Goal: Task Accomplishment & Management: Use online tool/utility

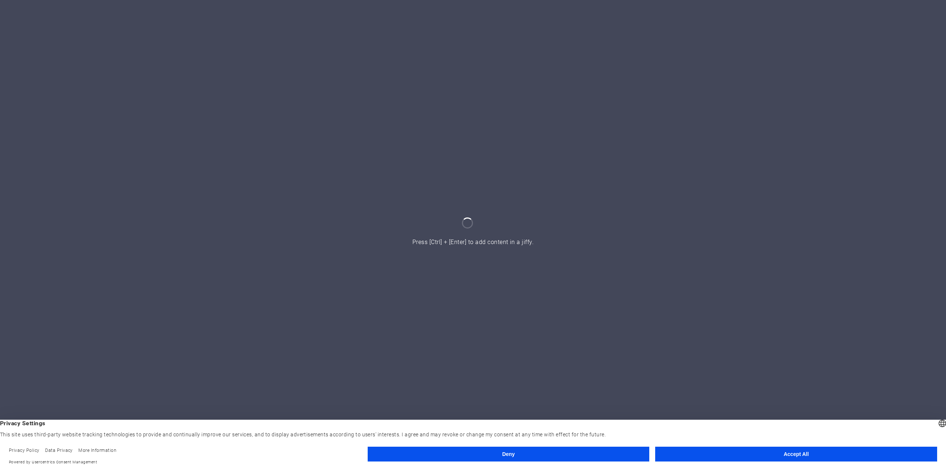
click at [801, 449] on button "Accept All" at bounding box center [796, 453] width 282 height 15
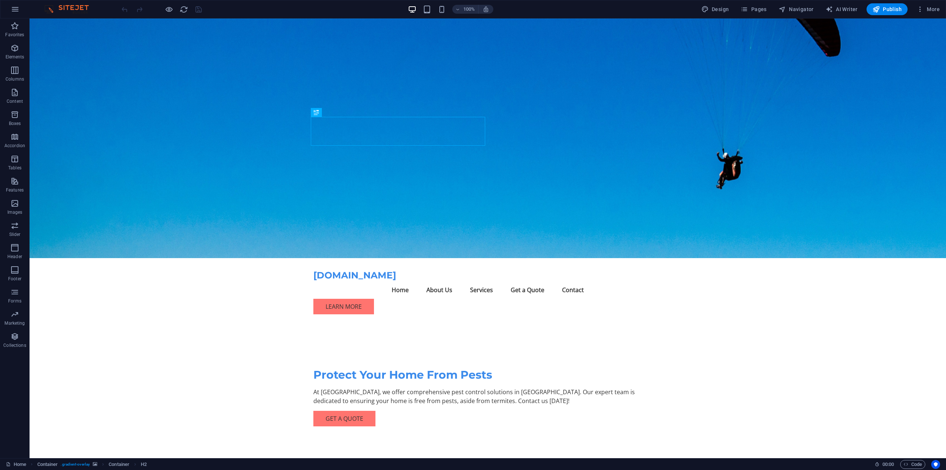
click at [649, 164] on figure at bounding box center [488, 137] width 916 height 239
click at [620, 171] on figure at bounding box center [488, 137] width 916 height 239
click at [620, 170] on figure at bounding box center [488, 137] width 916 height 239
click at [655, 171] on figure at bounding box center [488, 137] width 916 height 239
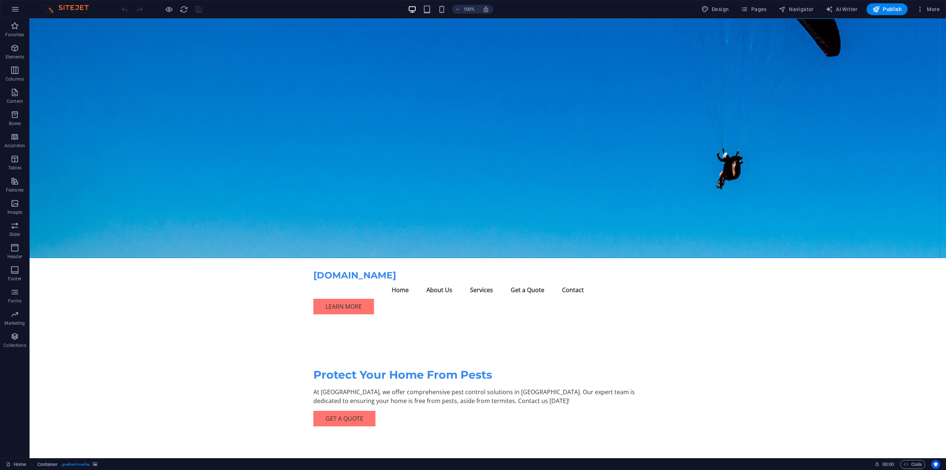
select select "header"
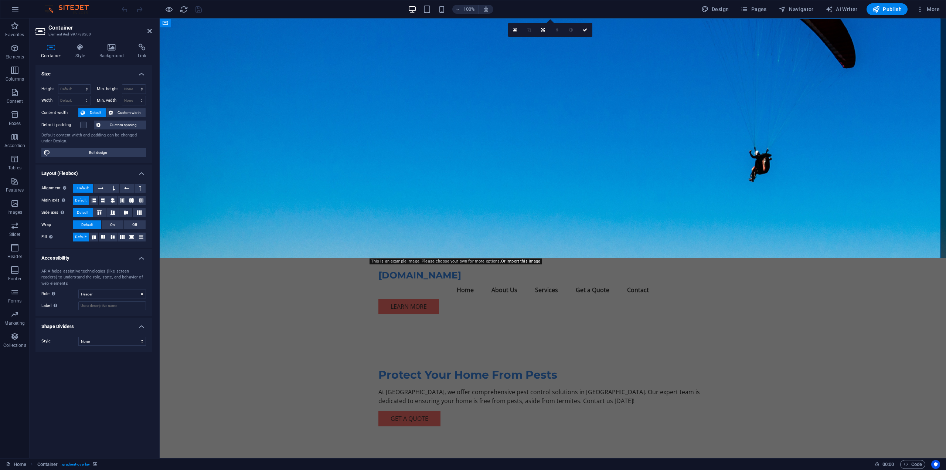
click at [650, 119] on figure at bounding box center [553, 137] width 786 height 239
click at [691, 141] on figure at bounding box center [553, 137] width 786 height 239
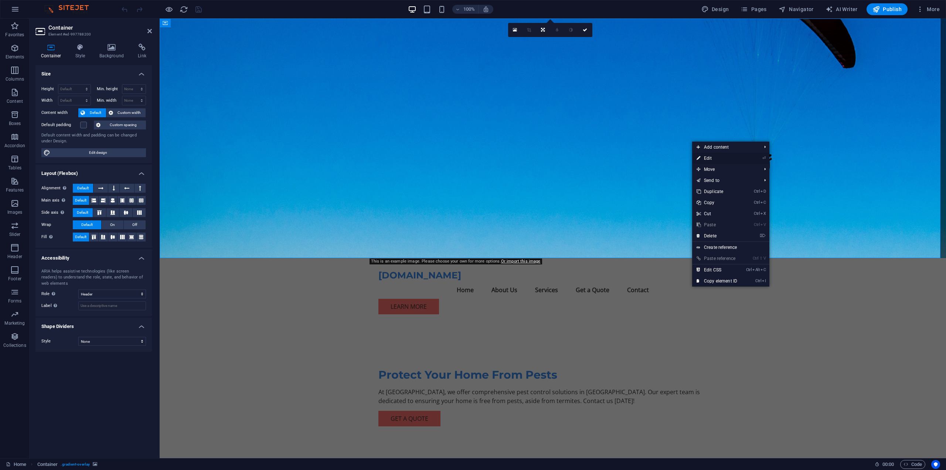
click at [705, 158] on link "⏎ Edit" at bounding box center [717, 158] width 50 height 11
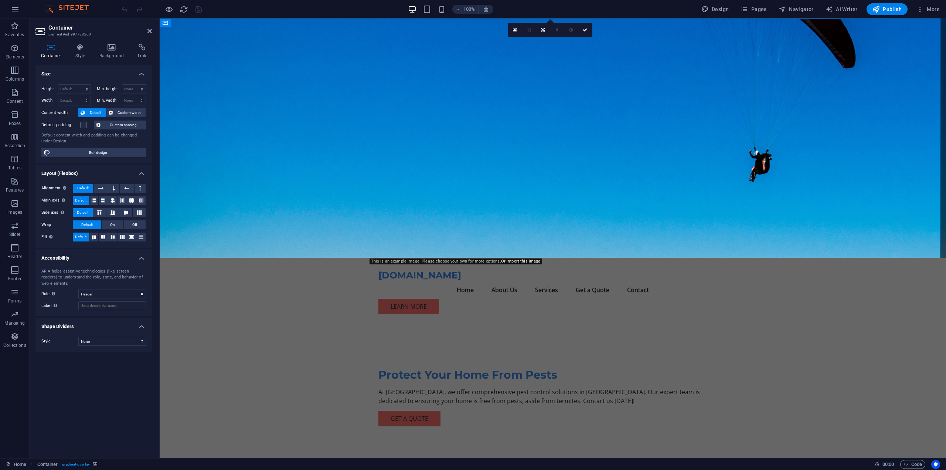
click at [203, 38] on figure at bounding box center [553, 137] width 786 height 239
click at [168, 24] on div "Container" at bounding box center [176, 22] width 33 height 9
click at [205, 21] on icon at bounding box center [207, 23] width 6 height 8
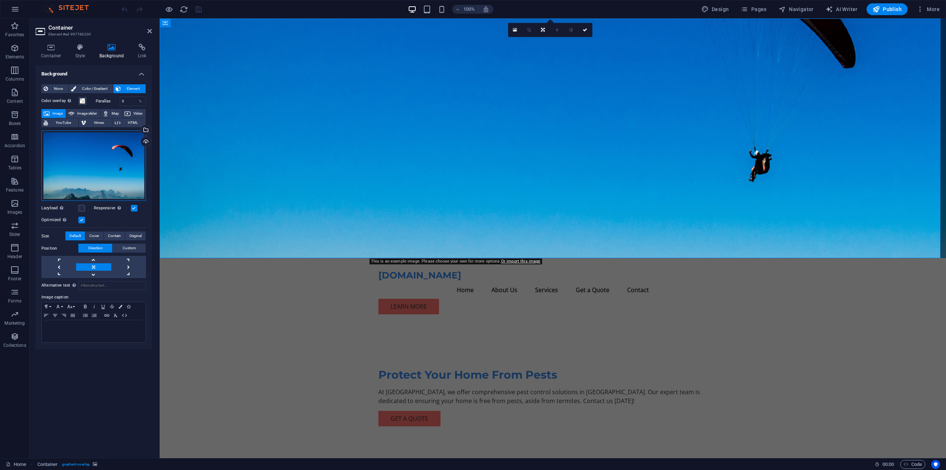
click at [111, 170] on div "Drag files here, click to choose files or select files from Files or our free s…" at bounding box center [93, 165] width 105 height 71
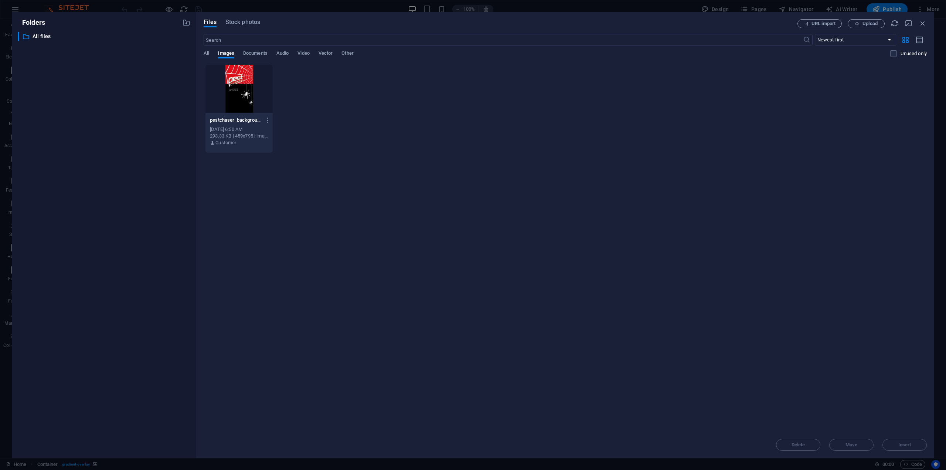
click at [241, 98] on div at bounding box center [238, 89] width 67 height 48
drag, startPoint x: 900, startPoint y: 444, endPoint x: 737, endPoint y: 427, distance: 164.5
click at [900, 444] on span "Insert" at bounding box center [904, 444] width 13 height 4
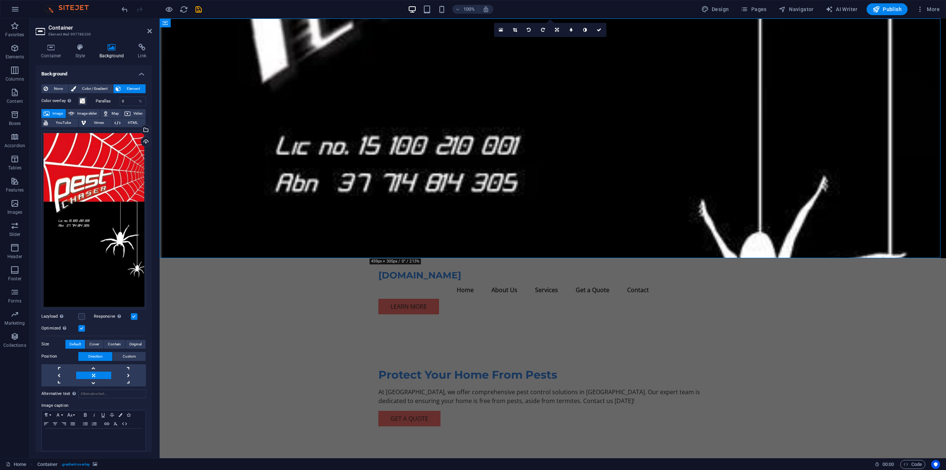
click at [915, 246] on figure at bounding box center [553, 137] width 786 height 239
drag, startPoint x: 938, startPoint y: 253, endPoint x: 916, endPoint y: 233, distance: 29.5
click at [916, 233] on figure at bounding box center [553, 137] width 786 height 239
click at [199, 22] on icon at bounding box center [198, 23] width 4 height 8
click at [281, 198] on figure at bounding box center [553, 137] width 786 height 239
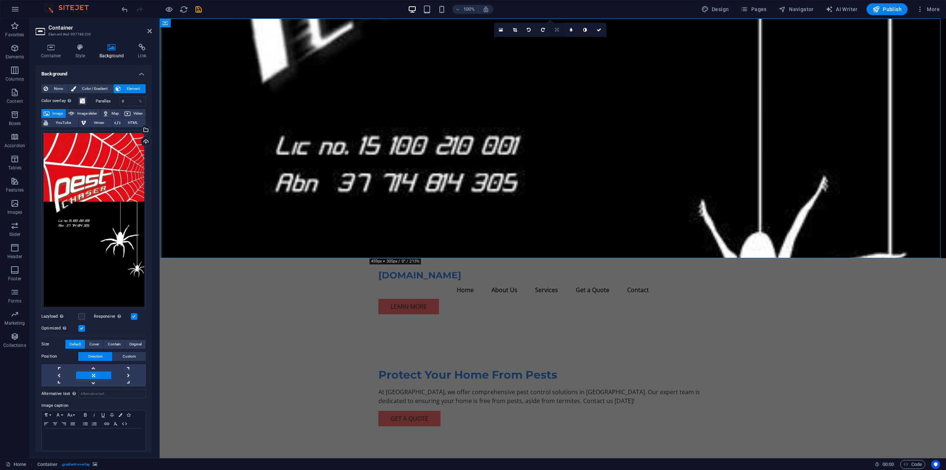
click at [559, 27] on link at bounding box center [557, 30] width 14 height 14
click at [572, 55] on icon at bounding box center [571, 55] width 6 height 6
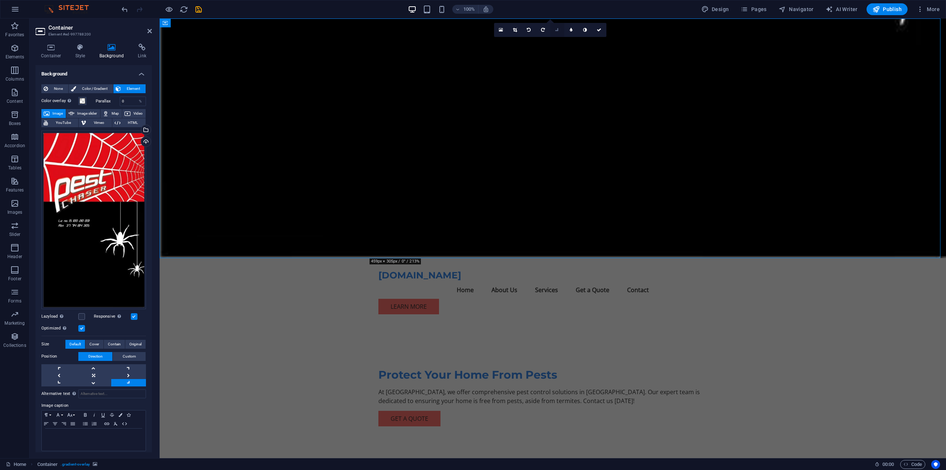
click at [556, 29] on icon at bounding box center [557, 30] width 6 height 6
click at [546, 27] on icon at bounding box center [543, 27] width 6 height 6
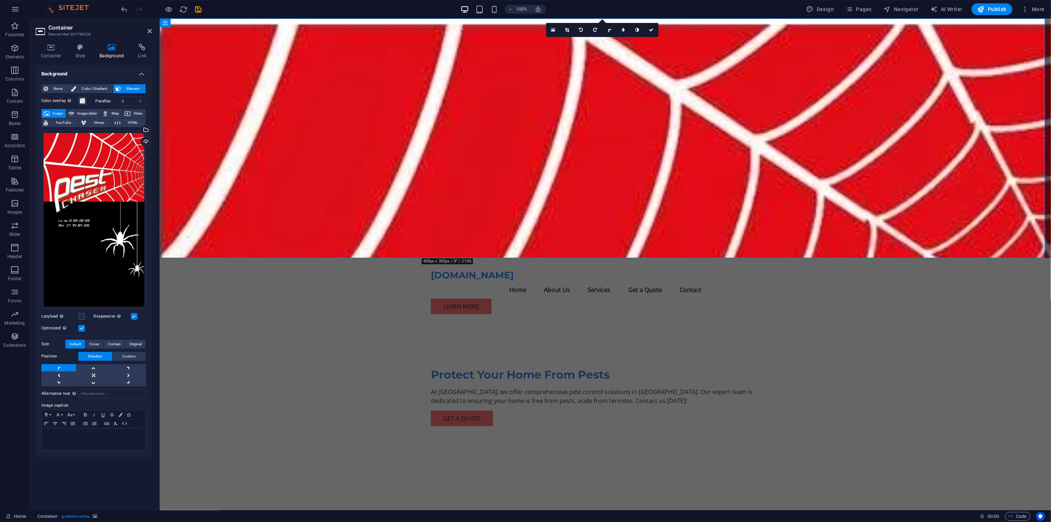
click at [102, 100] on label "Parallax" at bounding box center [108, 101] width 24 height 4
click at [61, 84] on span "None" at bounding box center [58, 88] width 16 height 9
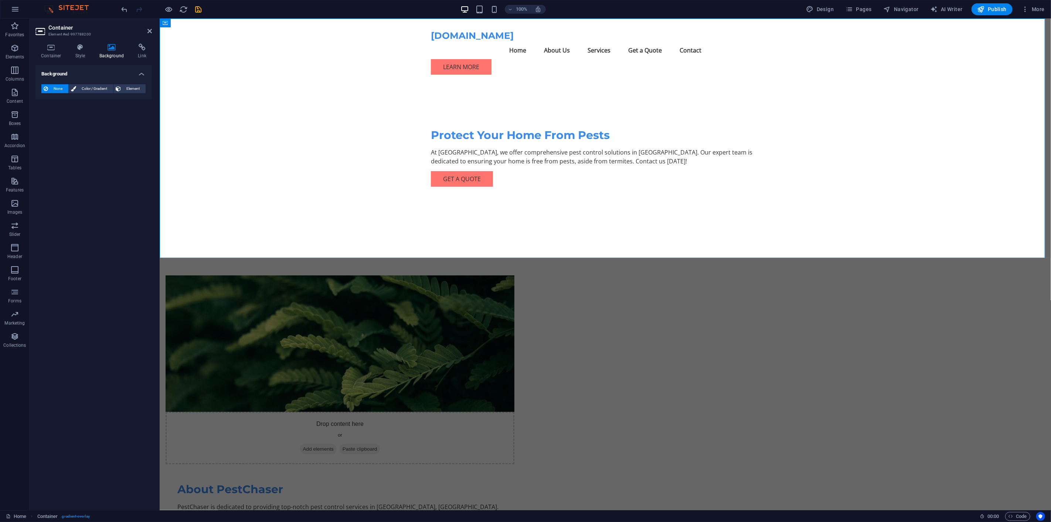
click at [58, 85] on span "None" at bounding box center [58, 88] width 16 height 9
click at [125, 85] on span "Element" at bounding box center [133, 88] width 20 height 9
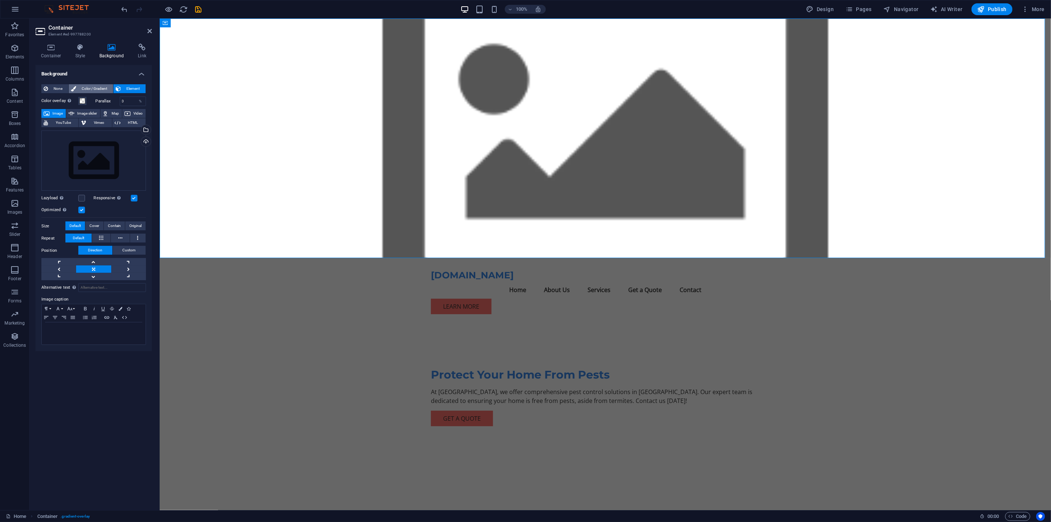
click at [91, 87] on span "Color / Gradient" at bounding box center [94, 88] width 33 height 9
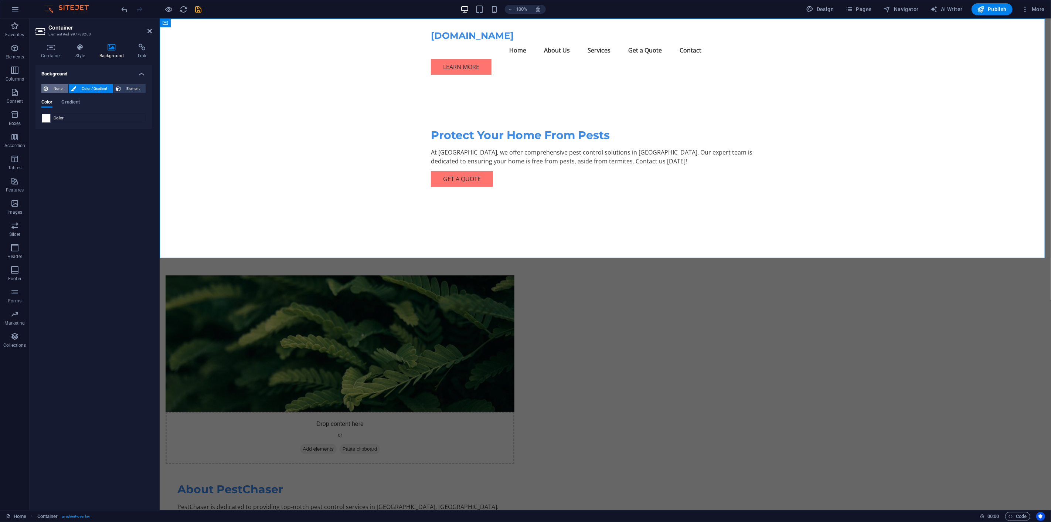
click at [57, 84] on span "None" at bounding box center [58, 88] width 16 height 9
click at [99, 87] on span "Color / Gradient" at bounding box center [94, 88] width 33 height 9
click at [108, 46] on icon at bounding box center [112, 47] width 36 height 7
click at [55, 86] on span "None" at bounding box center [58, 88] width 16 height 9
click at [127, 88] on span "Element" at bounding box center [133, 88] width 20 height 9
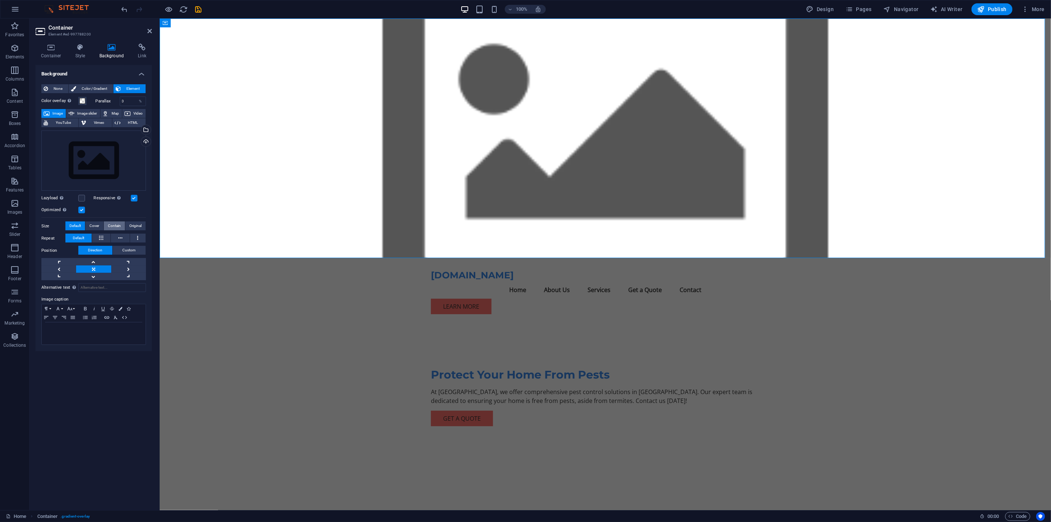
click at [112, 224] on span "Contain" at bounding box center [114, 225] width 13 height 9
click at [103, 160] on div "Drag files here, click to choose files or select files from Files or our free s…" at bounding box center [93, 160] width 105 height 61
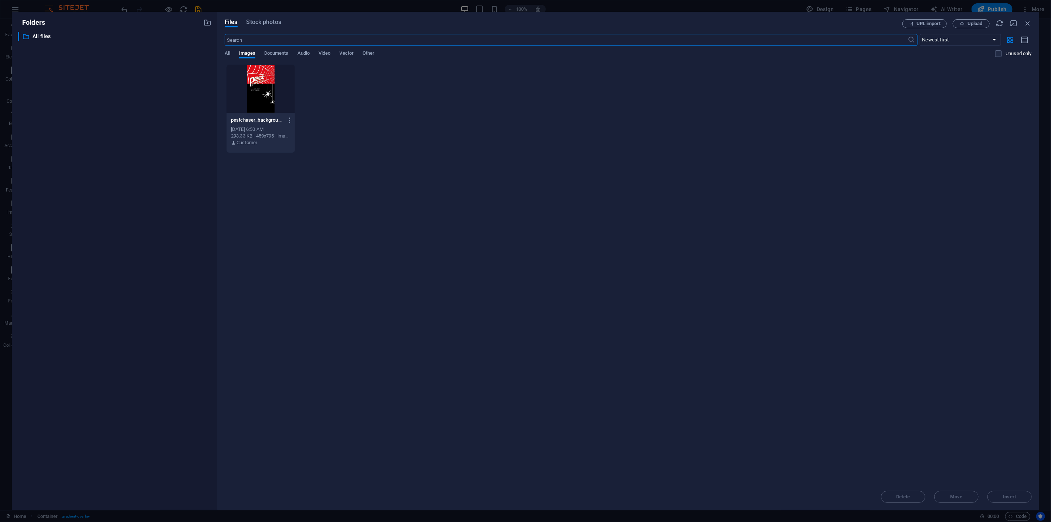
click at [264, 93] on div at bounding box center [260, 89] width 68 height 48
click at [264, 93] on div "1" at bounding box center [260, 89] width 68 height 48
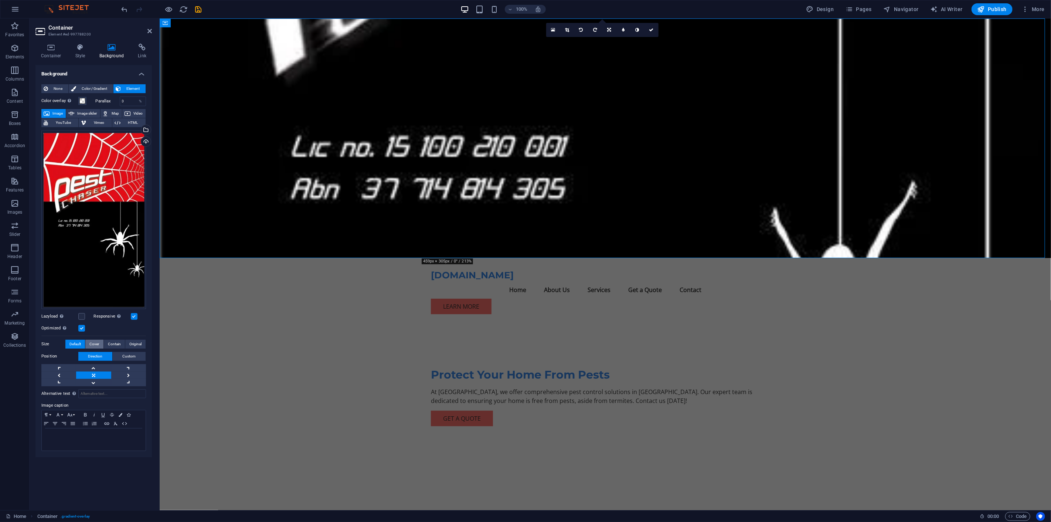
click at [98, 341] on span "Cover" at bounding box center [94, 344] width 10 height 9
click at [111, 342] on span "Contain" at bounding box center [114, 344] width 13 height 9
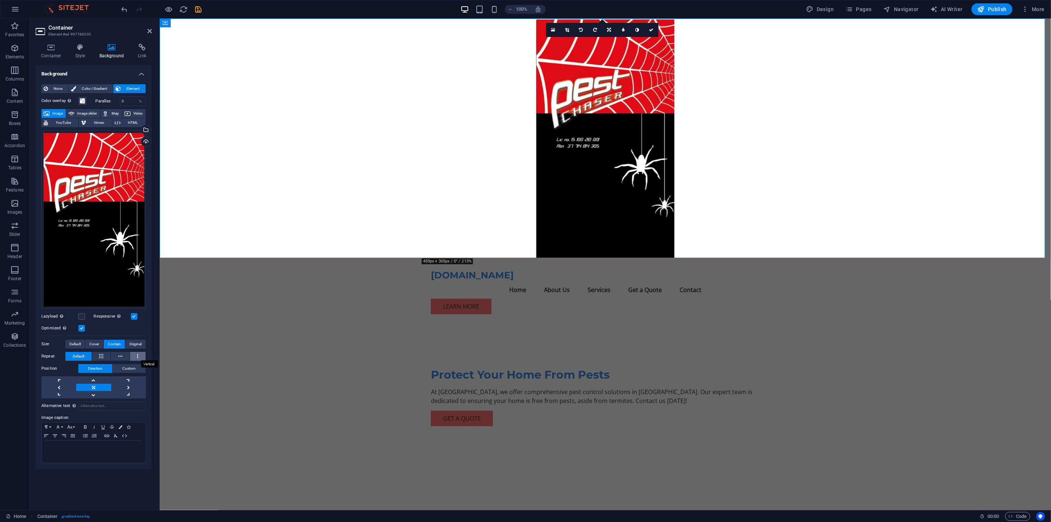
click at [134, 355] on button at bounding box center [138, 356] width 16 height 9
click at [99, 352] on icon at bounding box center [101, 356] width 4 height 9
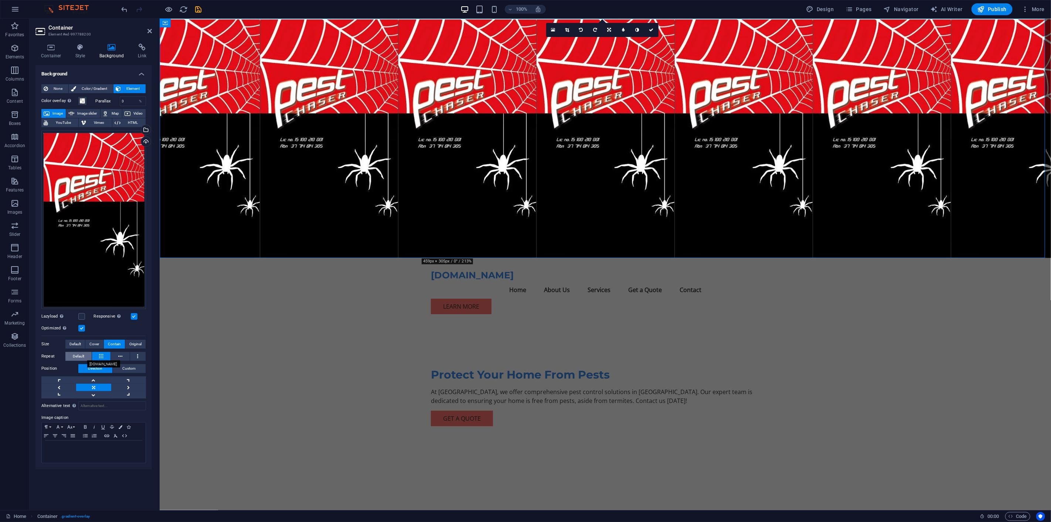
click at [84, 355] on span "Default" at bounding box center [78, 356] width 11 height 9
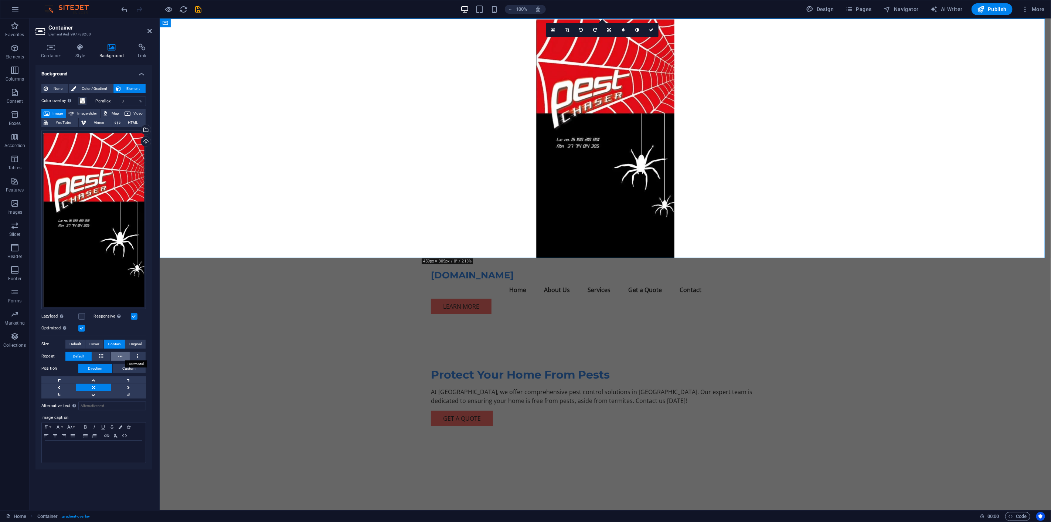
click at [123, 355] on button at bounding box center [120, 356] width 19 height 9
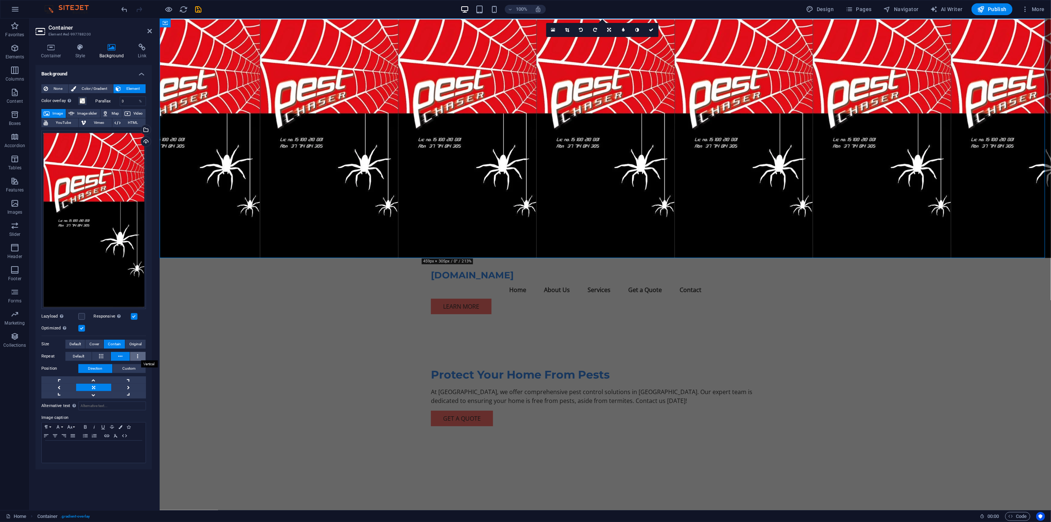
click at [137, 354] on icon at bounding box center [137, 356] width 1 height 9
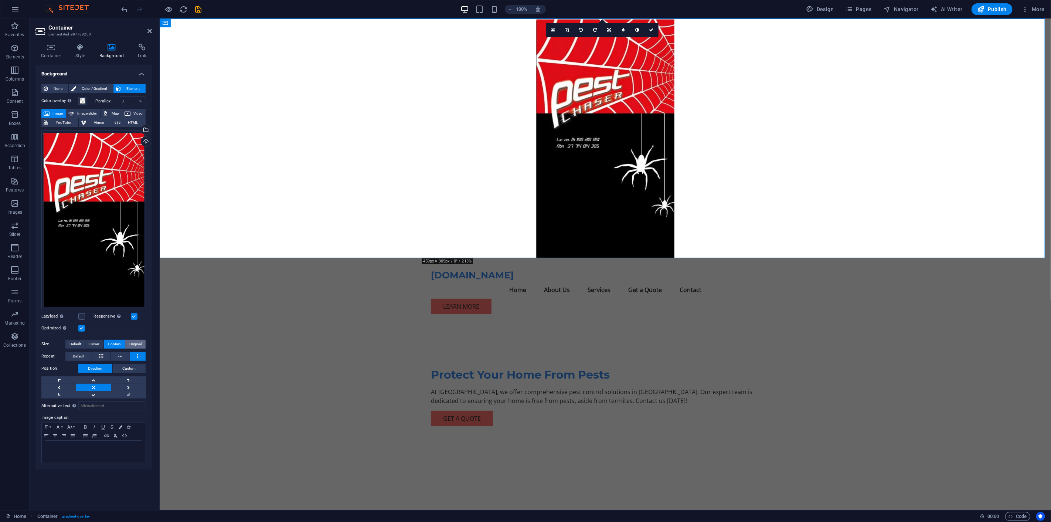
click at [134, 341] on span "Original" at bounding box center [135, 344] width 12 height 9
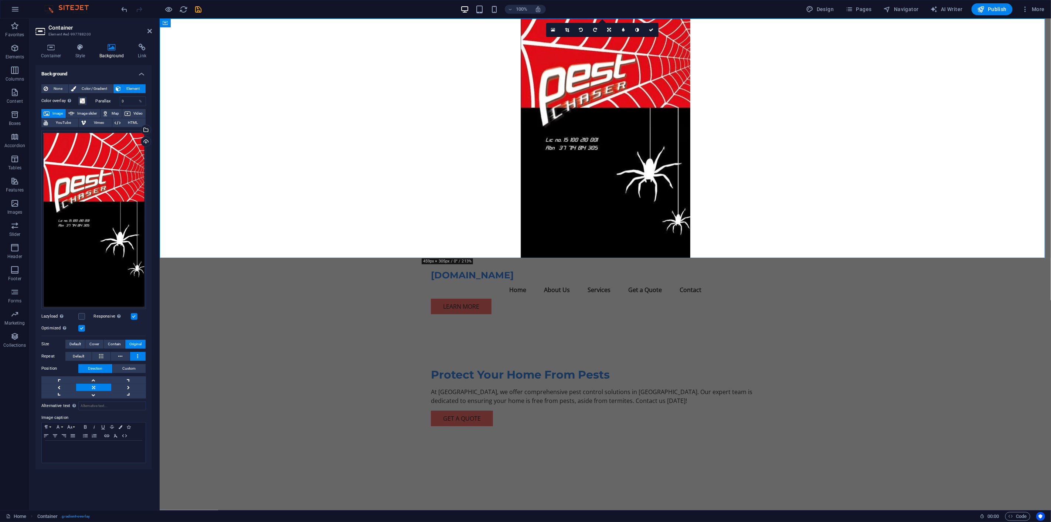
click at [79, 325] on label at bounding box center [81, 328] width 7 height 7
click at [0, 0] on input "Optimized Images are compressed to improve page speed." at bounding box center [0, 0] width 0 height 0
click at [79, 325] on label at bounding box center [81, 328] width 7 height 7
click at [0, 0] on input "Optimized Images are compressed to improve page speed." at bounding box center [0, 0] width 0 height 0
click at [82, 328] on label at bounding box center [81, 328] width 7 height 7
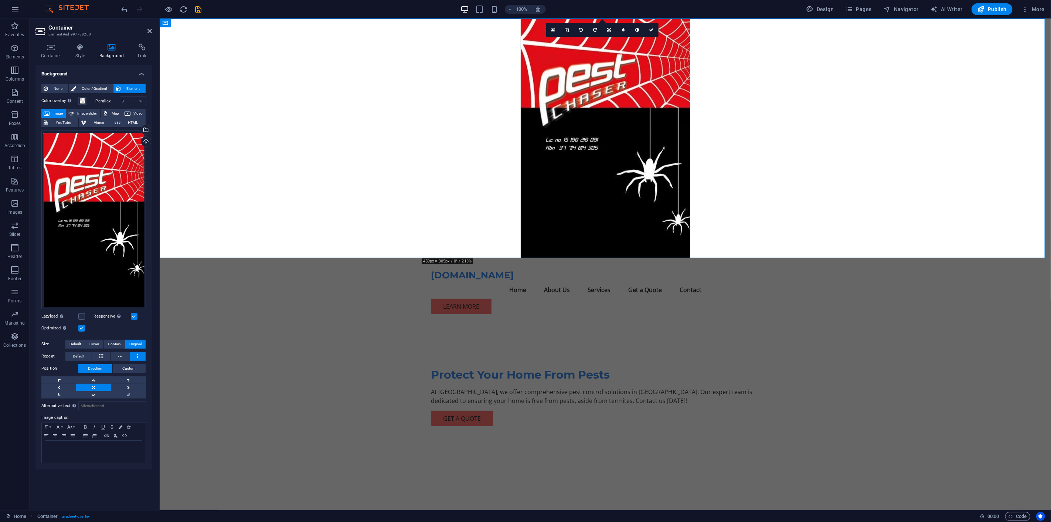
click at [0, 0] on input "Optimized Images are compressed to improve page speed." at bounding box center [0, 0] width 0 height 0
click at [80, 314] on label at bounding box center [81, 316] width 7 height 7
click at [0, 0] on input "Lazyload Loading images after the page loads improves page speed." at bounding box center [0, 0] width 0 height 0
click at [82, 316] on label at bounding box center [81, 316] width 7 height 7
click at [0, 0] on input "Lazyload Loading images after the page loads improves page speed." at bounding box center [0, 0] width 0 height 0
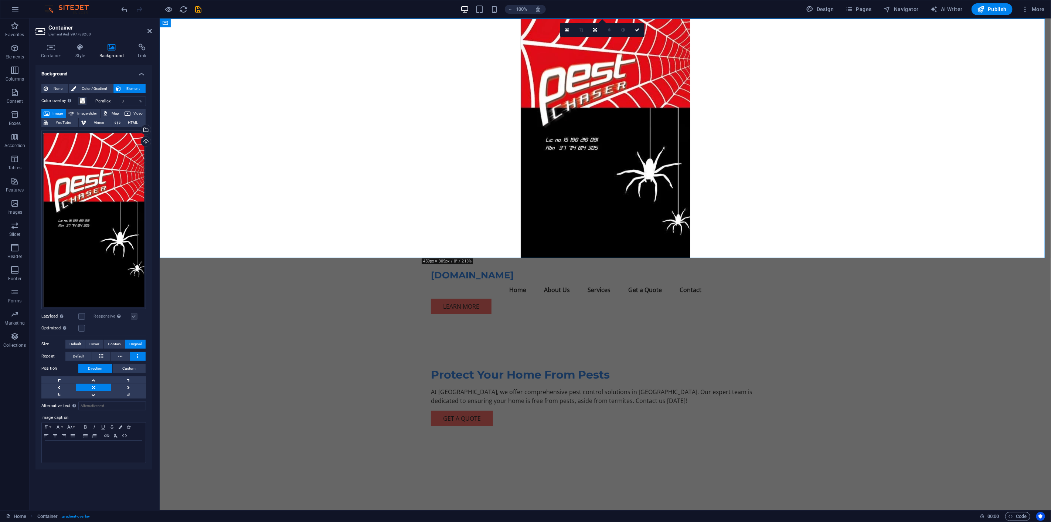
click at [131, 316] on label at bounding box center [134, 316] width 7 height 7
click at [136, 316] on label at bounding box center [134, 316] width 7 height 7
click at [82, 325] on label at bounding box center [81, 328] width 7 height 7
click at [0, 0] on input "Optimized Images are compressed to improve page speed." at bounding box center [0, 0] width 0 height 0
click at [82, 325] on label at bounding box center [81, 328] width 7 height 7
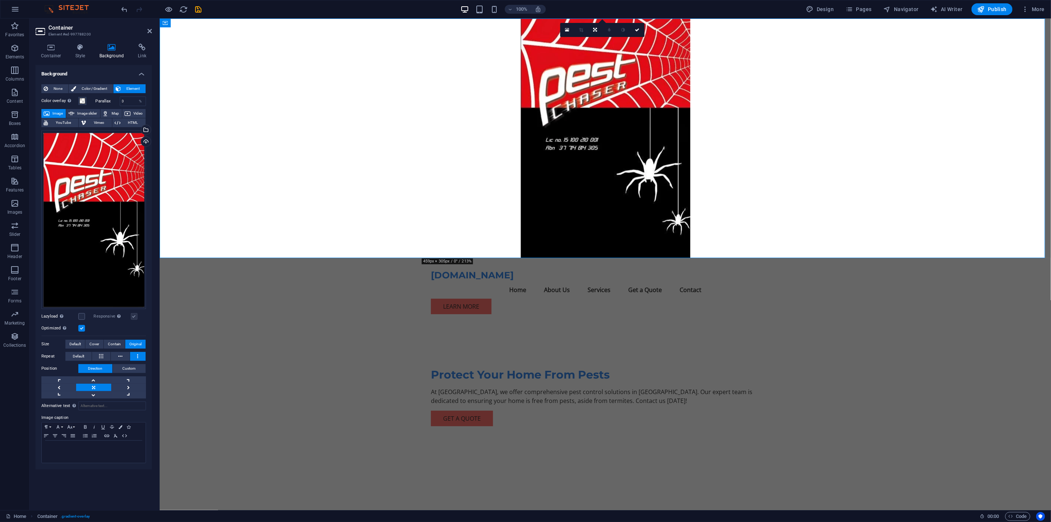
click at [0, 0] on input "Optimized Images are compressed to improve page speed." at bounding box center [0, 0] width 0 height 0
click at [134, 316] on label at bounding box center [134, 316] width 7 height 7
click at [126, 384] on link at bounding box center [128, 386] width 35 height 7
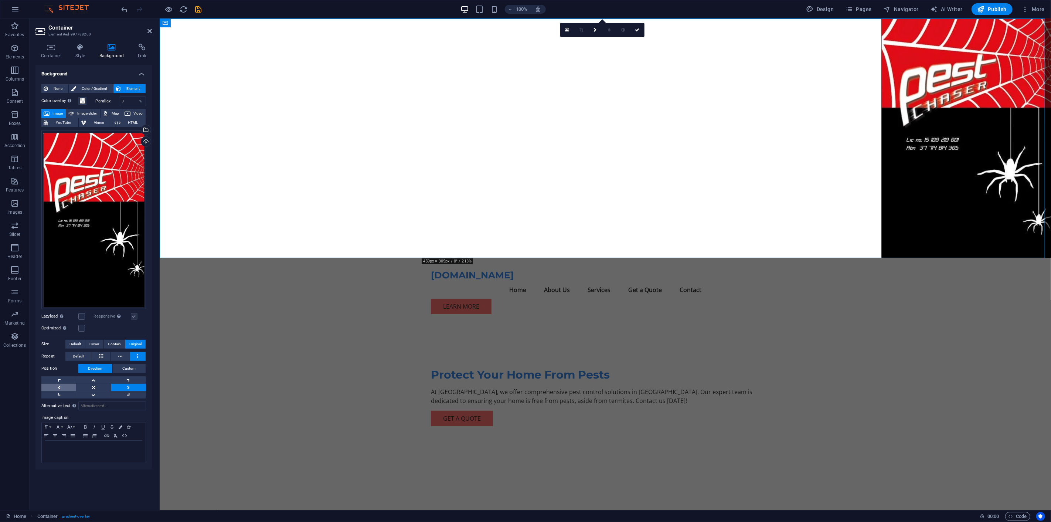
click at [57, 383] on link at bounding box center [58, 386] width 35 height 7
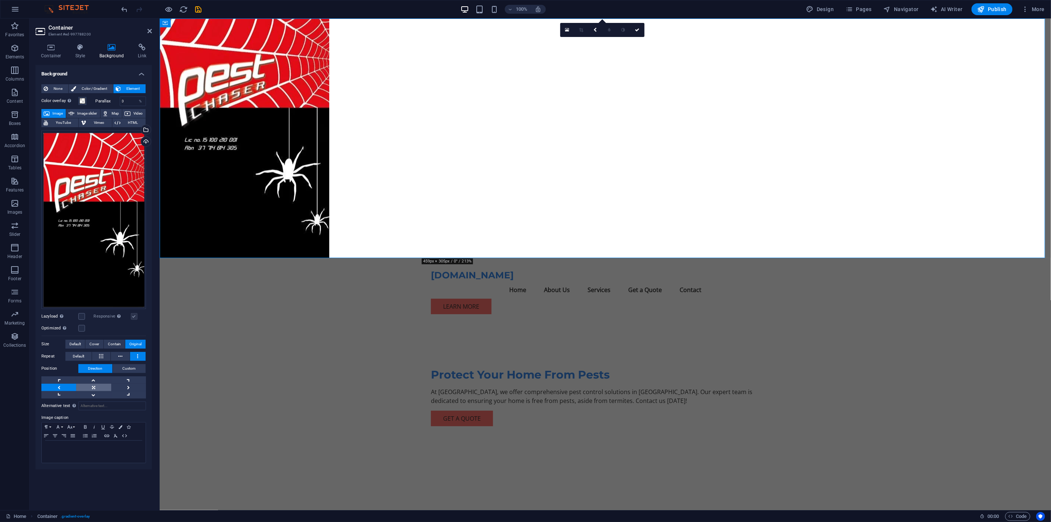
click at [94, 386] on link at bounding box center [93, 386] width 35 height 7
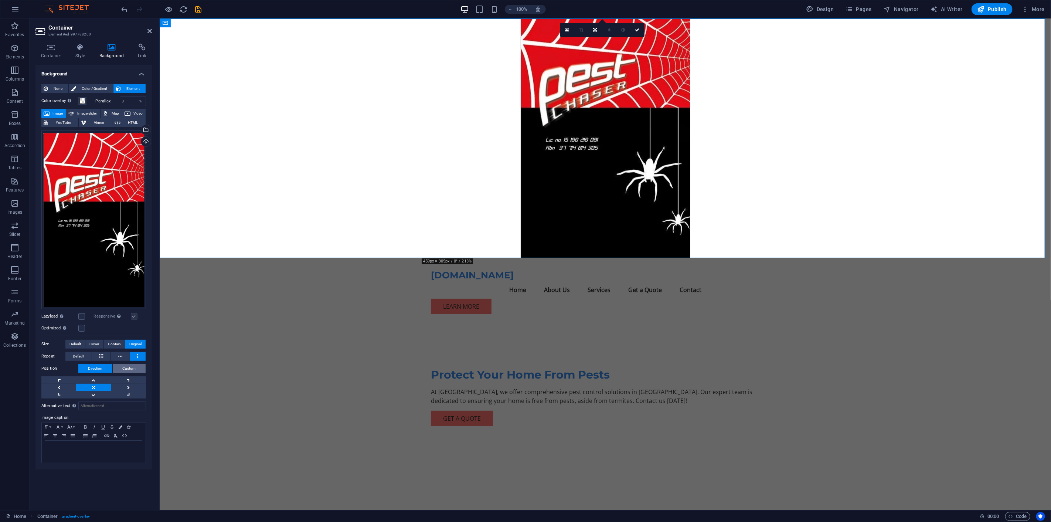
click at [124, 369] on span "Custom" at bounding box center [129, 368] width 13 height 9
click at [79, 381] on input "50" at bounding box center [80, 382] width 23 height 9
click at [86, 382] on select "px rem % vh vw" at bounding box center [86, 382] width 10 height 9
click at [81, 378] on select "px rem % vh vw" at bounding box center [86, 382] width 10 height 9
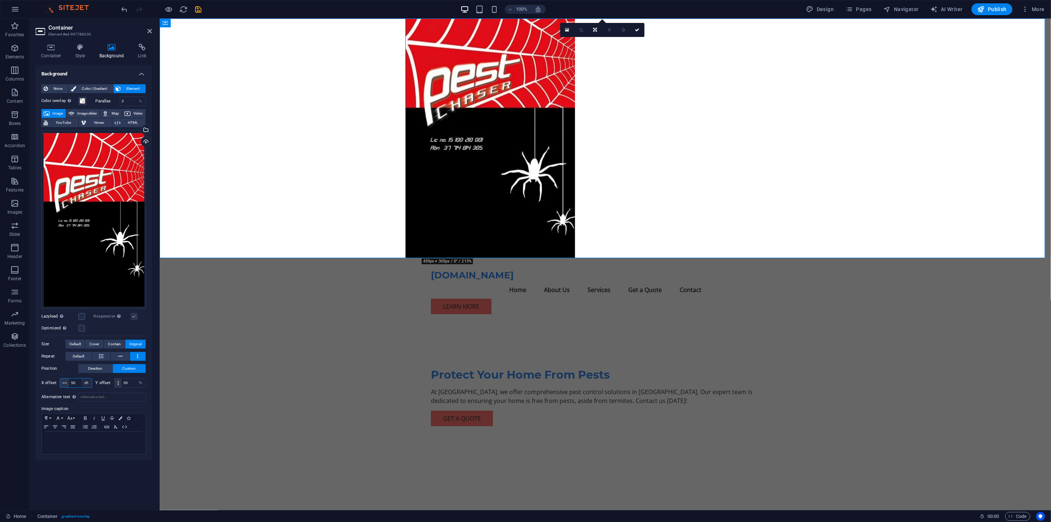
click at [87, 382] on select "px rem % vh vw" at bounding box center [86, 382] width 10 height 9
select select "%"
click at [81, 378] on select "px rem % vh vw" at bounding box center [86, 382] width 10 height 9
type input "100"
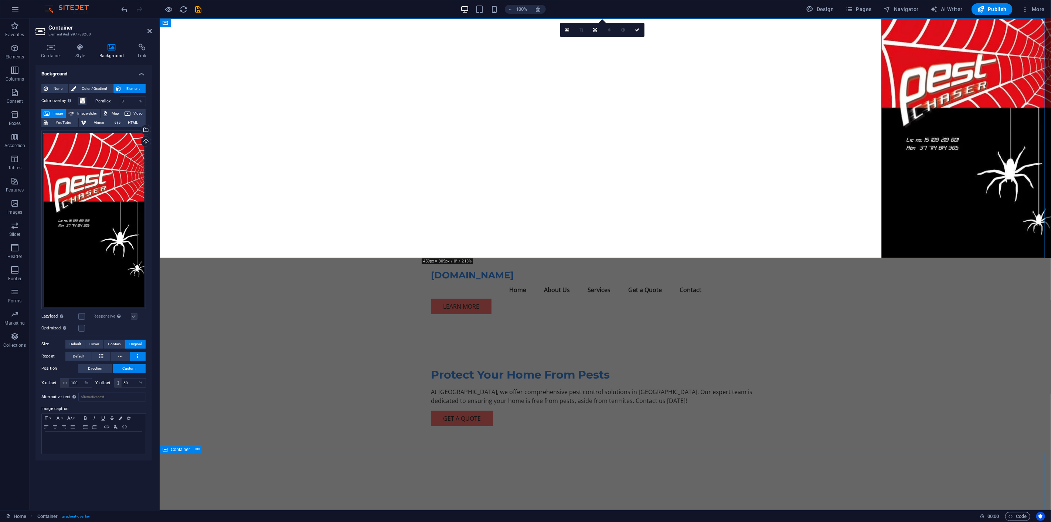
drag, startPoint x: 280, startPoint y: 405, endPoint x: 326, endPoint y: 466, distance: 76.0
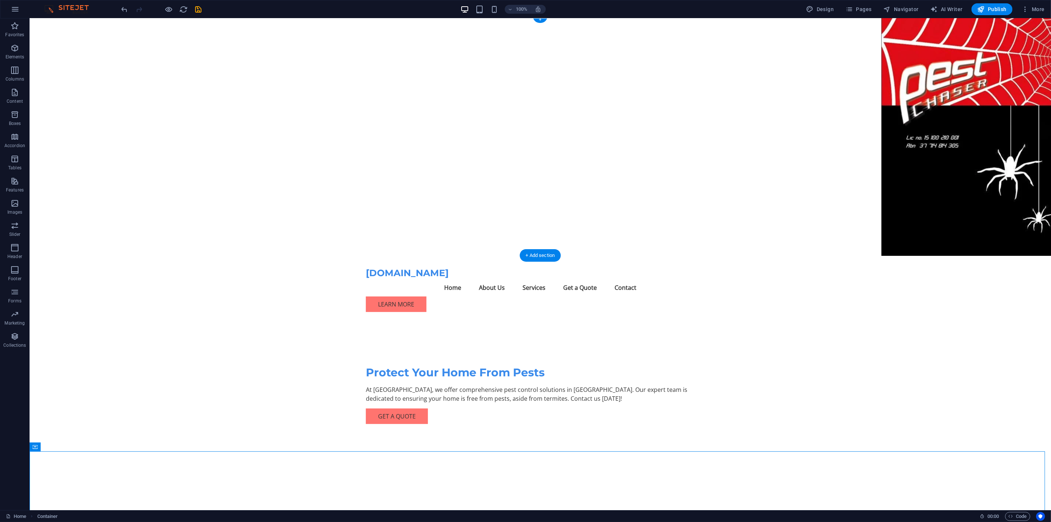
click at [912, 156] on figure at bounding box center [539, 135] width 1021 height 239
select select "%"
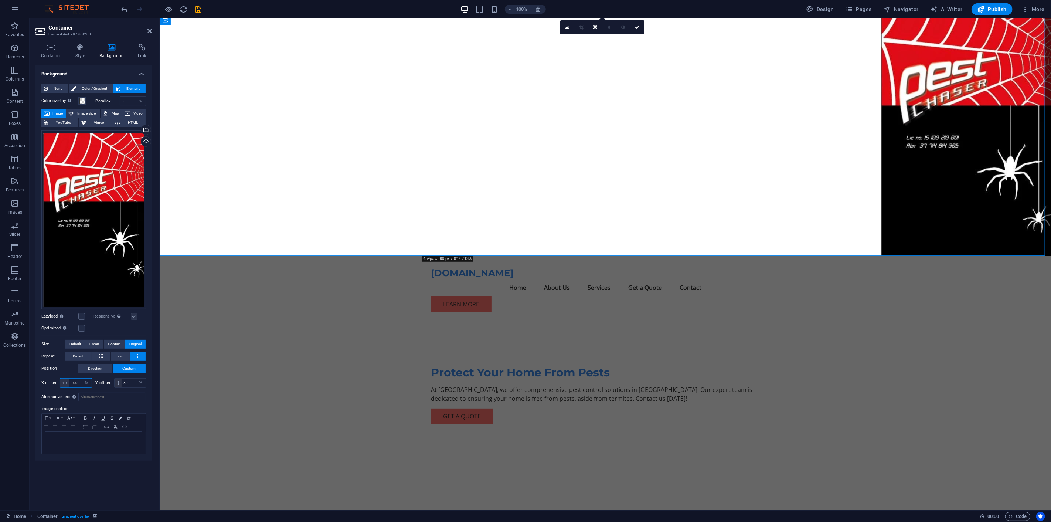
drag, startPoint x: 78, startPoint y: 381, endPoint x: 71, endPoint y: 383, distance: 6.9
click at [71, 383] on input "100" at bounding box center [80, 382] width 23 height 9
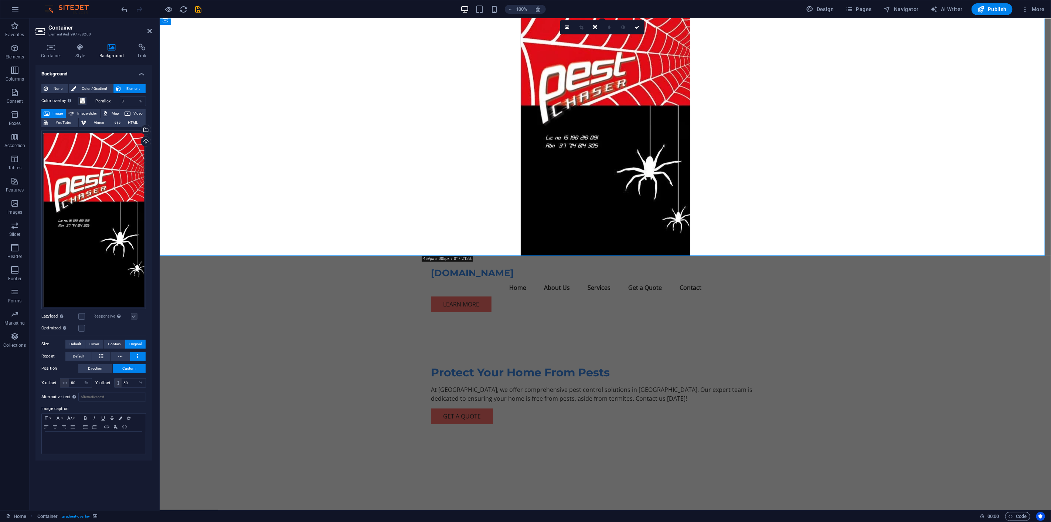
click at [117, 469] on div "Background None Color / Gradient Element Stretch background to full-width Color…" at bounding box center [93, 284] width 116 height 439
click at [81, 379] on select "px rem % vh vw" at bounding box center [86, 382] width 10 height 9
click at [77, 382] on input "50" at bounding box center [80, 382] width 23 height 9
type input "5"
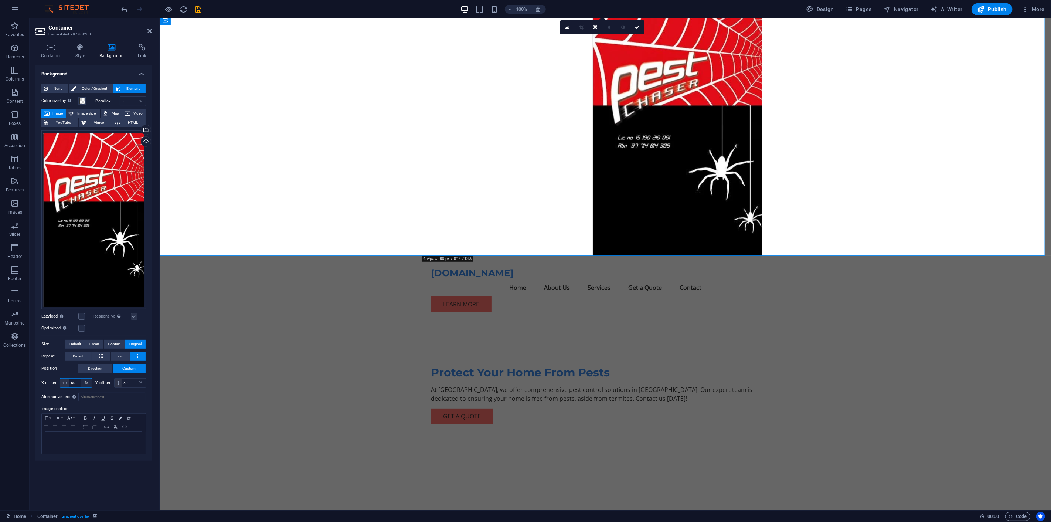
type input "6"
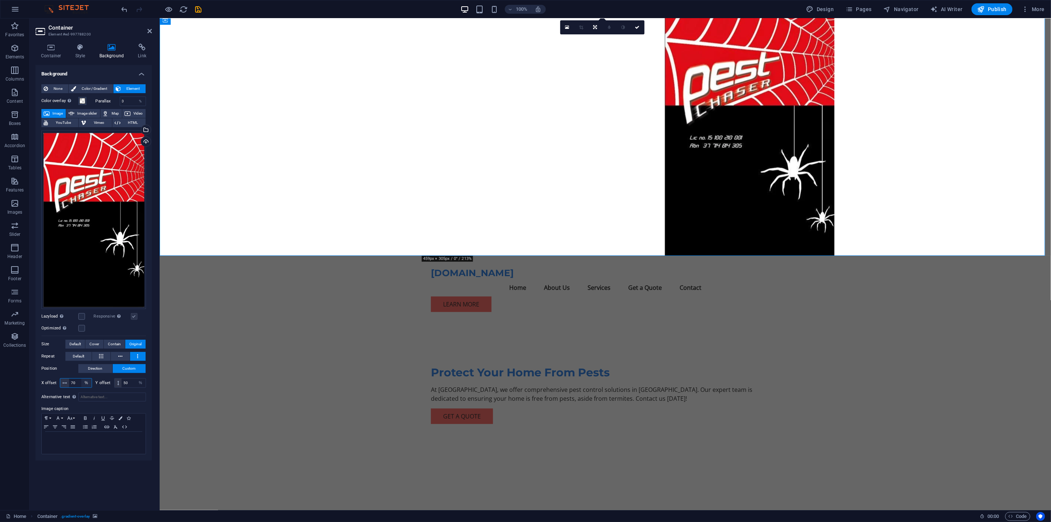
type input "7"
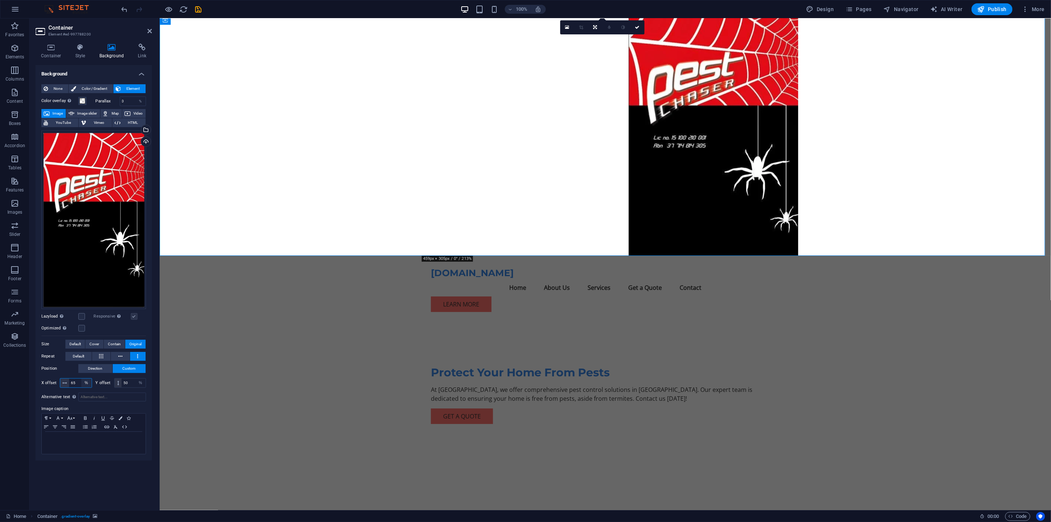
type input "6"
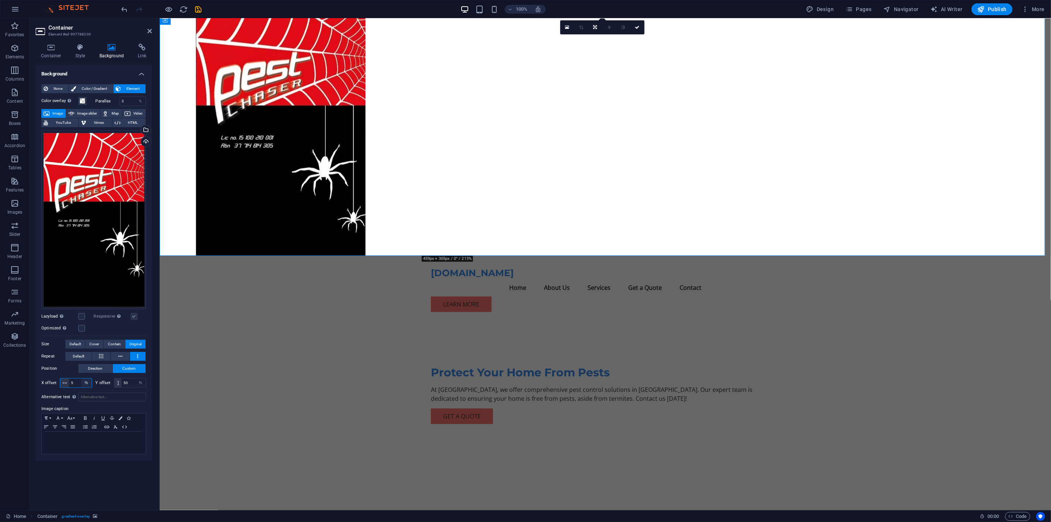
type input "50"
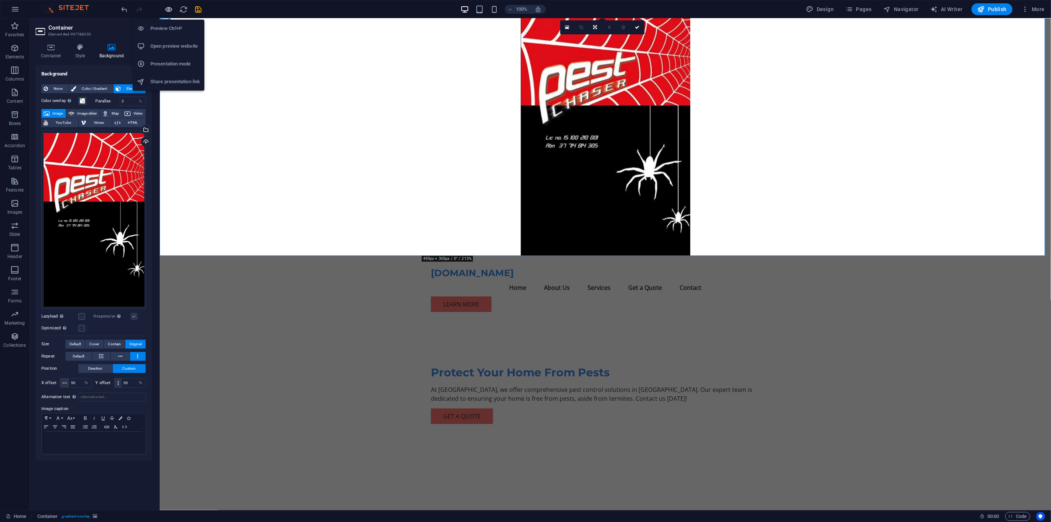
click at [167, 7] on icon "button" at bounding box center [169, 9] width 8 height 8
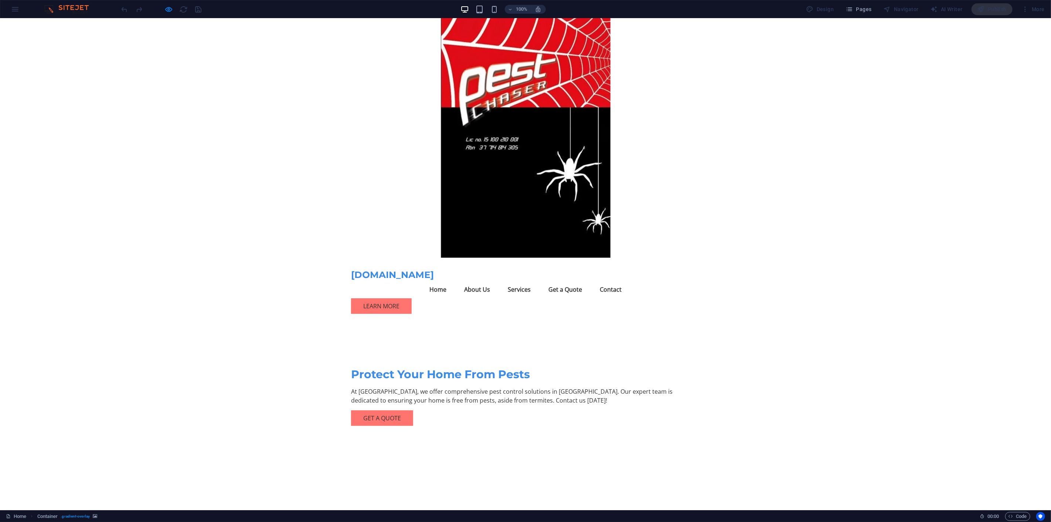
scroll to position [0, 0]
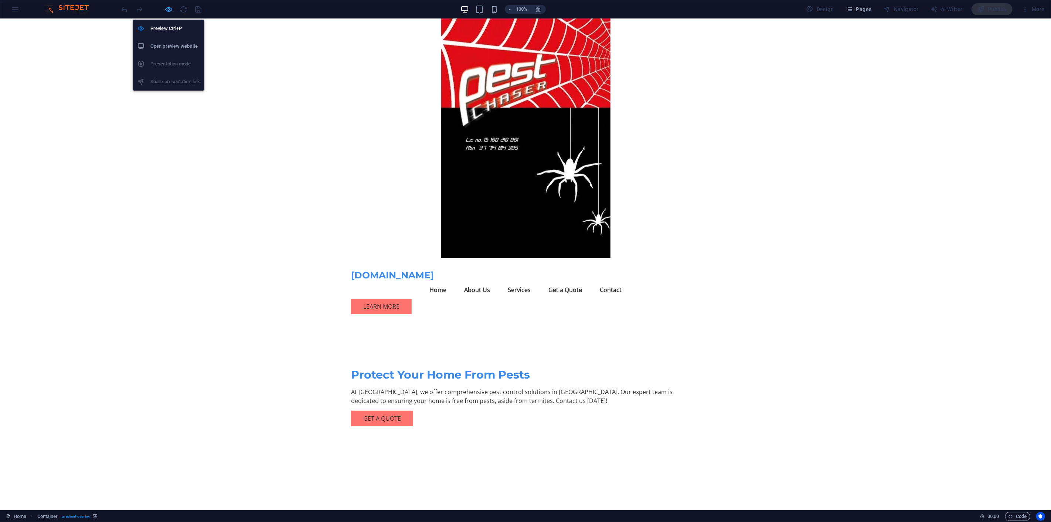
click at [166, 6] on icon "button" at bounding box center [169, 9] width 8 height 8
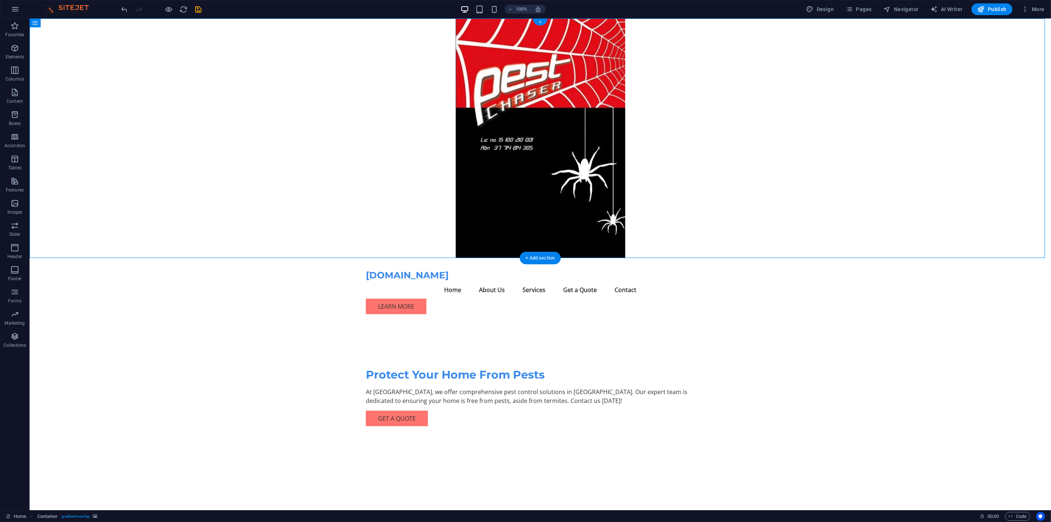
click at [590, 186] on figure at bounding box center [539, 137] width 1021 height 239
click at [591, 186] on figure at bounding box center [539, 137] width 1021 height 239
select select "%"
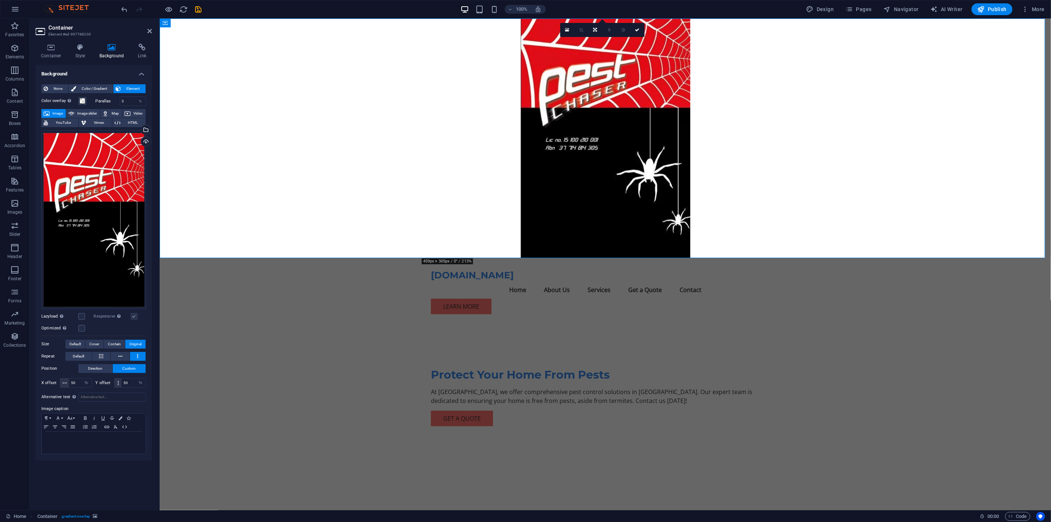
click at [139, 341] on span "Original" at bounding box center [135, 344] width 12 height 9
click at [113, 340] on span "Contain" at bounding box center [114, 344] width 13 height 9
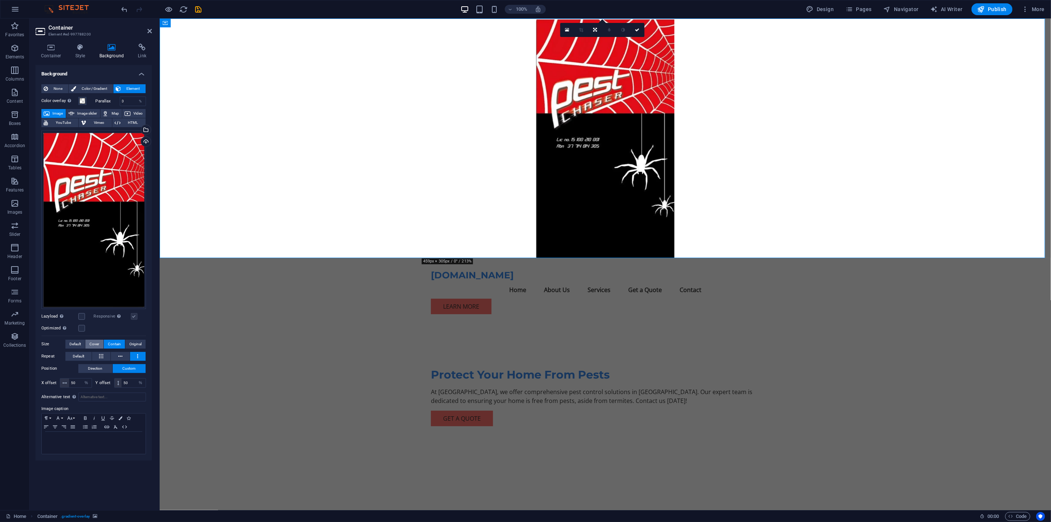
click at [95, 341] on span "Cover" at bounding box center [94, 344] width 10 height 9
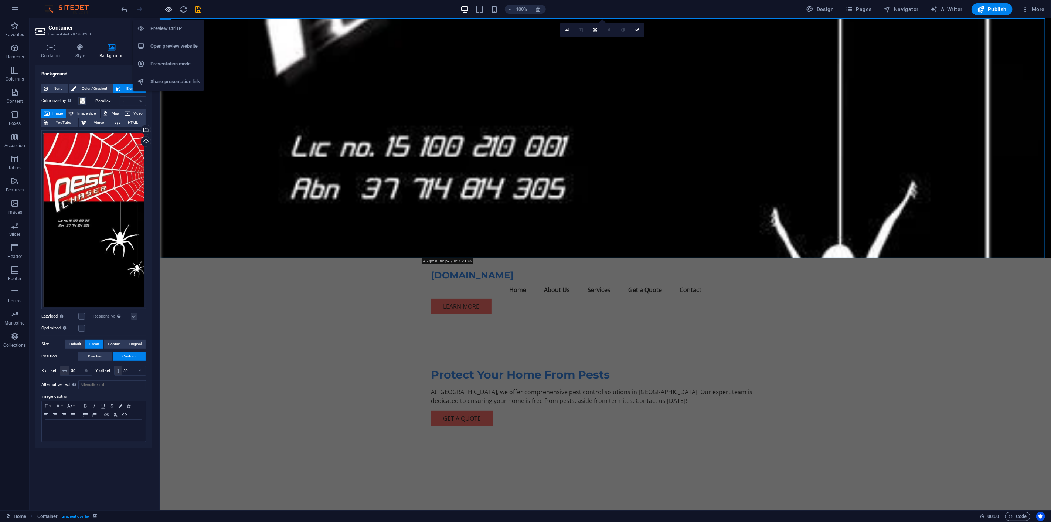
click at [169, 8] on icon "button" at bounding box center [169, 9] width 8 height 8
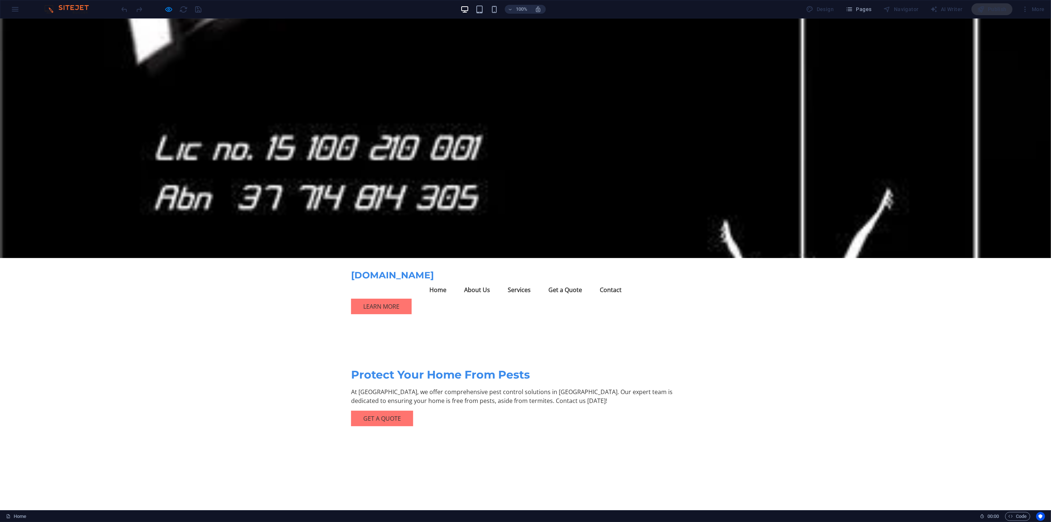
click at [651, 258] on header "pestchaser.com.au Menu Home About Us Services Get a Quote Contact Learn More Pr…" at bounding box center [525, 371] width 361 height 227
click at [168, 9] on icon "button" at bounding box center [169, 9] width 8 height 8
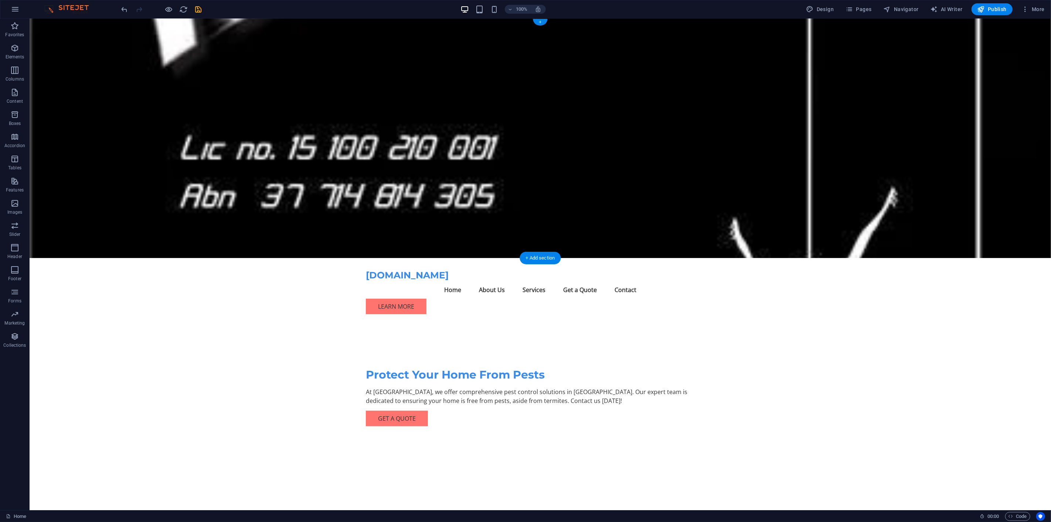
click at [655, 187] on figure at bounding box center [539, 137] width 1021 height 239
select select "%"
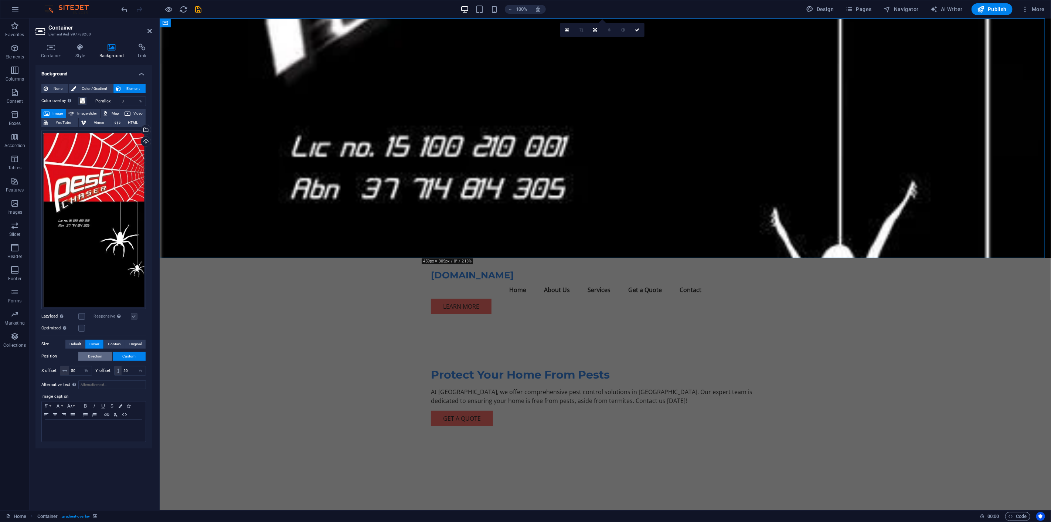
click at [100, 355] on span "Direction" at bounding box center [95, 356] width 14 height 9
click at [93, 366] on link at bounding box center [93, 367] width 35 height 7
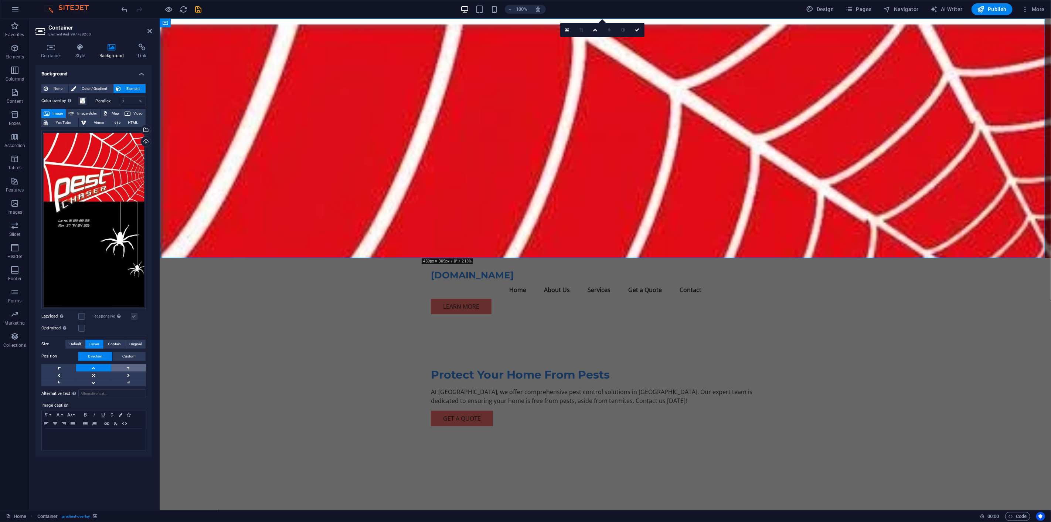
click at [127, 368] on link at bounding box center [128, 367] width 35 height 7
click at [95, 367] on link at bounding box center [93, 367] width 35 height 7
click at [58, 383] on link at bounding box center [58, 382] width 35 height 7
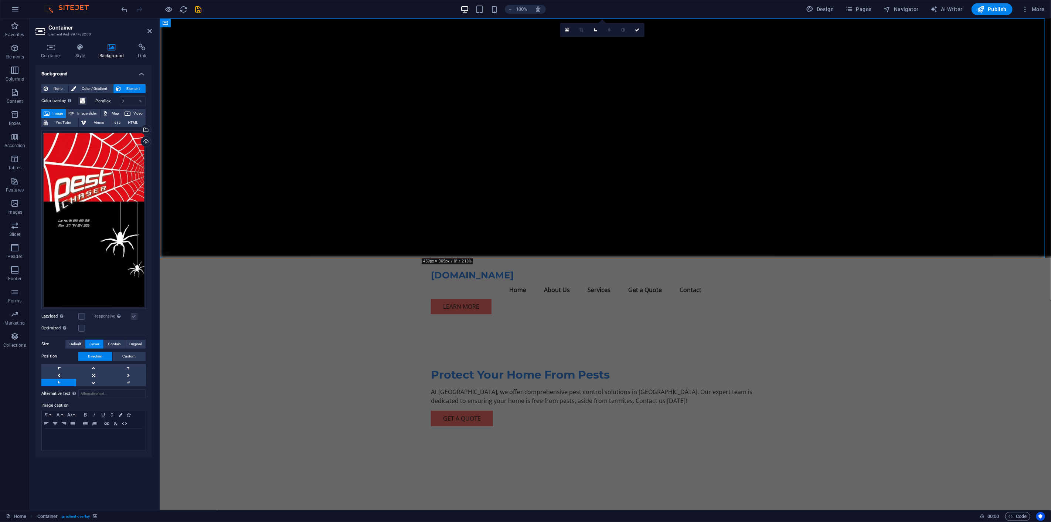
click at [60, 383] on link at bounding box center [58, 382] width 35 height 7
click at [126, 364] on link at bounding box center [128, 367] width 35 height 7
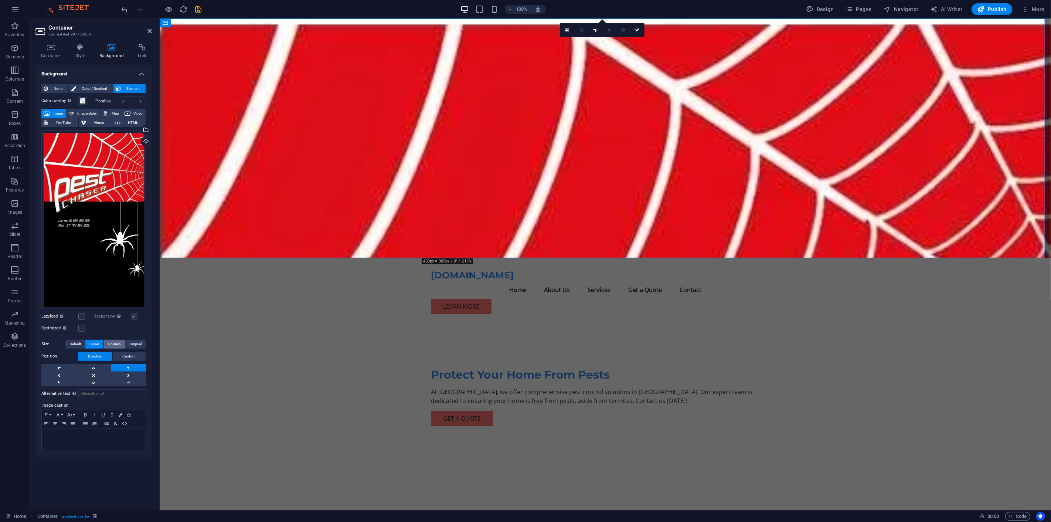
click at [115, 342] on span "Contain" at bounding box center [114, 344] width 13 height 9
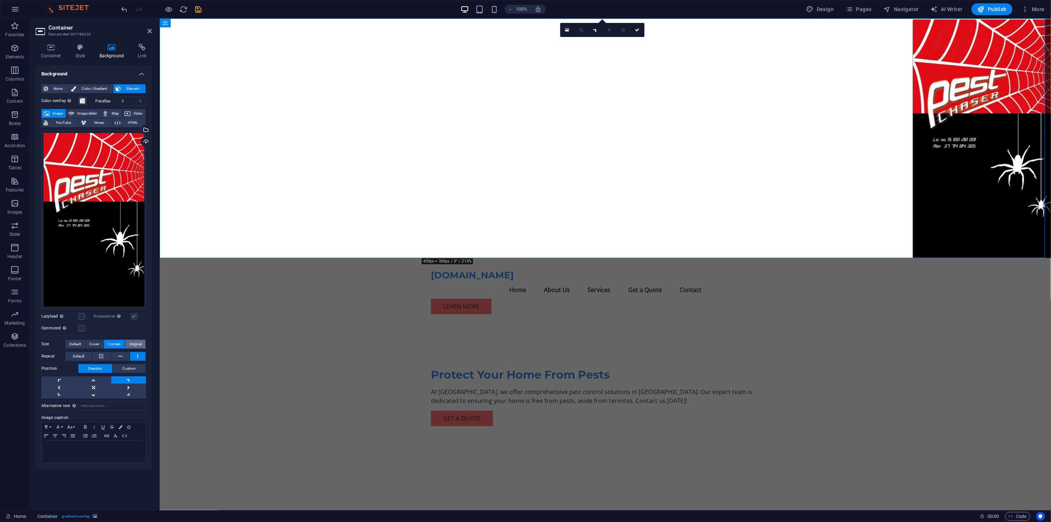
click at [136, 344] on span "Original" at bounding box center [135, 344] width 12 height 9
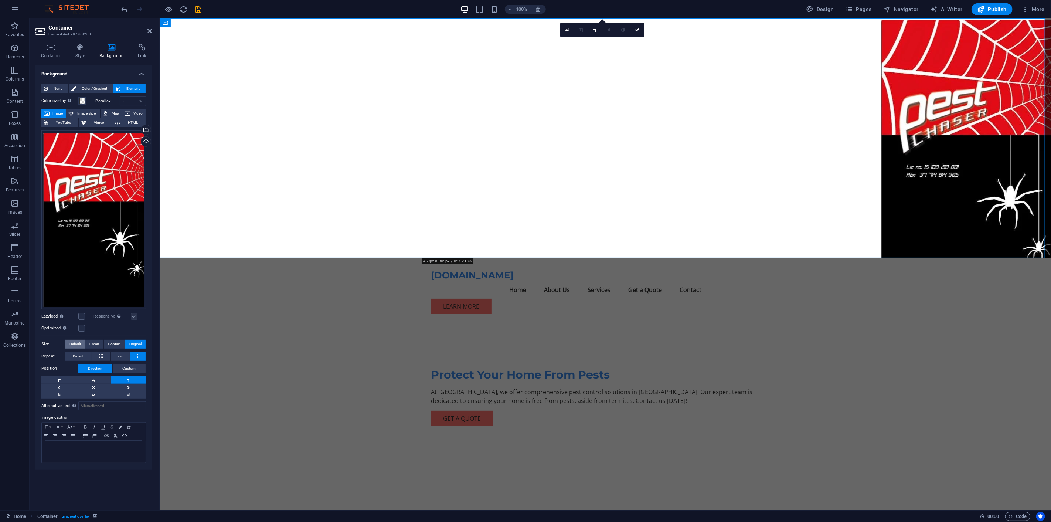
click at [67, 342] on button "Default" at bounding box center [75, 344] width 20 height 9
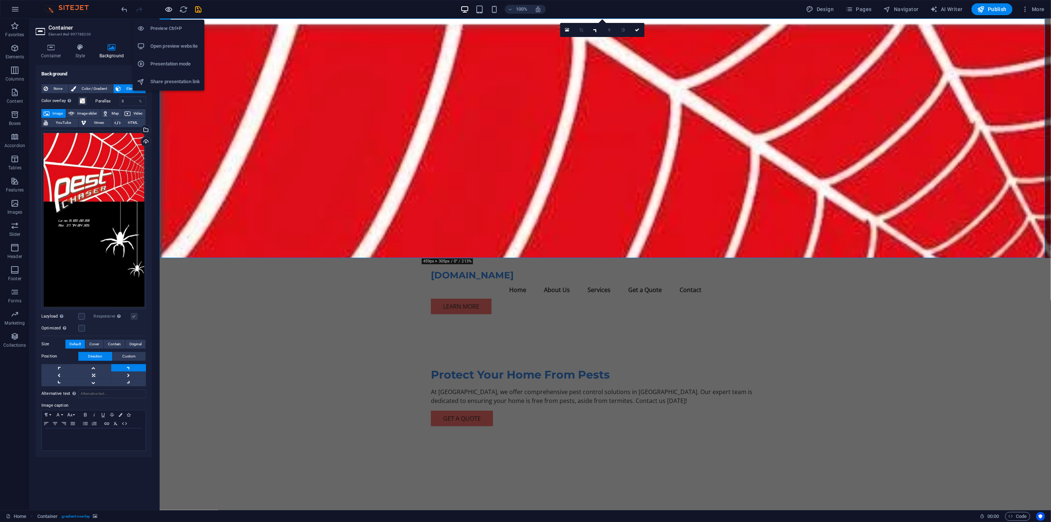
click at [167, 8] on icon "button" at bounding box center [169, 9] width 8 height 8
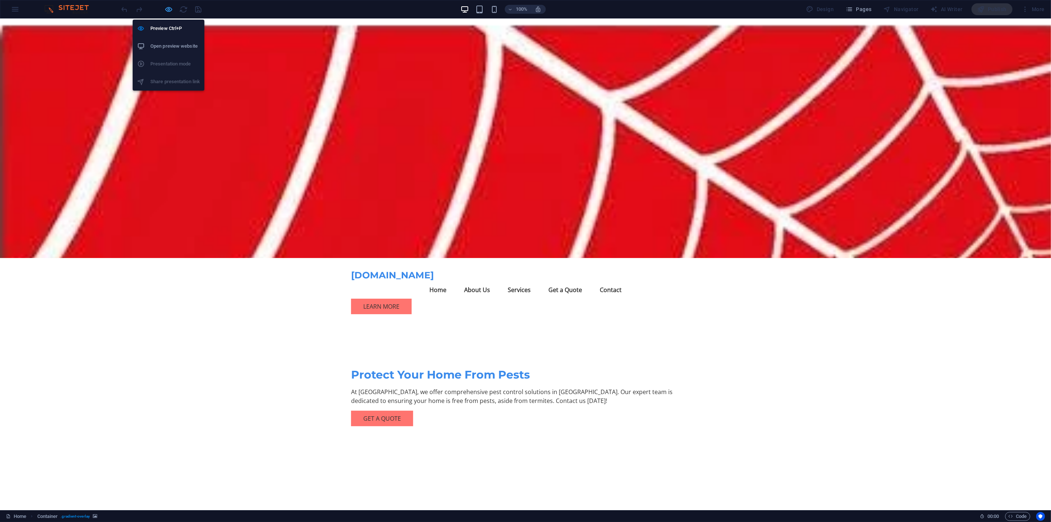
click at [166, 6] on icon "button" at bounding box center [169, 9] width 8 height 8
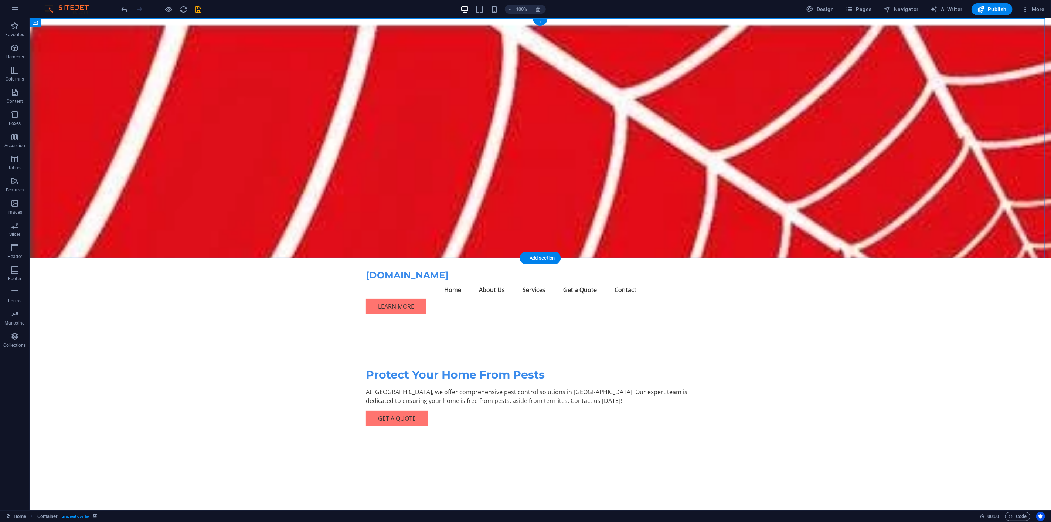
click at [726, 182] on figure at bounding box center [539, 137] width 1021 height 239
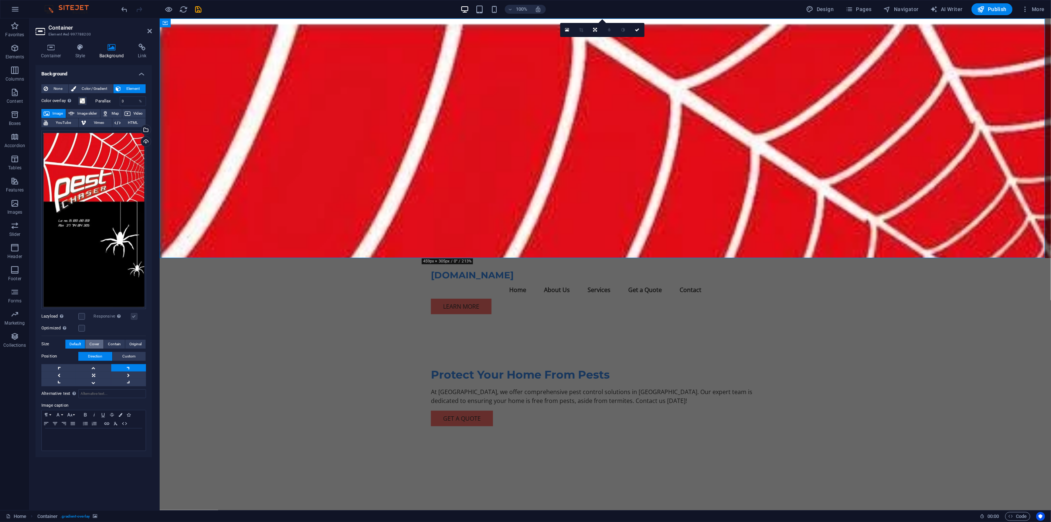
click at [95, 345] on span "Cover" at bounding box center [94, 344] width 10 height 9
click at [119, 342] on span "Contain" at bounding box center [114, 344] width 13 height 9
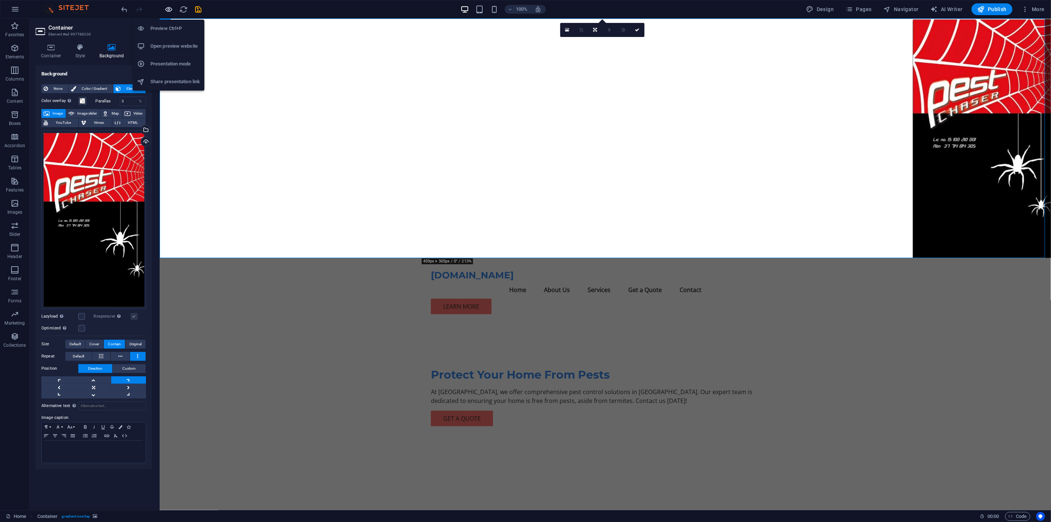
click at [169, 6] on icon "button" at bounding box center [169, 9] width 8 height 8
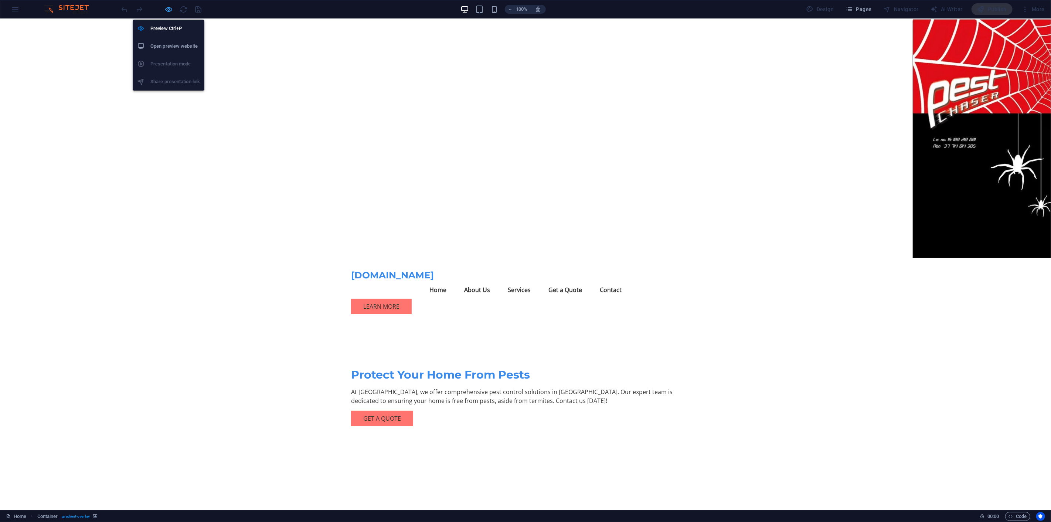
click at [167, 8] on icon "button" at bounding box center [169, 9] width 8 height 8
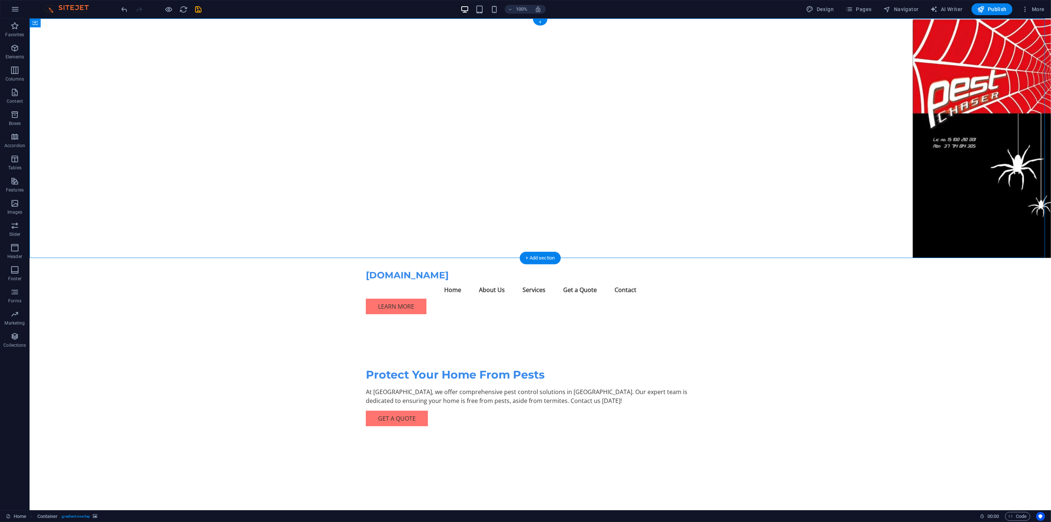
click at [865, 183] on figure at bounding box center [539, 137] width 1021 height 239
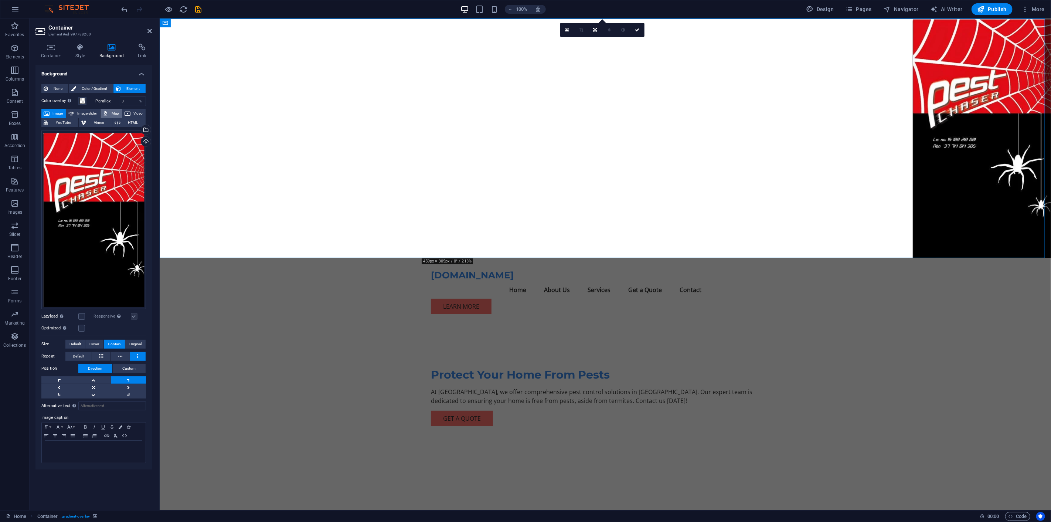
click at [117, 113] on span "Map" at bounding box center [115, 113] width 9 height 9
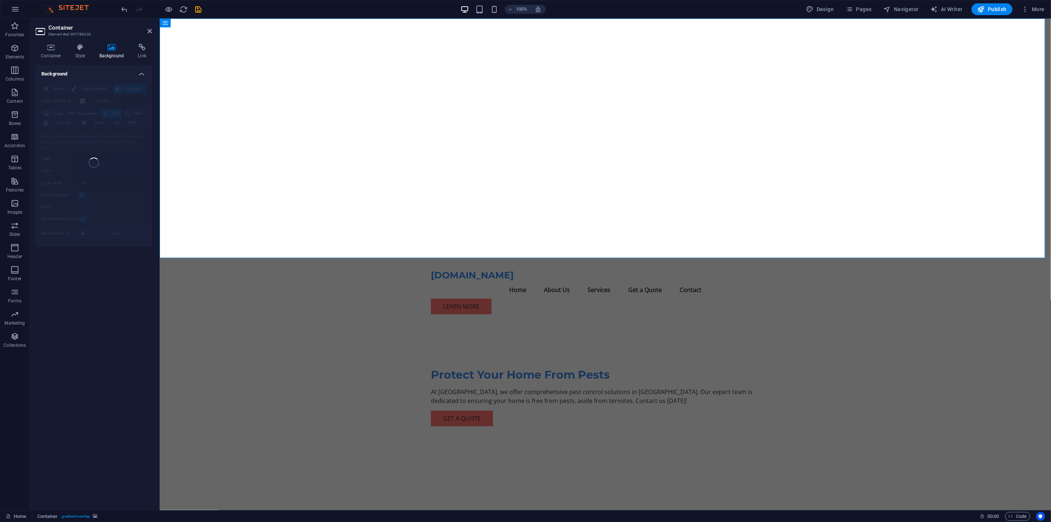
click at [719, 188] on div at bounding box center [604, 137] width 891 height 239
click at [87, 201] on div "None Color / Gradient Element Stretch background to full-width Color overlay Pl…" at bounding box center [93, 162] width 116 height 169
click at [126, 8] on icon "undo" at bounding box center [124, 9] width 8 height 8
click at [125, 8] on icon "undo" at bounding box center [124, 9] width 8 height 8
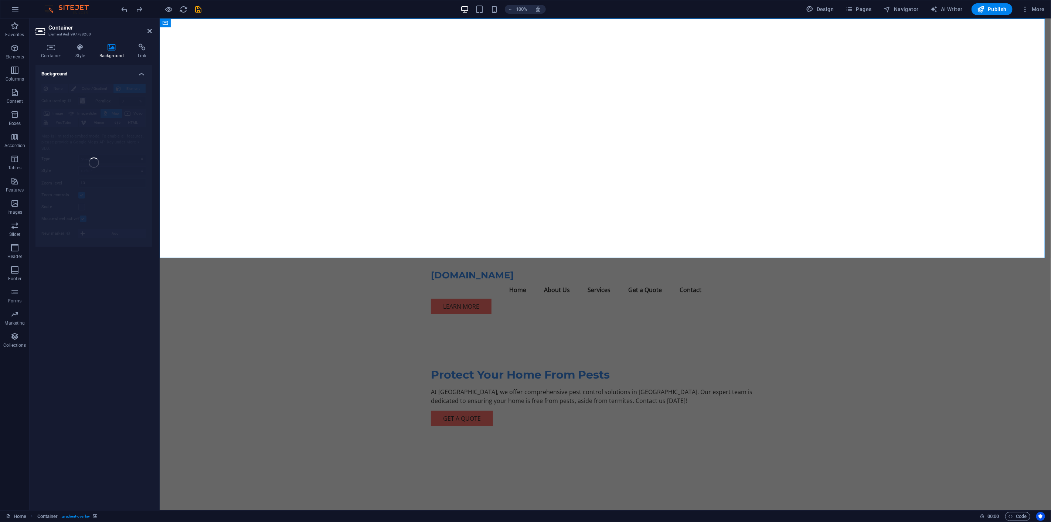
click at [846, 142] on div at bounding box center [604, 137] width 891 height 239
click at [150, 29] on icon at bounding box center [149, 31] width 4 height 6
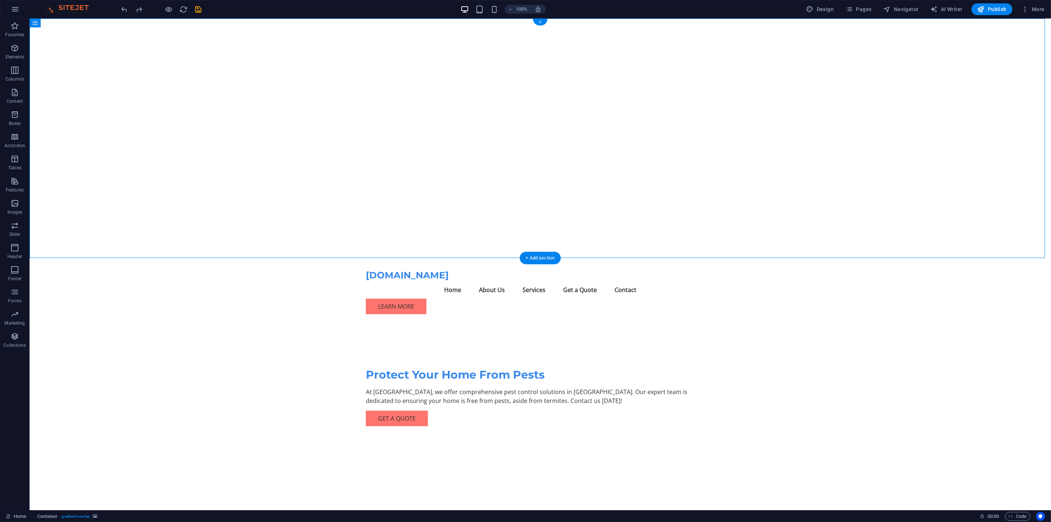
click at [747, 123] on div at bounding box center [539, 137] width 1021 height 239
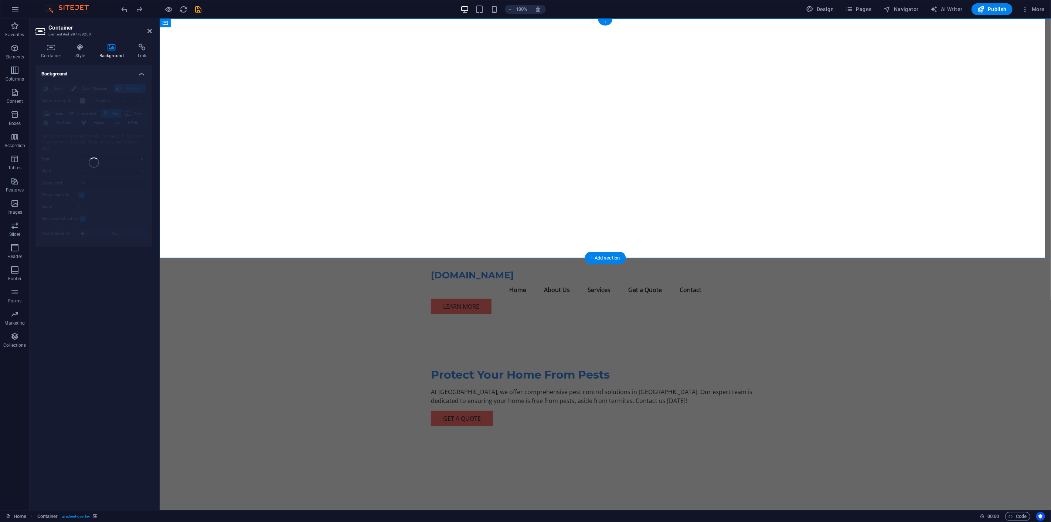
click at [747, 123] on div at bounding box center [604, 137] width 891 height 239
click at [52, 73] on h4 "Background" at bounding box center [93, 71] width 116 height 13
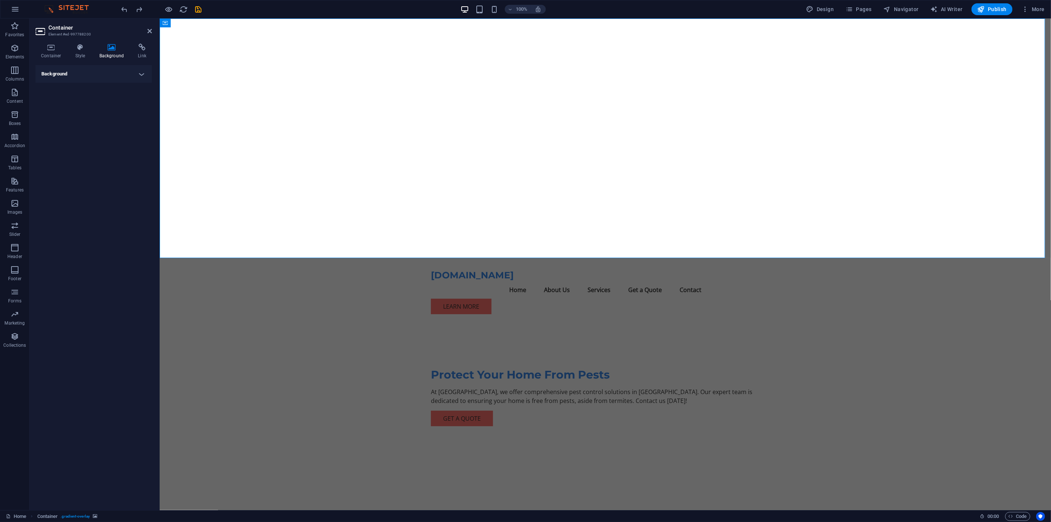
click at [143, 73] on h4 "Background" at bounding box center [93, 74] width 116 height 18
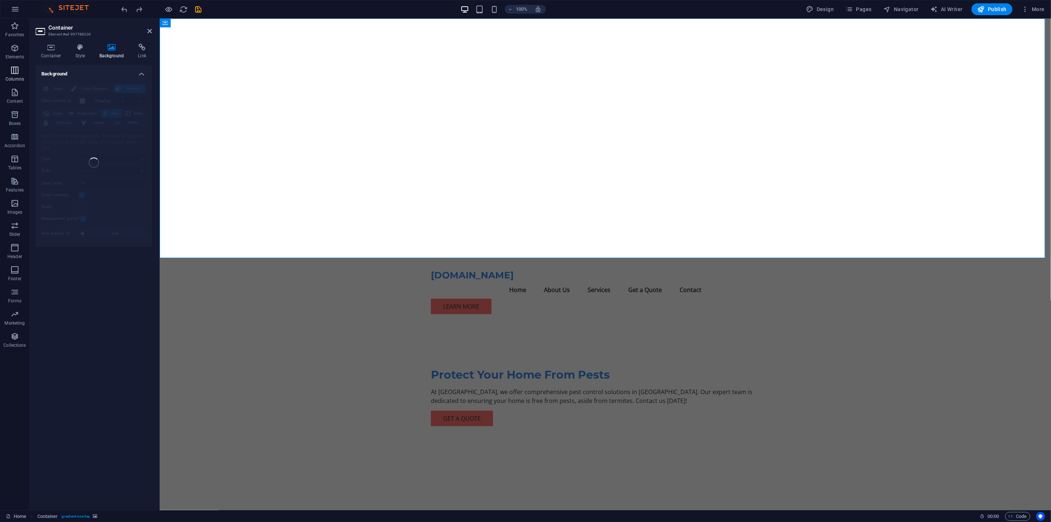
click at [17, 74] on icon "button" at bounding box center [14, 70] width 9 height 9
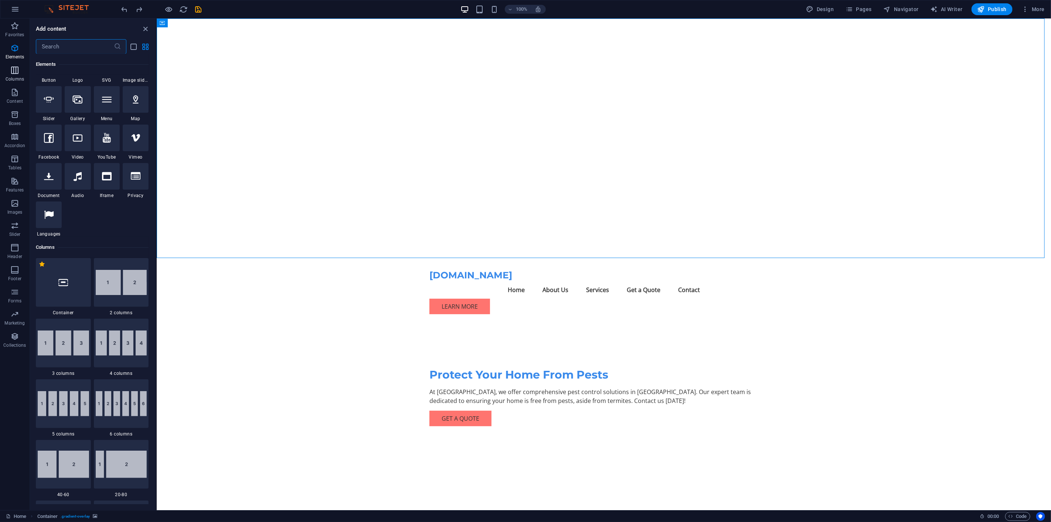
scroll to position [366, 0]
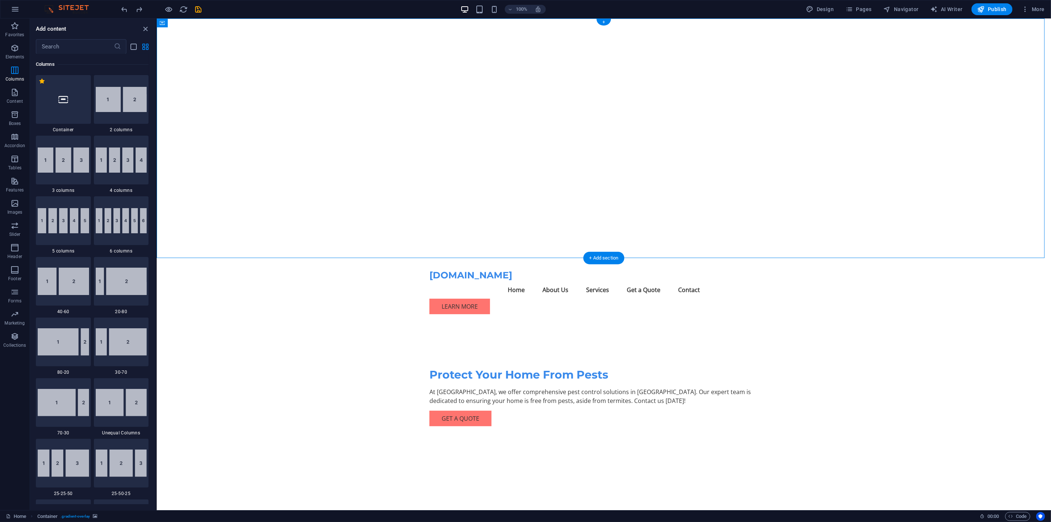
click at [798, 166] on div at bounding box center [603, 137] width 894 height 239
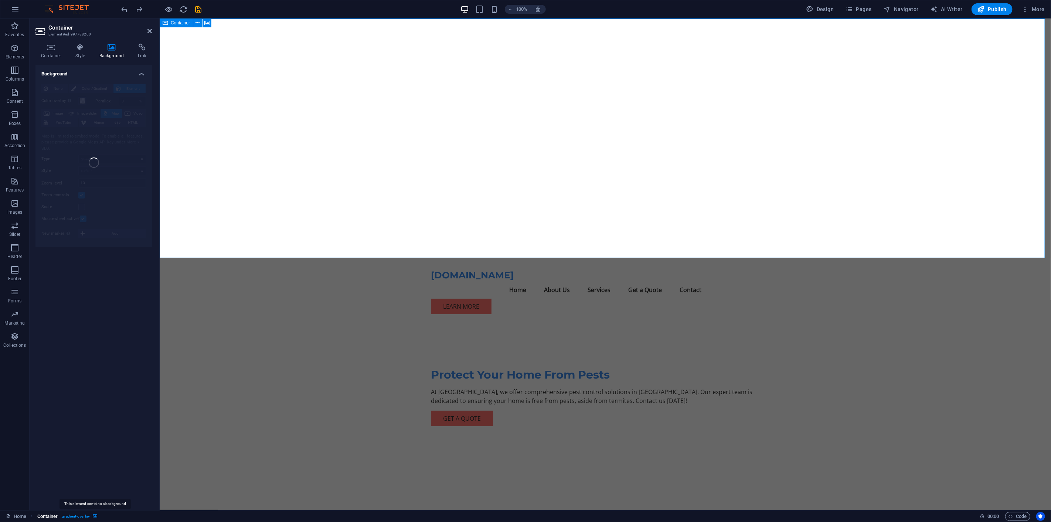
click at [95, 469] on icon "breadcrumb" at bounding box center [95, 516] width 4 height 4
click at [79, 53] on h4 "Style" at bounding box center [82, 52] width 24 height 16
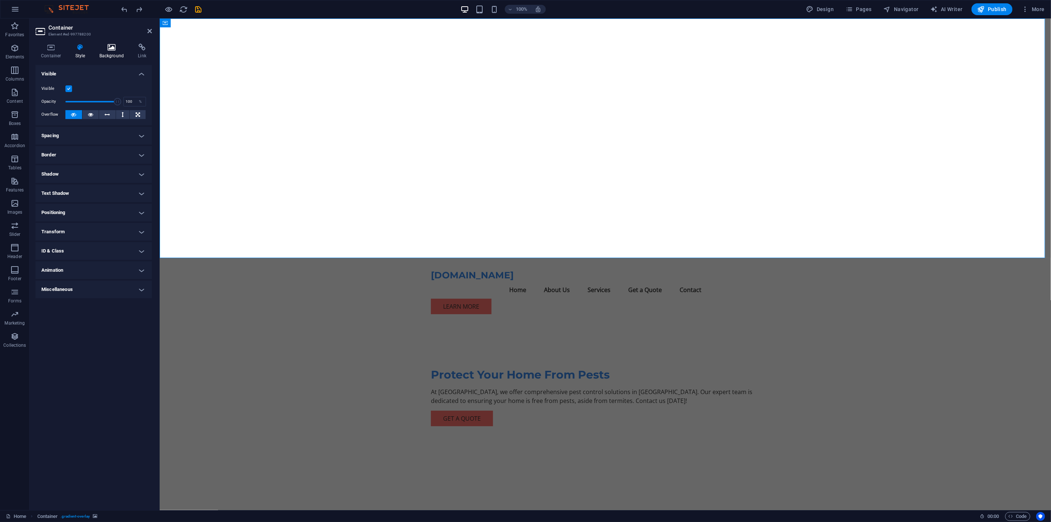
click at [115, 54] on h4 "Background" at bounding box center [113, 52] width 39 height 16
click at [150, 28] on icon at bounding box center [149, 31] width 4 height 6
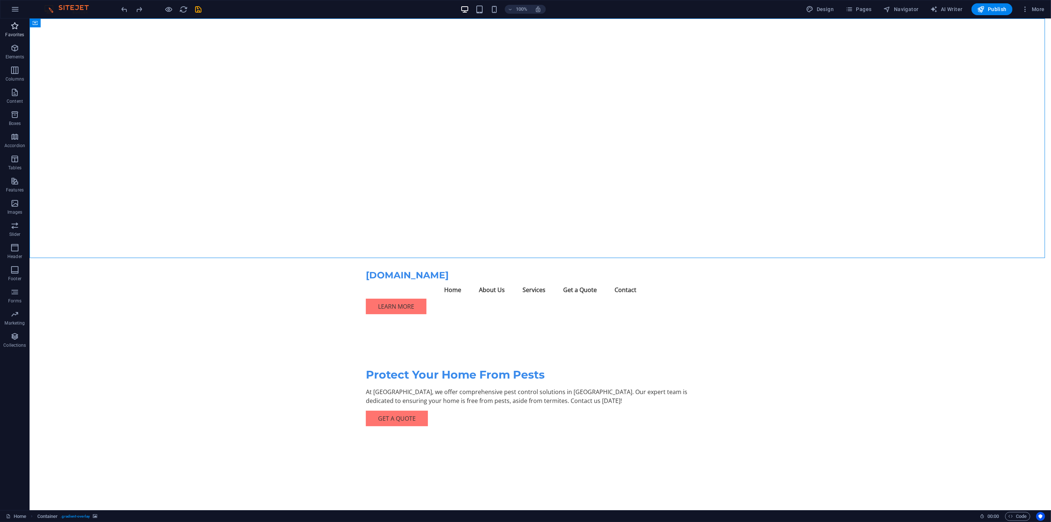
click at [28, 21] on button "Favorites" at bounding box center [15, 29] width 30 height 22
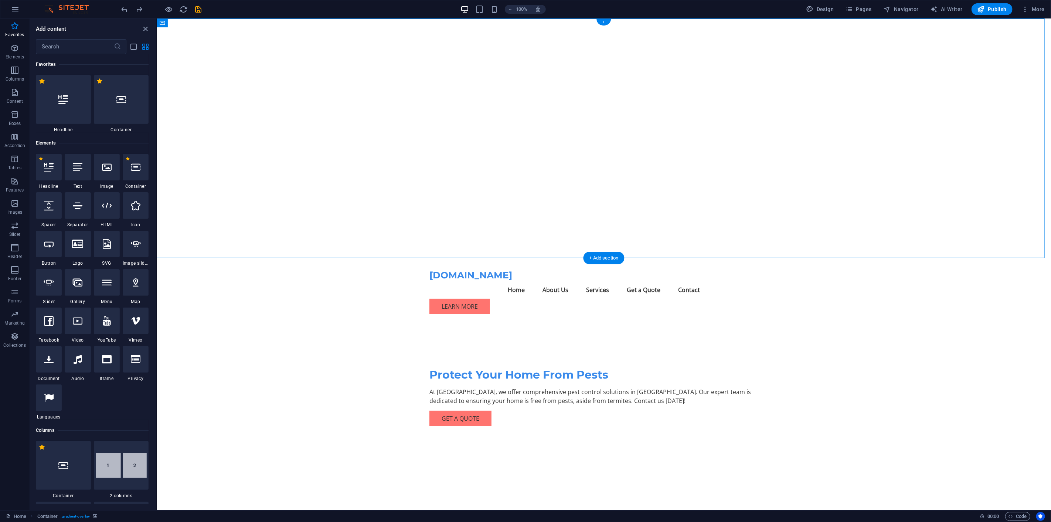
click at [726, 192] on div at bounding box center [603, 137] width 894 height 239
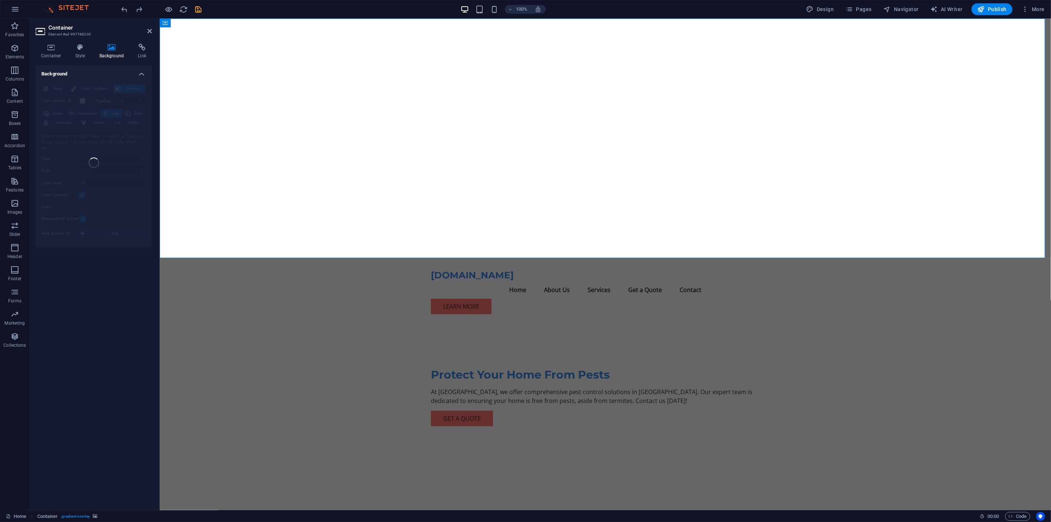
click at [119, 55] on h4 "Background" at bounding box center [113, 52] width 39 height 16
click at [83, 51] on h4 "Style" at bounding box center [82, 52] width 24 height 16
click at [57, 50] on icon at bounding box center [50, 47] width 31 height 7
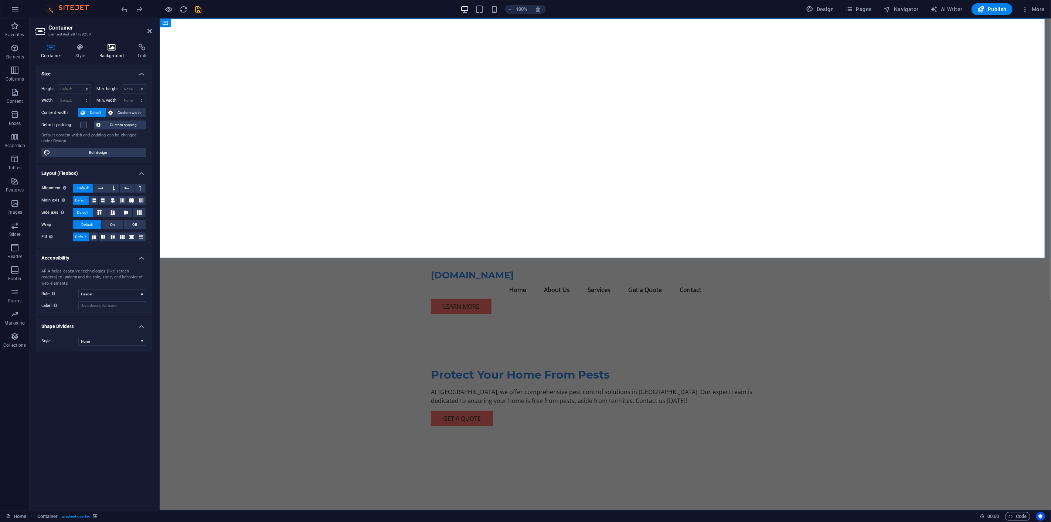
click at [119, 52] on h4 "Background" at bounding box center [113, 52] width 39 height 16
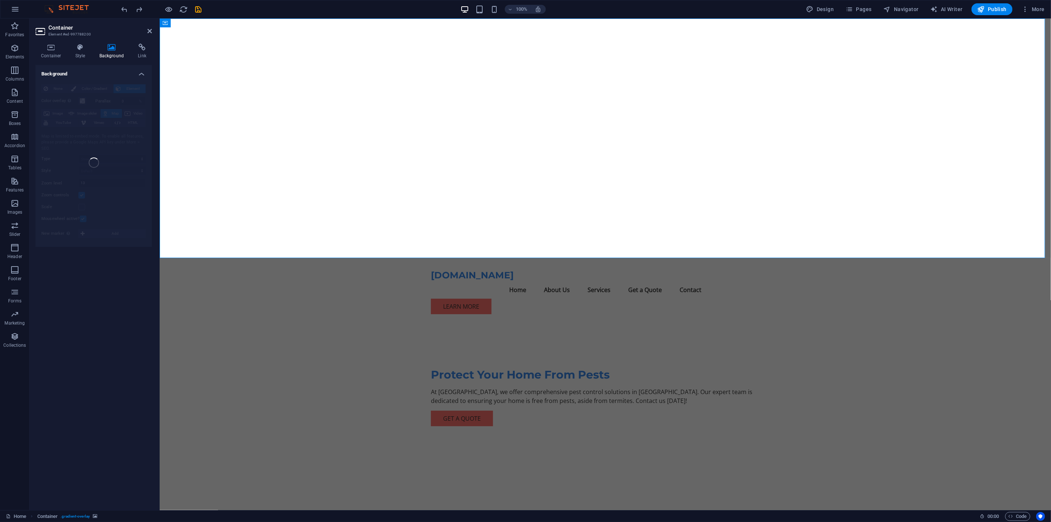
click at [863, 3] on div "100% Design Pages Navigator AI Writer Publish More" at bounding box center [525, 9] width 1050 height 18
click at [863, 6] on span "Pages" at bounding box center [858, 9] width 26 height 7
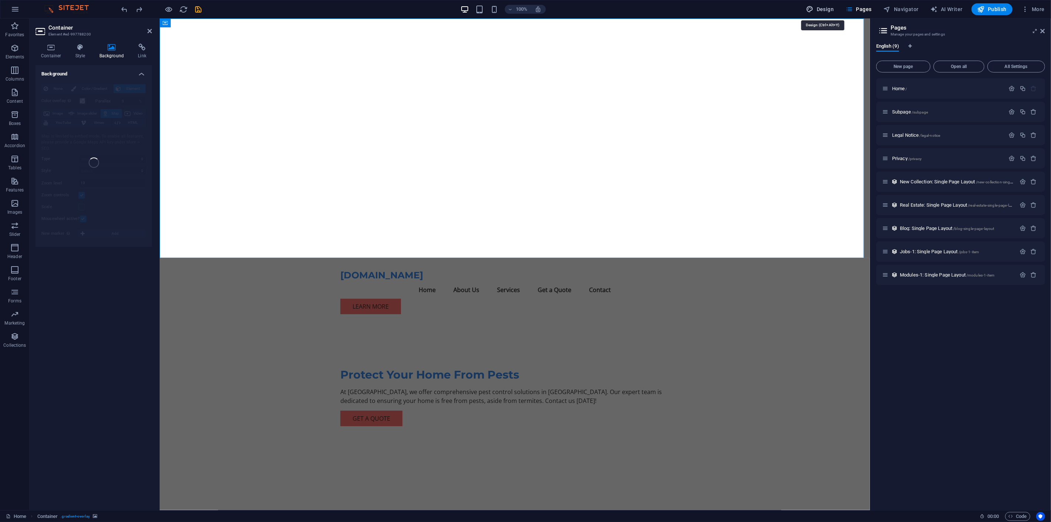
click at [825, 11] on span "Design" at bounding box center [820, 9] width 28 height 7
select select "px"
select select "200"
select select "px"
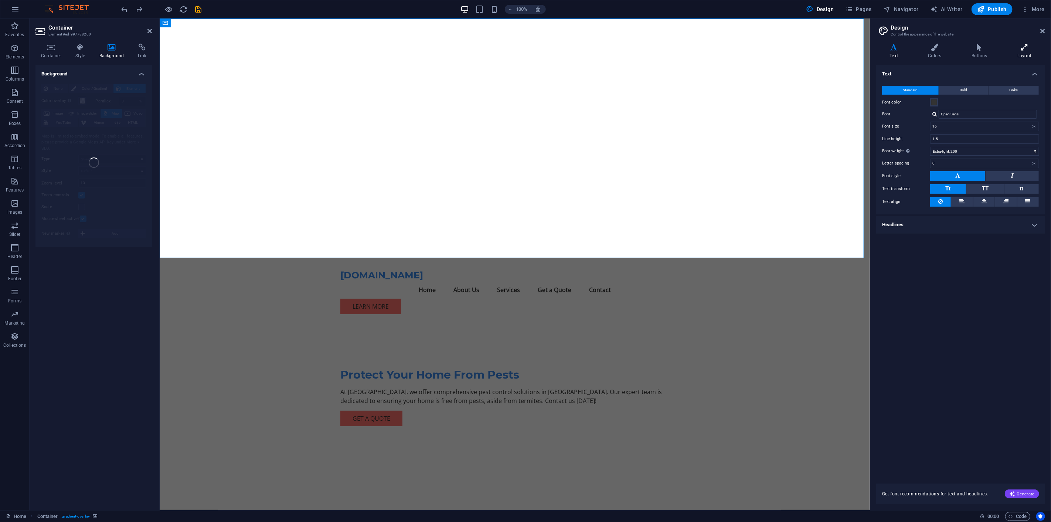
click at [945, 57] on h4 "Layout" at bounding box center [1024, 52] width 41 height 16
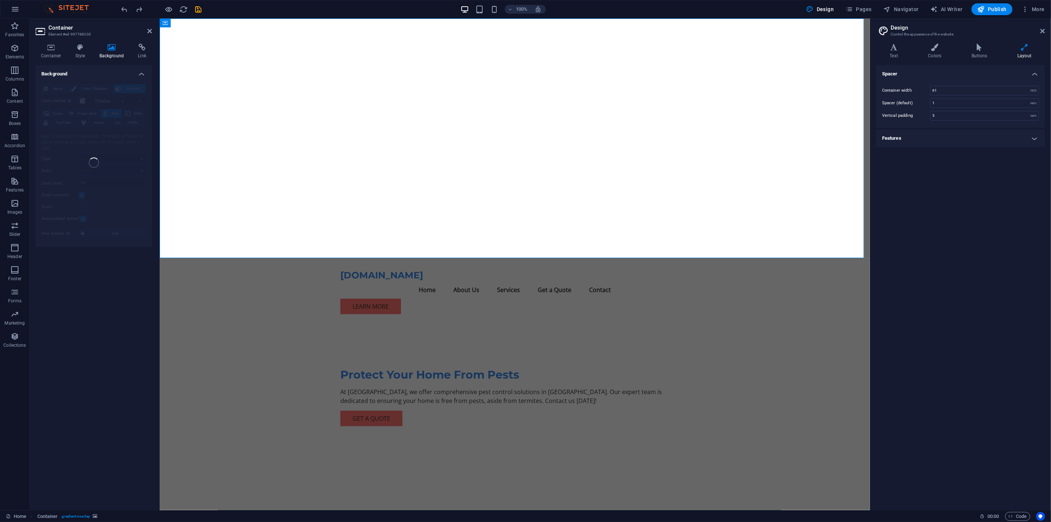
click at [945, 55] on h4 "Layout" at bounding box center [1024, 52] width 41 height 16
click at [852, 12] on icon "button" at bounding box center [848, 9] width 7 height 7
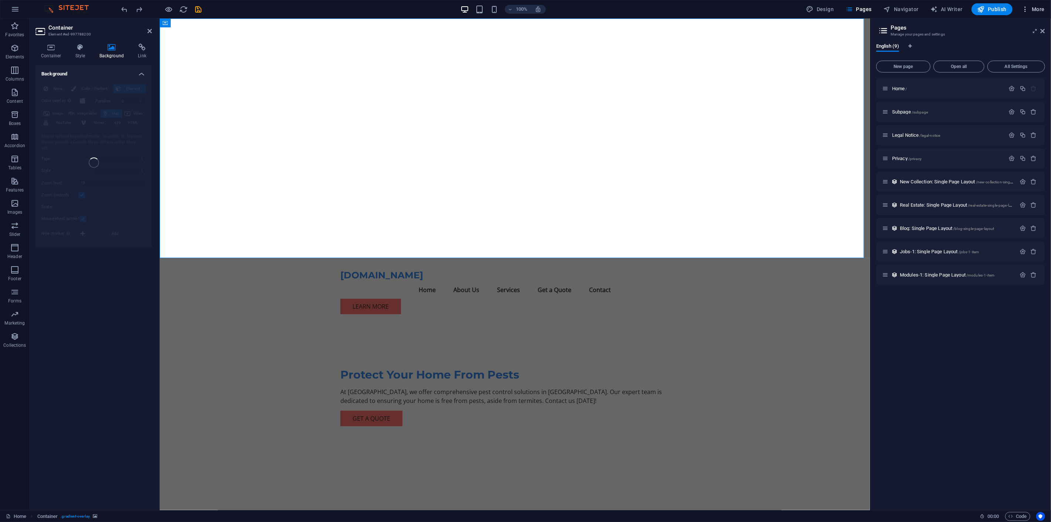
click at [945, 10] on span "More" at bounding box center [1032, 9] width 23 height 7
click at [945, 148] on h6 "Content Import" at bounding box center [1017, 152] width 44 height 9
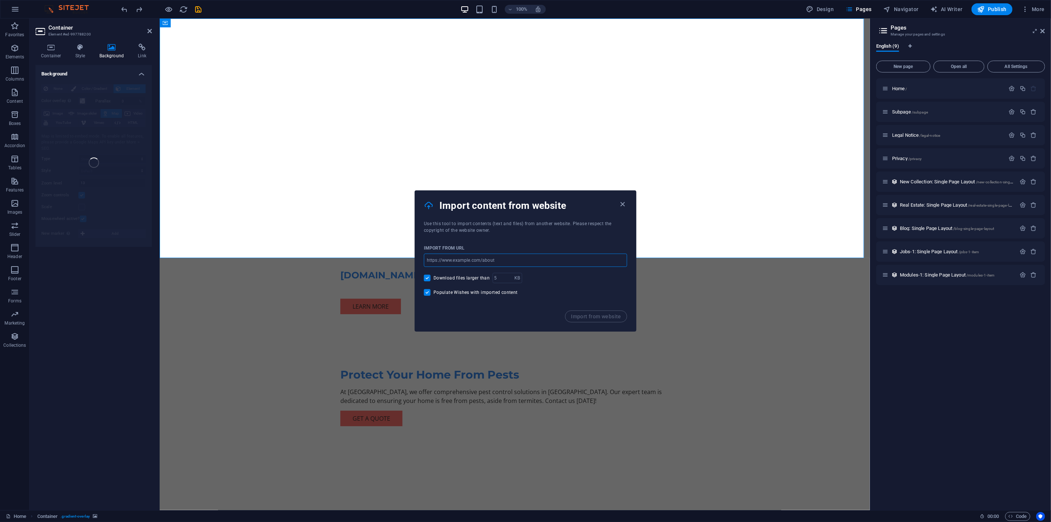
click at [475, 258] on input "url" at bounding box center [525, 259] width 203 height 13
type input "https://www.pestchaser.com.au"
click at [604, 315] on span "Import from website" at bounding box center [596, 316] width 50 height 6
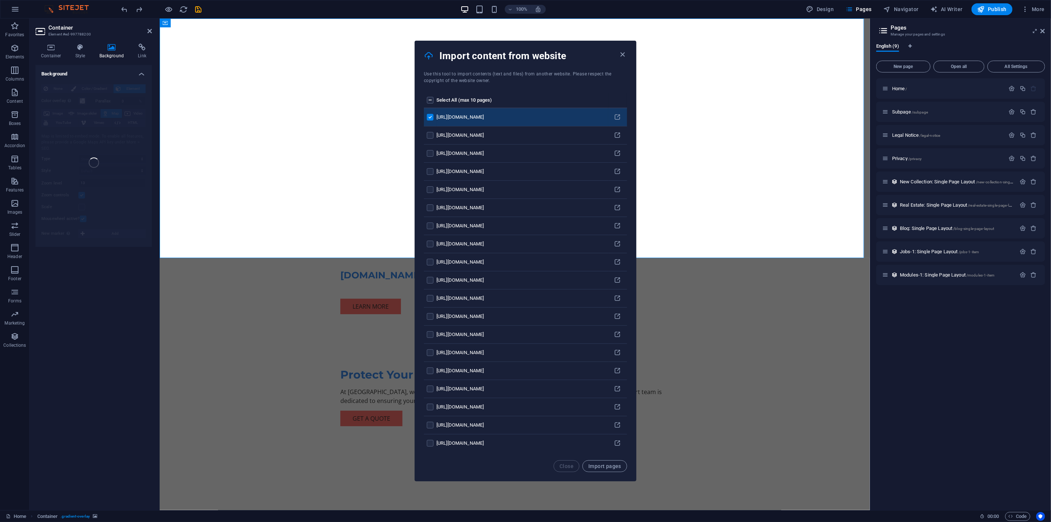
click at [429, 99] on label "pages list" at bounding box center [430, 100] width 7 height 7
click at [0, 0] on input "pages list" at bounding box center [0, 0] width 0 height 0
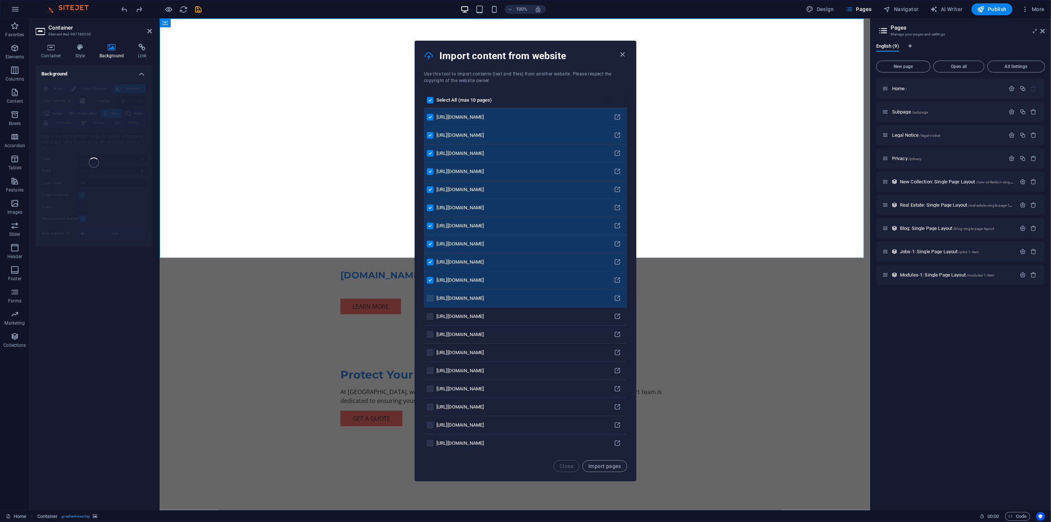
drag, startPoint x: 427, startPoint y: 298, endPoint x: 426, endPoint y: 304, distance: 5.7
click at [427, 298] on label "pages list" at bounding box center [430, 298] width 7 height 7
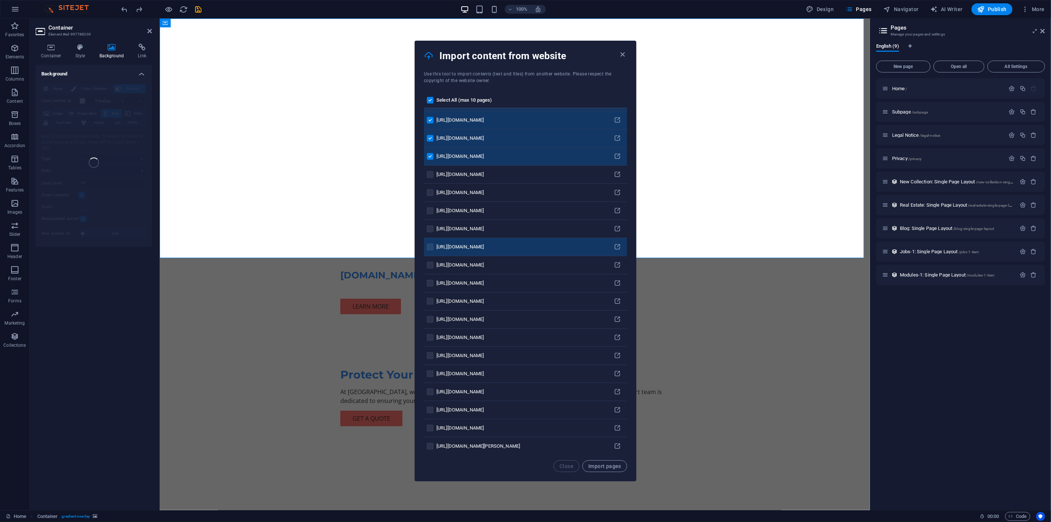
scroll to position [0, 0]
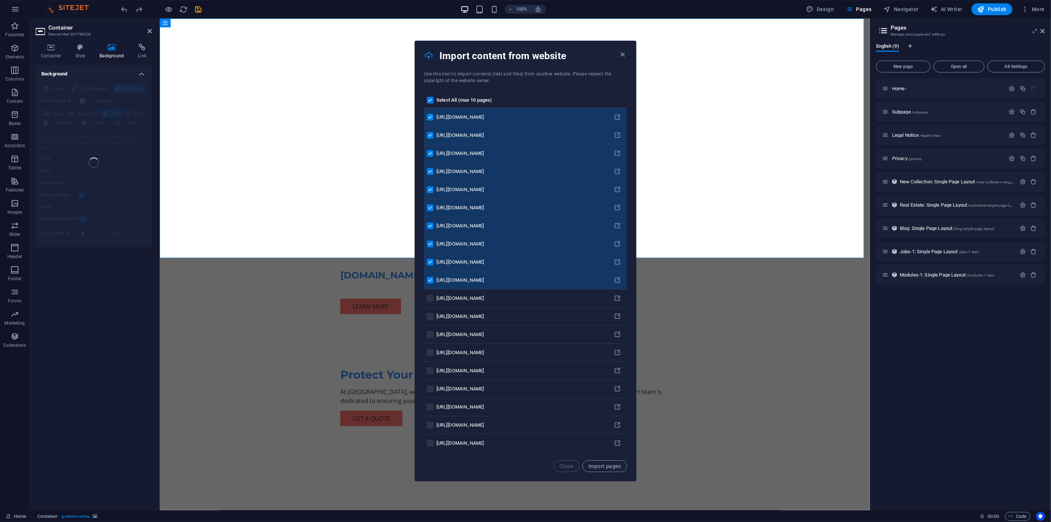
click at [429, 134] on label "pages list" at bounding box center [430, 135] width 7 height 7
click at [0, 0] on input "pages list" at bounding box center [0, 0] width 0 height 0
click at [430, 187] on label "pages list" at bounding box center [430, 189] width 7 height 7
click at [0, 0] on input "pages list" at bounding box center [0, 0] width 0 height 0
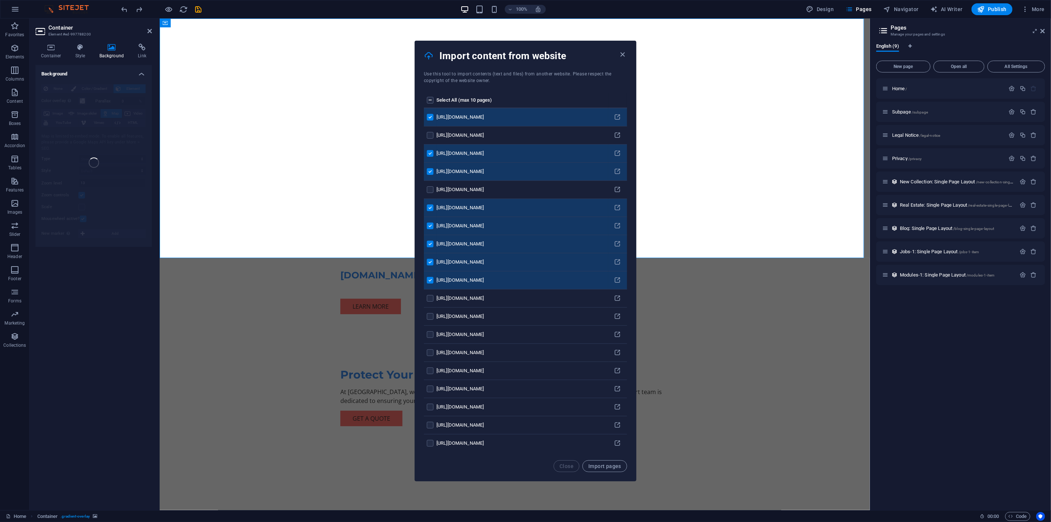
click at [429, 208] on label "pages list" at bounding box center [430, 207] width 7 height 7
click at [0, 0] on input "pages list" at bounding box center [0, 0] width 0 height 0
click at [433, 208] on label "pages list" at bounding box center [430, 207] width 7 height 7
click at [0, 0] on input "pages list" at bounding box center [0, 0] width 0 height 0
click at [428, 208] on label "pages list" at bounding box center [430, 207] width 7 height 7
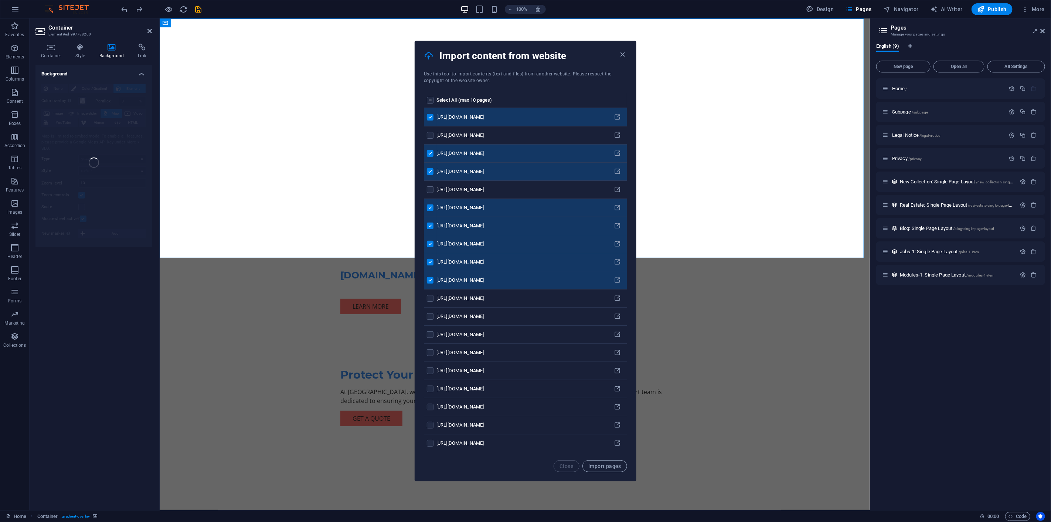
click at [0, 0] on input "pages list" at bounding box center [0, 0] width 0 height 0
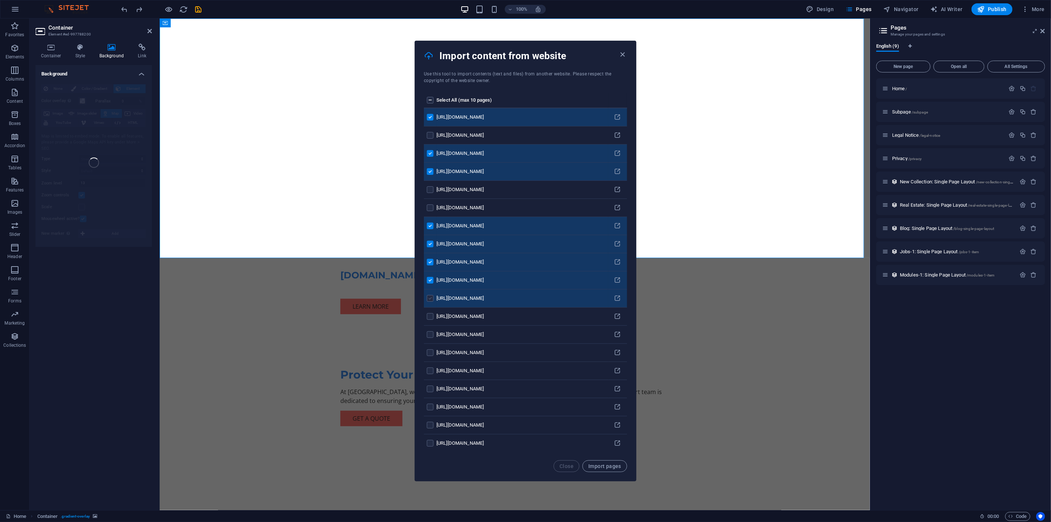
click at [429, 297] on label "pages list" at bounding box center [430, 298] width 7 height 7
click at [0, 0] on input "pages list" at bounding box center [0, 0] width 0 height 0
click at [431, 314] on label "pages list" at bounding box center [430, 316] width 7 height 7
click at [0, 0] on input "pages list" at bounding box center [0, 0] width 0 height 0
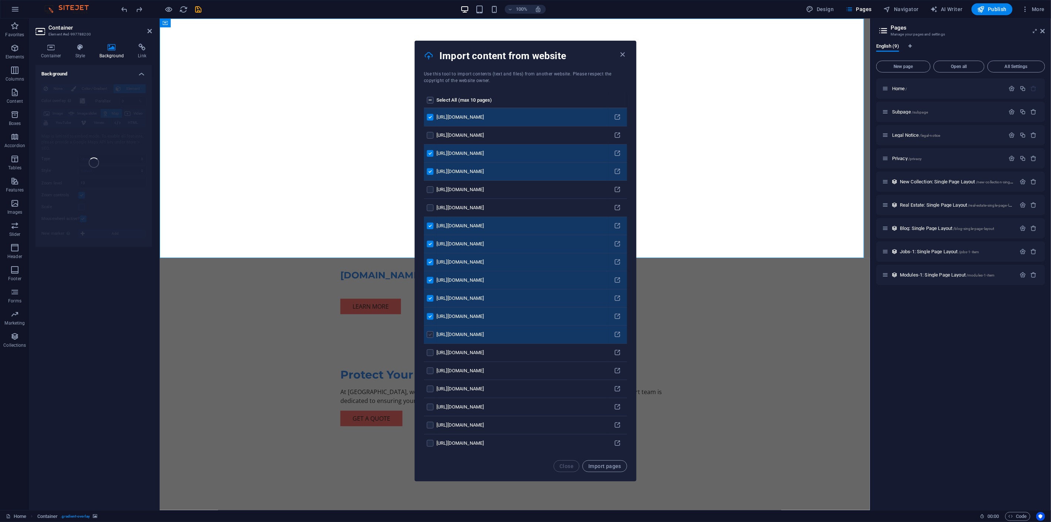
click at [430, 333] on label "pages list" at bounding box center [430, 334] width 7 height 7
click at [0, 0] on input "pages list" at bounding box center [0, 0] width 0 height 0
click at [433, 353] on label "pages list" at bounding box center [430, 352] width 7 height 7
click at [614, 465] on span "Import pages" at bounding box center [604, 466] width 33 height 6
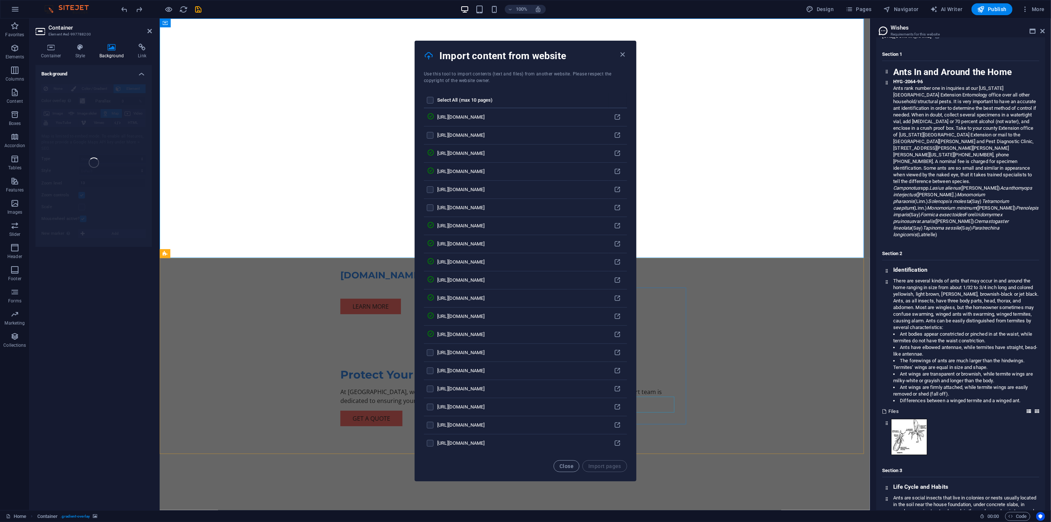
scroll to position [6905, 0]
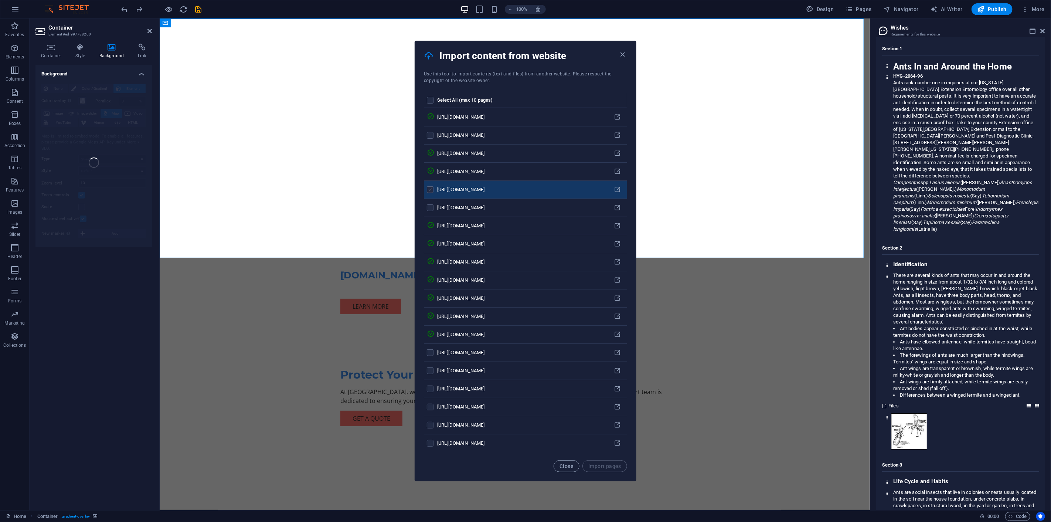
click at [431, 187] on label "pages list" at bounding box center [430, 189] width 7 height 7
click at [0, 0] on input "pages list" at bounding box center [0, 0] width 0 height 0
click at [426, 353] on td "pages list" at bounding box center [430, 353] width 13 height 18
click at [432, 351] on label "pages list" at bounding box center [430, 352] width 7 height 7
click at [0, 0] on input "pages list" at bounding box center [0, 0] width 0 height 0
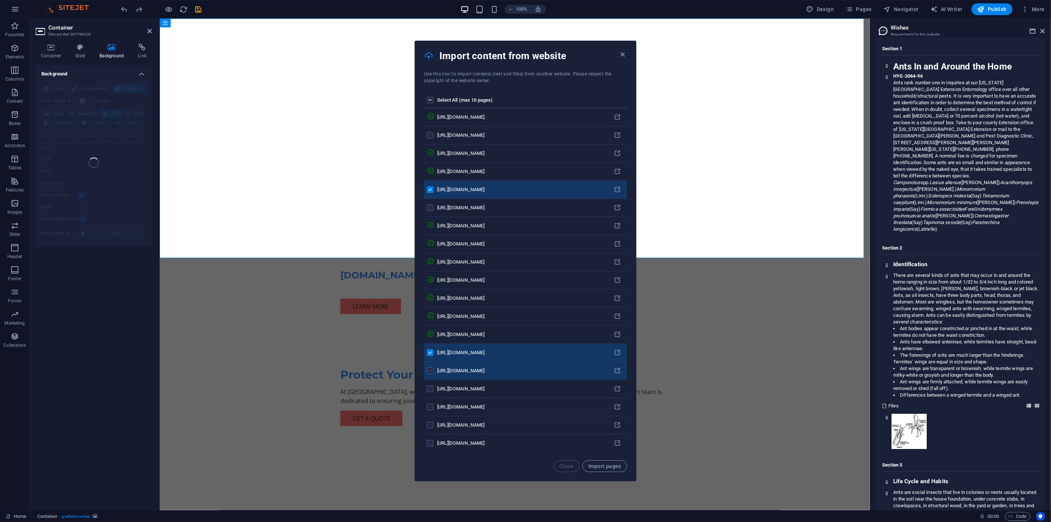
click at [433, 371] on label "pages list" at bounding box center [430, 370] width 7 height 7
click at [0, 0] on input "pages list" at bounding box center [0, 0] width 0 height 0
click at [432, 391] on label "pages list" at bounding box center [430, 388] width 7 height 7
click at [0, 0] on input "pages list" at bounding box center [0, 0] width 0 height 0
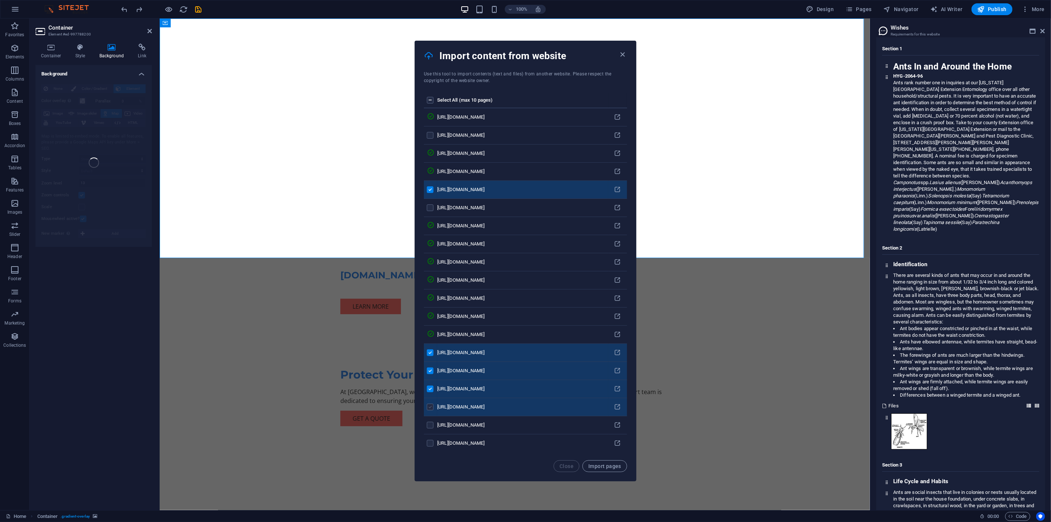
click at [430, 408] on label "pages list" at bounding box center [430, 406] width 7 height 7
click at [0, 0] on input "pages list" at bounding box center [0, 0] width 0 height 0
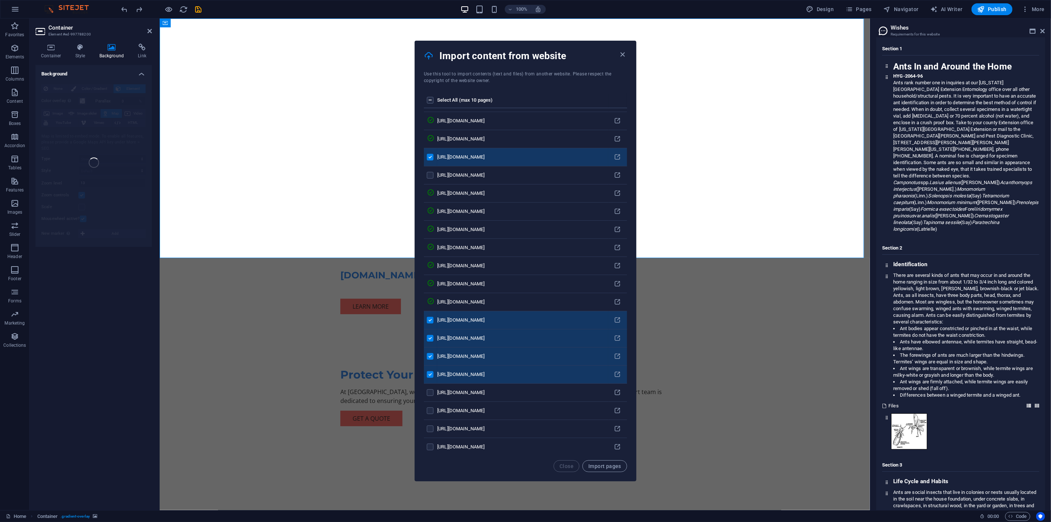
scroll to position [41, 0]
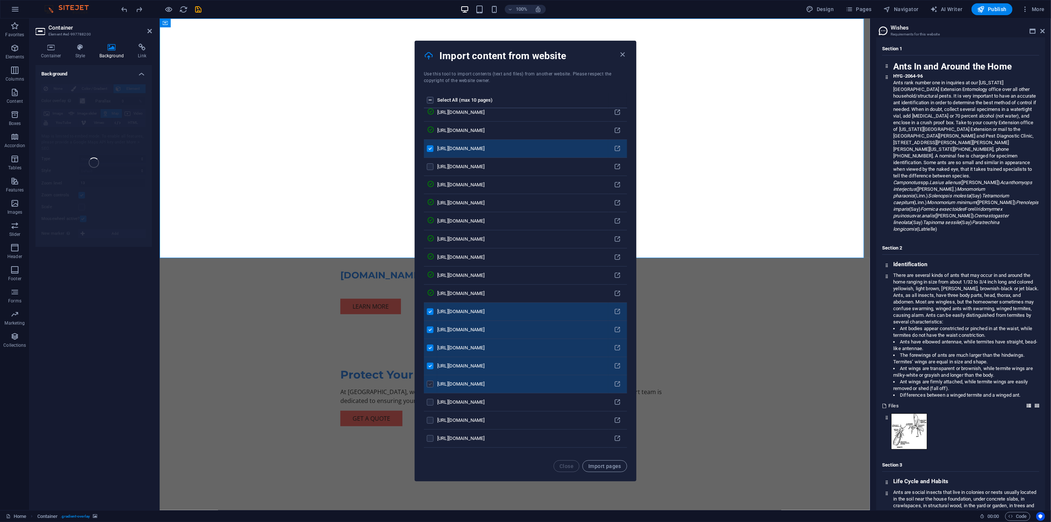
click at [432, 383] on label "pages list" at bounding box center [430, 384] width 7 height 7
click at [0, 0] on input "pages list" at bounding box center [0, 0] width 0 height 0
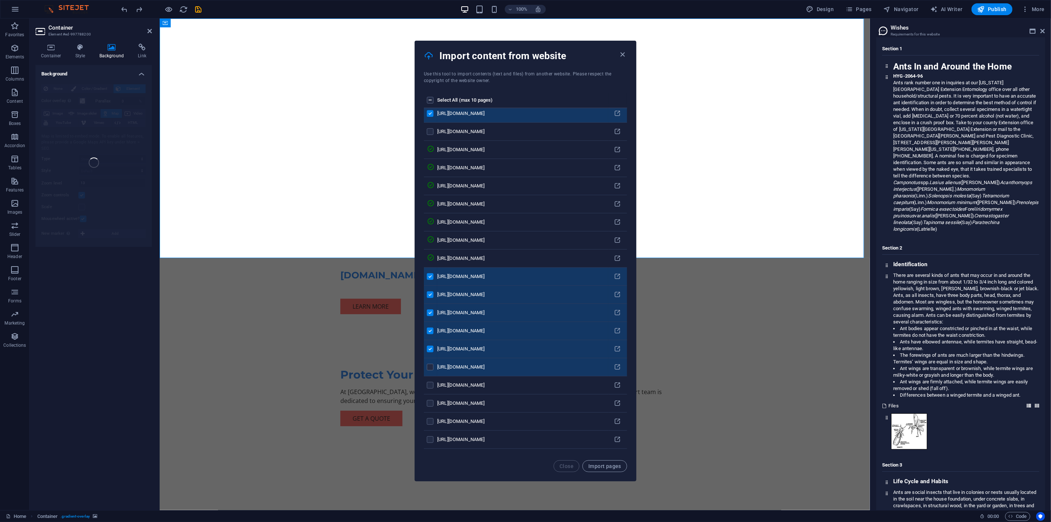
scroll to position [123, 0]
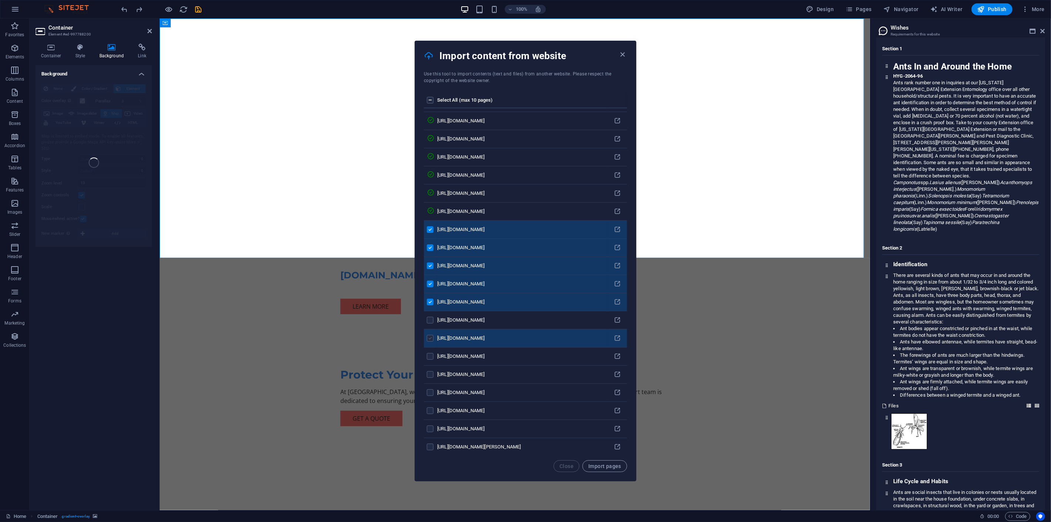
click at [432, 337] on label "pages list" at bounding box center [430, 338] width 7 height 7
click at [0, 0] on input "pages list" at bounding box center [0, 0] width 0 height 0
click at [612, 467] on span "Import pages" at bounding box center [604, 466] width 33 height 6
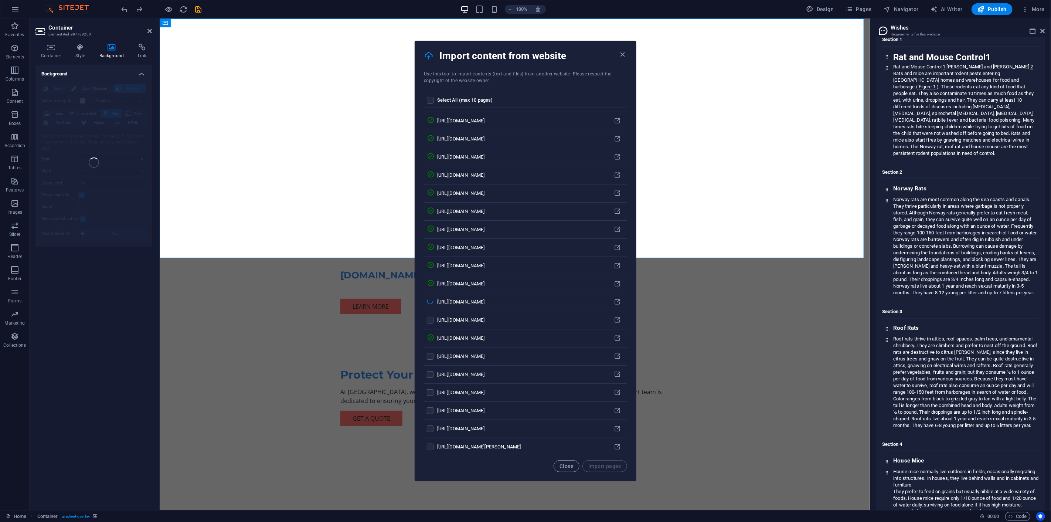
scroll to position [13280, 0]
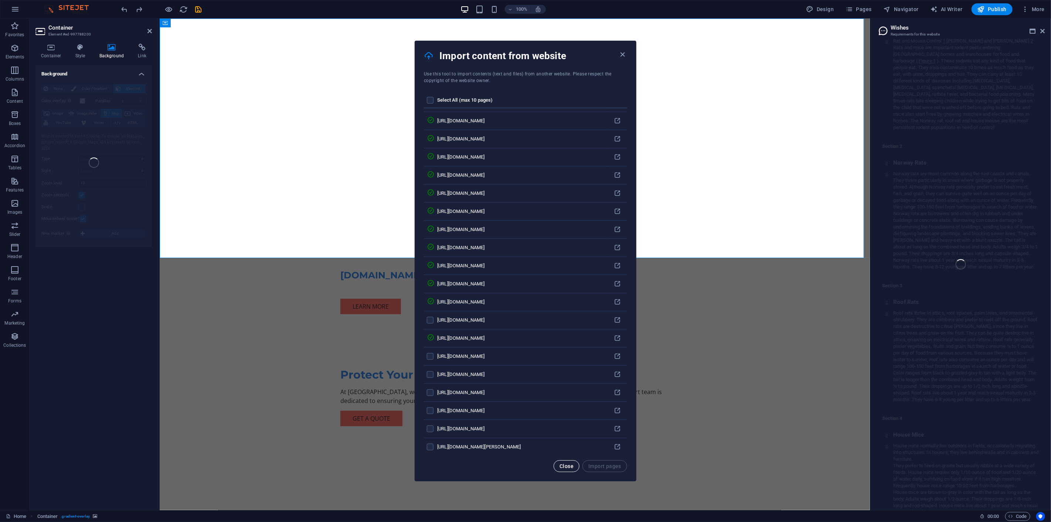
click at [568, 469] on button "Close" at bounding box center [566, 466] width 26 height 12
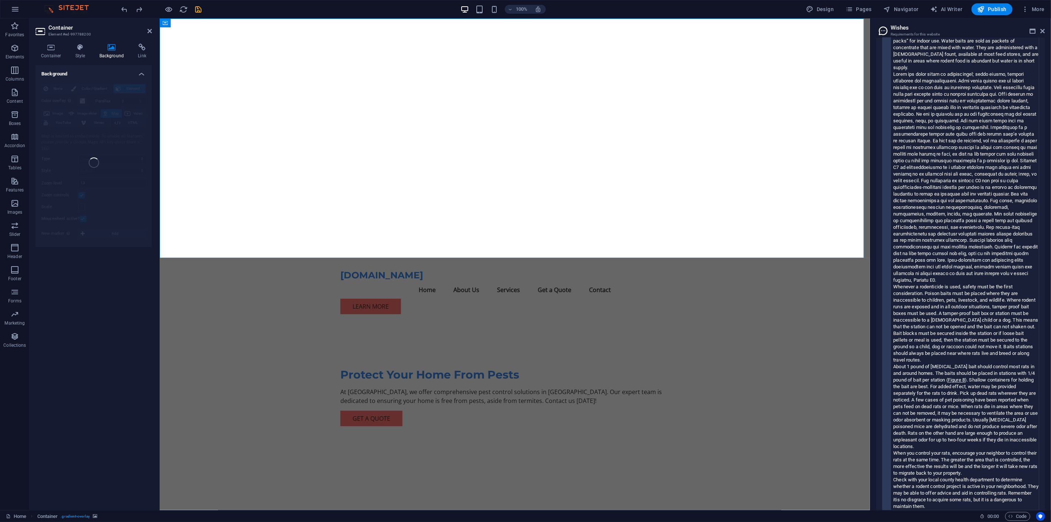
scroll to position [15060, 0]
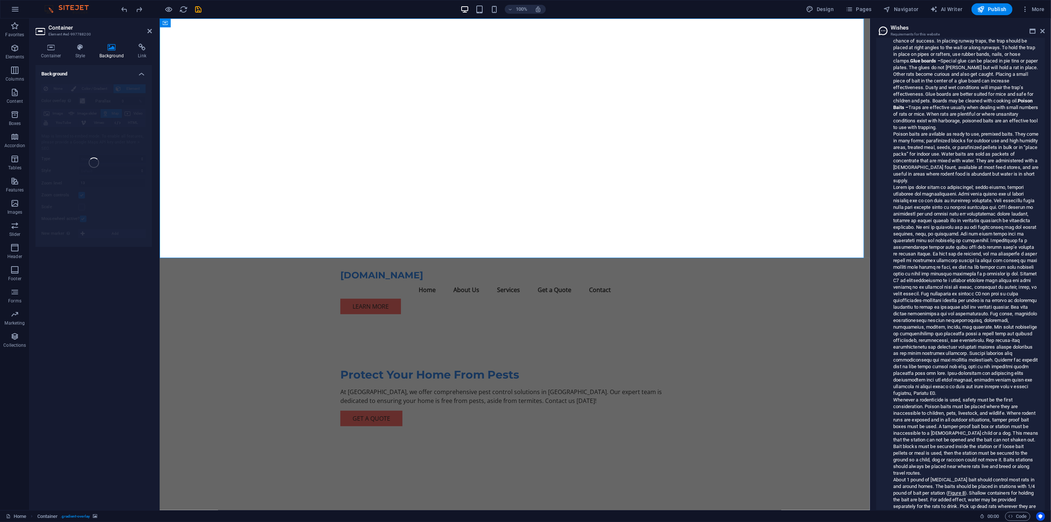
drag, startPoint x: 1048, startPoint y: 320, endPoint x: 1044, endPoint y: 238, distance: 82.9
click at [945, 238] on div "Content Design Data Here you will find content that you can add to the website.…" at bounding box center [960, 274] width 181 height 472
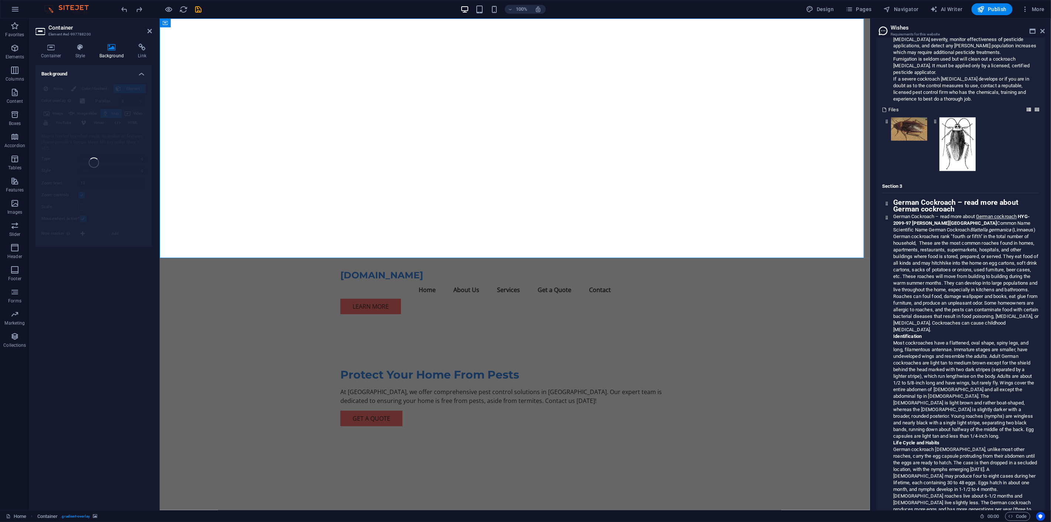
scroll to position [0, 0]
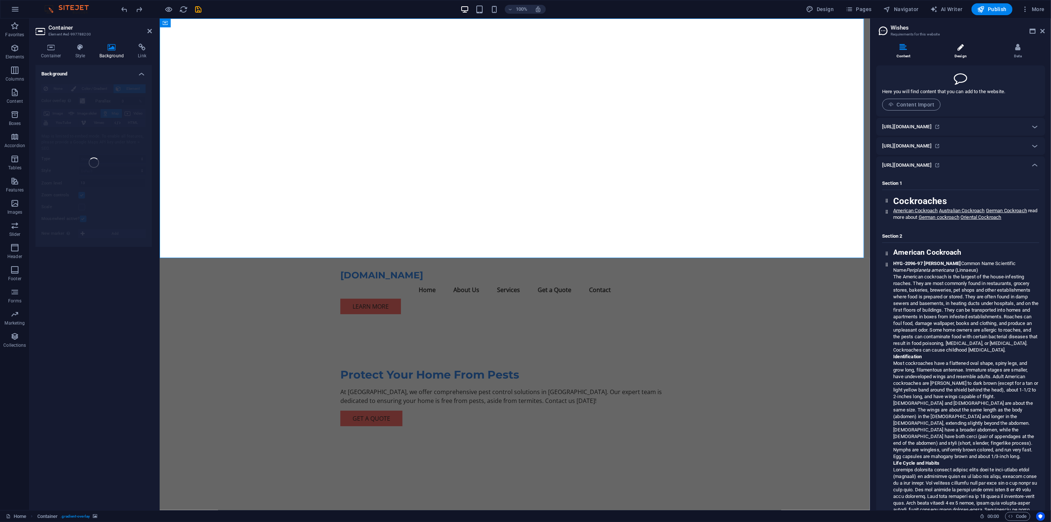
click at [945, 51] on icon at bounding box center [960, 47] width 6 height 7
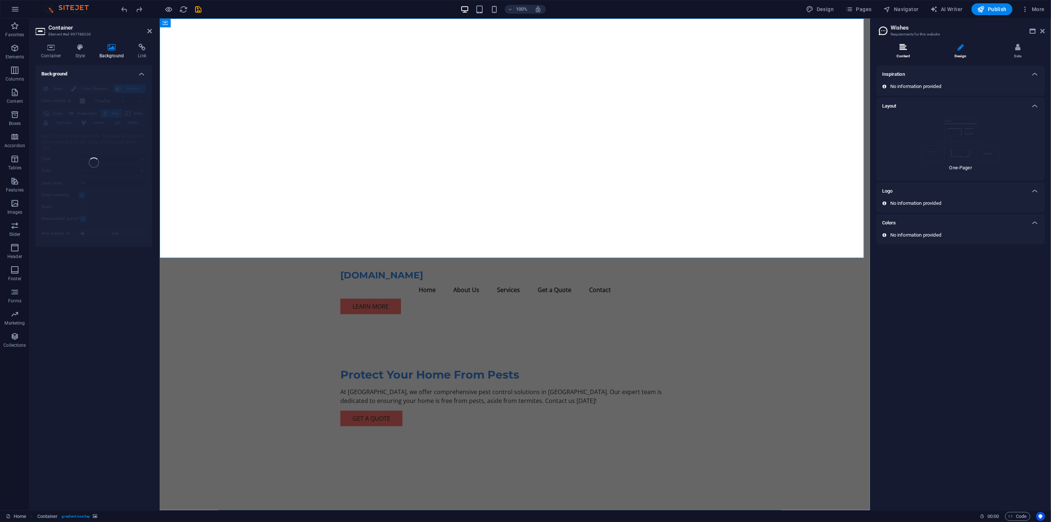
click at [900, 50] on icon at bounding box center [902, 47] width 7 height 7
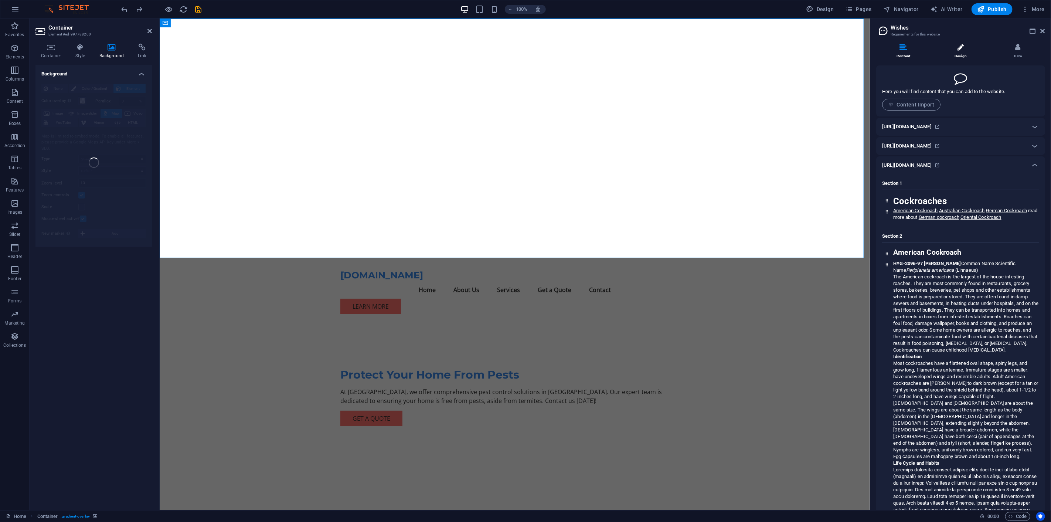
click at [945, 57] on li "Design" at bounding box center [961, 52] width 57 height 16
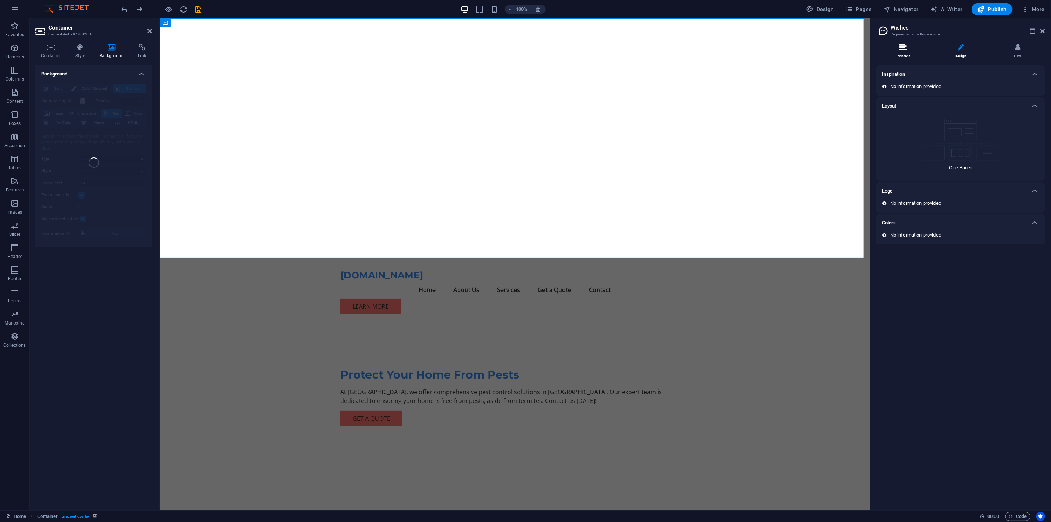
click at [906, 53] on li "Content" at bounding box center [904, 52] width 57 height 16
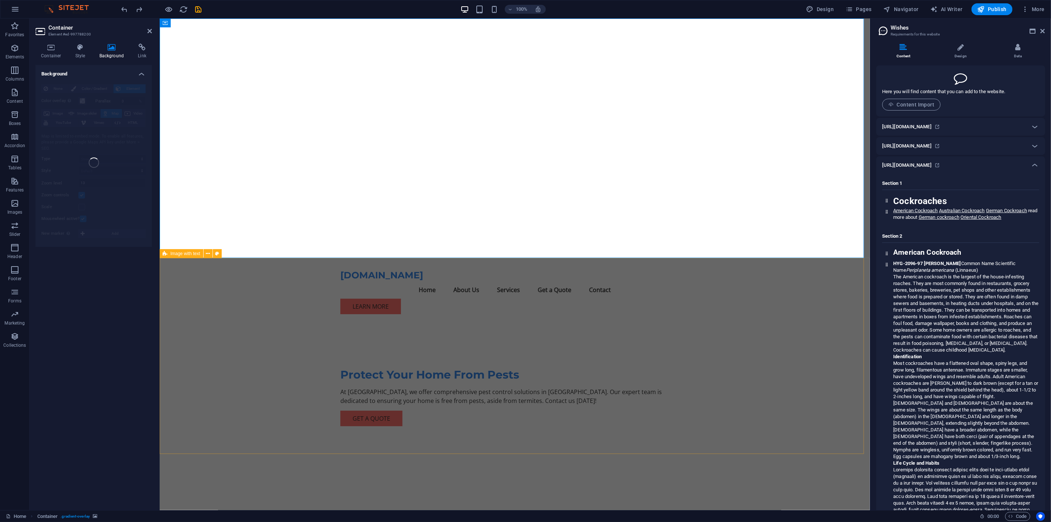
drag, startPoint x: 293, startPoint y: 303, endPoint x: 424, endPoint y: 303, distance: 130.8
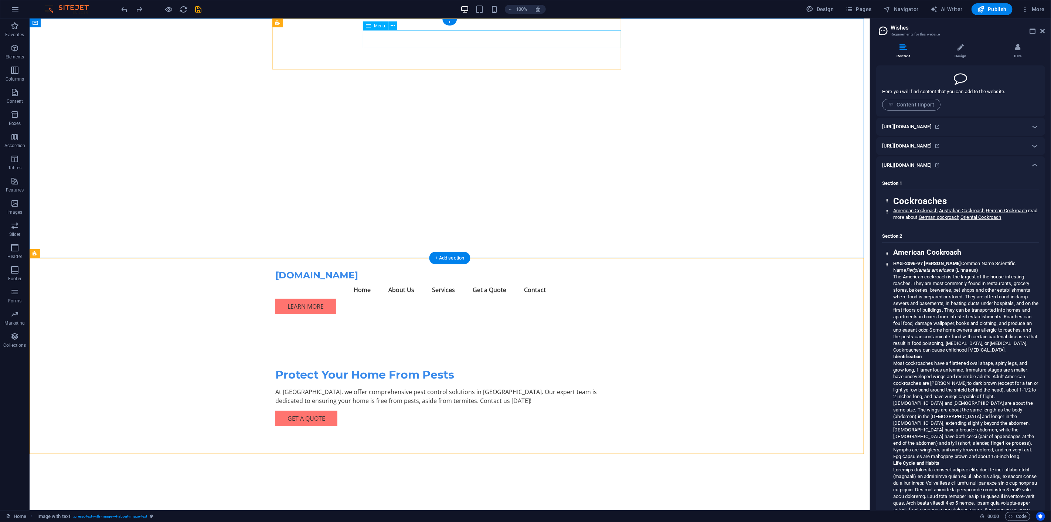
click at [580, 281] on nav "Home About Us Services Get a Quote Contact" at bounding box center [449, 290] width 349 height 18
select select
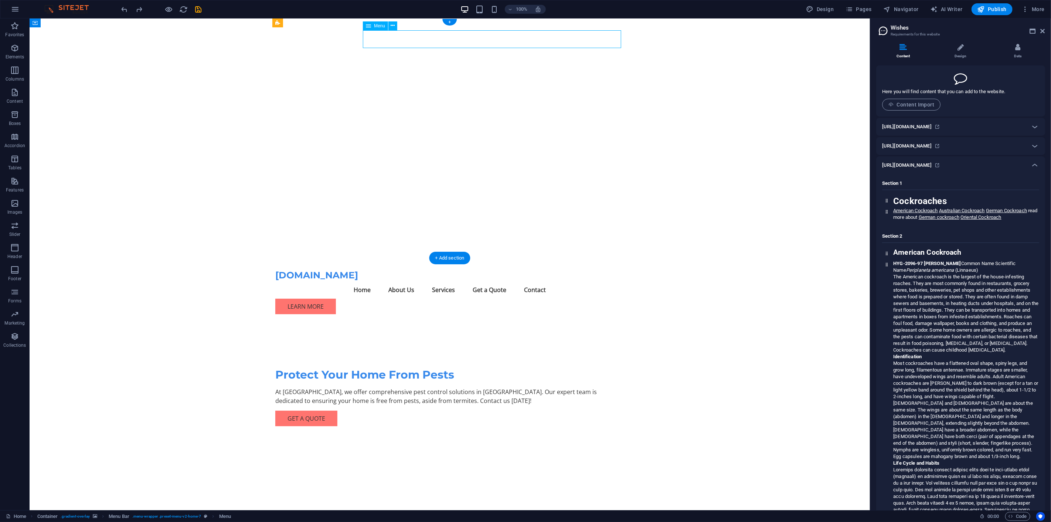
select select
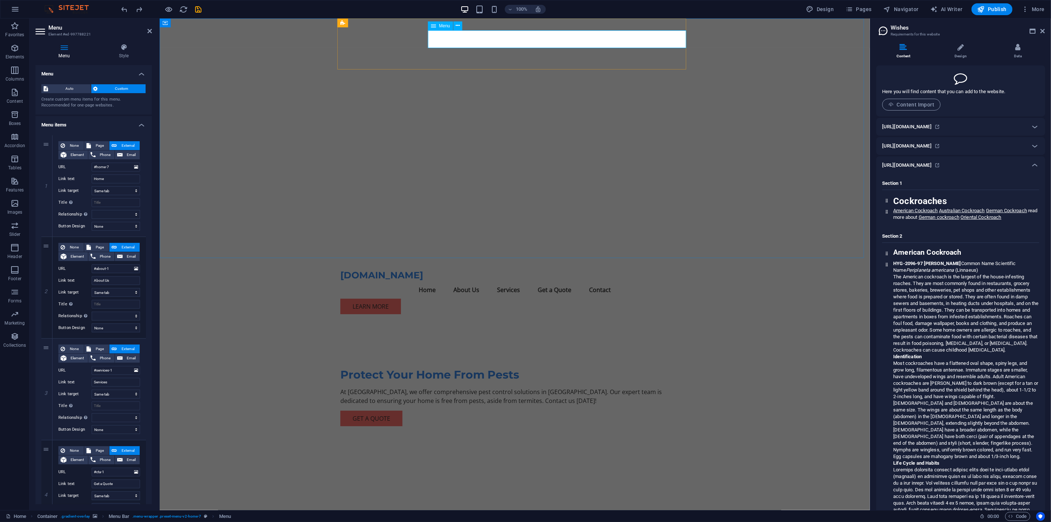
click at [548, 281] on nav "Home About Us Services Get a Quote Contact" at bounding box center [514, 290] width 349 height 18
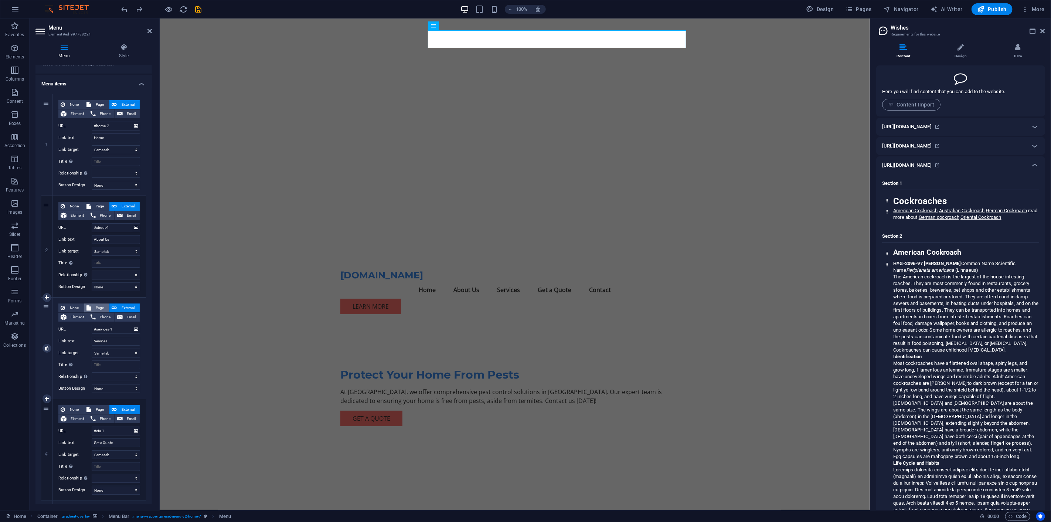
click at [98, 306] on span "Page" at bounding box center [100, 307] width 14 height 9
select select
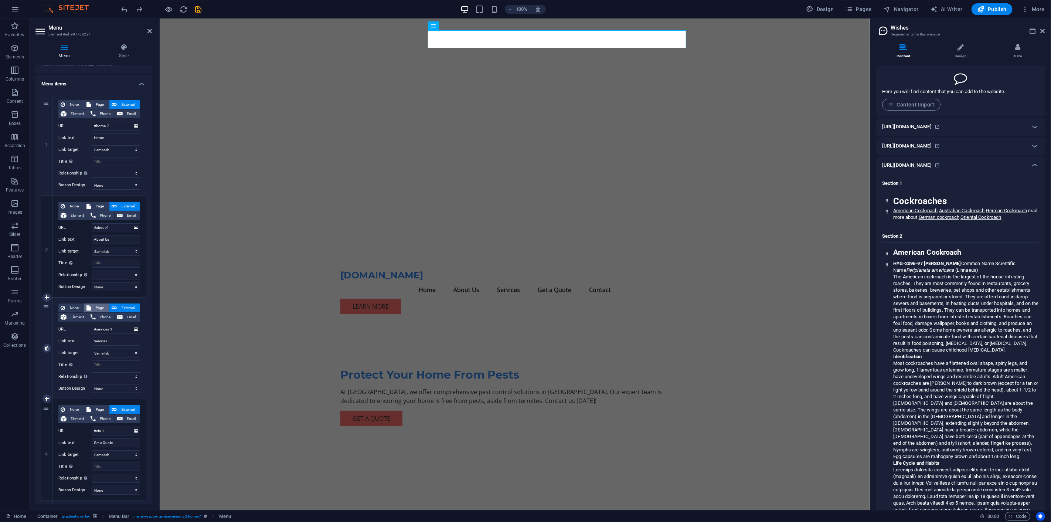
select select
click at [136, 329] on select "Home Subpage Legal Notice Privacy" at bounding box center [116, 329] width 48 height 9
select select "1"
click at [92, 325] on select "Home Subpage Legal Notice Privacy" at bounding box center [116, 329] width 48 height 9
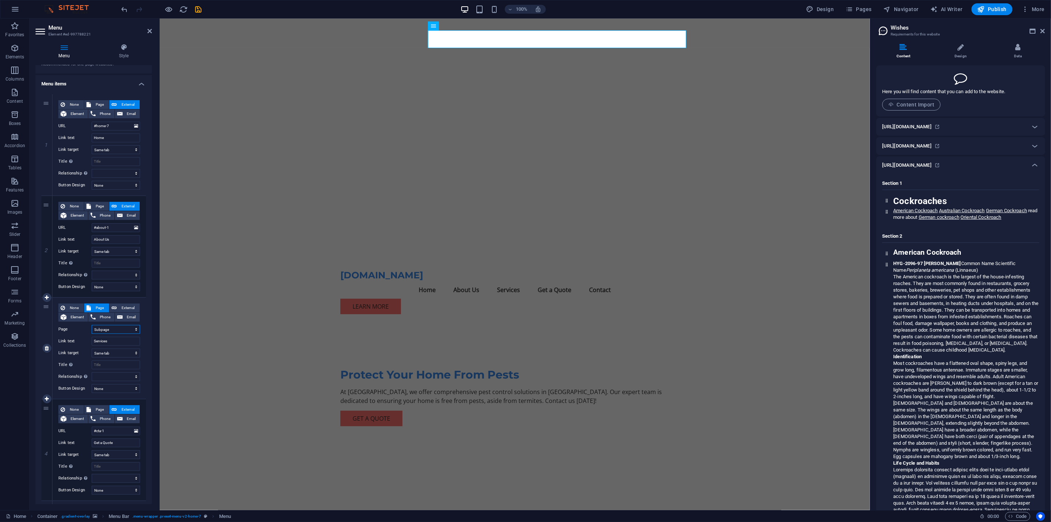
select select
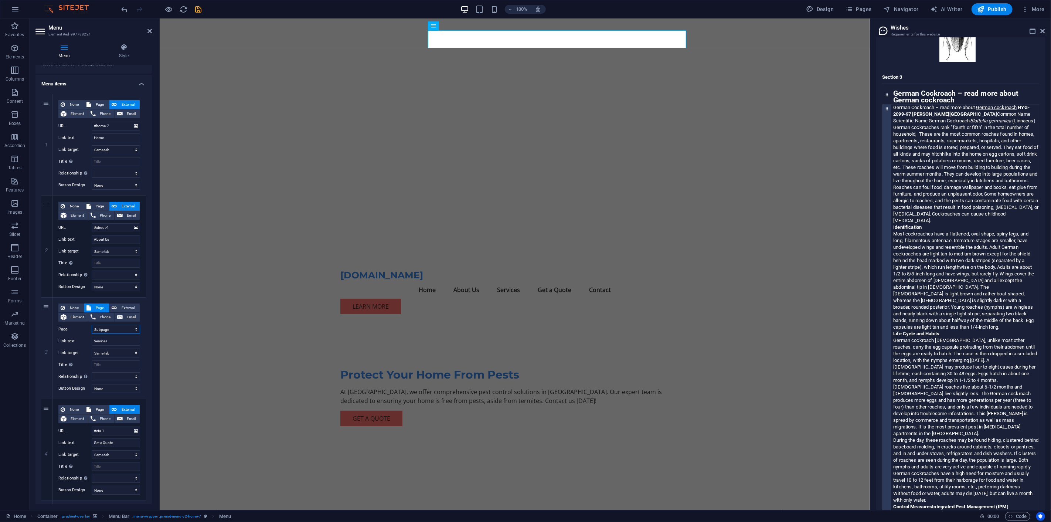
scroll to position [1272, 0]
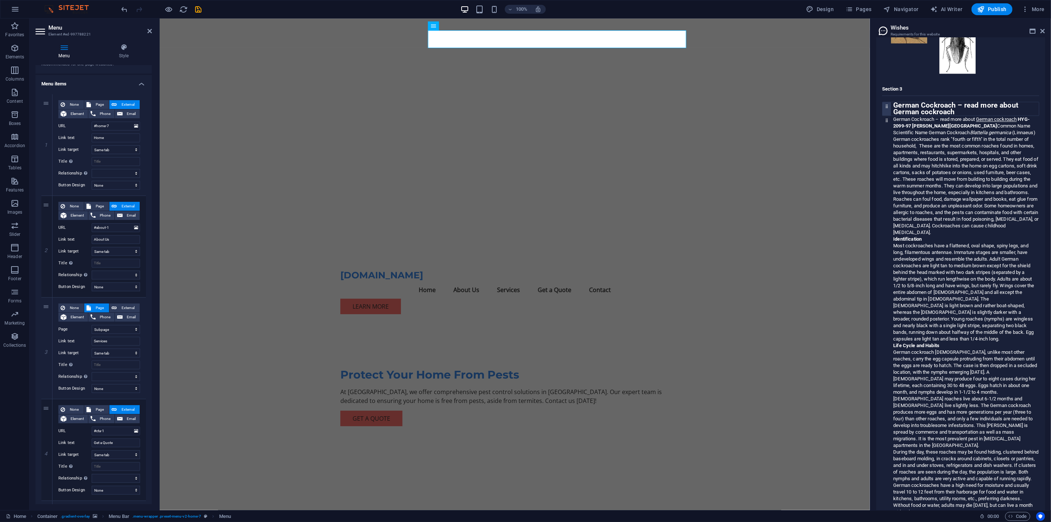
click at [888, 109] on icon at bounding box center [886, 106] width 5 height 5
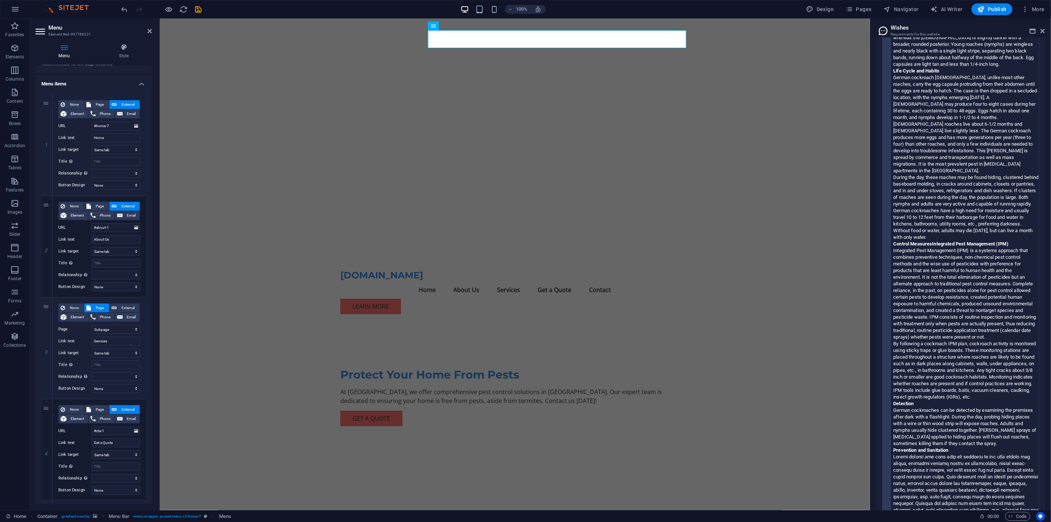
scroll to position [1560, 0]
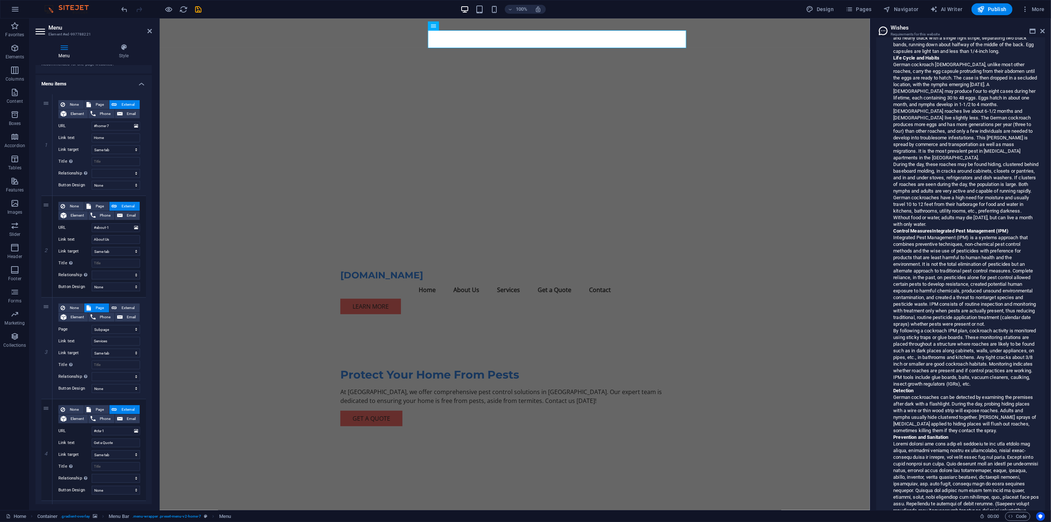
click at [622, 124] on div at bounding box center [514, 137] width 710 height 239
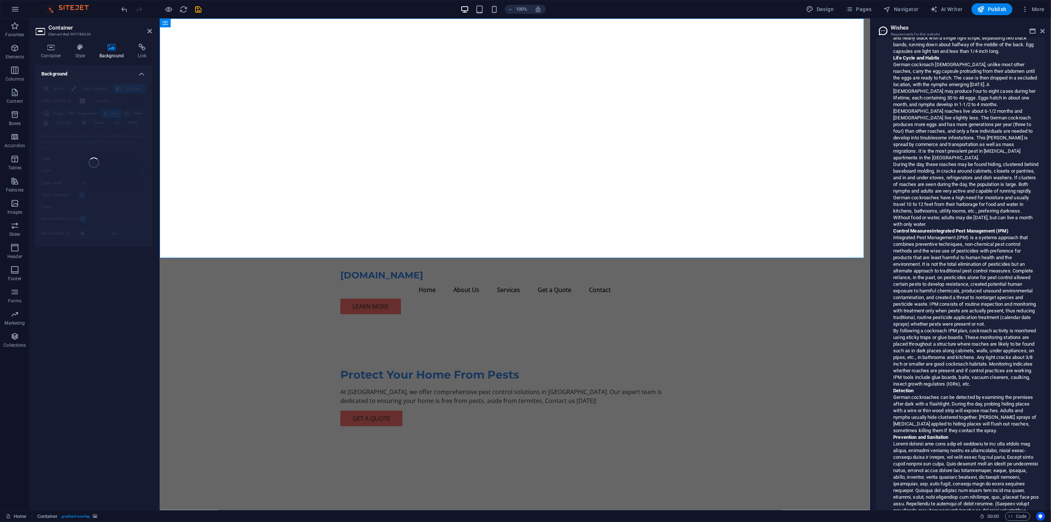
click at [663, 135] on div at bounding box center [514, 137] width 710 height 239
click at [182, 8] on icon "reload" at bounding box center [184, 9] width 8 height 8
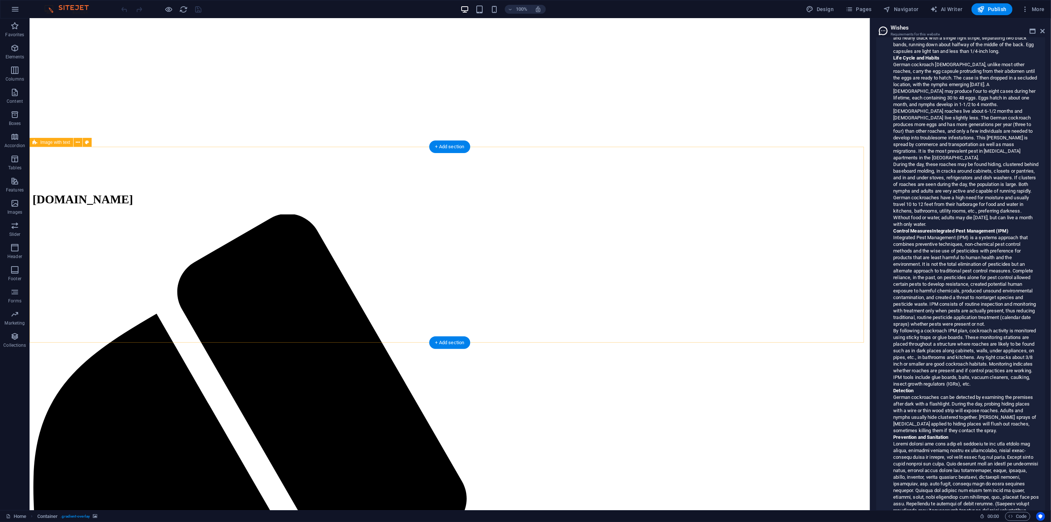
scroll to position [0, 0]
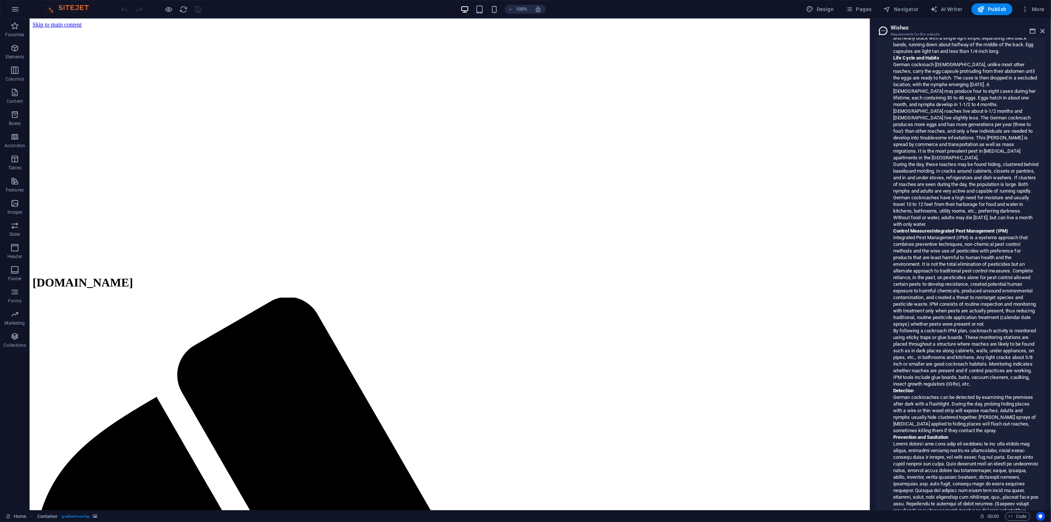
click at [640, 28] on figure at bounding box center [449, 28] width 834 height 0
select select "header"
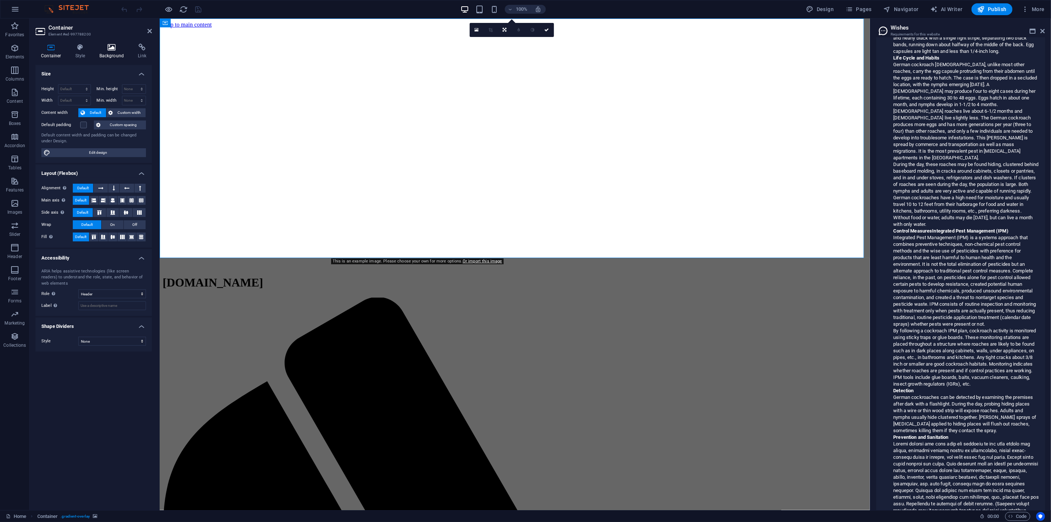
click at [113, 50] on icon at bounding box center [112, 47] width 36 height 7
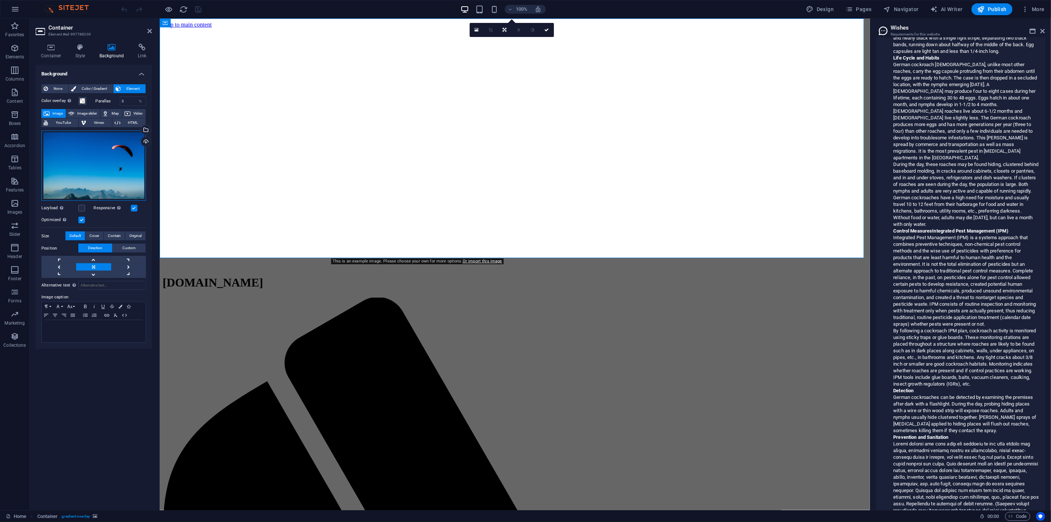
click at [98, 160] on div "Drag files here, click to choose files or select files from Files or our free s…" at bounding box center [93, 165] width 105 height 71
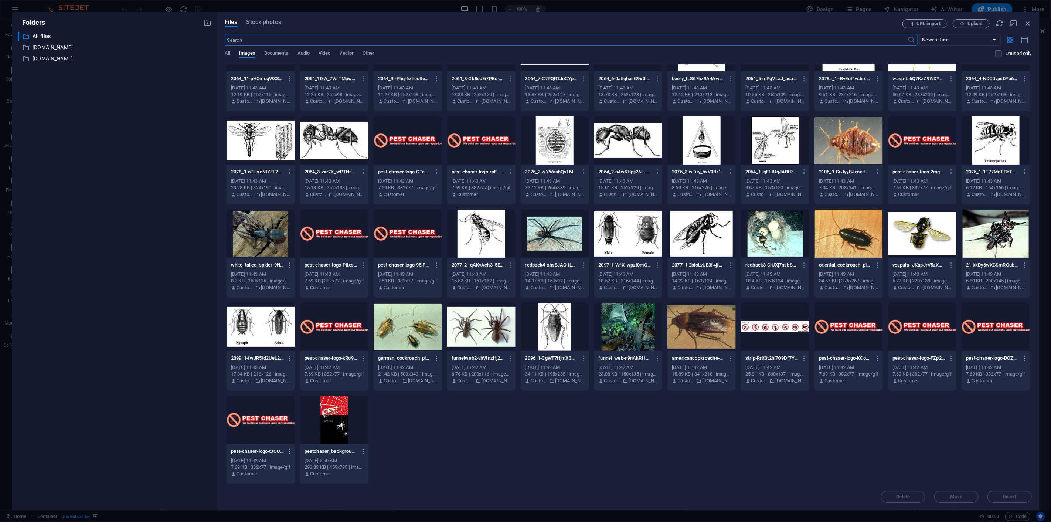
scroll to position [414, 0]
click at [50, 47] on p "[DOMAIN_NAME]" at bounding box center [115, 47] width 165 height 8
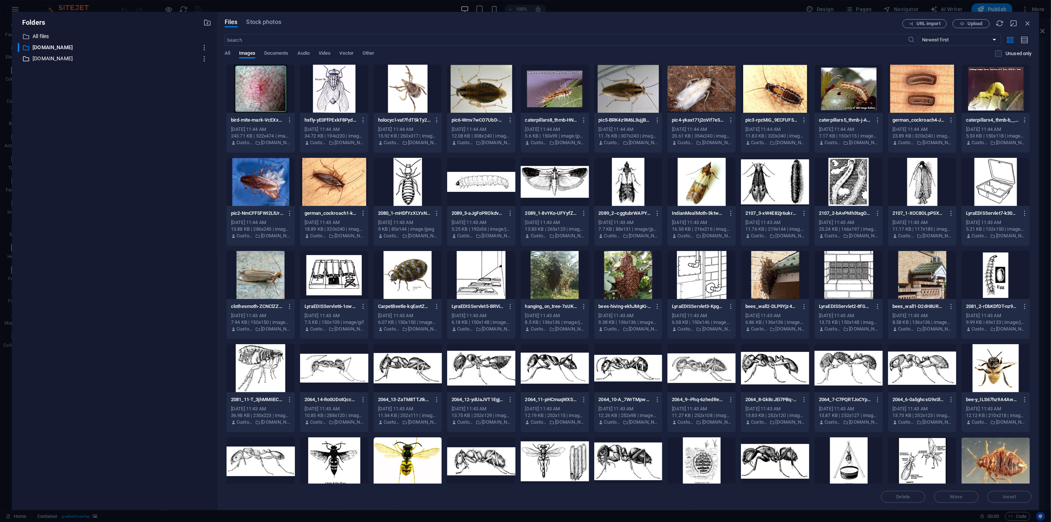
click at [42, 56] on p "[DOMAIN_NAME]" at bounding box center [115, 58] width 165 height 8
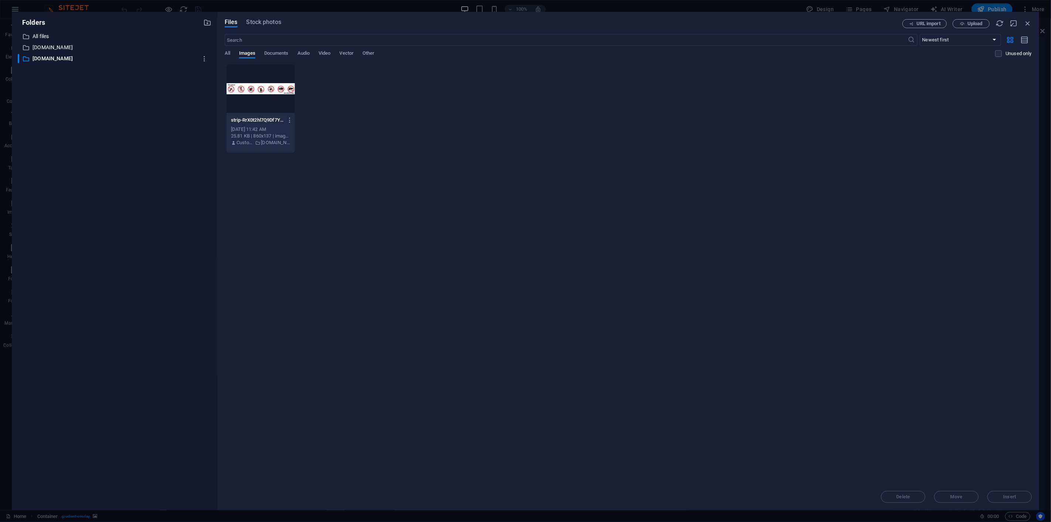
click at [58, 41] on div "​ All files All files ​ [DOMAIN_NAME] [DOMAIN_NAME] ​ [DOMAIN_NAME] [DOMAIN_NAM…" at bounding box center [115, 268] width 194 height 472
click at [945, 20] on icon "button" at bounding box center [1027, 23] width 8 height 8
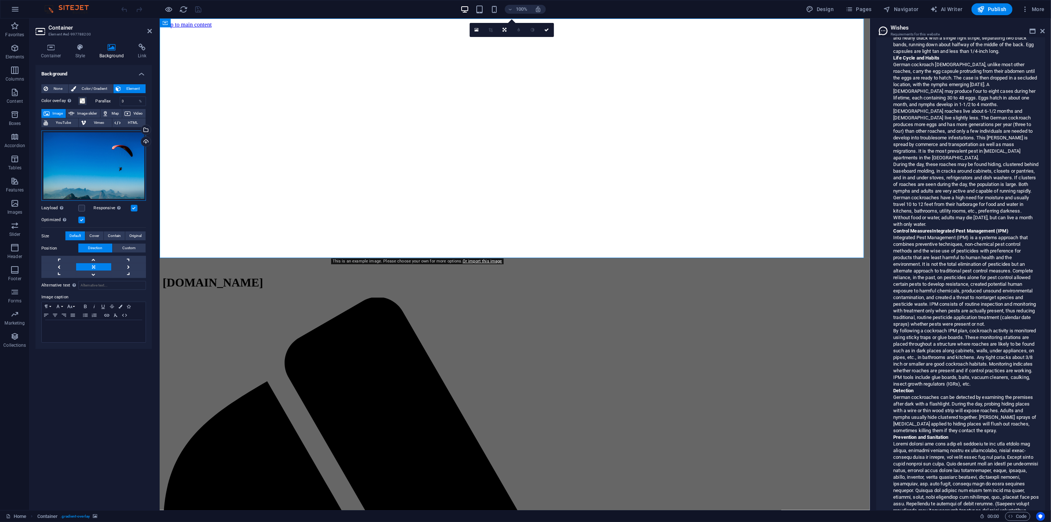
click at [88, 164] on div "Drag files here, click to choose files or select files from Files or our free s…" at bounding box center [93, 165] width 105 height 71
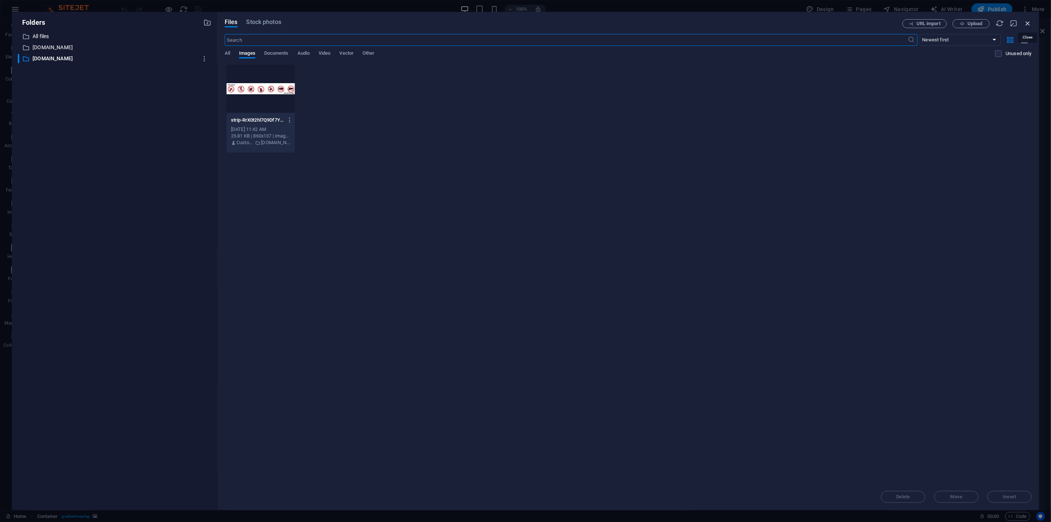
click at [945, 23] on icon "button" at bounding box center [1027, 23] width 8 height 8
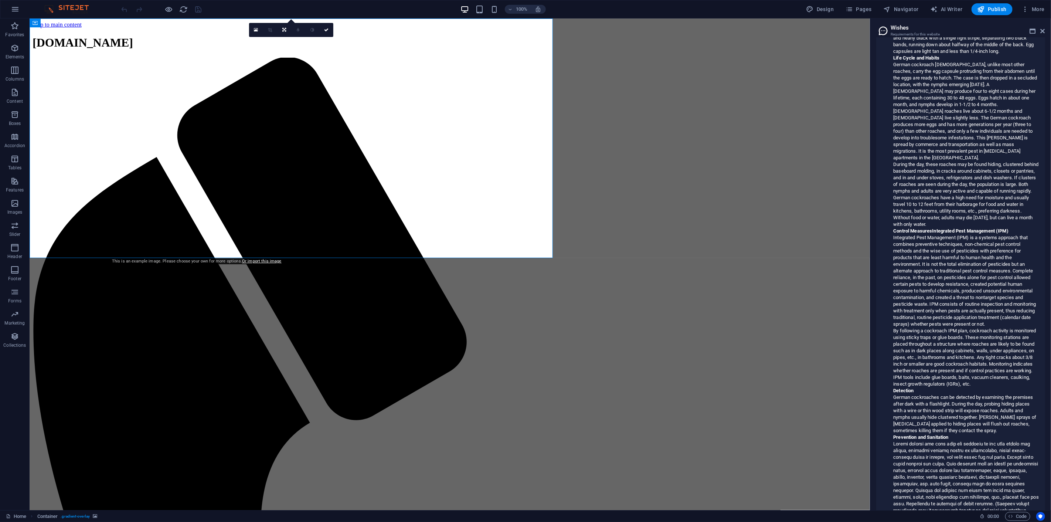
click at [35, 23] on icon at bounding box center [35, 22] width 5 height 9
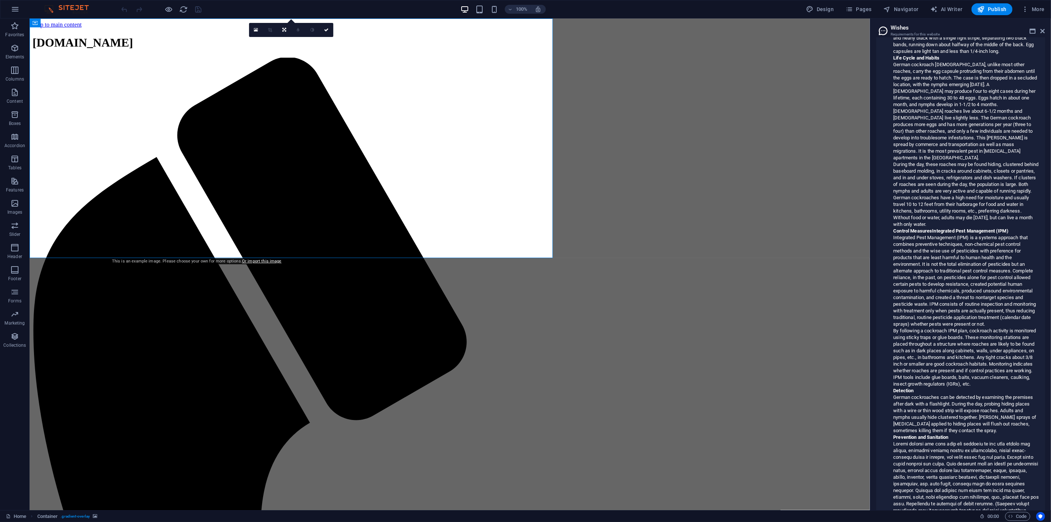
drag, startPoint x: 583, startPoint y: 196, endPoint x: 579, endPoint y: 197, distance: 3.7
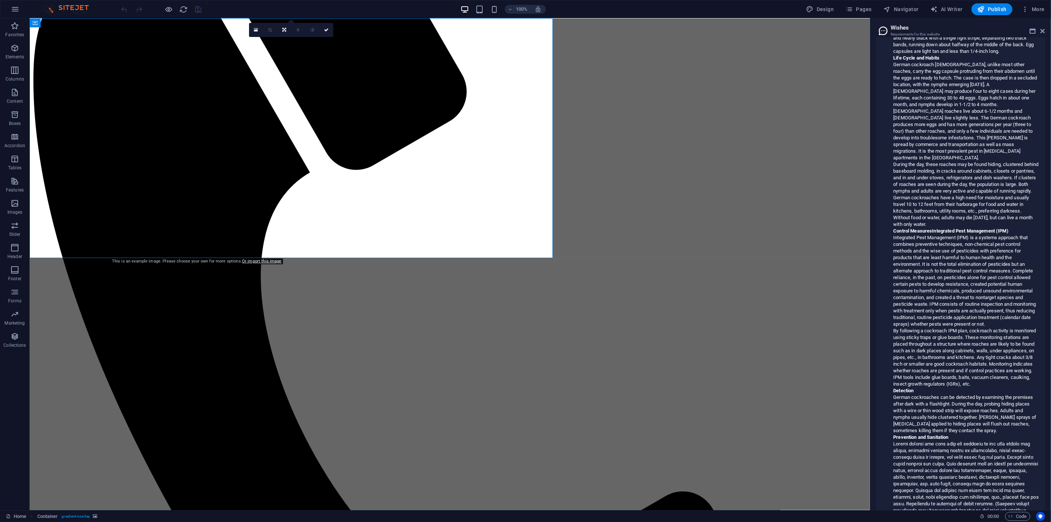
scroll to position [369, 0]
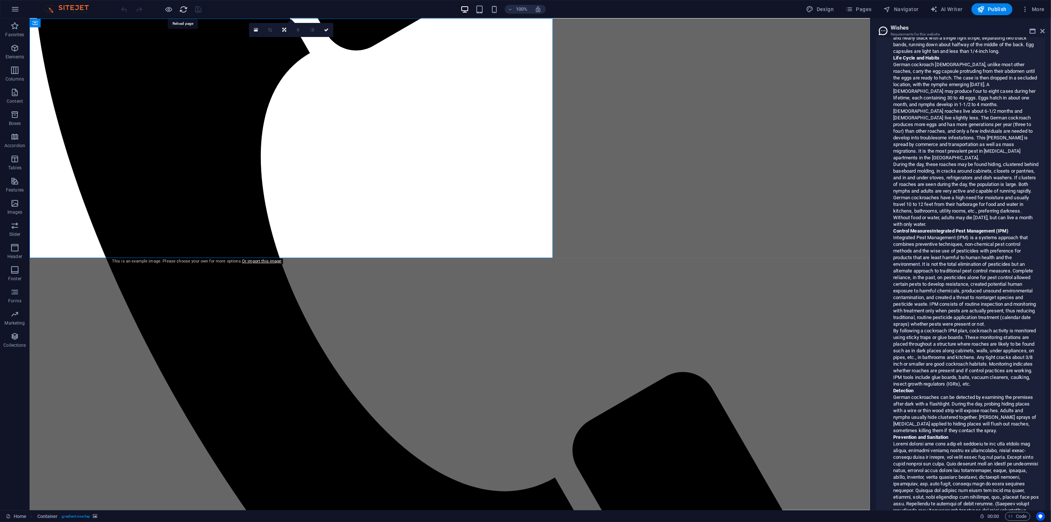
click at [180, 8] on icon "reload" at bounding box center [184, 9] width 8 height 8
click at [183, 10] on icon "reload" at bounding box center [184, 9] width 8 height 8
click at [35, 21] on icon at bounding box center [35, 22] width 5 height 9
click at [14, 8] on icon "button" at bounding box center [15, 9] width 9 height 9
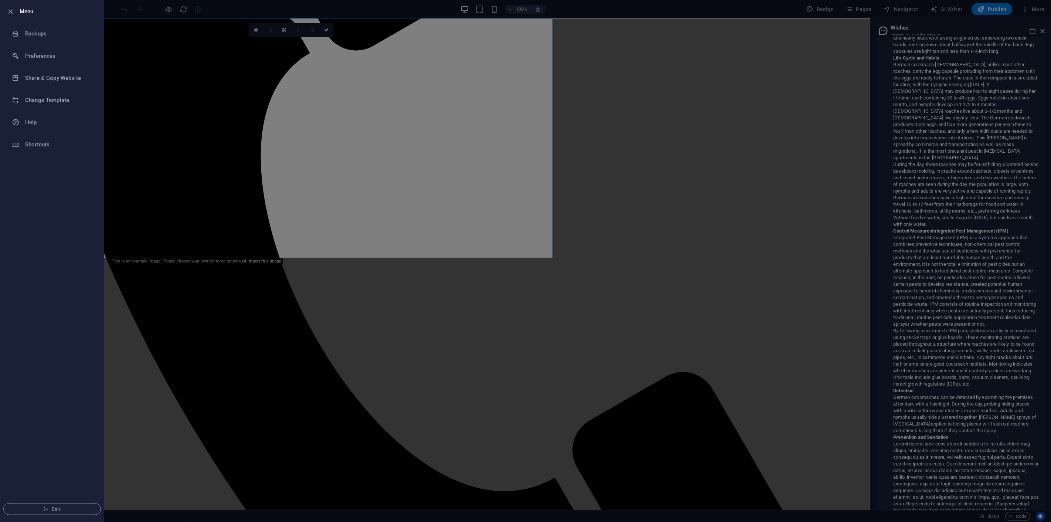
click at [163, 85] on div at bounding box center [525, 261] width 1051 height 522
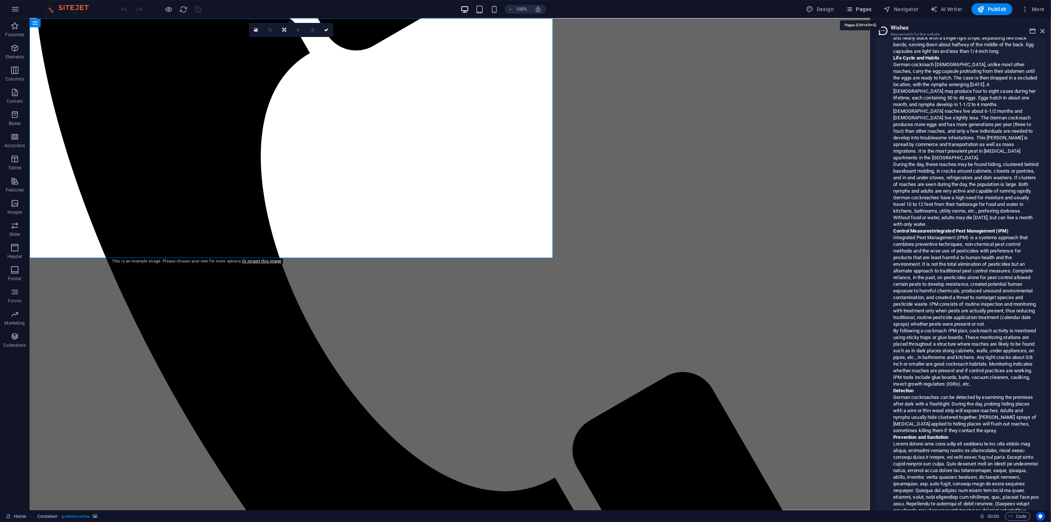
click at [857, 8] on span "Pages" at bounding box center [858, 9] width 26 height 7
click at [945, 32] on icon at bounding box center [1042, 31] width 4 height 6
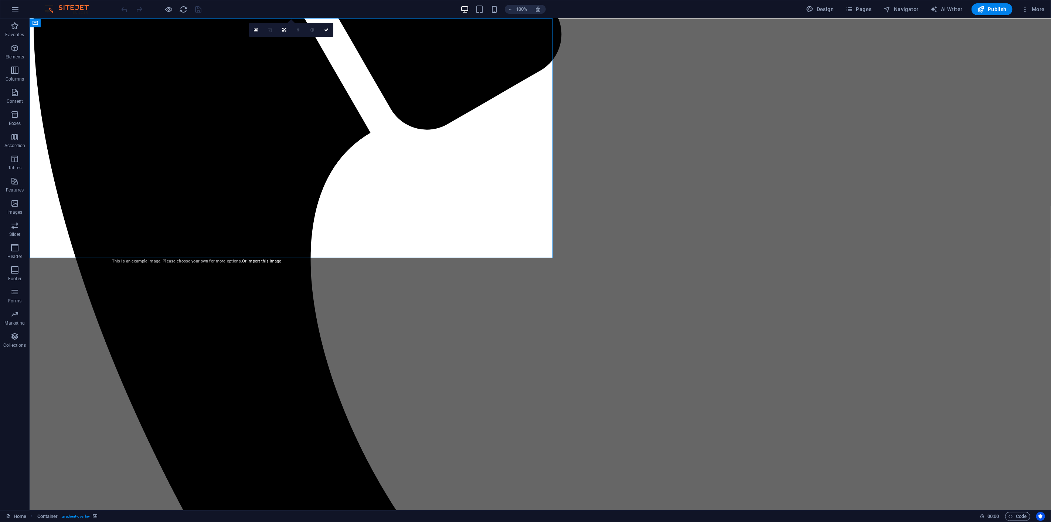
click at [34, 21] on icon at bounding box center [35, 22] width 5 height 9
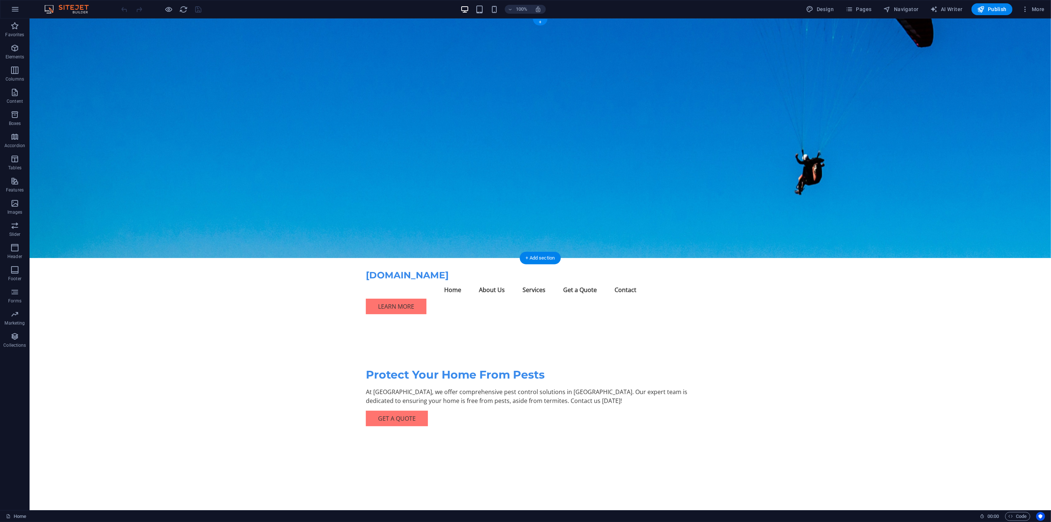
click at [749, 179] on figure at bounding box center [539, 137] width 1021 height 239
select select "header"
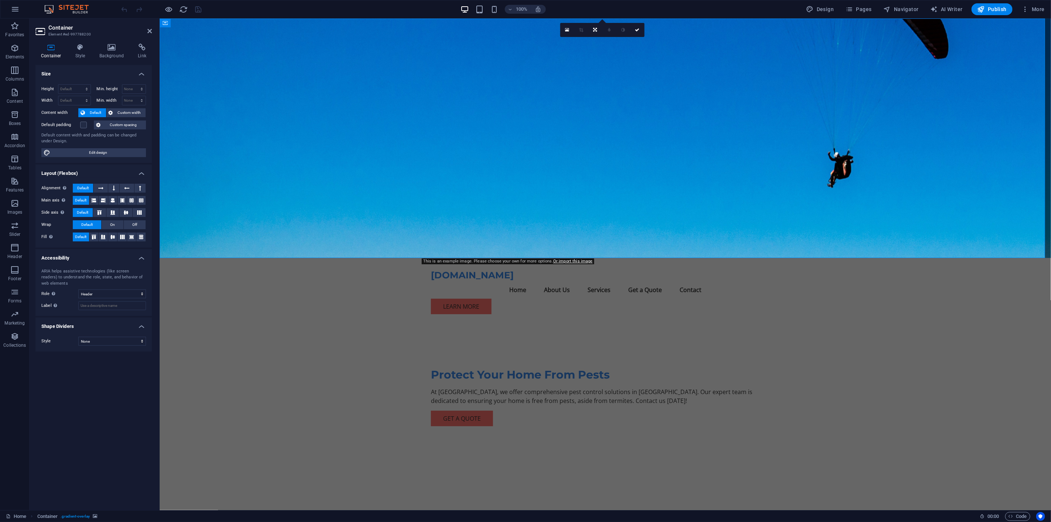
click at [112, 43] on div "Container Style Background Link Size Height Default px rem % vh vw Min. height …" at bounding box center [94, 274] width 128 height 472
click at [107, 46] on icon at bounding box center [112, 47] width 36 height 7
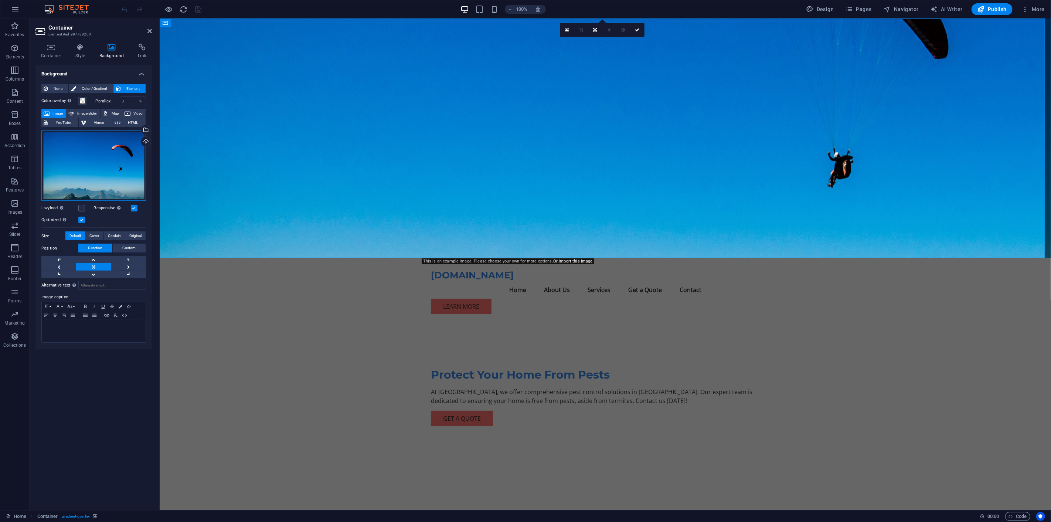
click at [126, 167] on div "Drag files here, click to choose files or select files from Files or our free s…" at bounding box center [93, 165] width 105 height 71
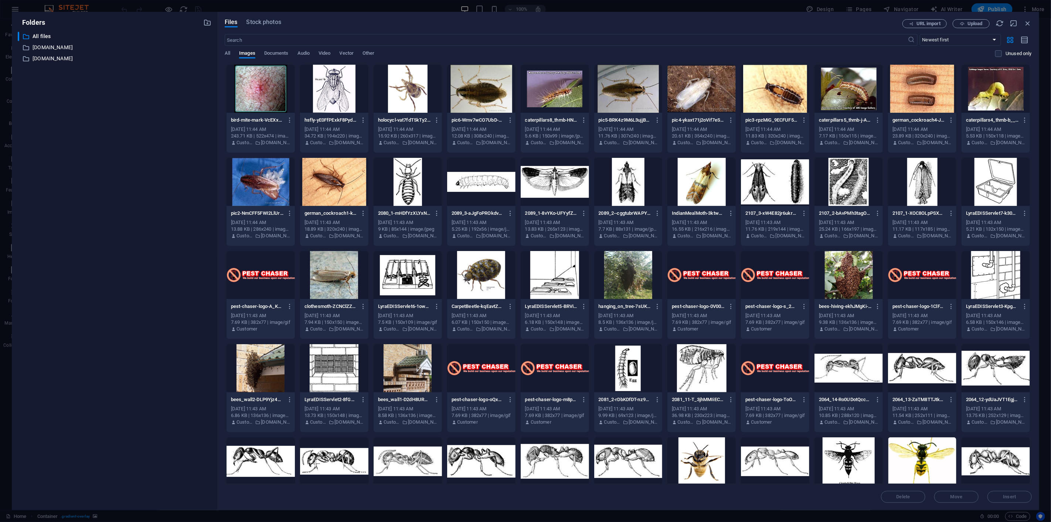
click at [126, 167] on div "​ All files All files ​ [DOMAIN_NAME] [DOMAIN_NAME] ​ [DOMAIN_NAME] [DOMAIN_NAM…" at bounding box center [115, 268] width 194 height 472
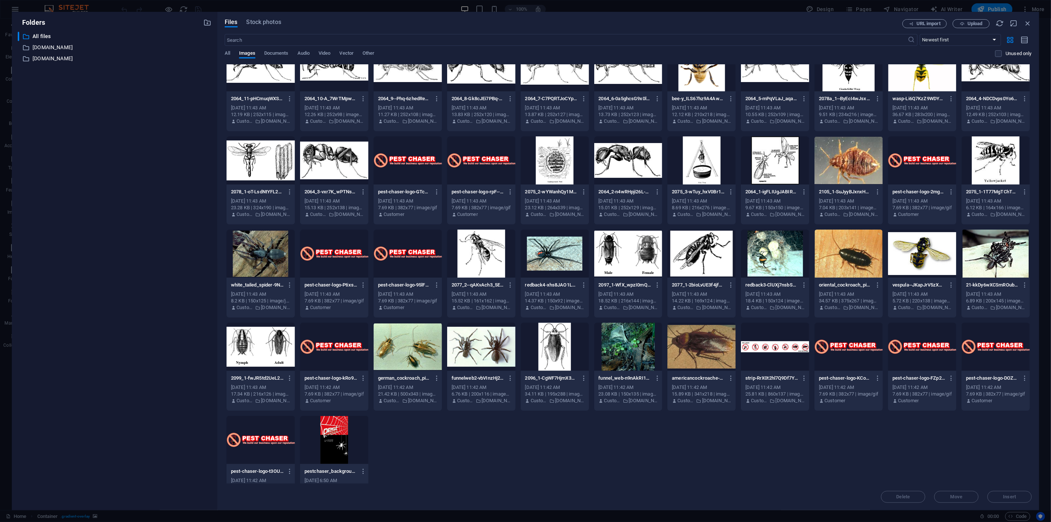
scroll to position [414, 0]
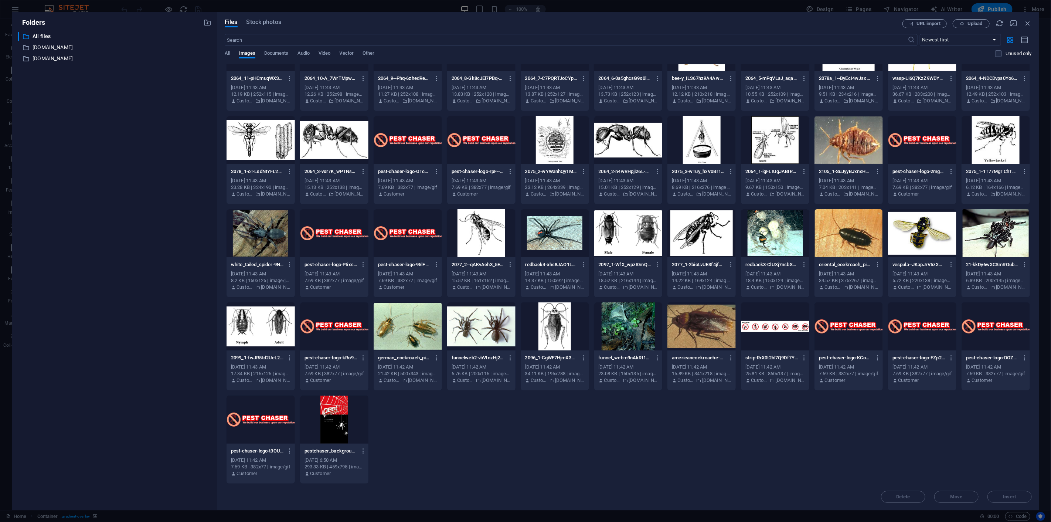
click at [345, 404] on div at bounding box center [334, 419] width 68 height 48
click at [1004, 494] on span "Insert" at bounding box center [1009, 496] width 13 height 4
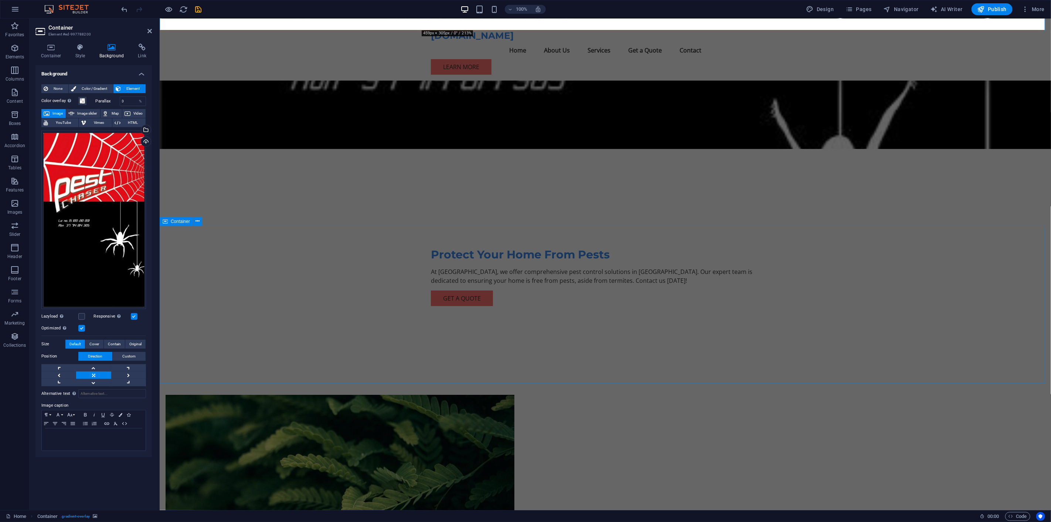
scroll to position [0, 0]
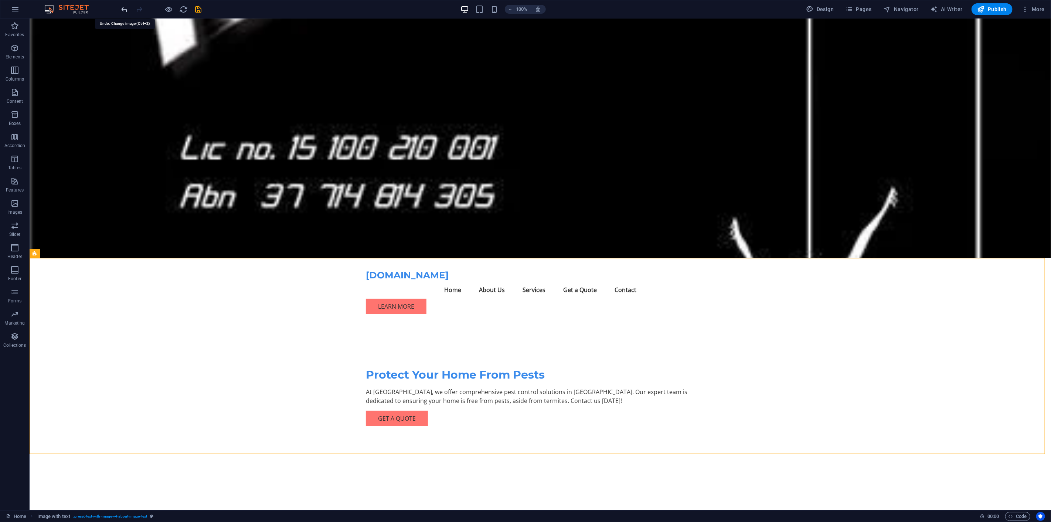
click at [122, 7] on icon "undo" at bounding box center [124, 9] width 8 height 8
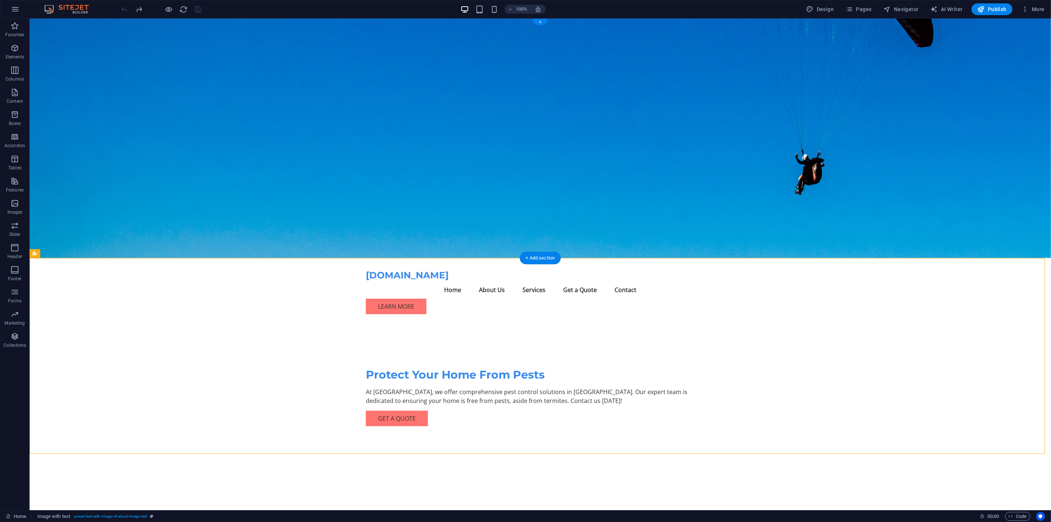
click at [753, 188] on figure at bounding box center [539, 137] width 1021 height 239
drag, startPoint x: 753, startPoint y: 188, endPoint x: 624, endPoint y: 188, distance: 129.7
click at [754, 188] on figure at bounding box center [539, 137] width 1021 height 239
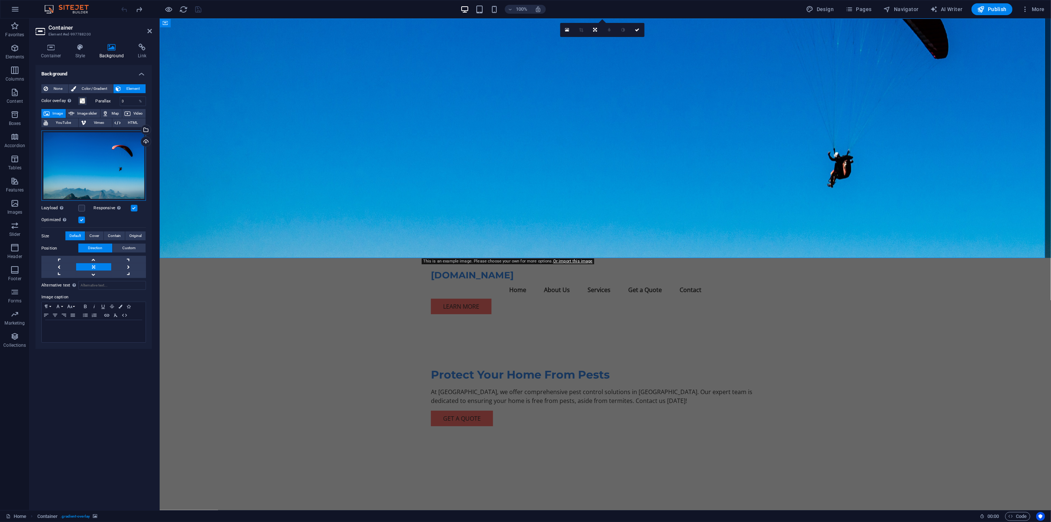
drag, startPoint x: 110, startPoint y: 147, endPoint x: 79, endPoint y: 156, distance: 32.4
click at [79, 156] on div "Drag files here, click to choose files or select files from Files or our free s…" at bounding box center [93, 165] width 105 height 71
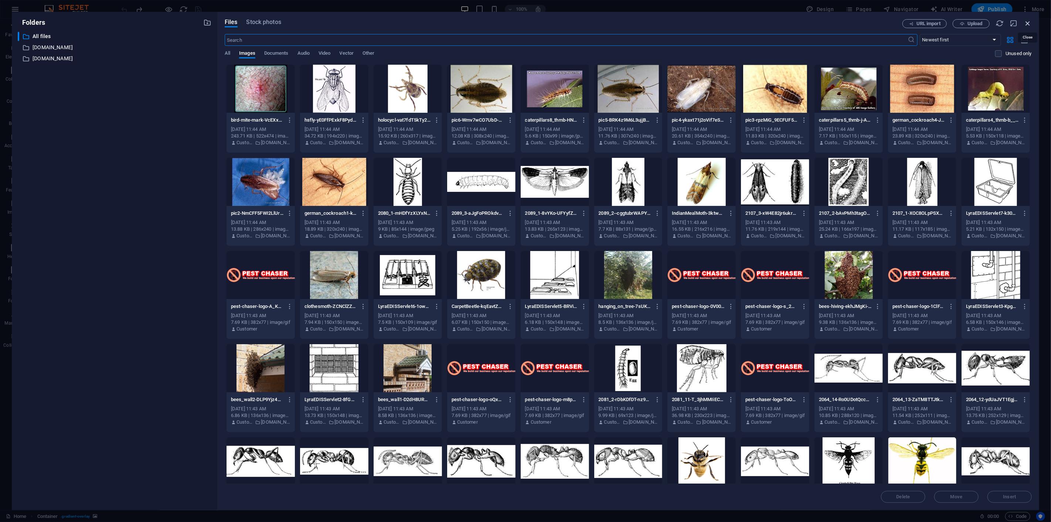
click at [1029, 21] on icon "button" at bounding box center [1027, 23] width 8 height 8
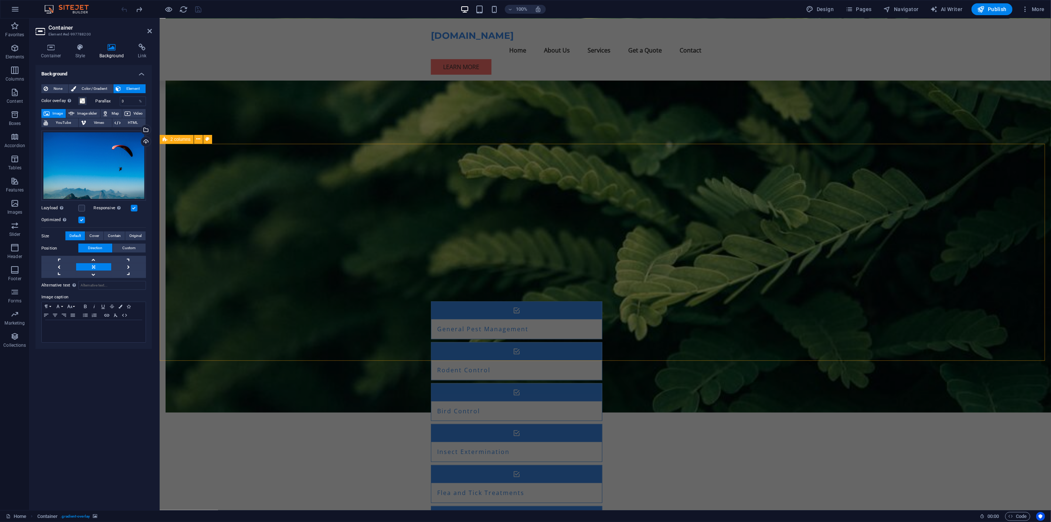
scroll to position [589, 0]
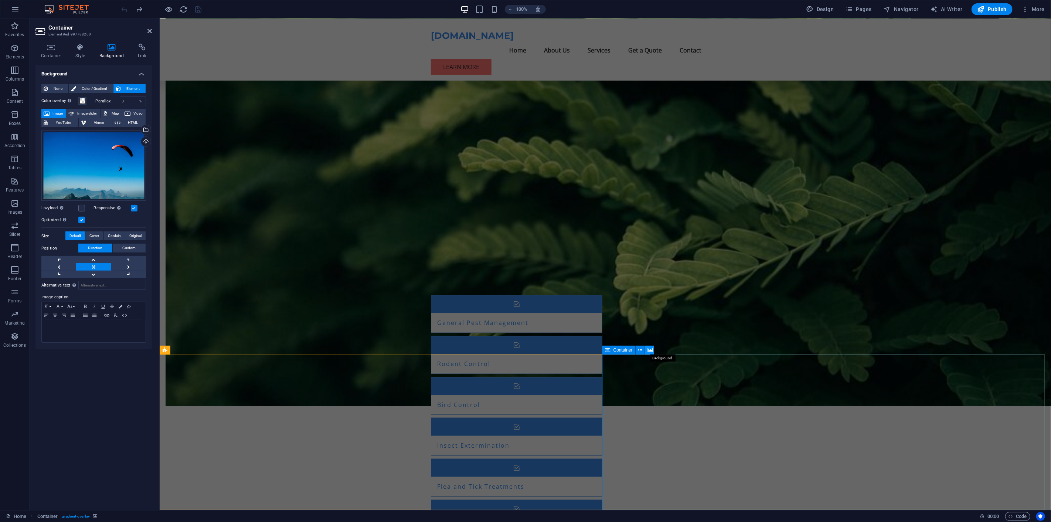
click at [647, 347] on icon at bounding box center [650, 350] width 6 height 8
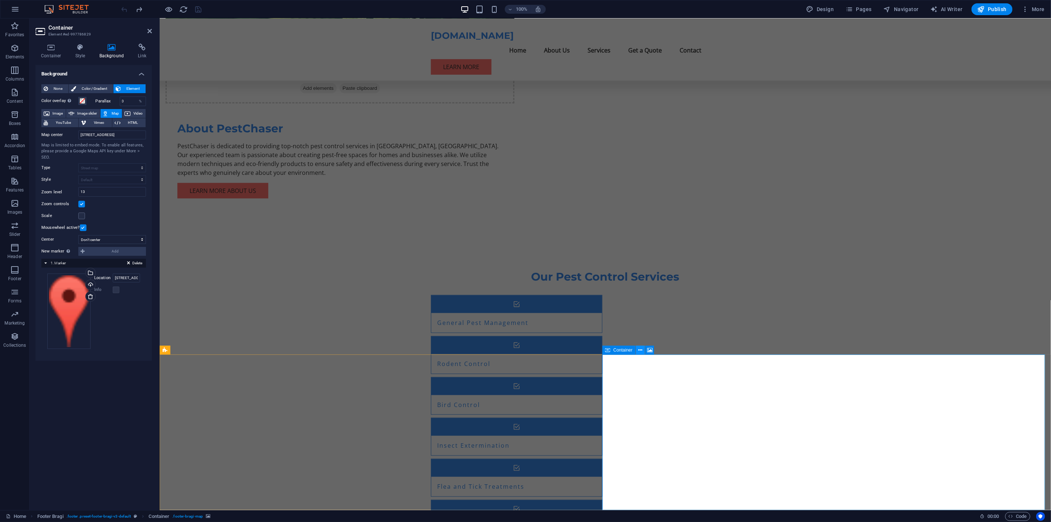
click at [638, 349] on icon at bounding box center [640, 350] width 4 height 8
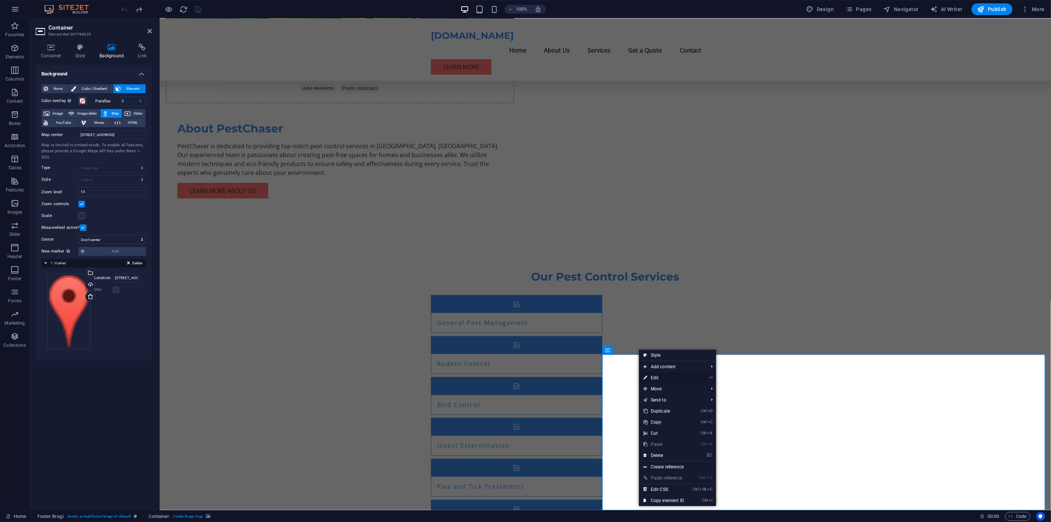
click at [656, 373] on link "⏎ Edit" at bounding box center [664, 377] width 50 height 11
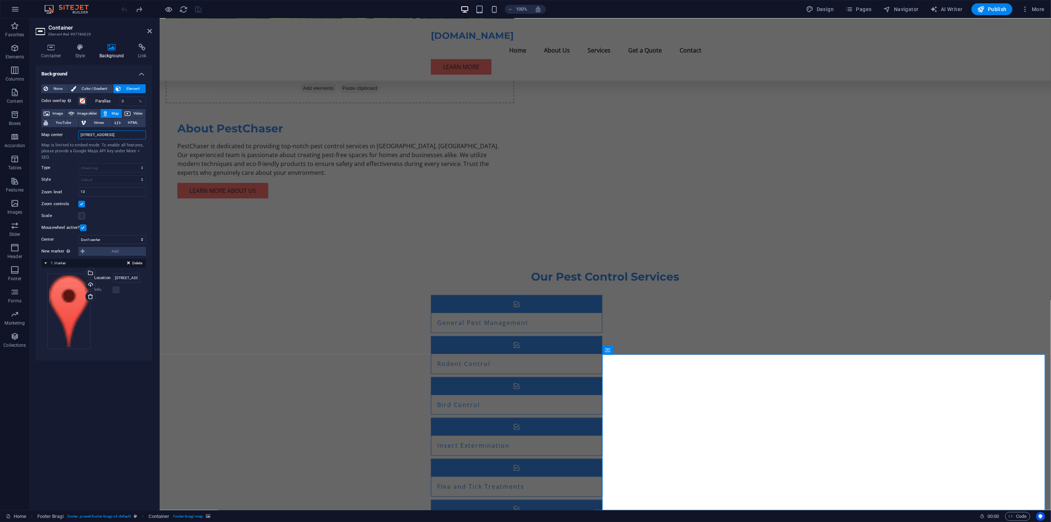
drag, startPoint x: 78, startPoint y: 136, endPoint x: 151, endPoint y: 144, distance: 72.9
click at [150, 144] on div "None Color / Gradient Element Stretch background to full-width Color overlay Pl…" at bounding box center [93, 219] width 116 height 283
type input "5"
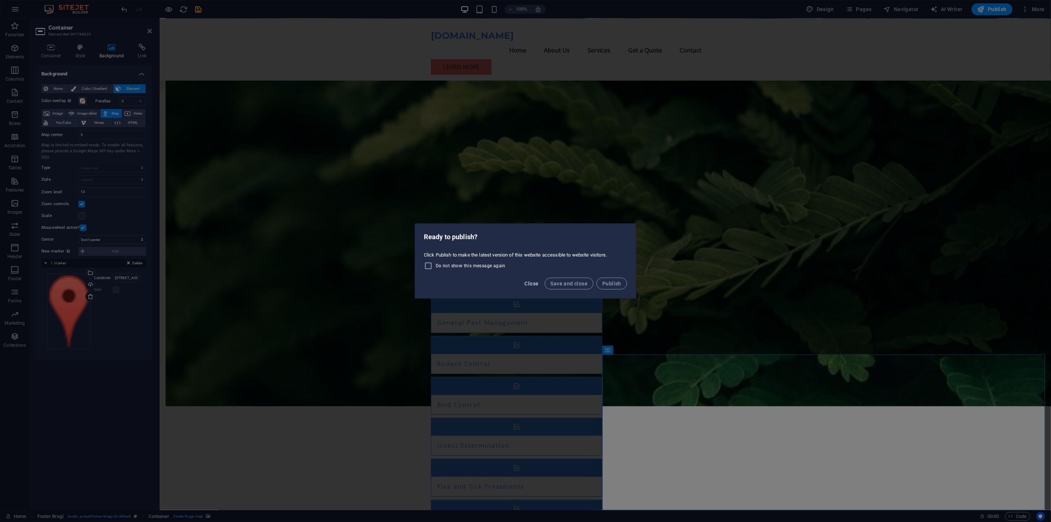
click at [530, 282] on span "Close" at bounding box center [532, 283] width 14 height 6
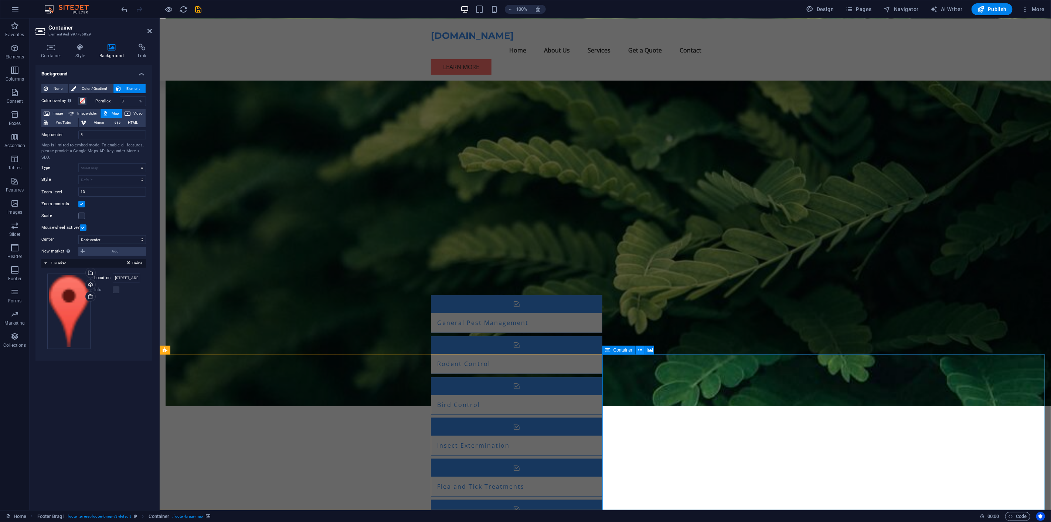
click at [644, 348] on button at bounding box center [640, 349] width 9 height 9
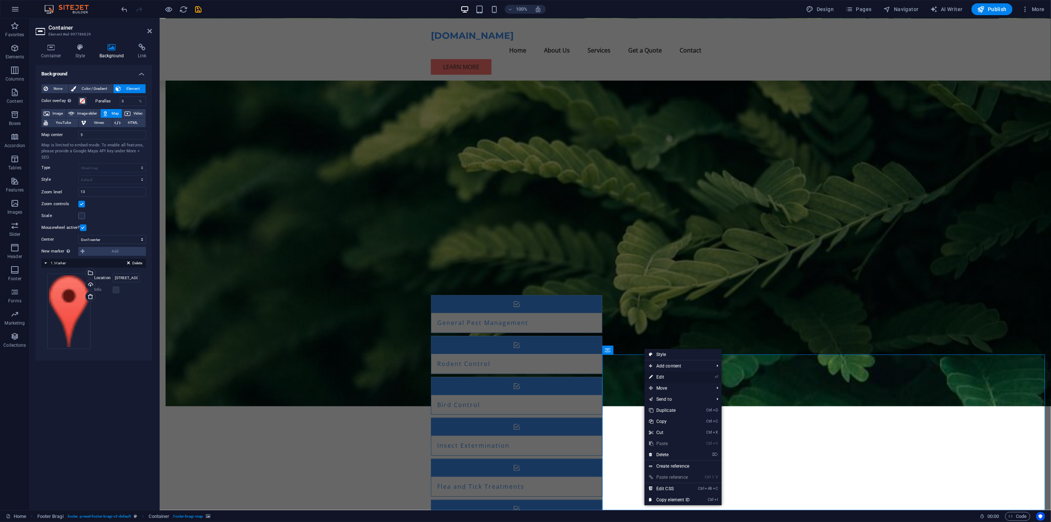
drag, startPoint x: 662, startPoint y: 376, endPoint x: 503, endPoint y: 357, distance: 160.8
click at [662, 376] on link "⏎ Edit" at bounding box center [669, 376] width 50 height 11
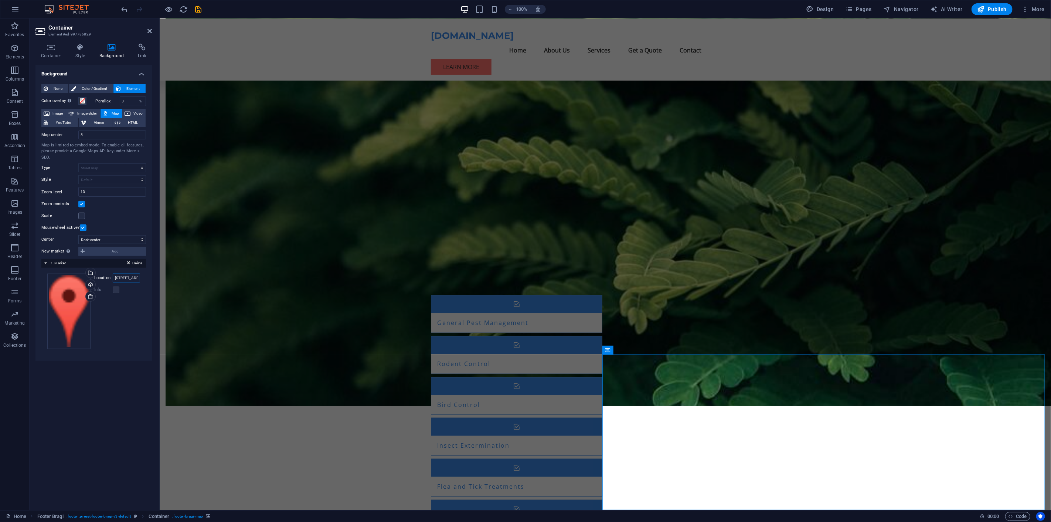
click at [136, 276] on input "[STREET_ADDRESS]" at bounding box center [126, 277] width 27 height 9
drag, startPoint x: 138, startPoint y: 279, endPoint x: 74, endPoint y: 270, distance: 64.9
click at [74, 270] on div "Drag files here, click to choose files or select files from Files or our free s…" at bounding box center [93, 310] width 105 height 87
type input "e"
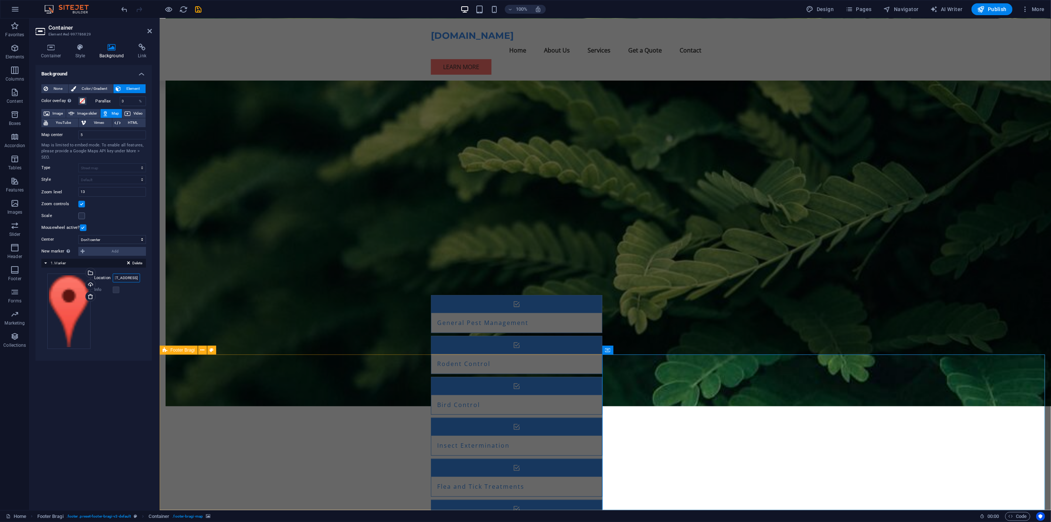
scroll to position [0, 35]
type input "[STREET_ADDRESS]"
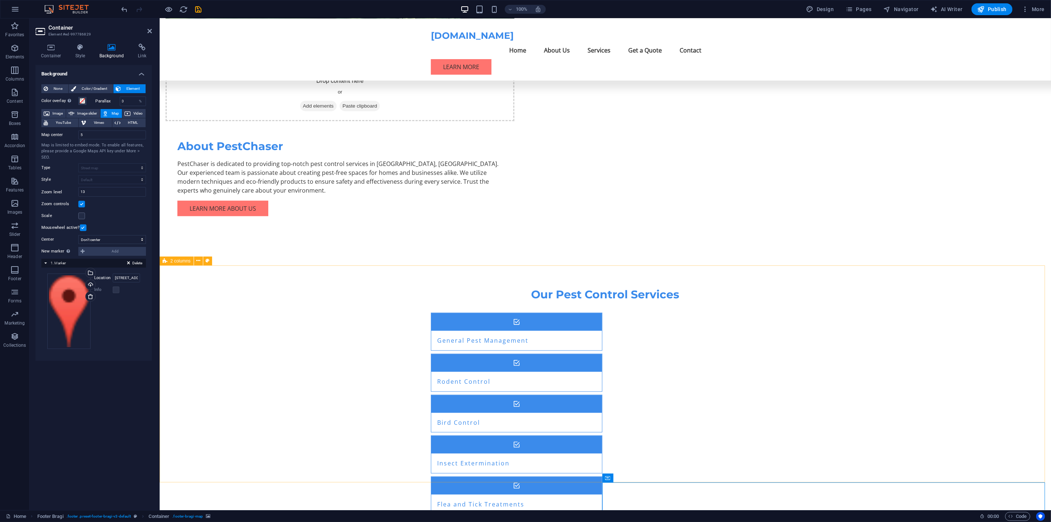
scroll to position [589, 0]
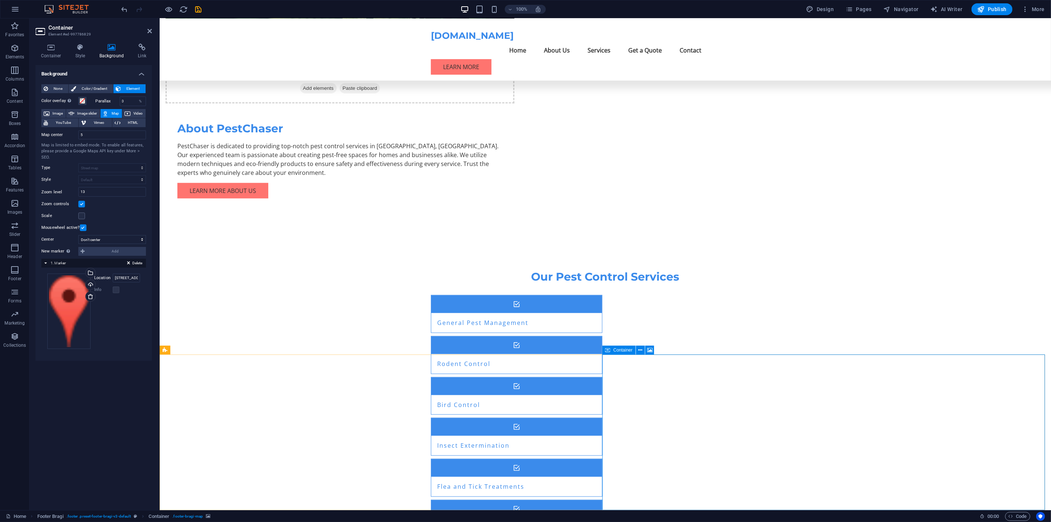
click at [640, 348] on icon at bounding box center [640, 350] width 4 height 8
click at [115, 287] on label at bounding box center [116, 289] width 7 height 7
click at [114, 290] on label at bounding box center [116, 289] width 7 height 7
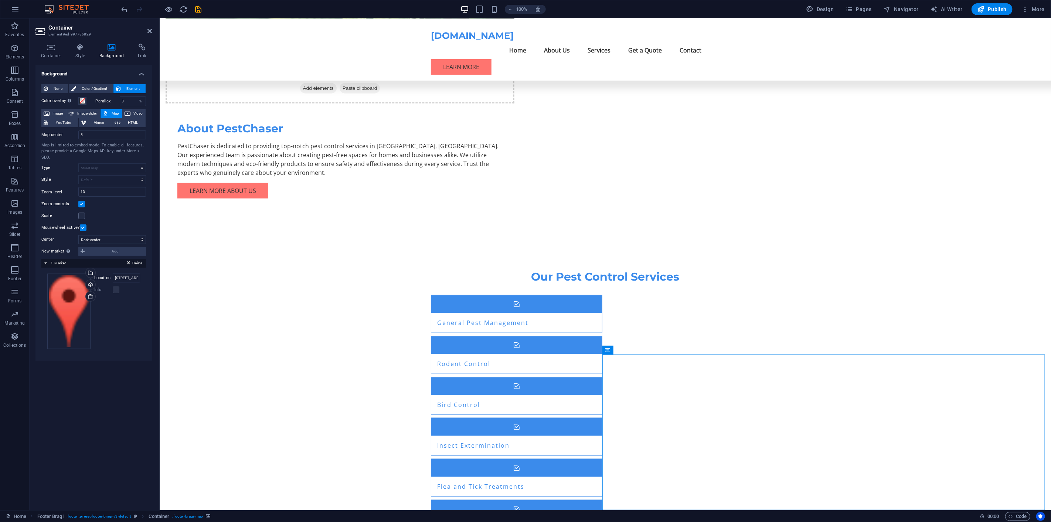
click at [100, 279] on label "Location" at bounding box center [103, 277] width 18 height 9
click at [113, 279] on input "[STREET_ADDRESS]" at bounding box center [126, 277] width 27 height 9
drag, startPoint x: 133, startPoint y: 279, endPoint x: 89, endPoint y: 287, distance: 45.5
click at [86, 280] on div "Drag files here, click to choose files or select files from Files or our free s…" at bounding box center [93, 310] width 93 height 75
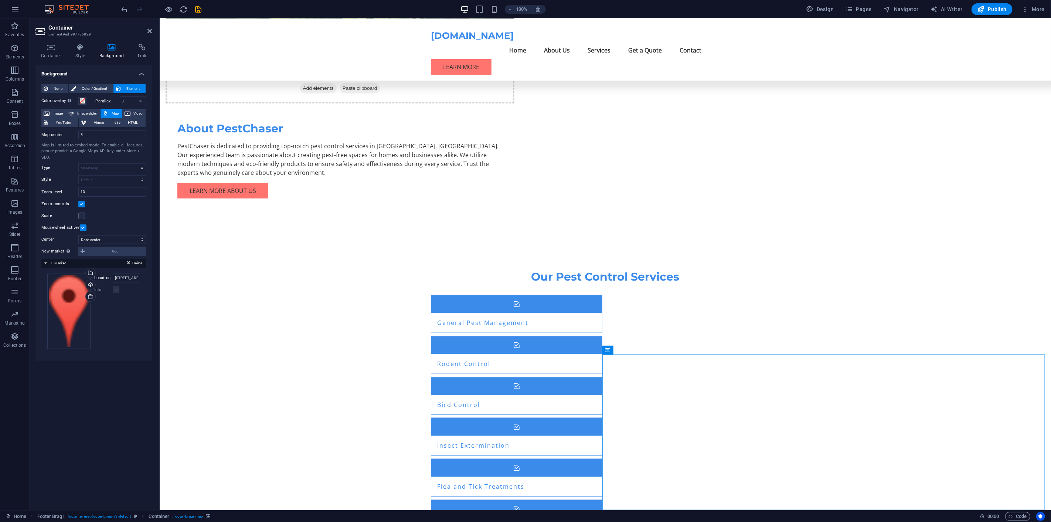
click at [116, 289] on label at bounding box center [116, 289] width 7 height 7
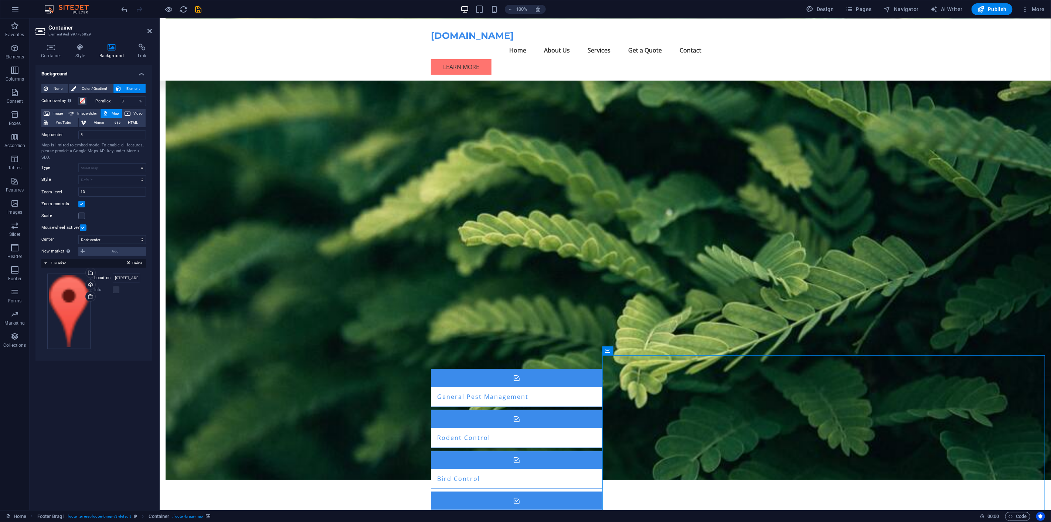
scroll to position [589, 0]
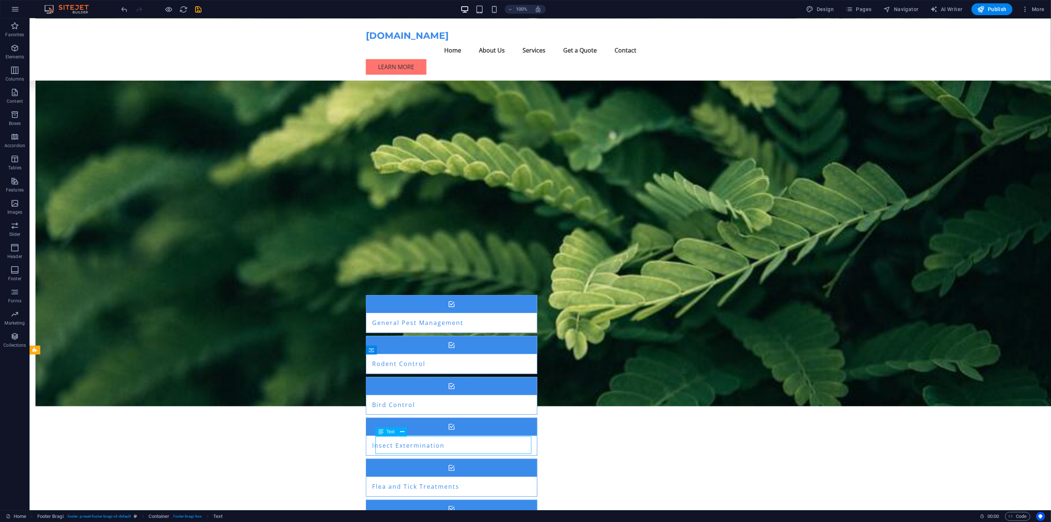
click at [389, 432] on span "Text" at bounding box center [390, 431] width 8 height 4
click at [386, 432] on span "Text" at bounding box center [390, 431] width 8 height 4
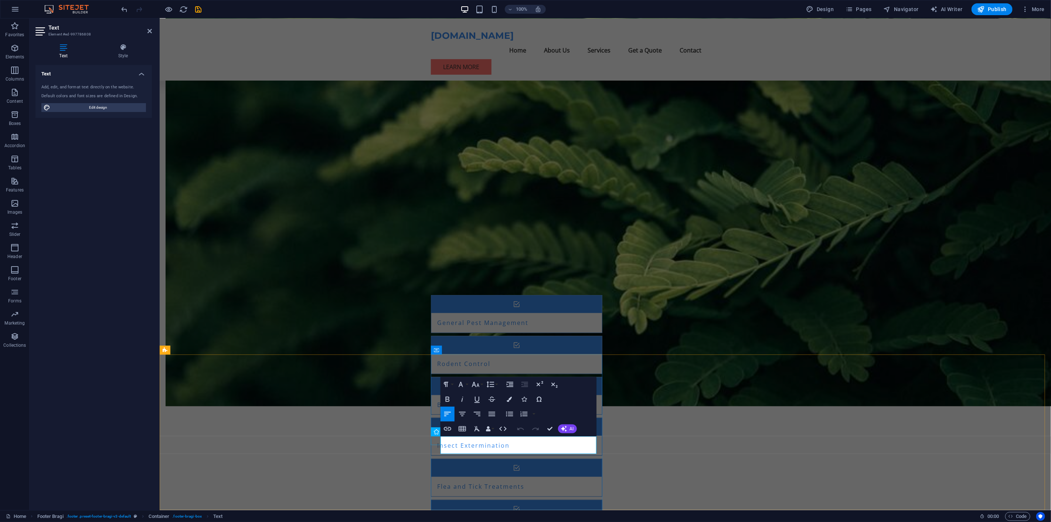
drag, startPoint x: 467, startPoint y: 447, endPoint x: 437, endPoint y: 443, distance: 29.8
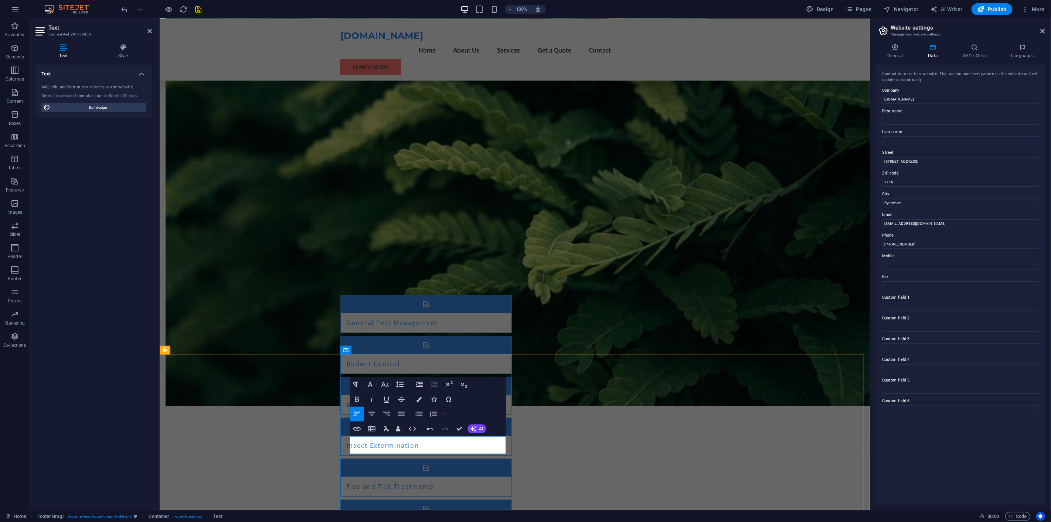
drag, startPoint x: 1073, startPoint y: 261, endPoint x: 855, endPoint y: 242, distance: 219.2
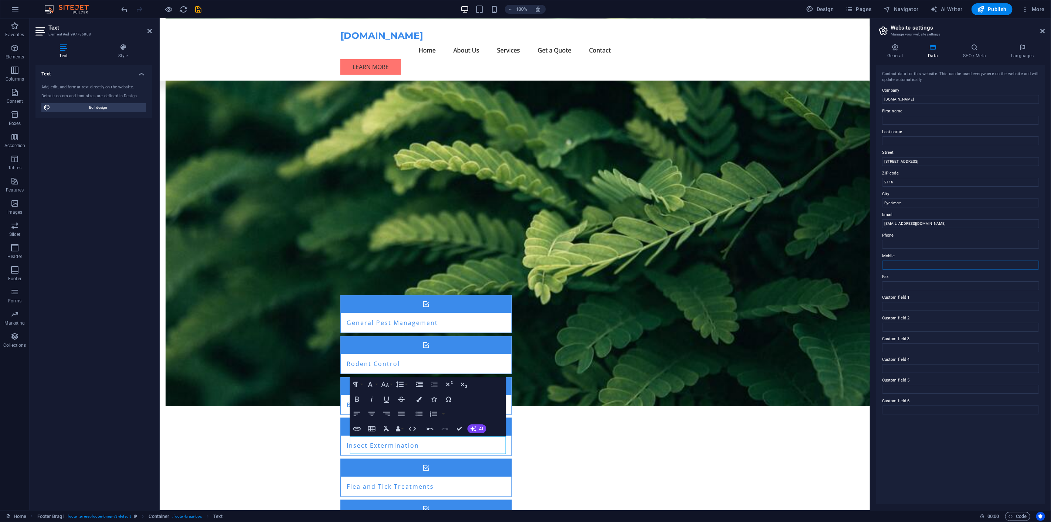
click at [898, 262] on input "Mobile" at bounding box center [960, 264] width 157 height 9
type input "0416399278"
click at [903, 202] on input "Rydalmere" at bounding box center [960, 202] width 157 height 9
drag, startPoint x: 921, startPoint y: 160, endPoint x: 871, endPoint y: 162, distance: 49.9
click at [871, 162] on aside "Website settings Manage your website settings General Data SEO / Meta Languages…" at bounding box center [960, 263] width 181 height 491
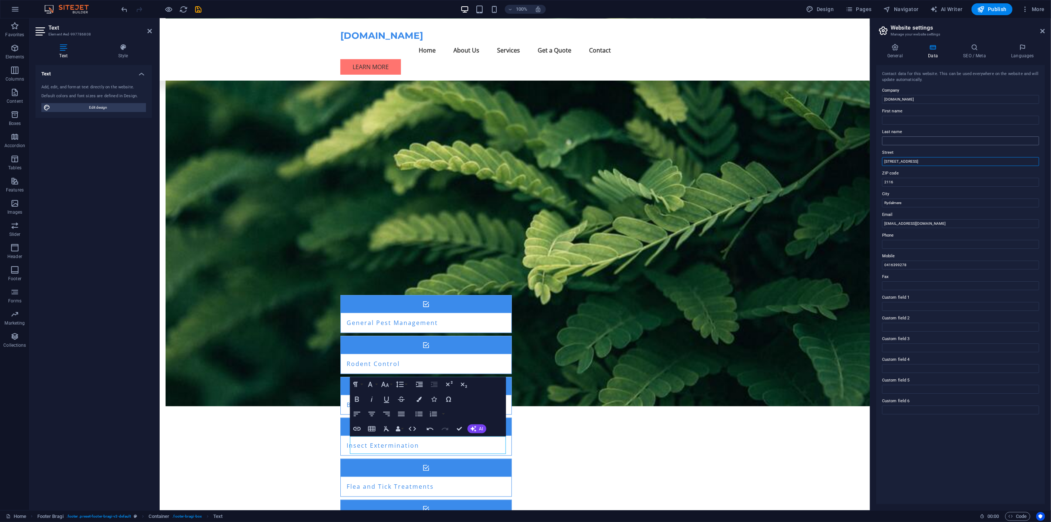
type input "[STREET_ADDRESS]"
click at [904, 141] on input "Last name" at bounding box center [960, 140] width 157 height 9
click at [893, 117] on input "First name" at bounding box center [960, 120] width 157 height 9
click at [935, 50] on icon at bounding box center [933, 47] width 32 height 7
click at [900, 49] on icon at bounding box center [895, 47] width 38 height 7
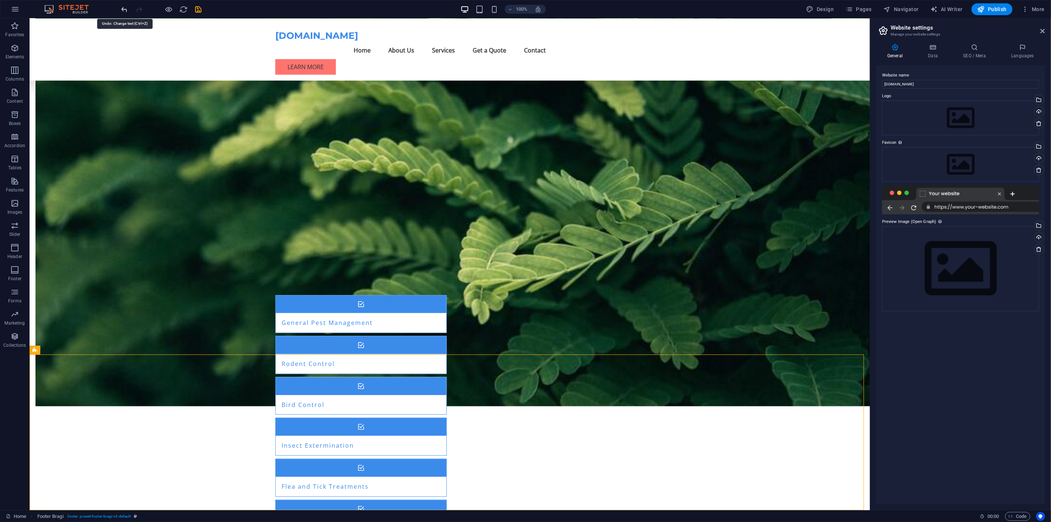
click at [126, 7] on icon "undo" at bounding box center [124, 9] width 8 height 8
click at [125, 7] on icon "undo" at bounding box center [124, 9] width 8 height 8
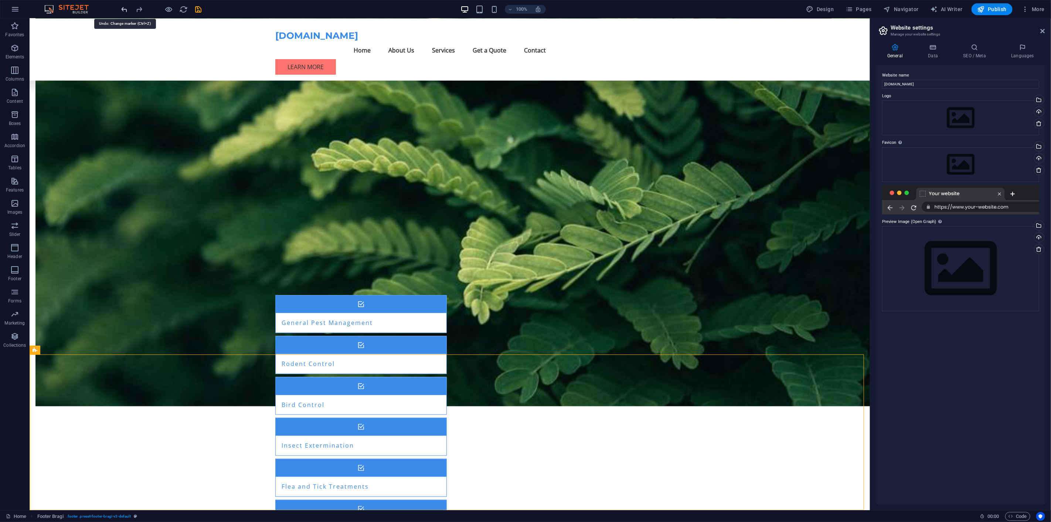
click at [125, 7] on icon "undo" at bounding box center [124, 9] width 8 height 8
click at [937, 53] on h4 "Data" at bounding box center [934, 52] width 35 height 16
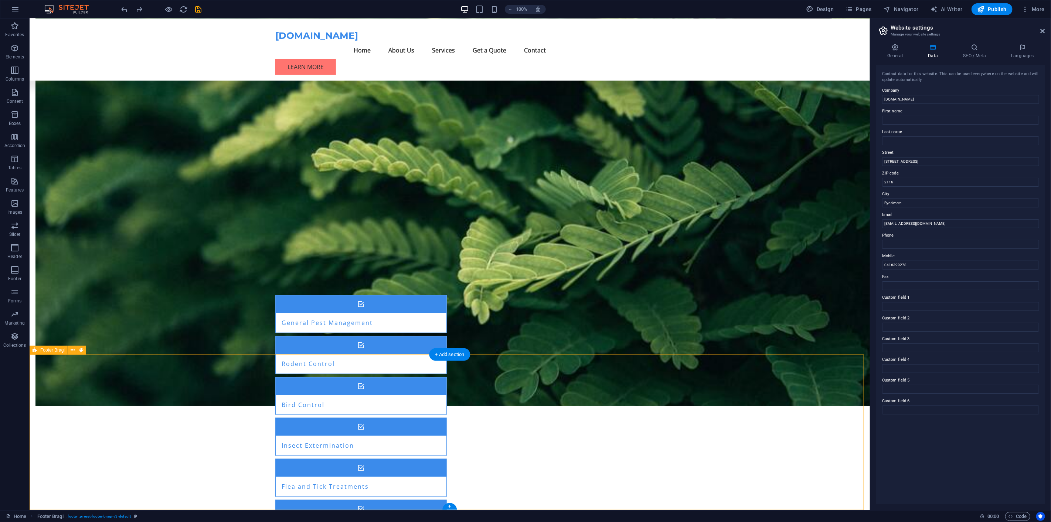
click at [970, 51] on icon at bounding box center [974, 47] width 45 height 7
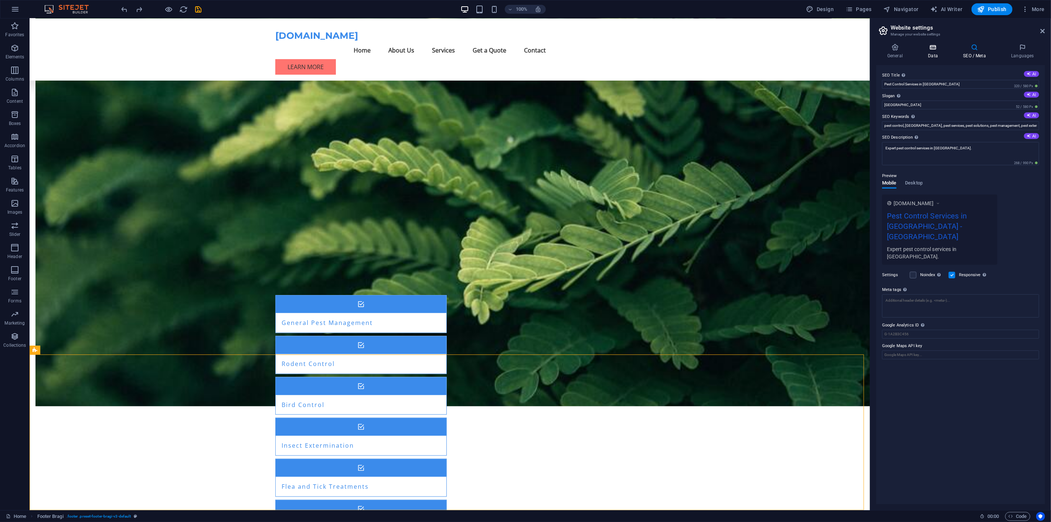
click at [935, 47] on icon at bounding box center [933, 47] width 32 height 7
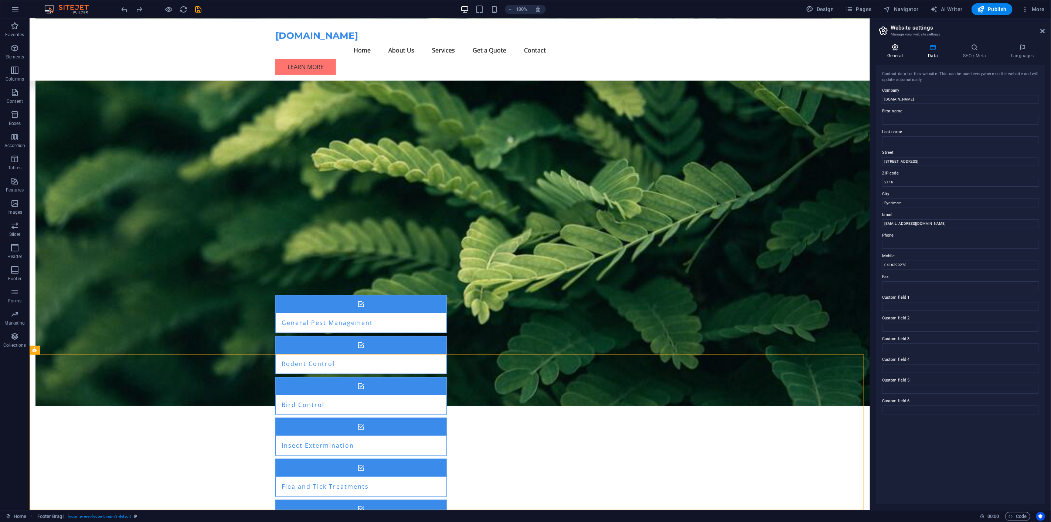
click at [896, 48] on icon at bounding box center [895, 47] width 38 height 7
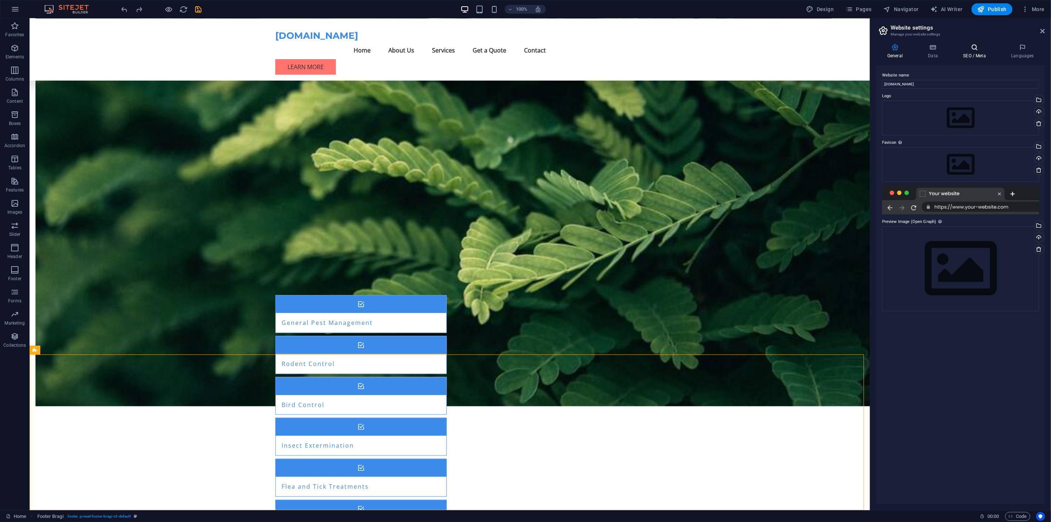
click at [981, 50] on icon at bounding box center [974, 47] width 45 height 7
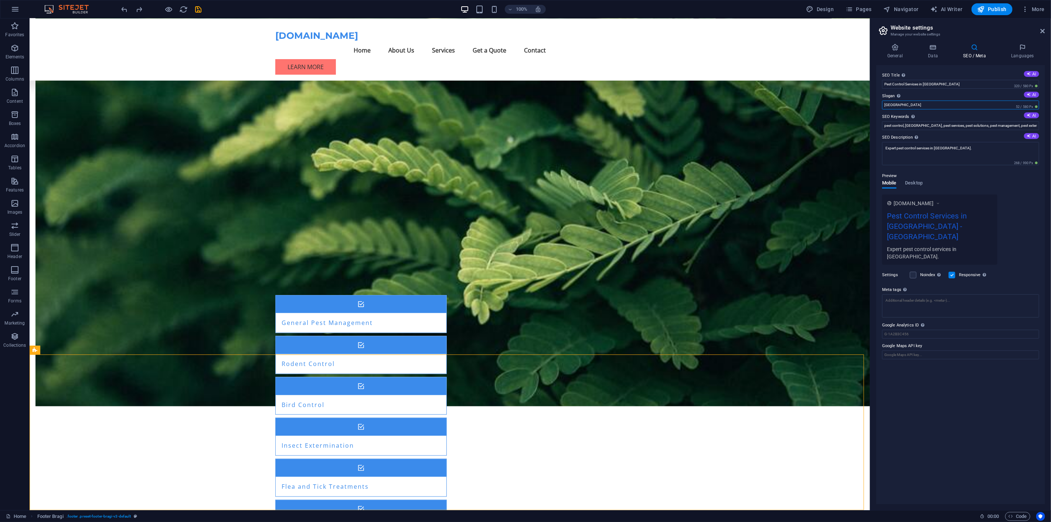
drag, startPoint x: 910, startPoint y: 102, endPoint x: 873, endPoint y: 104, distance: 37.0
click at [873, 104] on div "General Data SEO / Meta Languages Website name [DOMAIN_NAME] Logo Drag files he…" at bounding box center [960, 274] width 181 height 472
click at [954, 149] on textarea "Expert pest control services in [GEOGRAPHIC_DATA]." at bounding box center [960, 153] width 157 height 23
type textarea "Expert pest control services in [GEOGRAPHIC_DATA]."
click at [1050, 232] on div "General Data SEO / Meta Languages Website name [DOMAIN_NAME] Logo Drag files he…" at bounding box center [960, 274] width 181 height 472
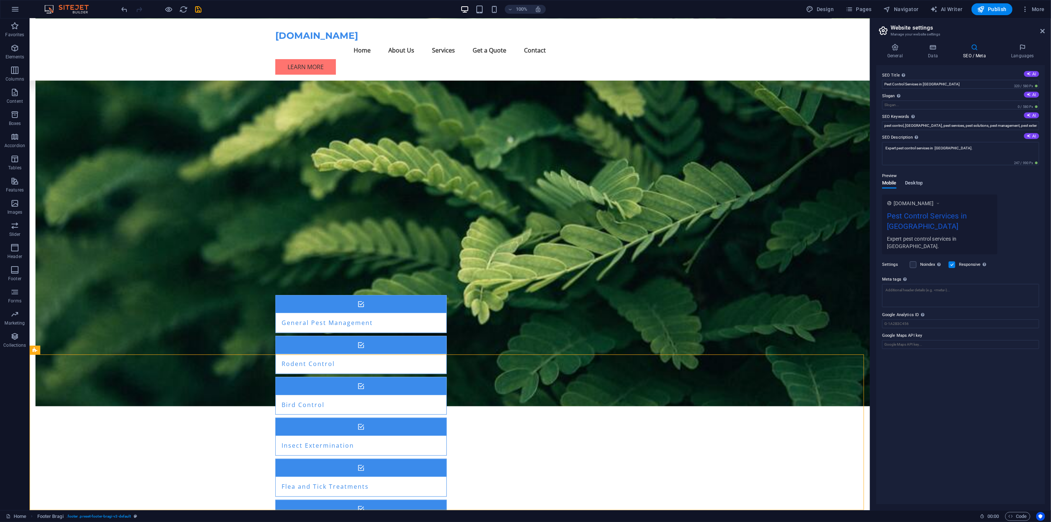
click at [916, 183] on span "Desktop" at bounding box center [914, 183] width 18 height 10
click at [935, 50] on icon at bounding box center [933, 47] width 32 height 7
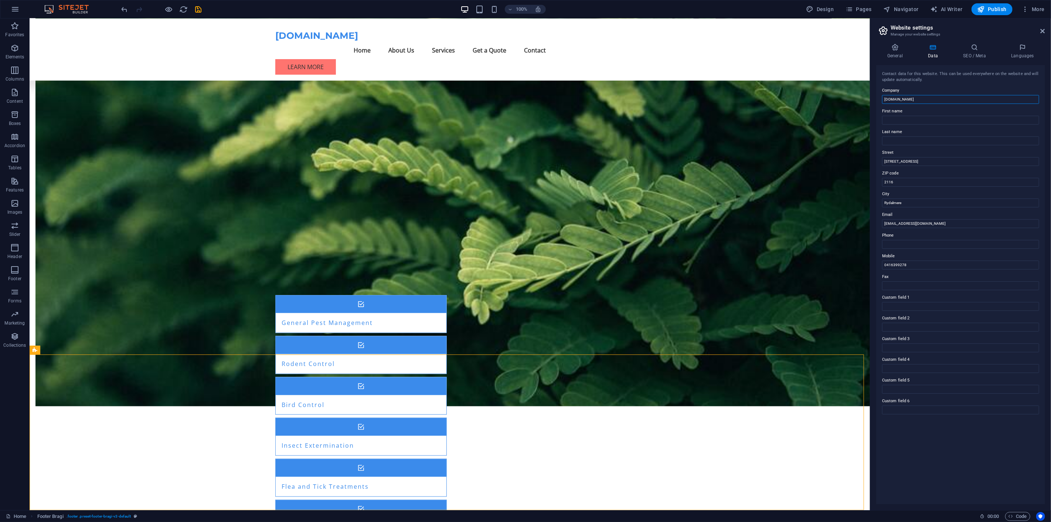
drag, startPoint x: 920, startPoint y: 99, endPoint x: 870, endPoint y: 99, distance: 49.9
click at [871, 100] on aside "Website settings Manage your website settings General Data SEO / Meta Languages…" at bounding box center [960, 263] width 181 height 491
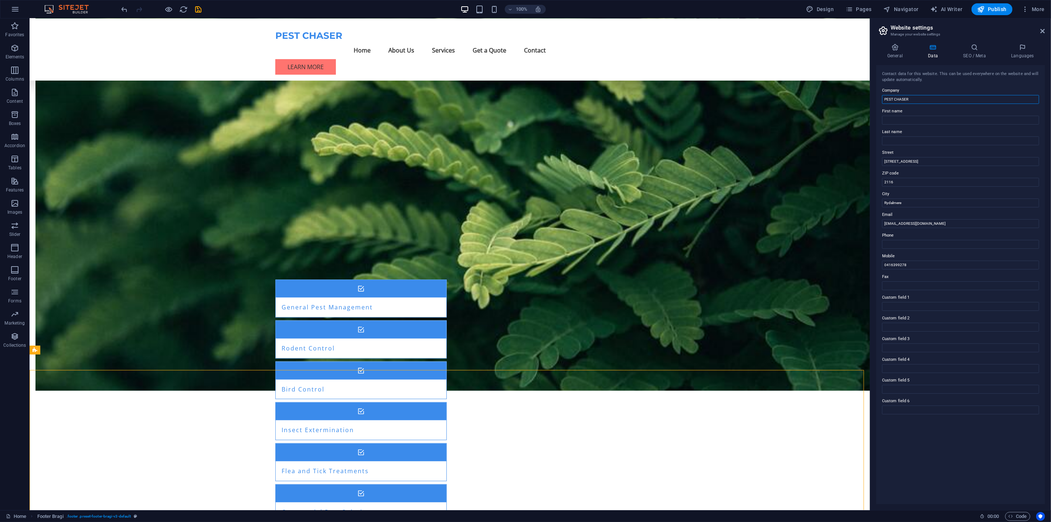
type input "PEST CHASER"
click at [961, 443] on div "Contact data for this website. This can be used everywhere on the website and w…" at bounding box center [960, 284] width 169 height 439
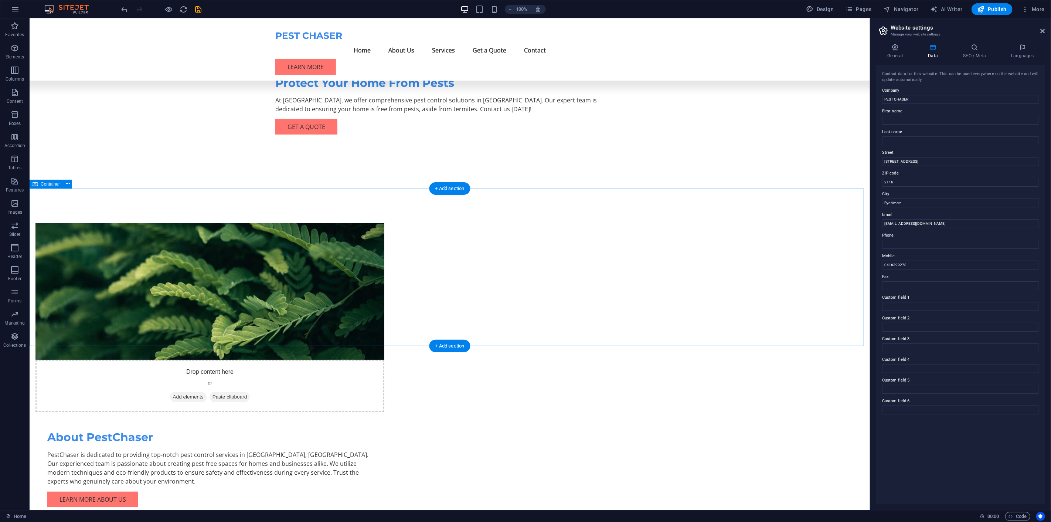
scroll to position [328, 0]
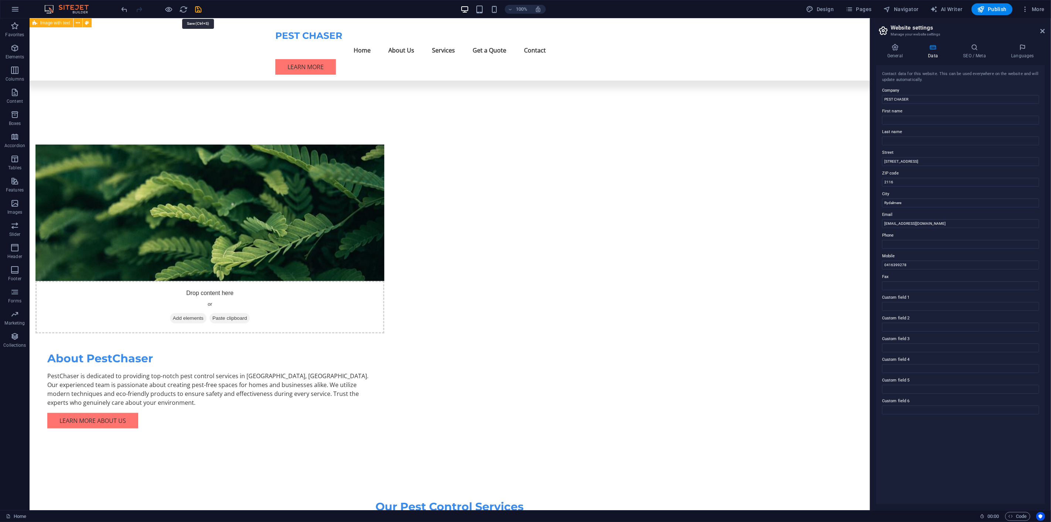
click at [198, 5] on icon "save" at bounding box center [198, 9] width 8 height 8
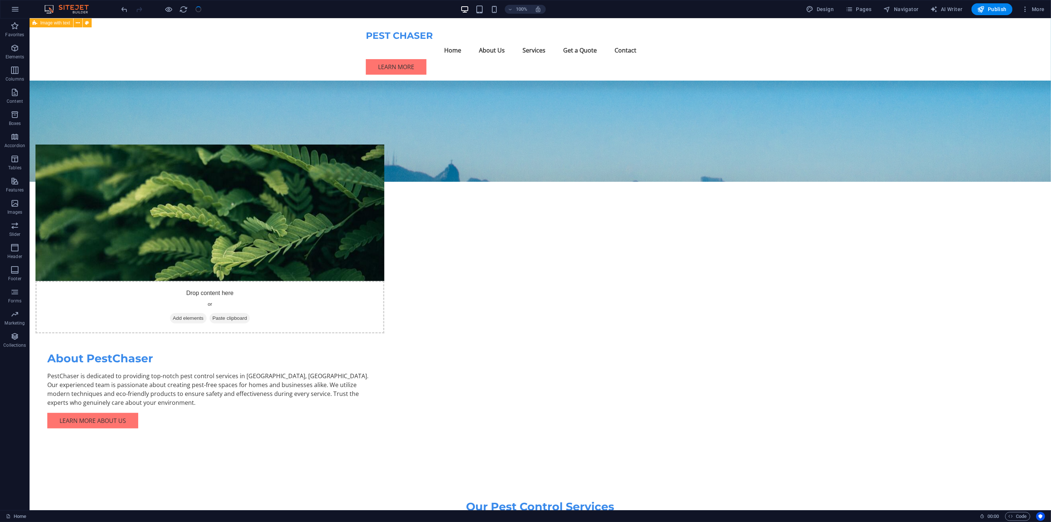
checkbox input "false"
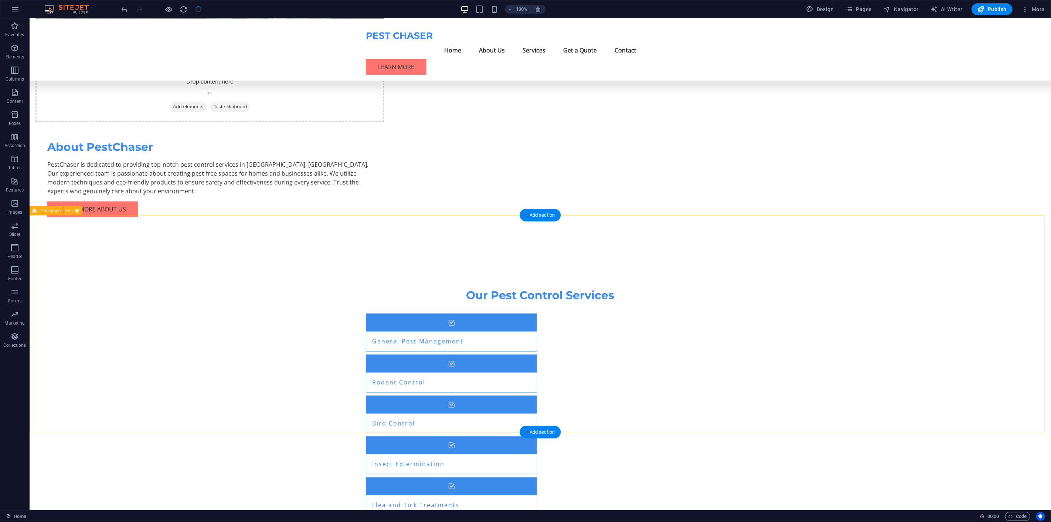
scroll to position [573, 0]
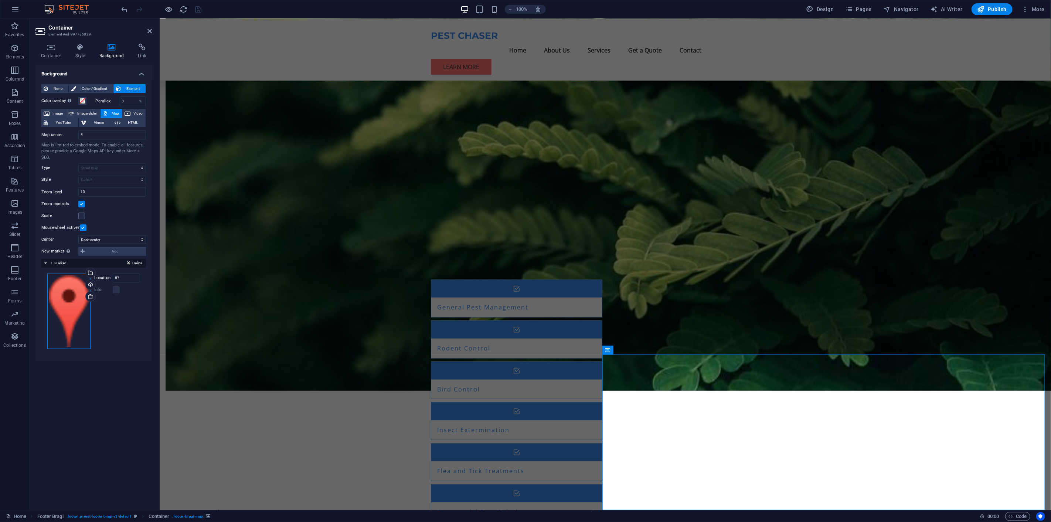
click at [59, 300] on div "Drag files here, click to choose files or select files from Files or our free s…" at bounding box center [68, 310] width 43 height 75
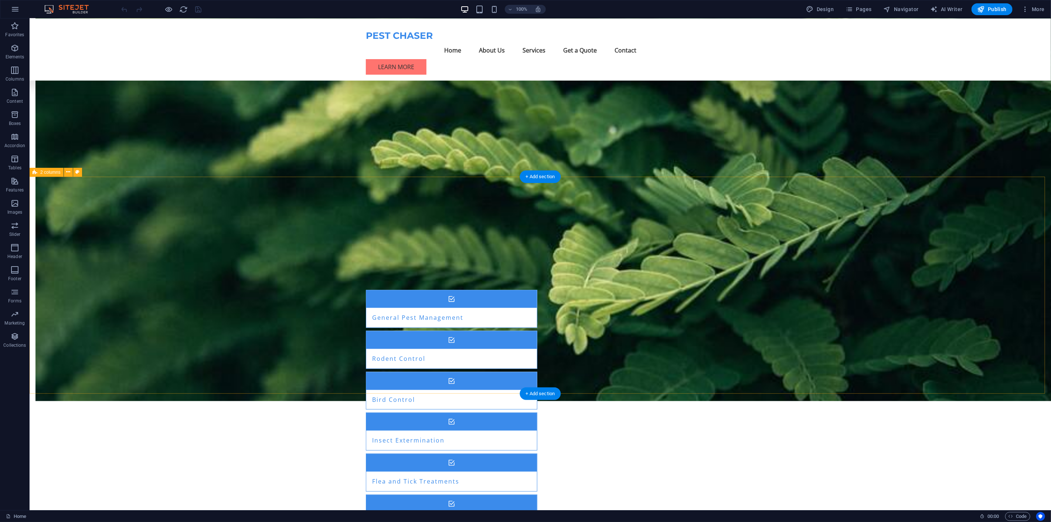
scroll to position [573, 0]
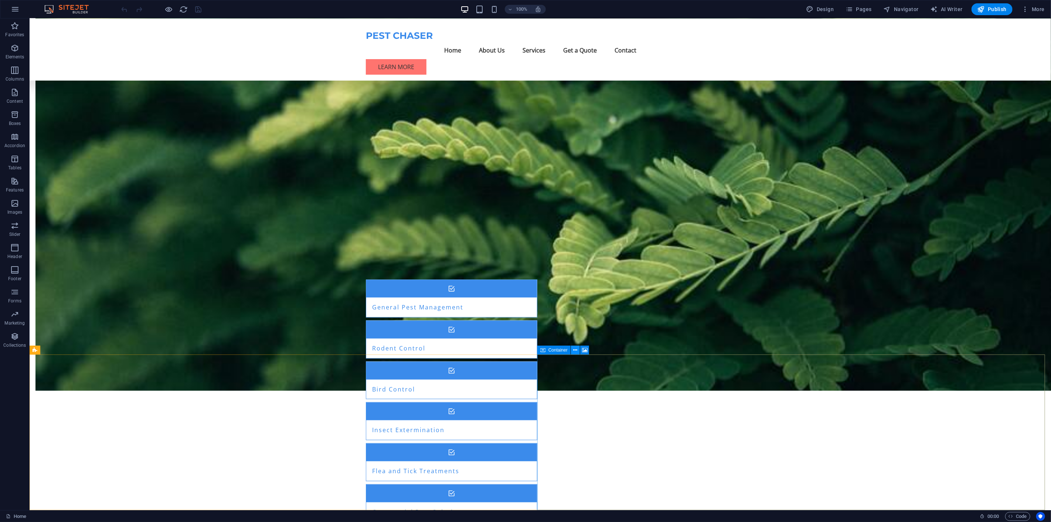
click at [574, 349] on icon at bounding box center [575, 350] width 4 height 8
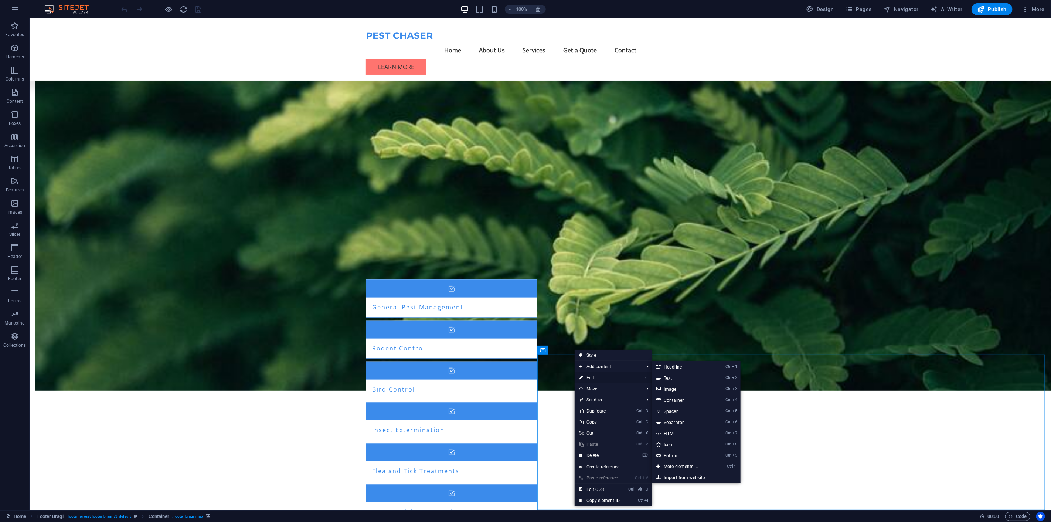
click at [587, 374] on link "⏎ Edit" at bounding box center [599, 377] width 50 height 11
select select "px"
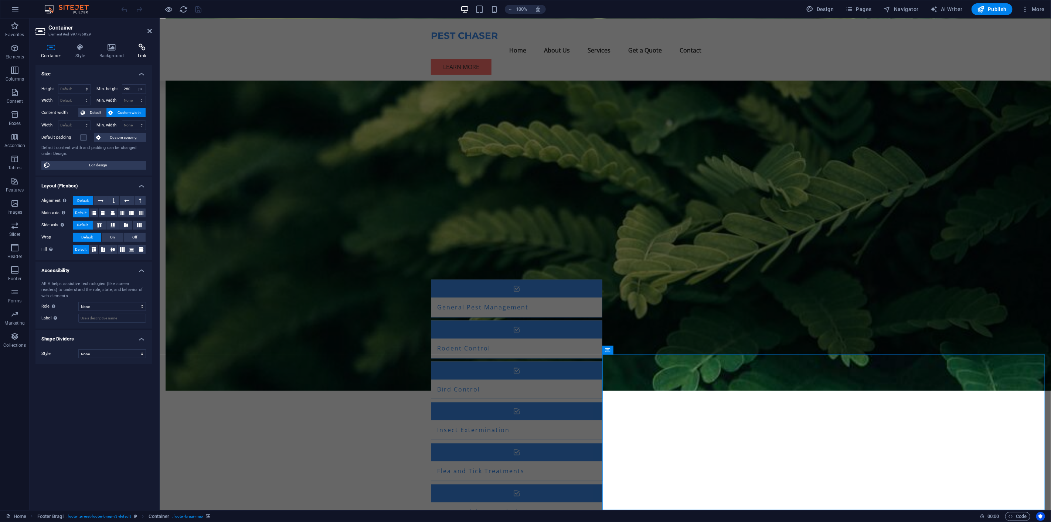
click at [140, 47] on icon at bounding box center [142, 47] width 20 height 7
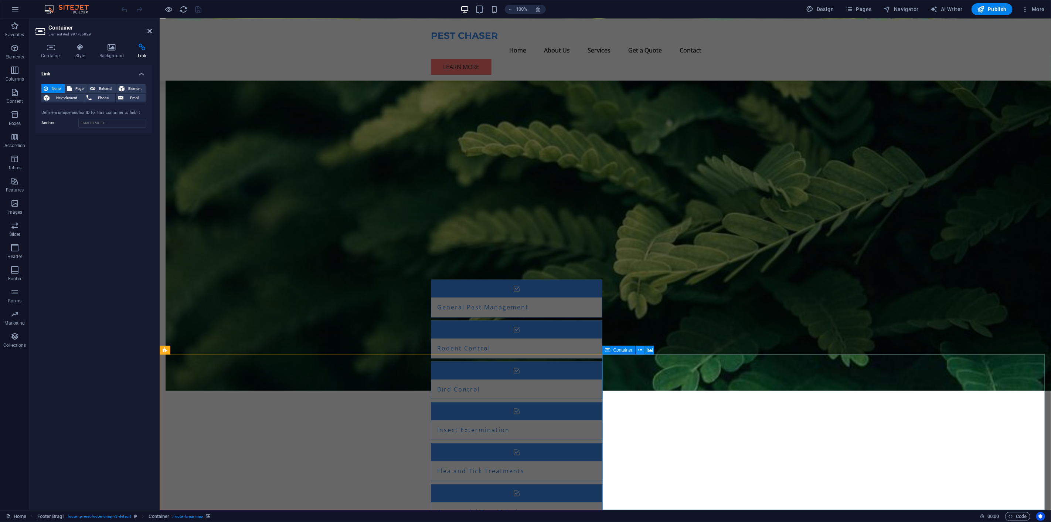
click at [641, 349] on icon at bounding box center [640, 350] width 4 height 8
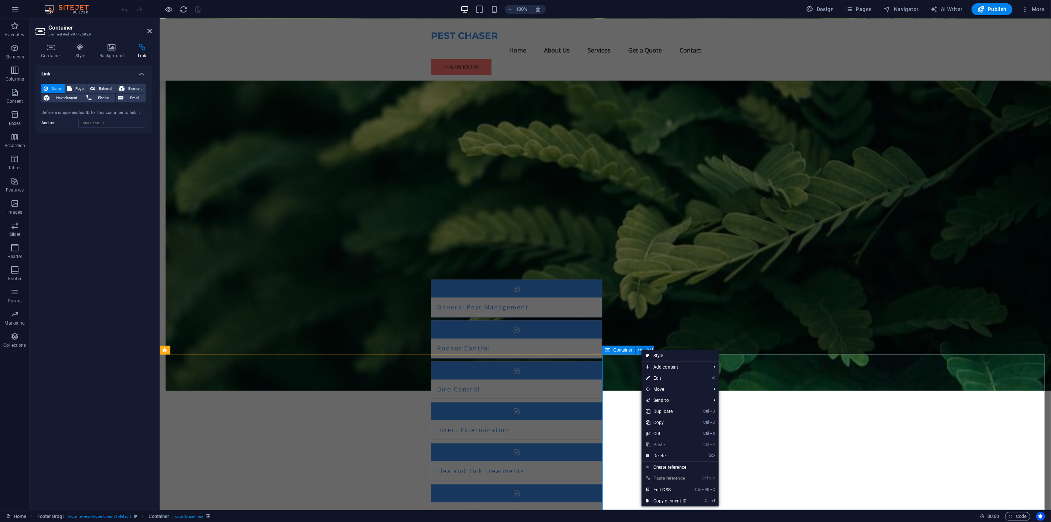
click at [622, 352] on span "Container" at bounding box center [622, 350] width 19 height 4
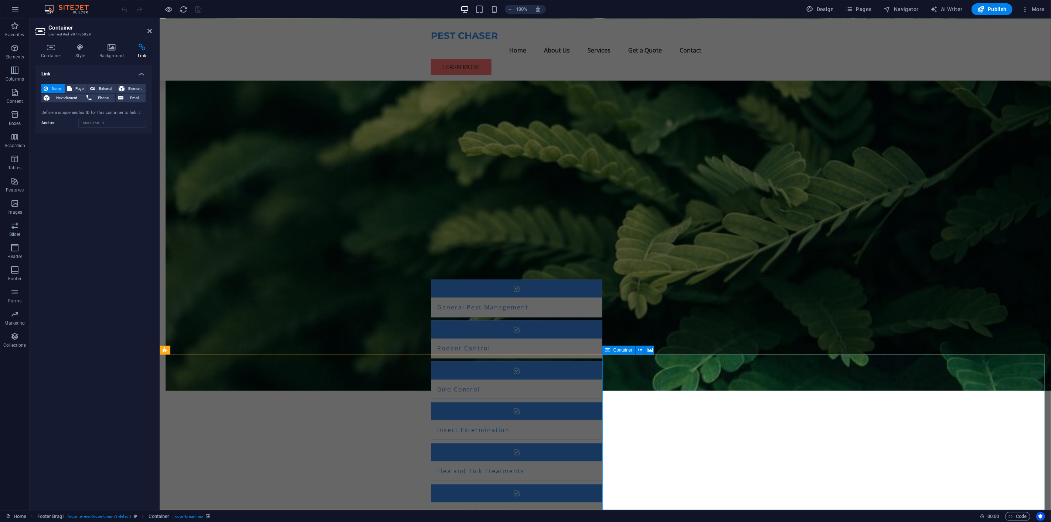
click at [608, 350] on icon at bounding box center [607, 349] width 5 height 9
click at [649, 349] on icon at bounding box center [650, 350] width 6 height 8
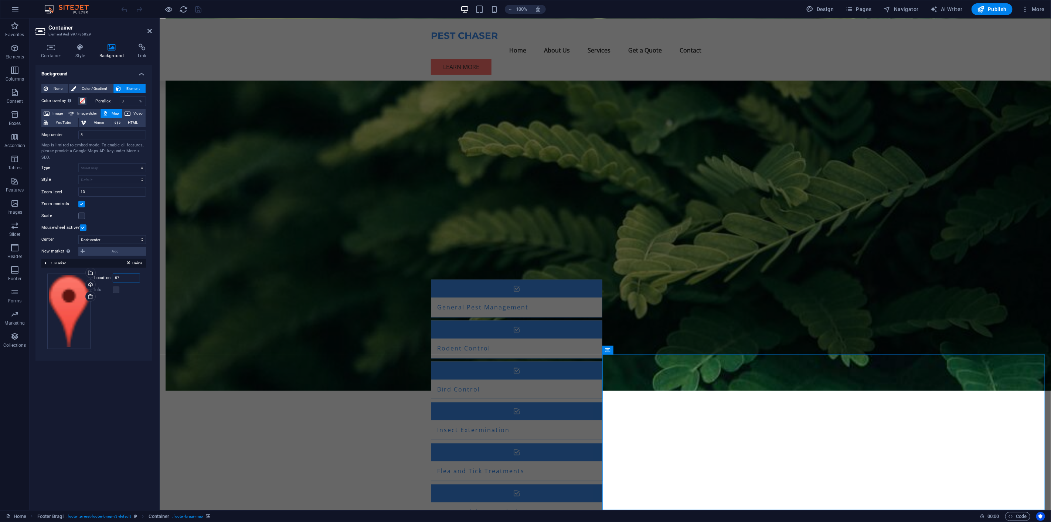
click at [121, 277] on input "57" at bounding box center [126, 277] width 27 height 9
type input "57 pine st, rydalmere, nsw, australia"
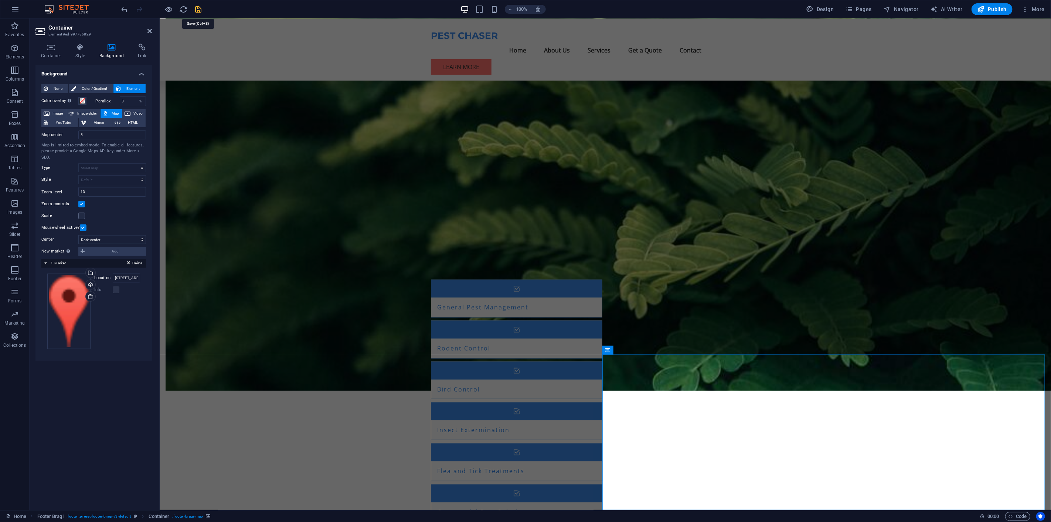
click at [197, 10] on icon "save" at bounding box center [198, 9] width 8 height 8
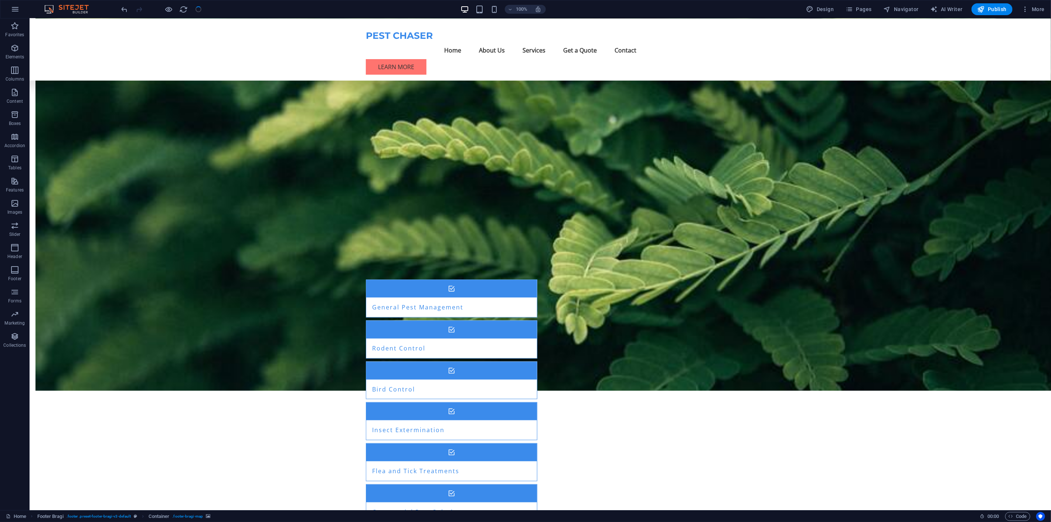
checkbox input "false"
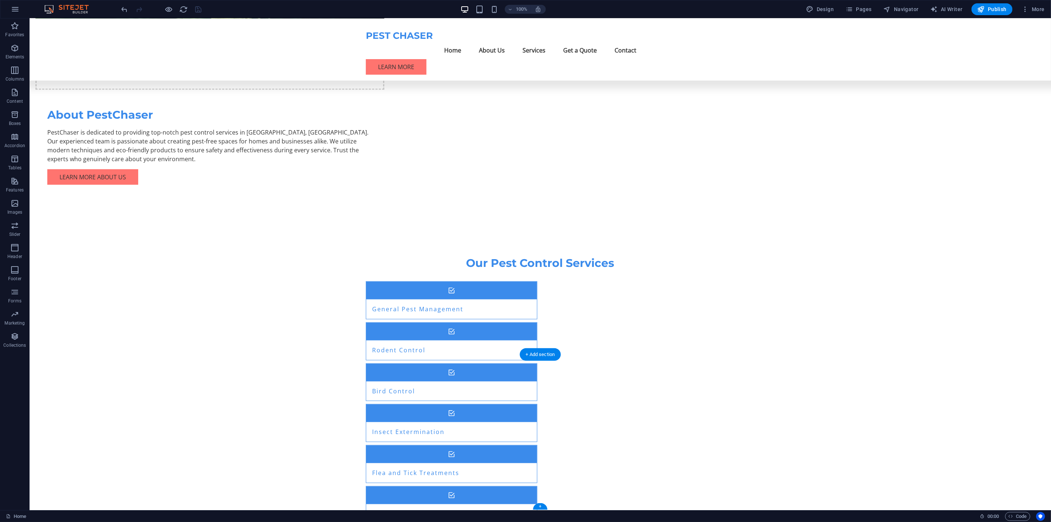
scroll to position [573, 0]
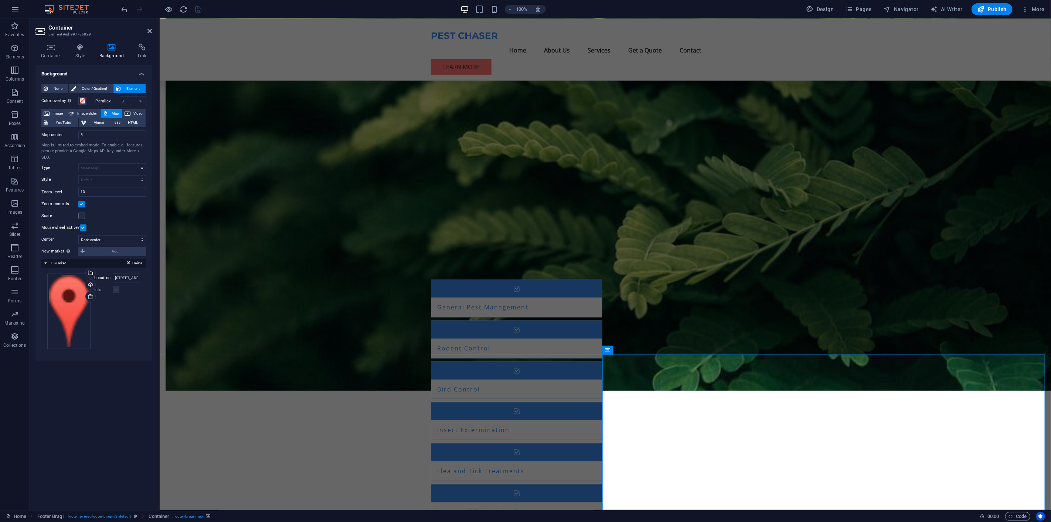
click at [113, 288] on label at bounding box center [116, 289] width 7 height 7
drag, startPoint x: 112, startPoint y: 293, endPoint x: 106, endPoint y: 330, distance: 37.8
click at [112, 294] on div "Info" at bounding box center [117, 289] width 46 height 9
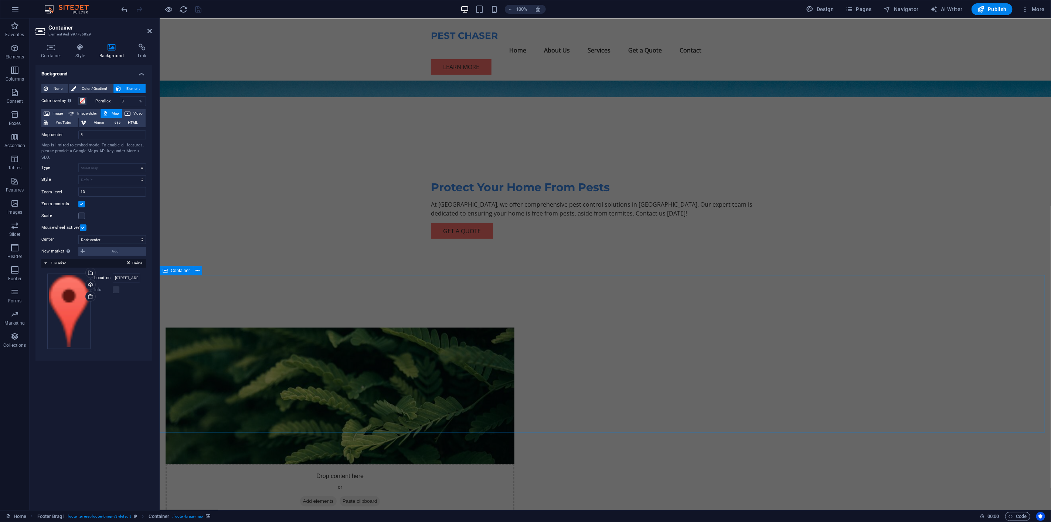
scroll to position [0, 0]
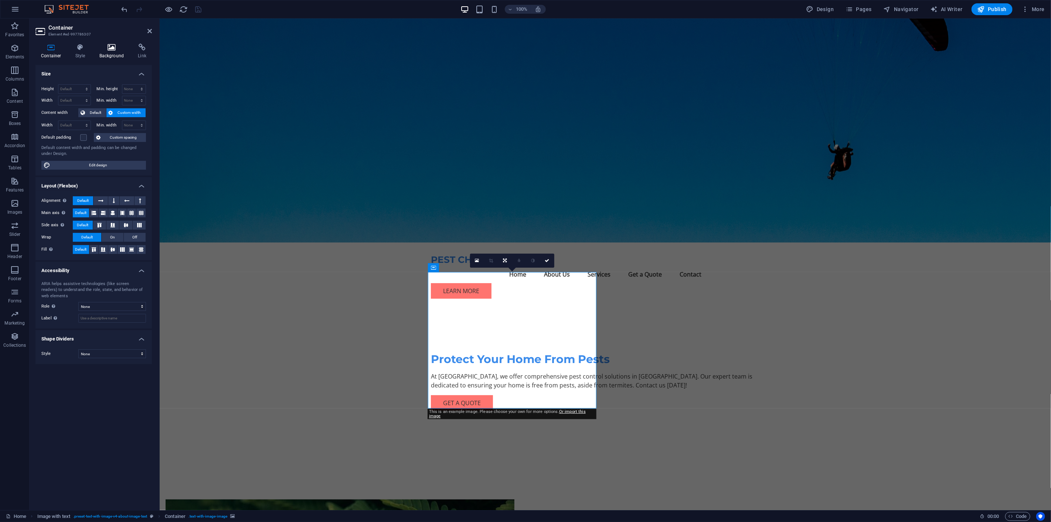
click at [116, 51] on icon at bounding box center [112, 47] width 36 height 7
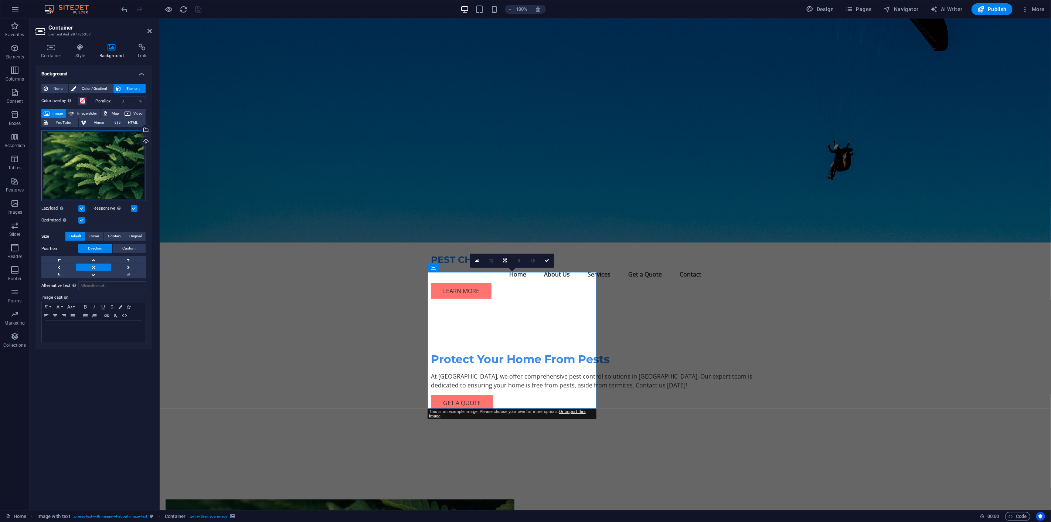
click at [116, 165] on div "Drag files here, click to choose files or select files from Files or our free s…" at bounding box center [93, 165] width 105 height 71
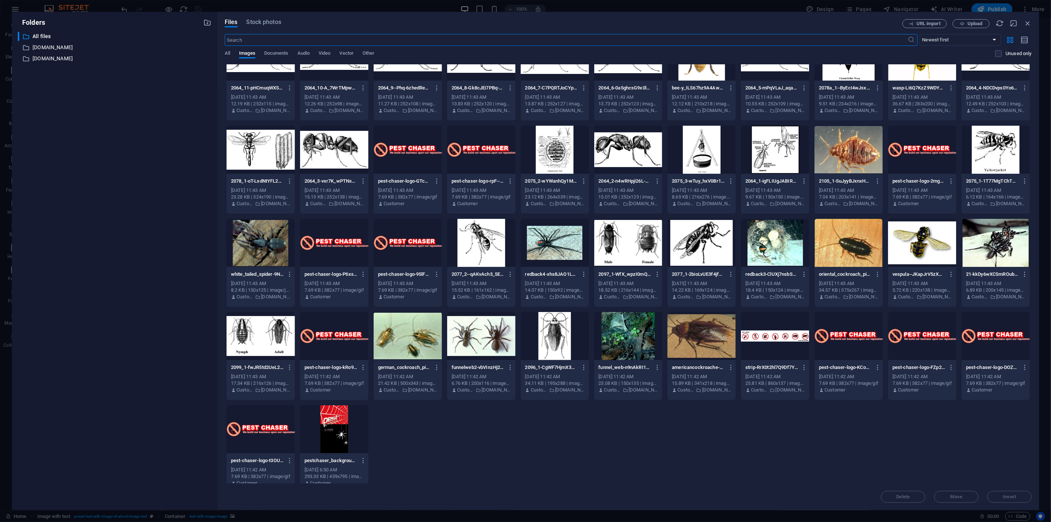
scroll to position [414, 0]
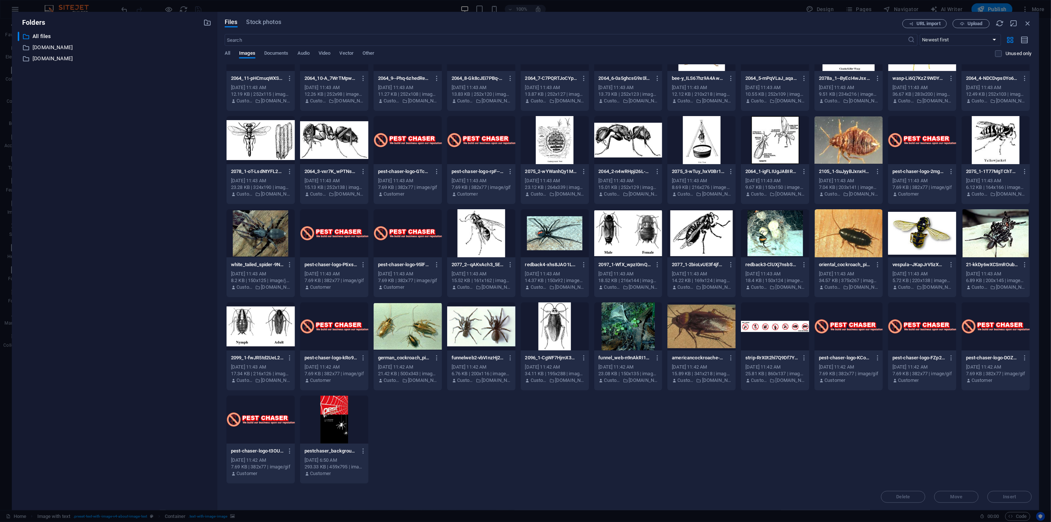
click at [330, 416] on div at bounding box center [334, 419] width 68 height 48
click at [330, 416] on div "1" at bounding box center [334, 419] width 68 height 48
click at [331, 417] on div at bounding box center [334, 419] width 68 height 48
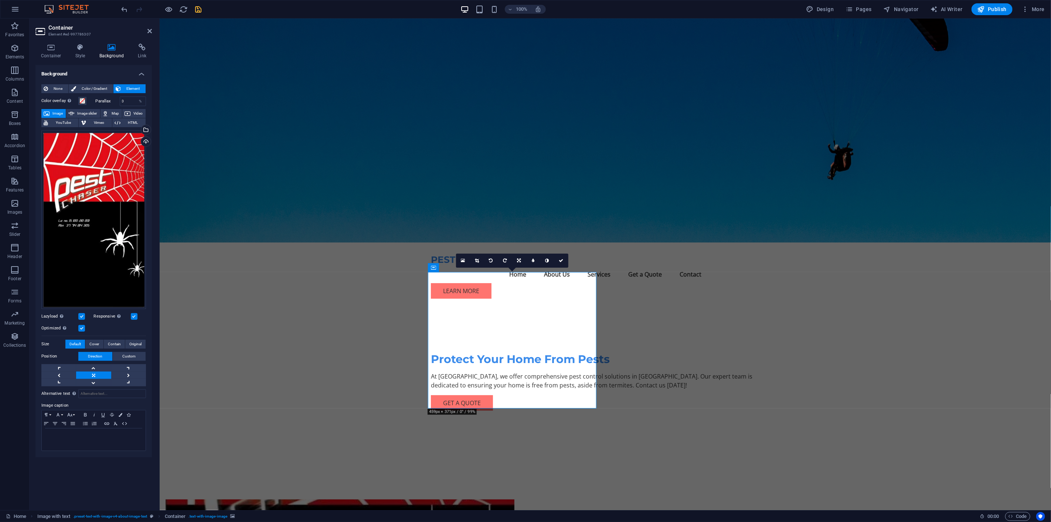
click at [79, 314] on label at bounding box center [81, 316] width 7 height 7
click at [0, 0] on input "Lazyload Loading images after the page loads improves page speed." at bounding box center [0, 0] width 0 height 0
click at [96, 344] on span "Cover" at bounding box center [94, 344] width 10 height 9
click at [112, 345] on span "Contain" at bounding box center [114, 344] width 13 height 9
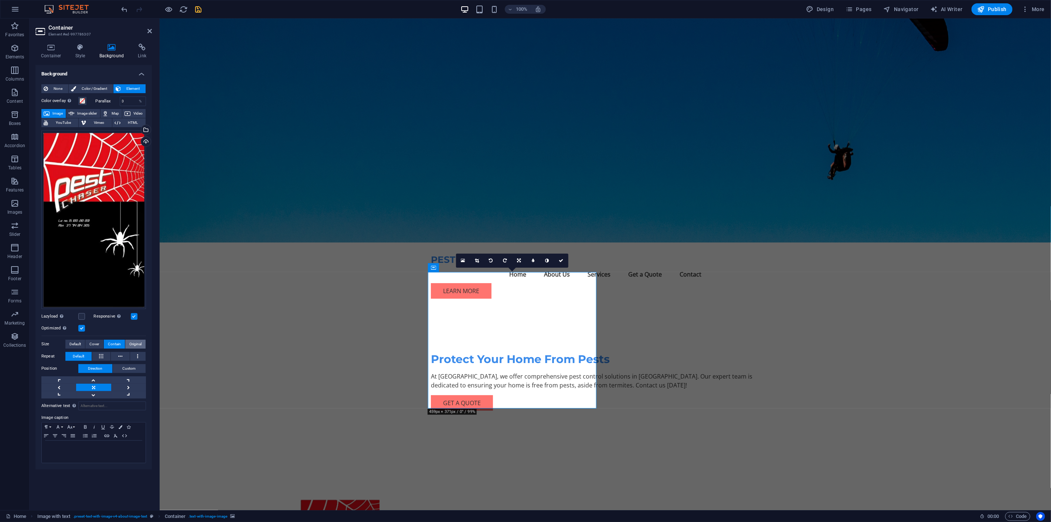
click at [133, 344] on span "Original" at bounding box center [135, 344] width 12 height 9
click at [93, 395] on link at bounding box center [93, 394] width 35 height 7
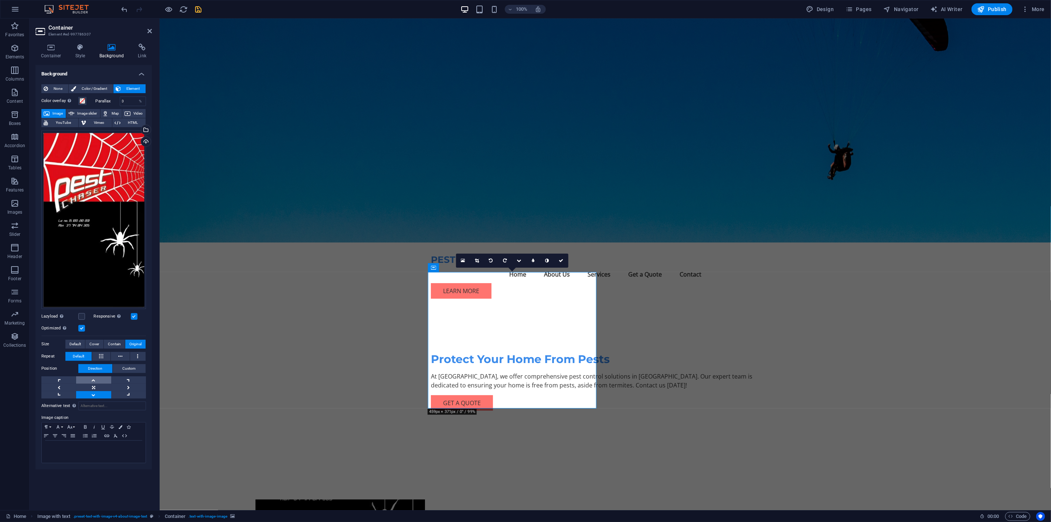
click at [94, 379] on link at bounding box center [93, 379] width 35 height 7
click at [59, 386] on link at bounding box center [58, 386] width 35 height 7
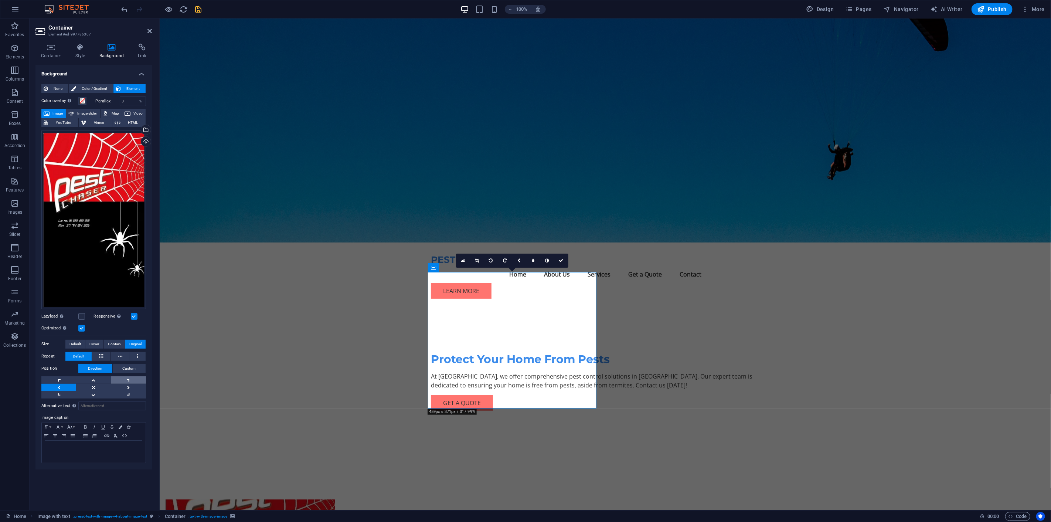
click at [129, 379] on link at bounding box center [128, 379] width 35 height 7
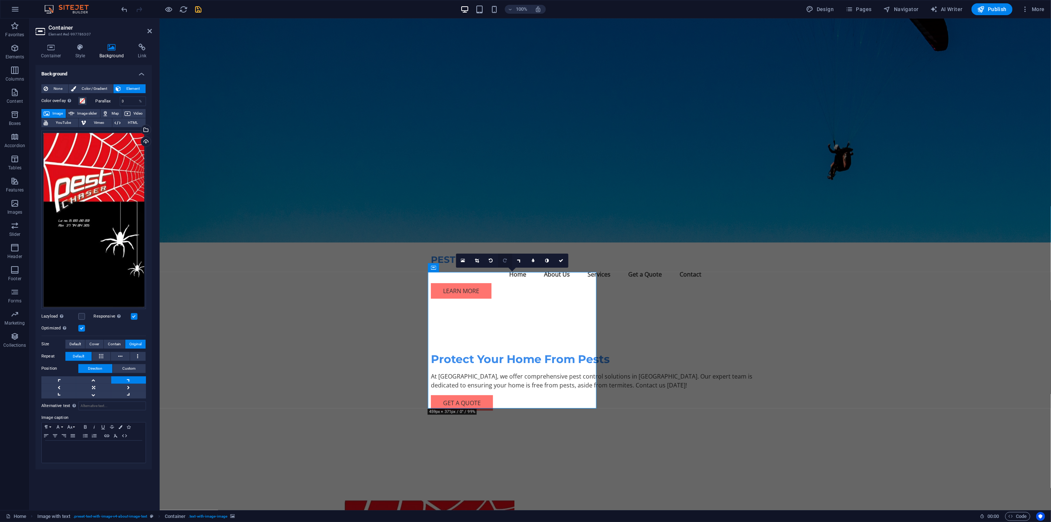
click at [502, 262] on link at bounding box center [505, 260] width 14 height 14
click at [505, 259] on icon at bounding box center [505, 260] width 4 height 4
click at [506, 259] on icon at bounding box center [505, 260] width 4 height 4
click at [562, 265] on link at bounding box center [561, 260] width 14 height 14
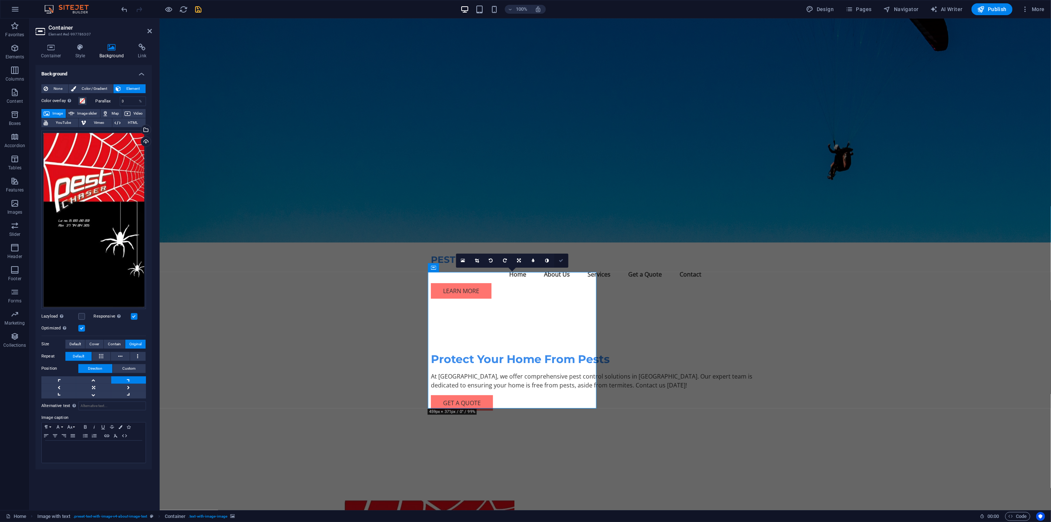
drag, startPoint x: 529, startPoint y: 241, endPoint x: 558, endPoint y: 259, distance: 34.9
click at [558, 259] on link at bounding box center [561, 260] width 14 height 14
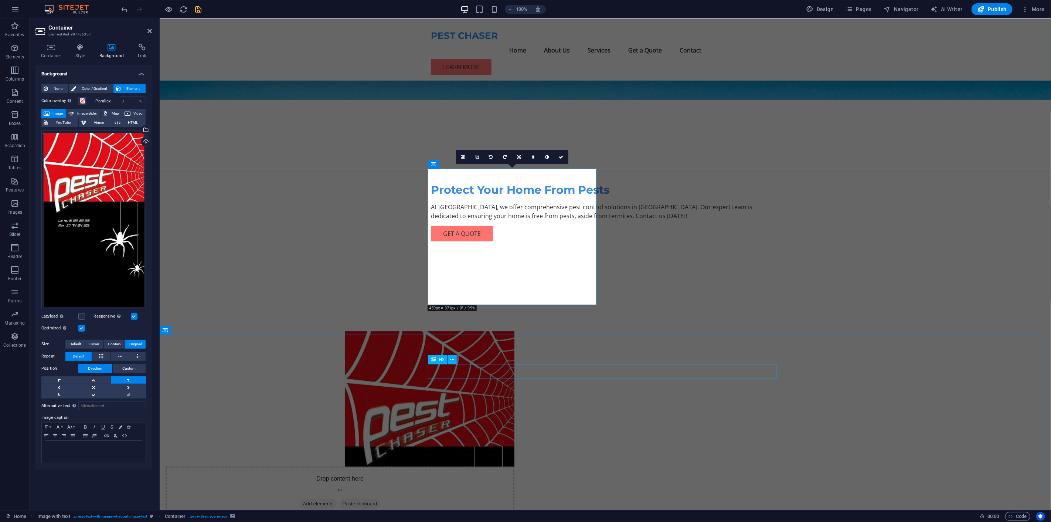
scroll to position [164, 0]
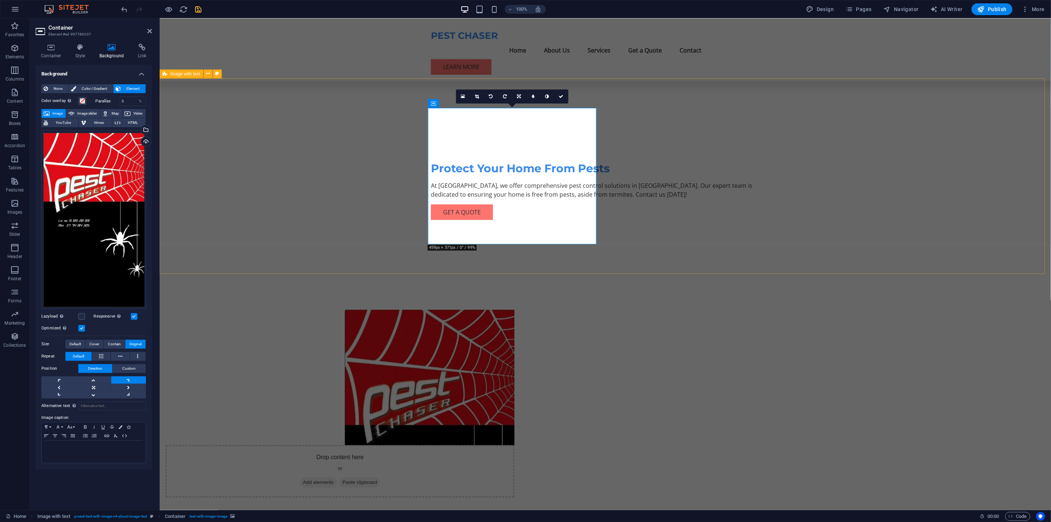
click at [449, 308] on figure at bounding box center [339, 376] width 349 height 136
click at [81, 315] on label at bounding box center [81, 316] width 7 height 7
click at [0, 0] on input "Lazyload Loading images after the page loads improves page speed." at bounding box center [0, 0] width 0 height 0
click at [132, 315] on label at bounding box center [134, 316] width 7 height 7
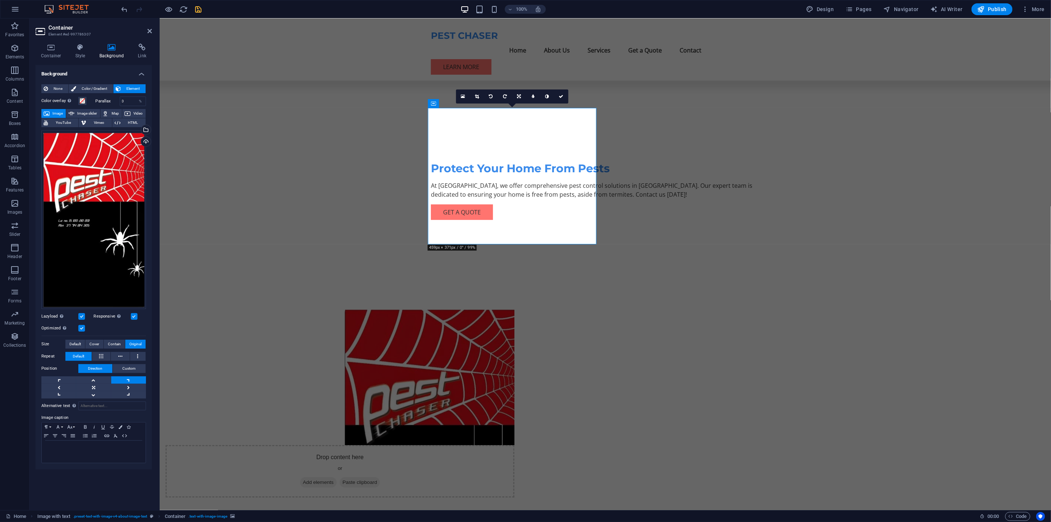
click at [0, 0] on input "Responsive Automatically load retina image and smartphone optimized sizes." at bounding box center [0, 0] width 0 height 0
click at [78, 314] on label at bounding box center [81, 316] width 7 height 7
click at [0, 0] on input "Lazyload Loading images after the page loads improves page speed." at bounding box center [0, 0] width 0 height 0
click at [115, 343] on span "Contain" at bounding box center [114, 344] width 13 height 9
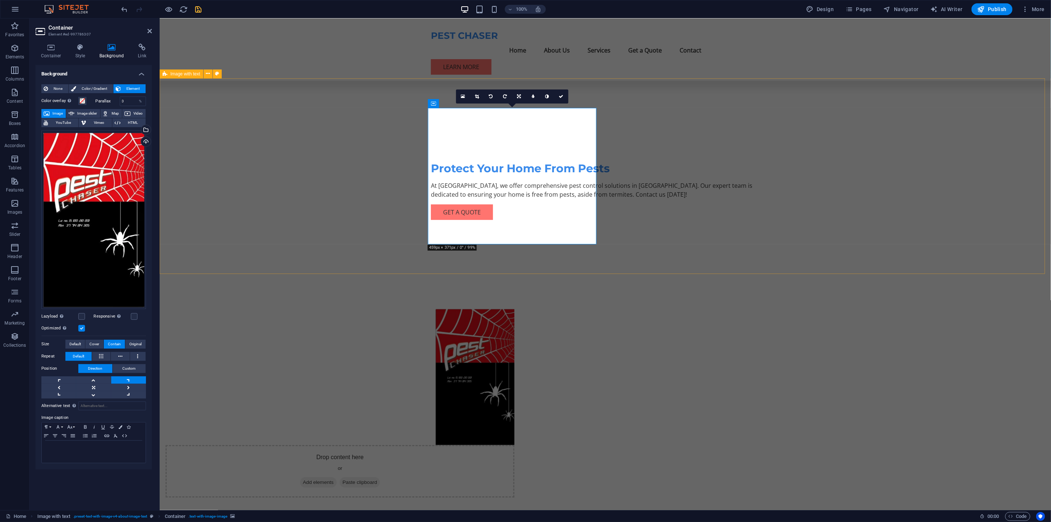
click at [514, 308] on figure at bounding box center [339, 376] width 349 height 136
drag, startPoint x: 524, startPoint y: 232, endPoint x: 508, endPoint y: 237, distance: 15.9
click at [508, 308] on figure at bounding box center [339, 376] width 349 height 136
drag, startPoint x: 531, startPoint y: 186, endPoint x: 480, endPoint y: 188, distance: 50.7
click at [480, 308] on figure at bounding box center [339, 376] width 349 height 136
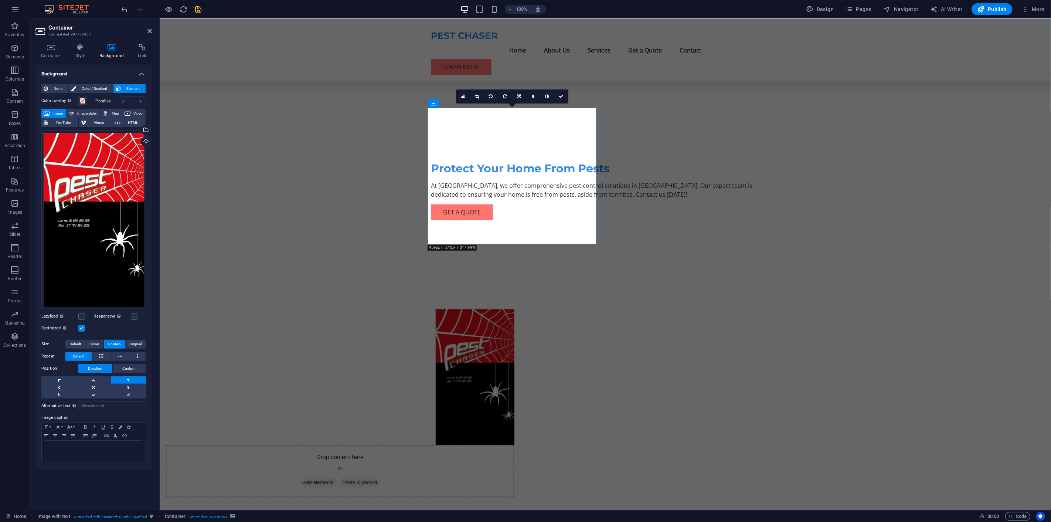
click at [133, 315] on label at bounding box center [134, 316] width 7 height 7
click at [0, 0] on input "Responsive Automatically load retina image and smartphone optimized sizes." at bounding box center [0, 0] width 0 height 0
click at [134, 317] on label at bounding box center [134, 316] width 7 height 7
click at [0, 0] on input "Responsive Automatically load retina image and smartphone optimized sizes." at bounding box center [0, 0] width 0 height 0
click at [93, 342] on span "Cover" at bounding box center [94, 344] width 10 height 9
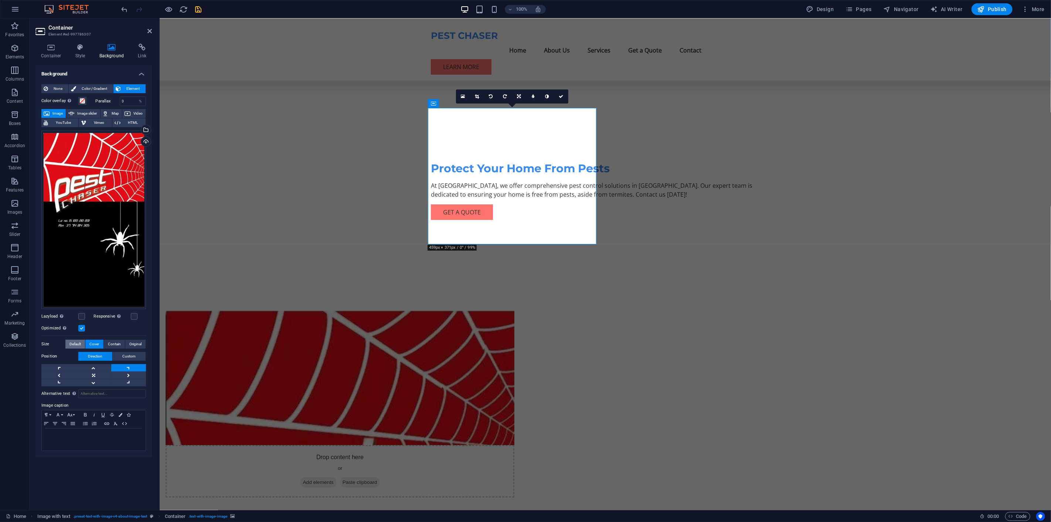
click at [80, 342] on span "Default" at bounding box center [74, 344] width 11 height 9
click at [129, 353] on span "Custom" at bounding box center [129, 356] width 13 height 9
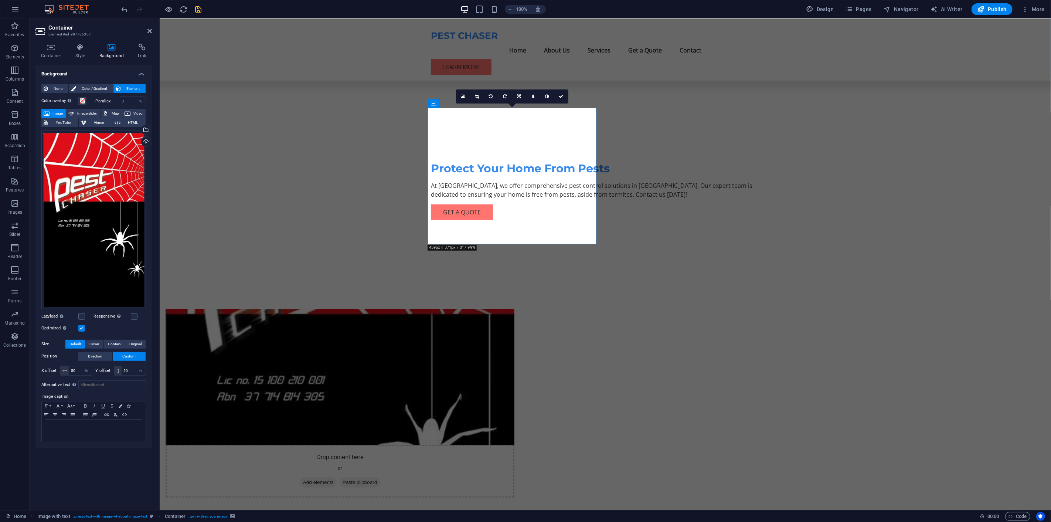
click at [514, 308] on figure at bounding box center [339, 376] width 349 height 136
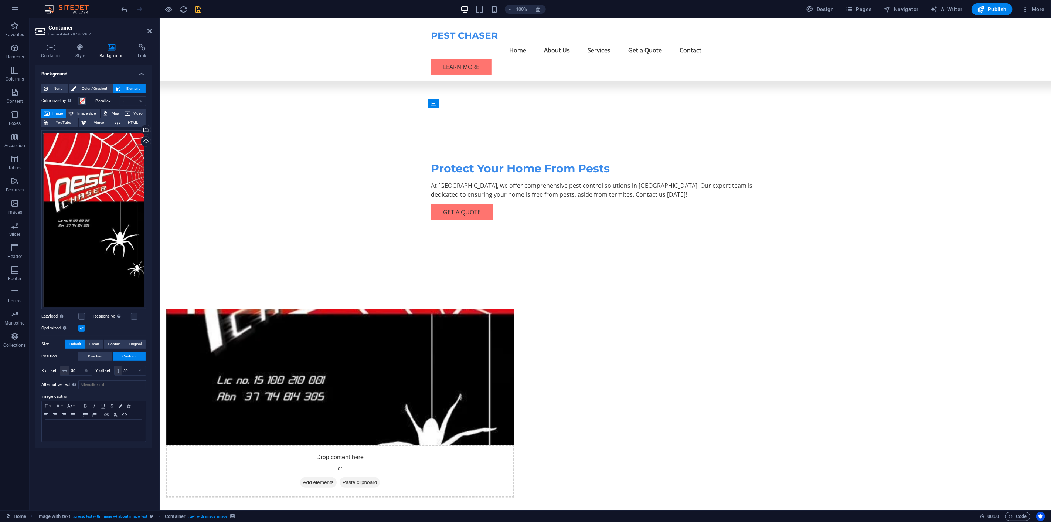
drag, startPoint x: 477, startPoint y: 157, endPoint x: 476, endPoint y: 192, distance: 35.5
click at [476, 308] on div "Drop content here or Add elements Paste clipboard" at bounding box center [339, 402] width 349 height 189
click at [434, 445] on div "Drop content here or Add elements Paste clipboard" at bounding box center [339, 471] width 349 height 52
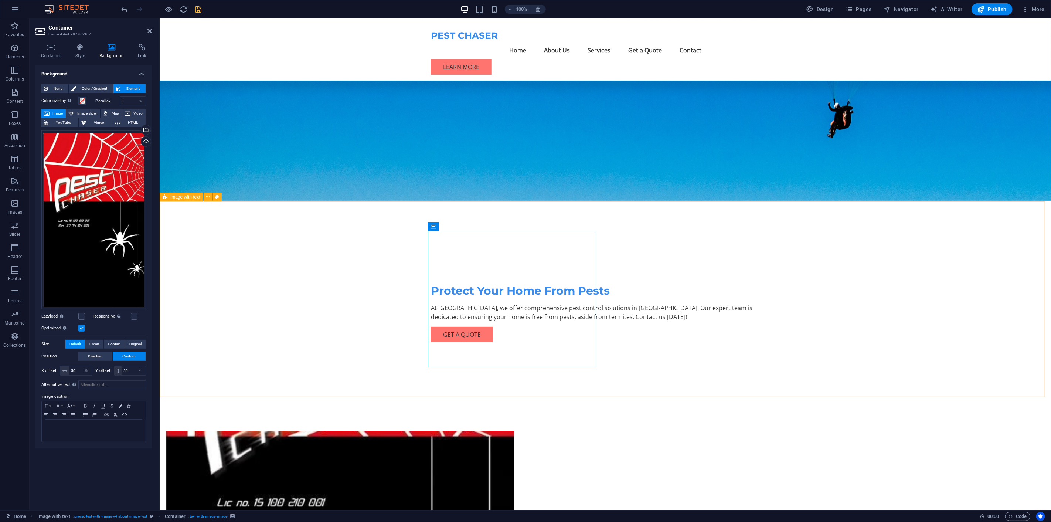
scroll to position [41, 0]
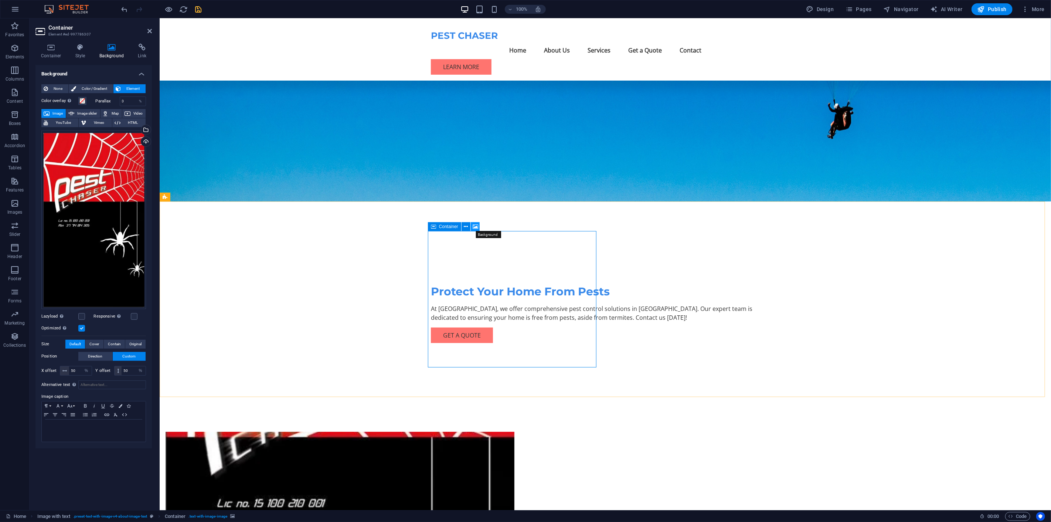
click at [478, 226] on icon at bounding box center [476, 227] width 6 height 8
drag, startPoint x: 588, startPoint y: 249, endPoint x: 439, endPoint y: 250, distance: 148.9
click at [514, 432] on figure at bounding box center [339, 500] width 349 height 136
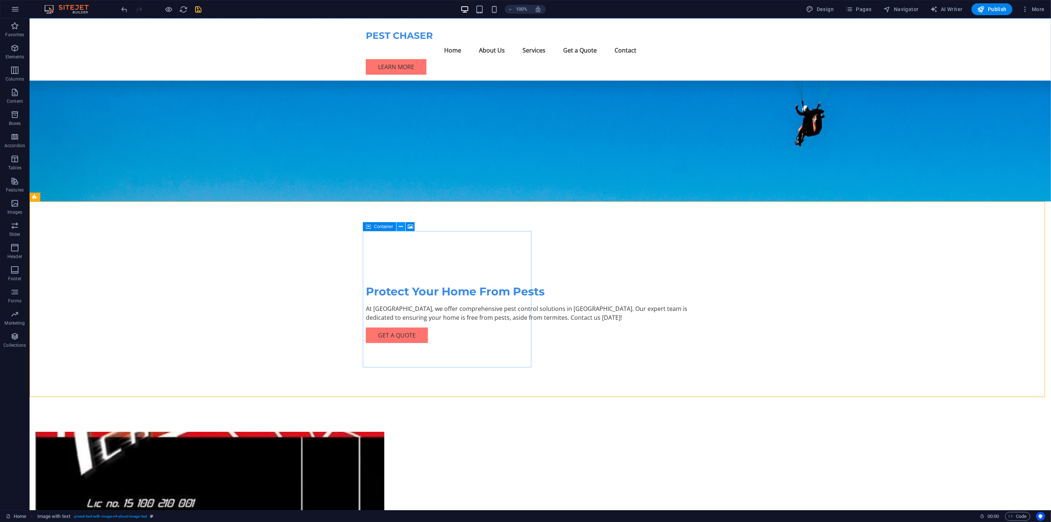
click at [396, 222] on button at bounding box center [400, 226] width 9 height 9
click at [384, 432] on figure at bounding box center [209, 500] width 349 height 136
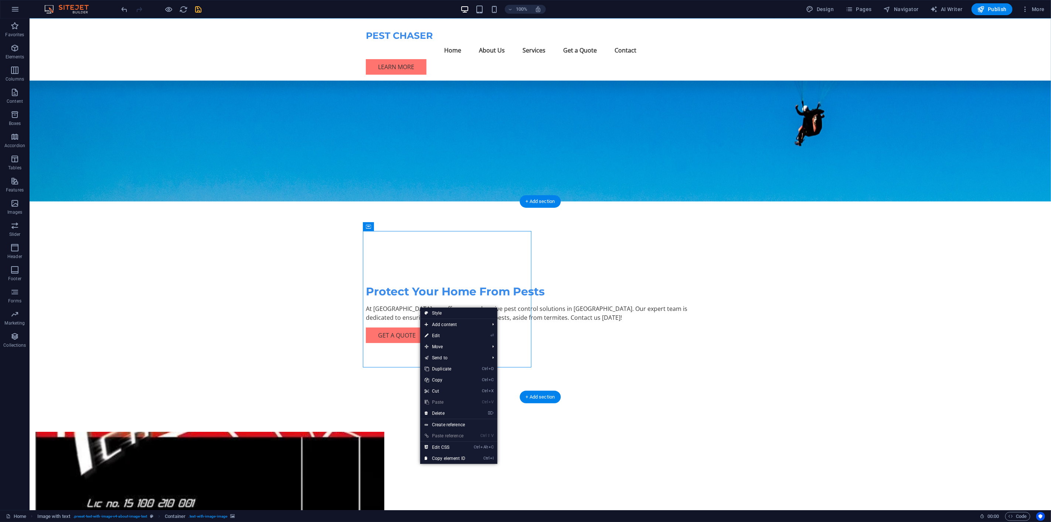
click at [384, 432] on figure at bounding box center [209, 500] width 349 height 136
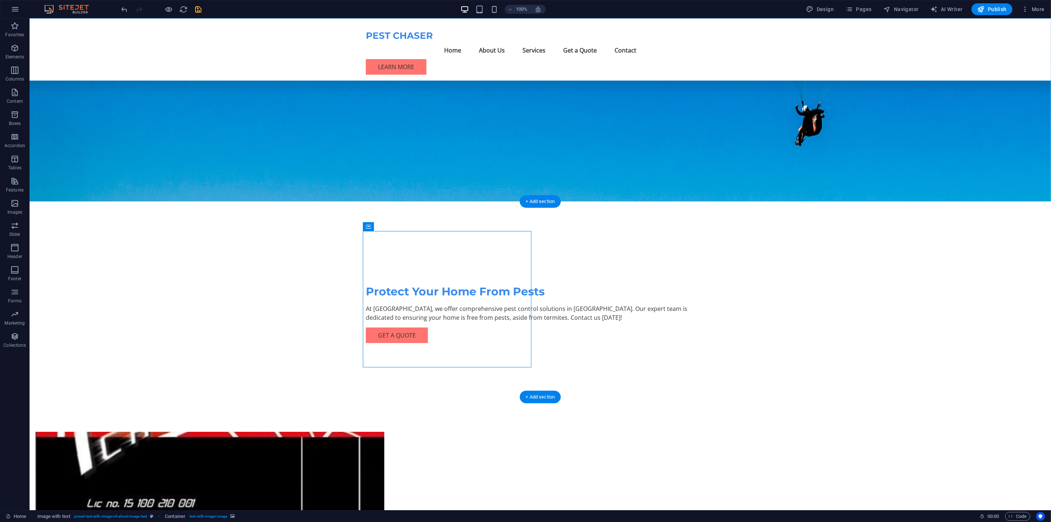
drag, startPoint x: 404, startPoint y: 314, endPoint x: 275, endPoint y: 314, distance: 129.3
click at [384, 432] on figure at bounding box center [209, 500] width 349 height 136
select select "%"
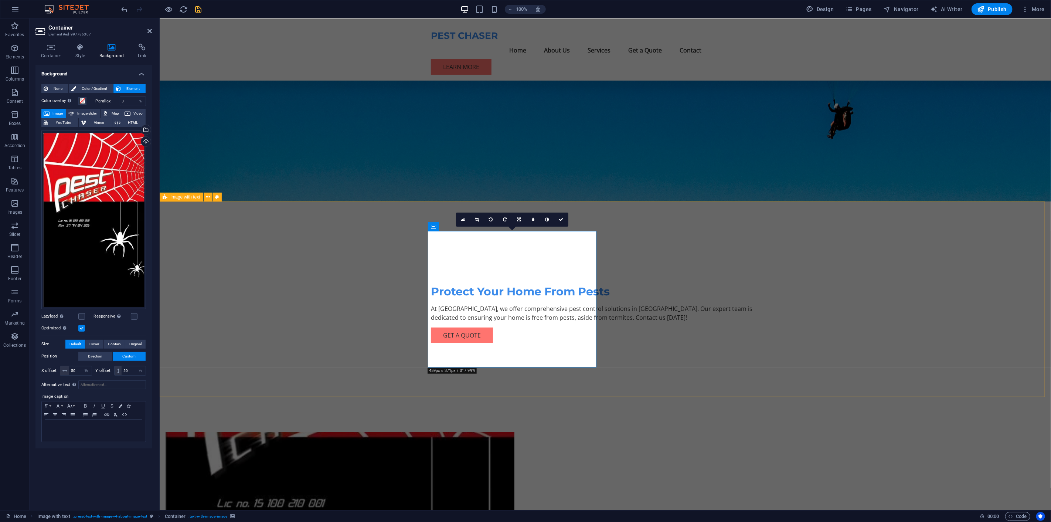
drag, startPoint x: 428, startPoint y: 364, endPoint x: 443, endPoint y: 361, distance: 15.4
click at [443, 432] on figure at bounding box center [339, 500] width 349 height 136
drag, startPoint x: 495, startPoint y: 325, endPoint x: 481, endPoint y: 341, distance: 21.2
click at [481, 432] on figure at bounding box center [339, 500] width 349 height 136
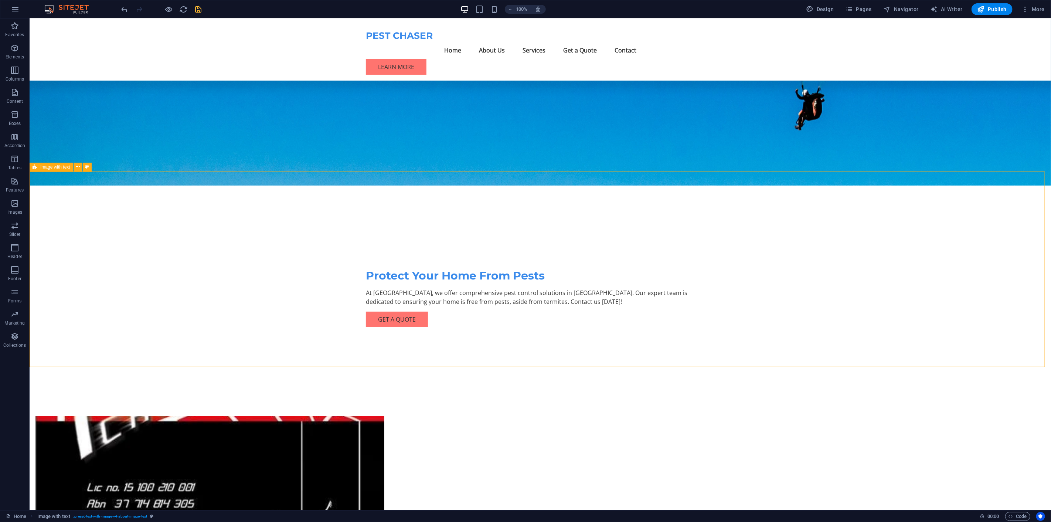
scroll to position [0, 0]
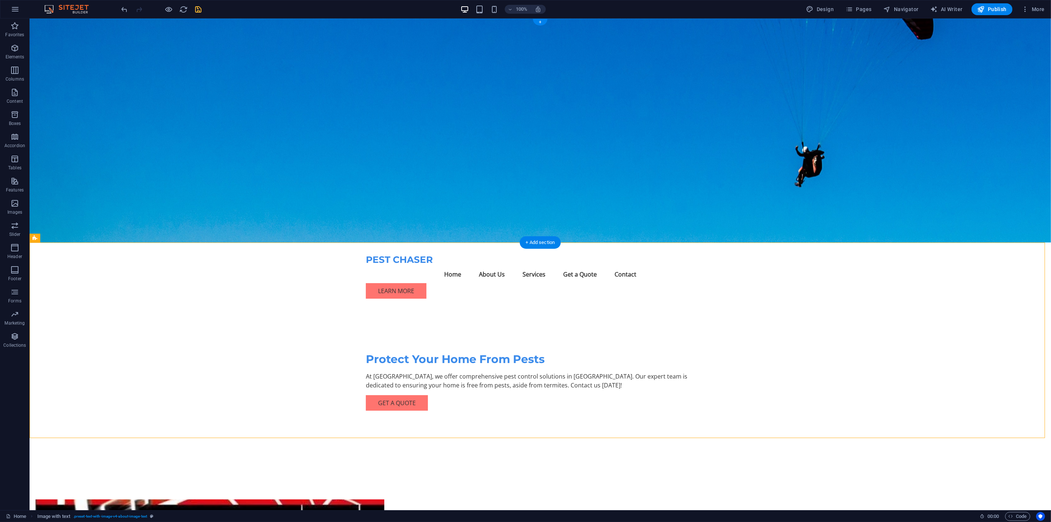
click at [777, 186] on figure at bounding box center [539, 130] width 1021 height 224
select select "header"
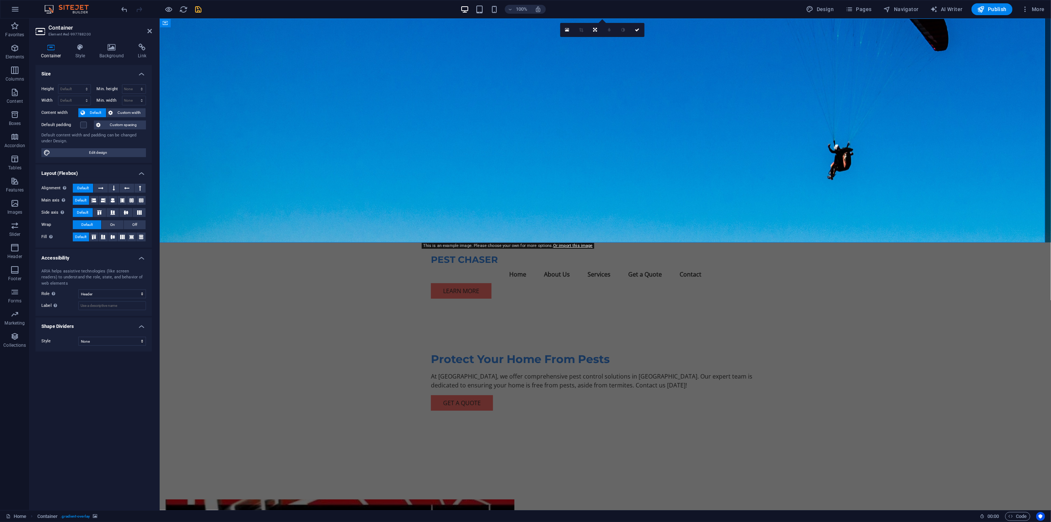
click at [111, 42] on div "Container Style Background Link Size Height Default px rem % vh vw Min. height …" at bounding box center [94, 274] width 128 height 472
click at [111, 48] on icon at bounding box center [112, 47] width 36 height 7
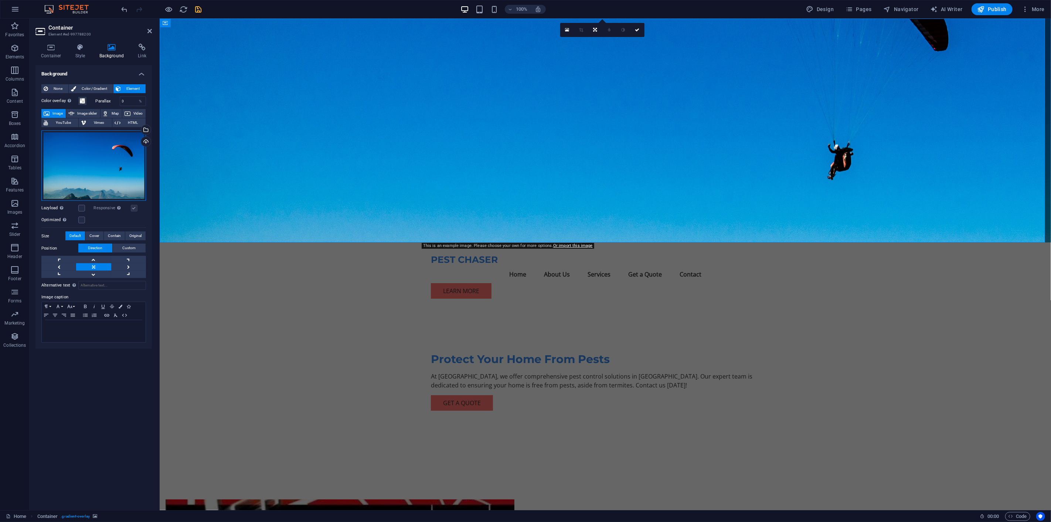
click at [72, 143] on div "Drag files here, click to choose files or select files from Files or our free s…" at bounding box center [93, 165] width 105 height 71
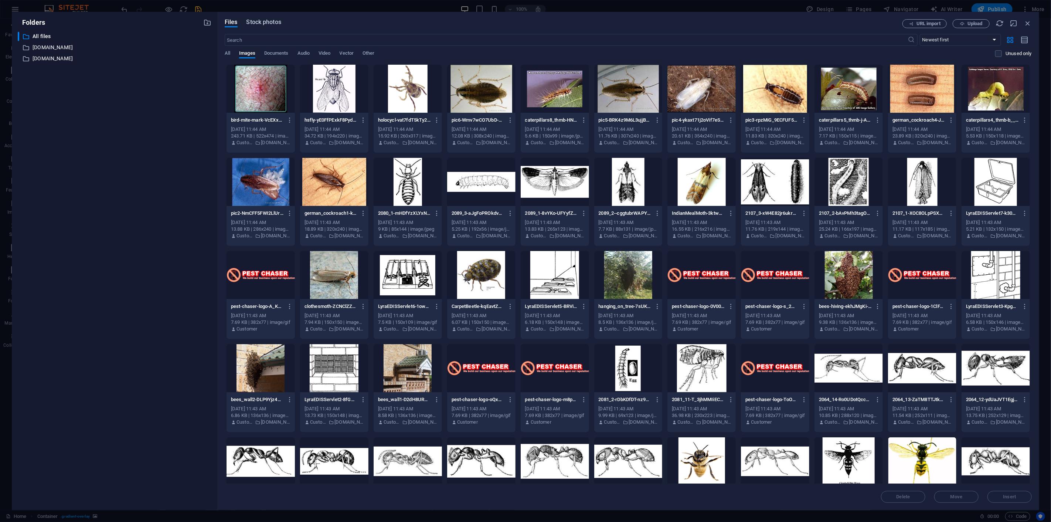
click at [261, 23] on span "Stock photos" at bounding box center [263, 22] width 35 height 9
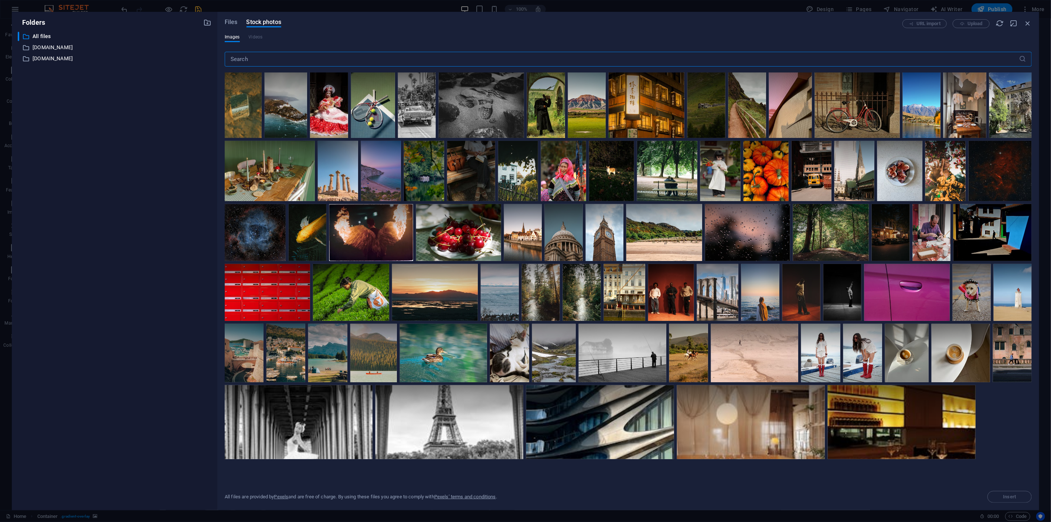
click at [254, 57] on input "text" at bounding box center [622, 59] width 794 height 15
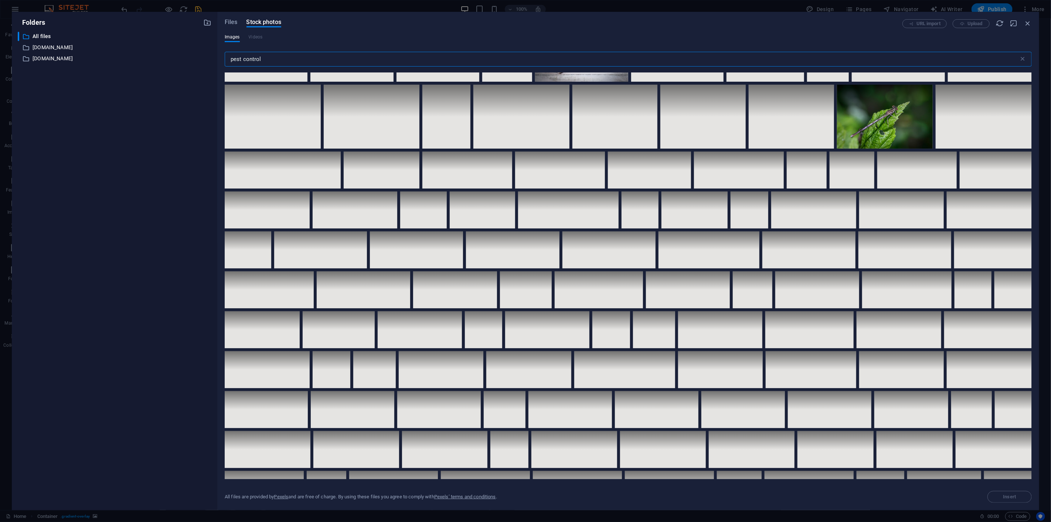
scroll to position [1349, 0]
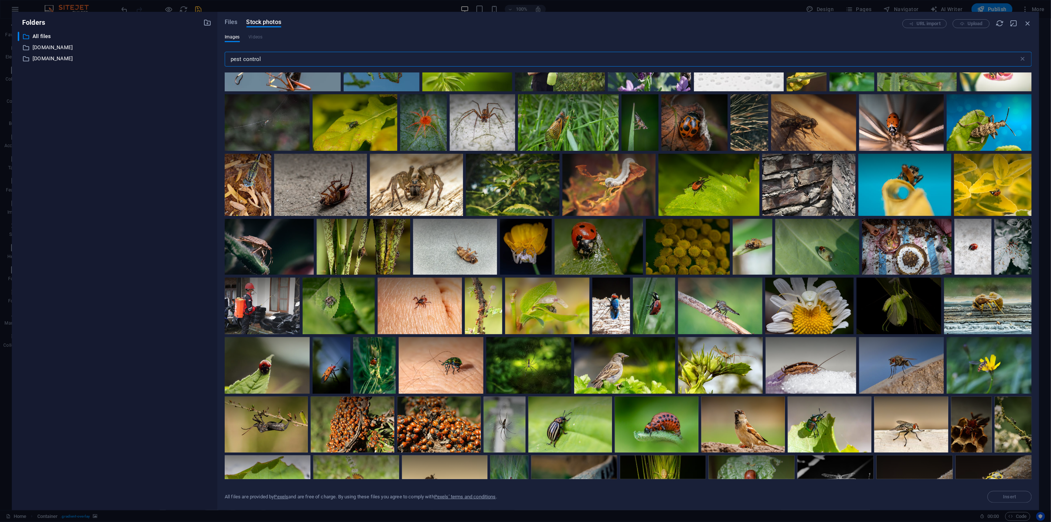
type input "pest control"
drag, startPoint x: 1032, startPoint y: 275, endPoint x: 1022, endPoint y: 330, distance: 55.5
click at [1022, 330] on div "Exceeded number of results. Please narrow your search." at bounding box center [628, 275] width 807 height 406
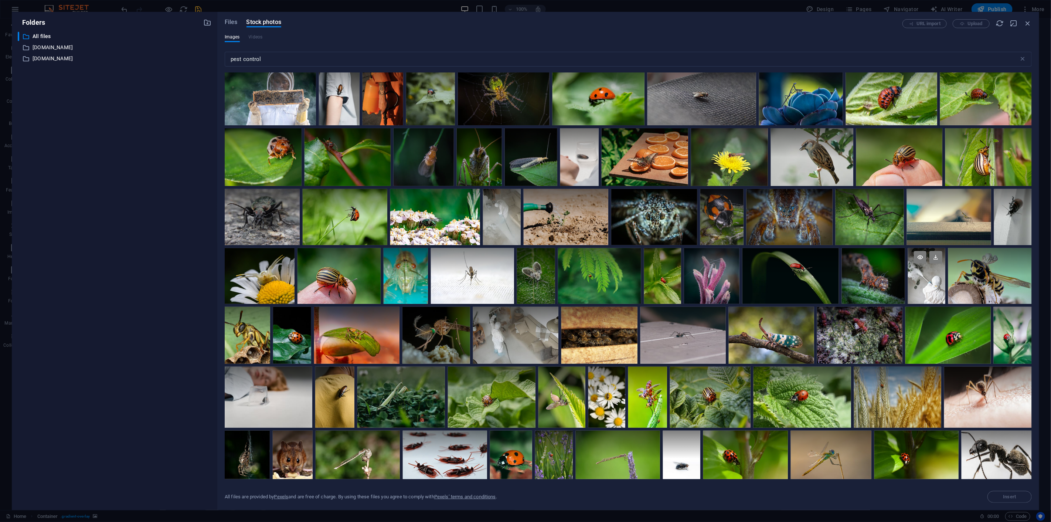
scroll to position [0, 0]
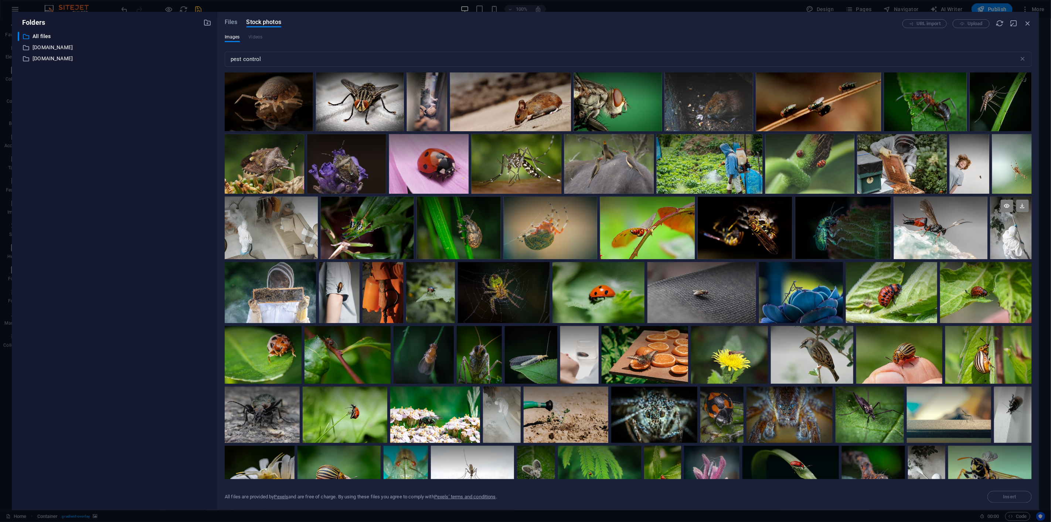
click at [1012, 242] on div at bounding box center [1010, 228] width 41 height 62
click at [1012, 242] on div at bounding box center [1010, 243] width 41 height 31
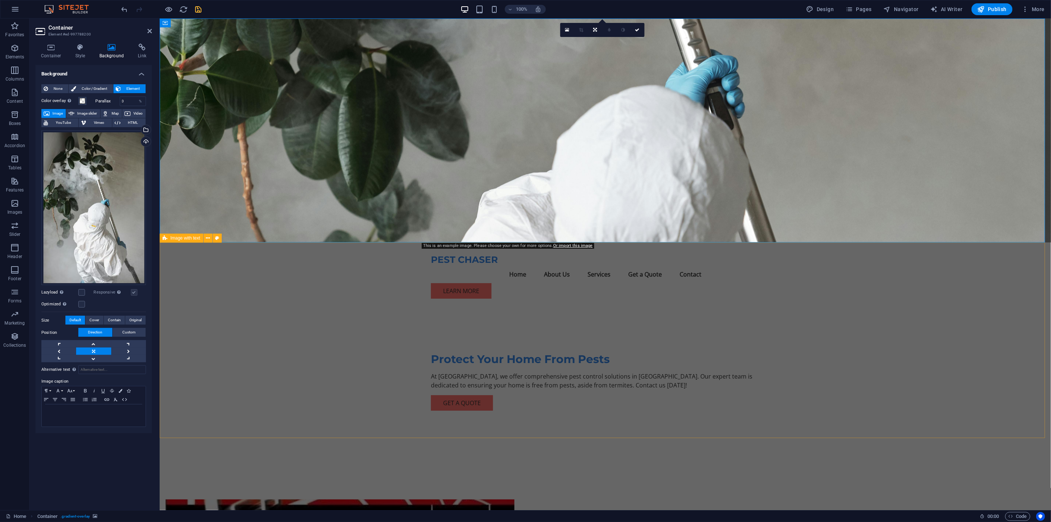
drag, startPoint x: 883, startPoint y: 353, endPoint x: 1008, endPoint y: 351, distance: 125.3
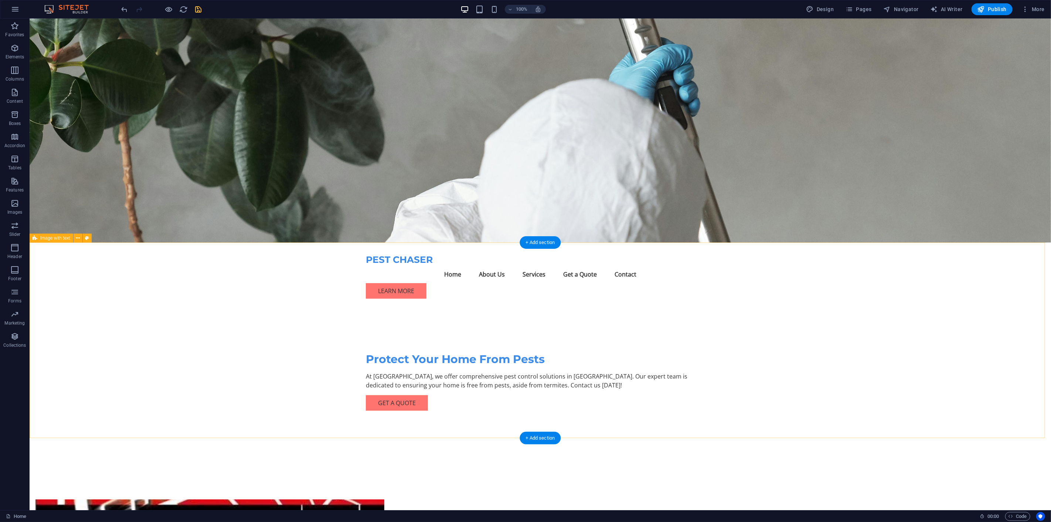
select select "%"
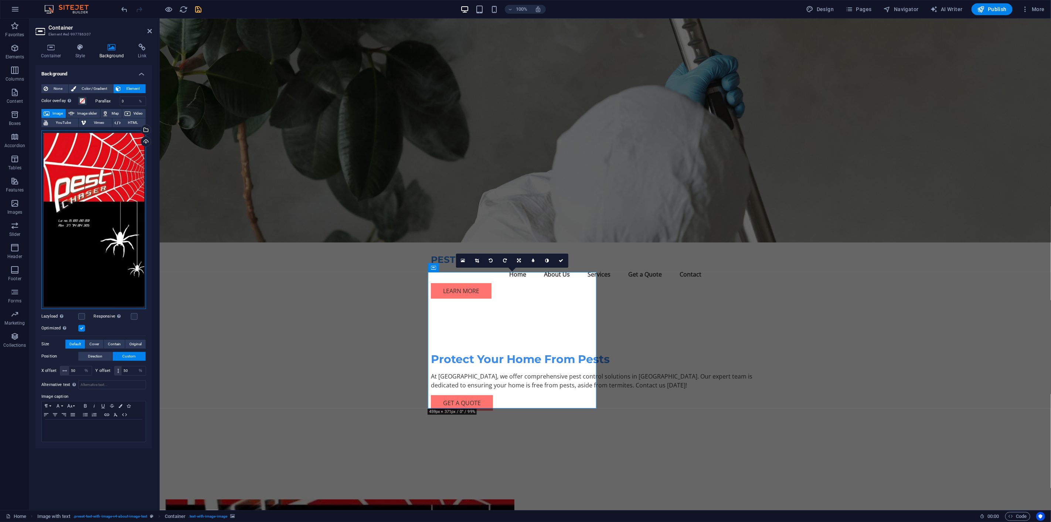
click at [51, 295] on div "Drag files here, click to choose files or select files from Files or our free s…" at bounding box center [93, 219] width 105 height 178
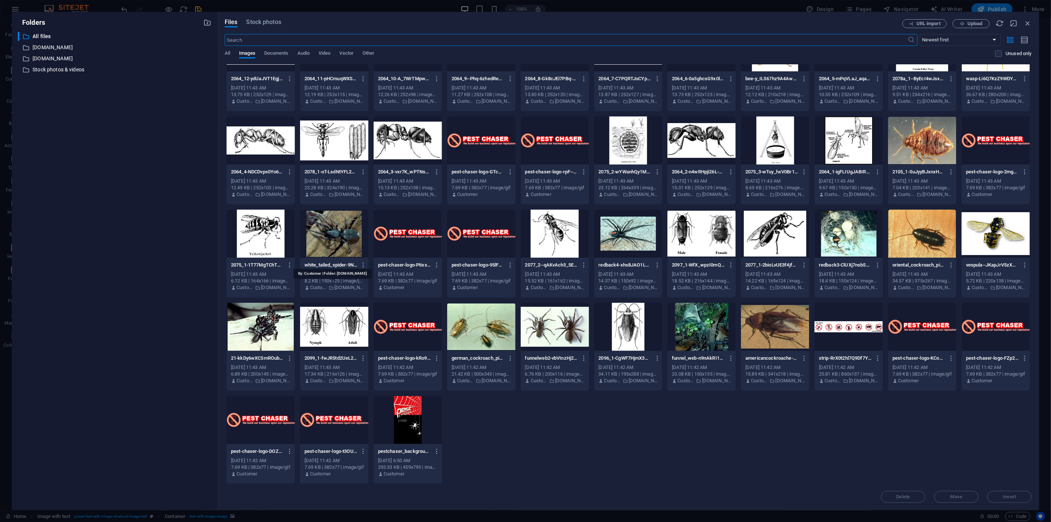
scroll to position [414, 0]
click at [509, 454] on div at bounding box center [525, 261] width 1051 height 522
click at [1029, 23] on icon "button" at bounding box center [1027, 23] width 8 height 8
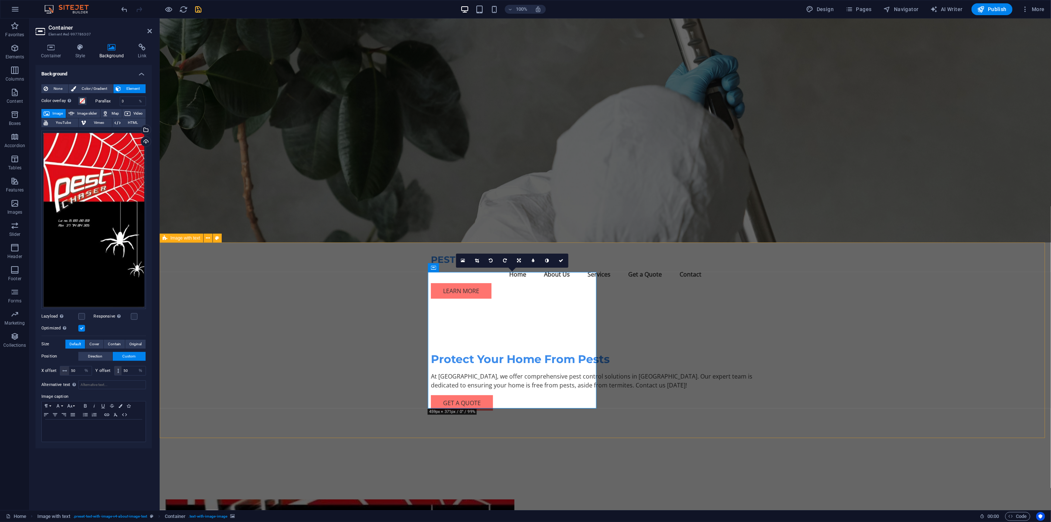
click at [113, 163] on div "Drag files here, click to choose files or select files from Files or our free s…" at bounding box center [93, 219] width 105 height 178
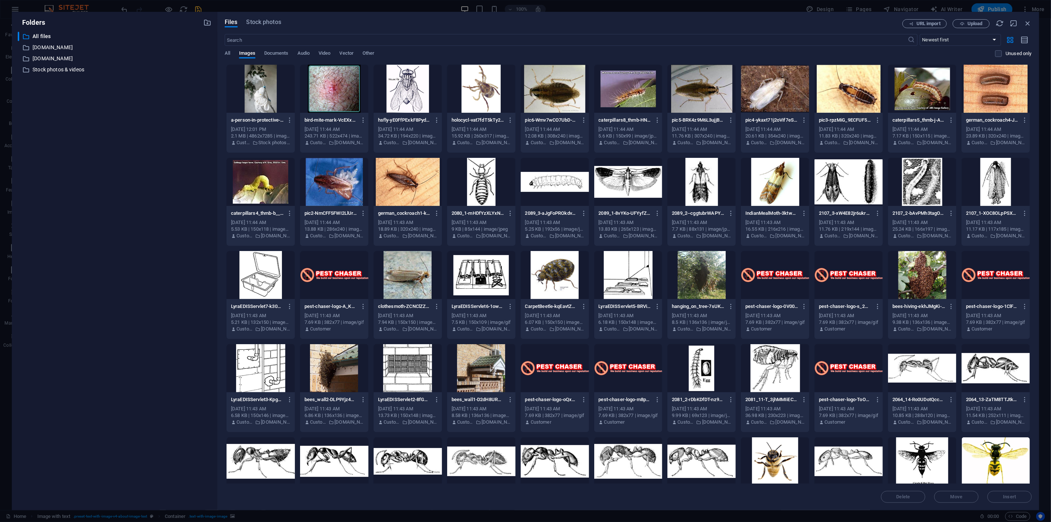
click at [113, 163] on div "​ All files All files ​ pestchaser.com.au pestchaser.com.au ​ www.pestchaser.co…" at bounding box center [115, 268] width 194 height 472
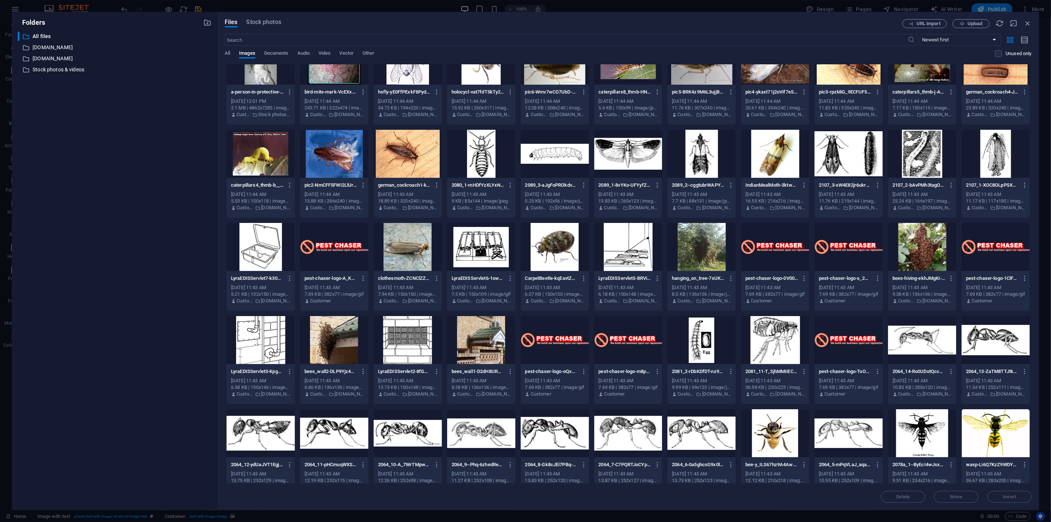
scroll to position [0, 0]
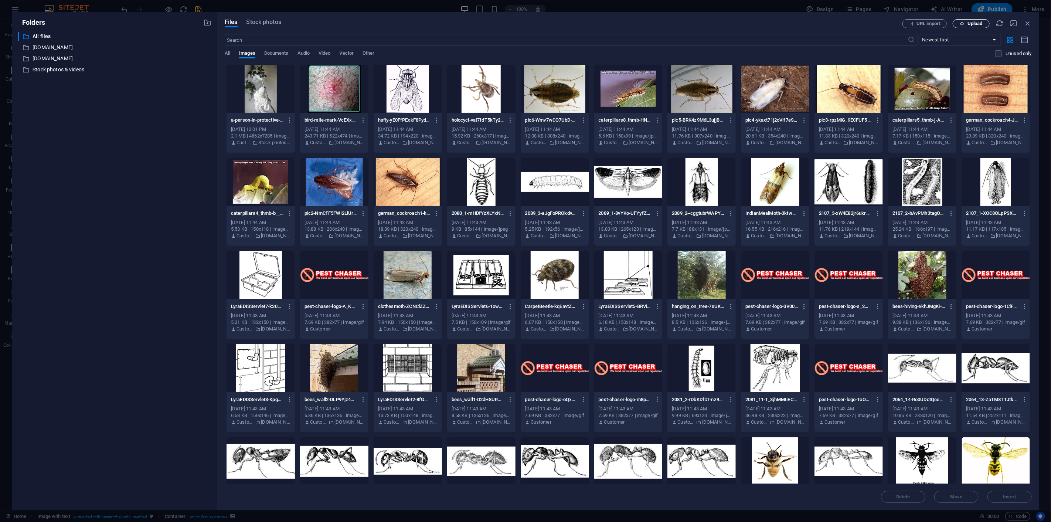
click at [973, 23] on span "Upload" at bounding box center [974, 23] width 15 height 4
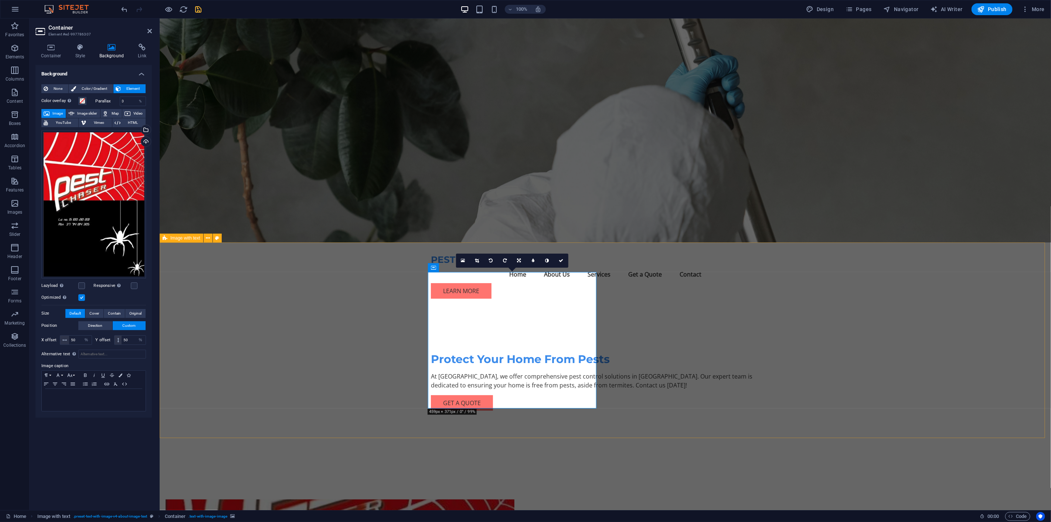
drag, startPoint x: 531, startPoint y: 351, endPoint x: 532, endPoint y: 326, distance: 24.8
click at [86, 112] on span "Image slider" at bounding box center [86, 113] width 21 height 9
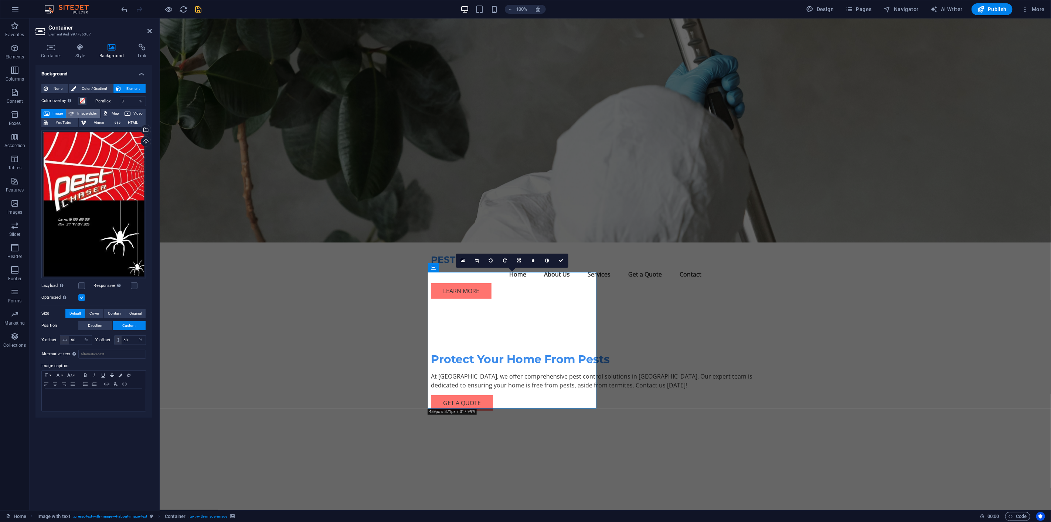
select select "ms"
select select "s"
select select "progressive"
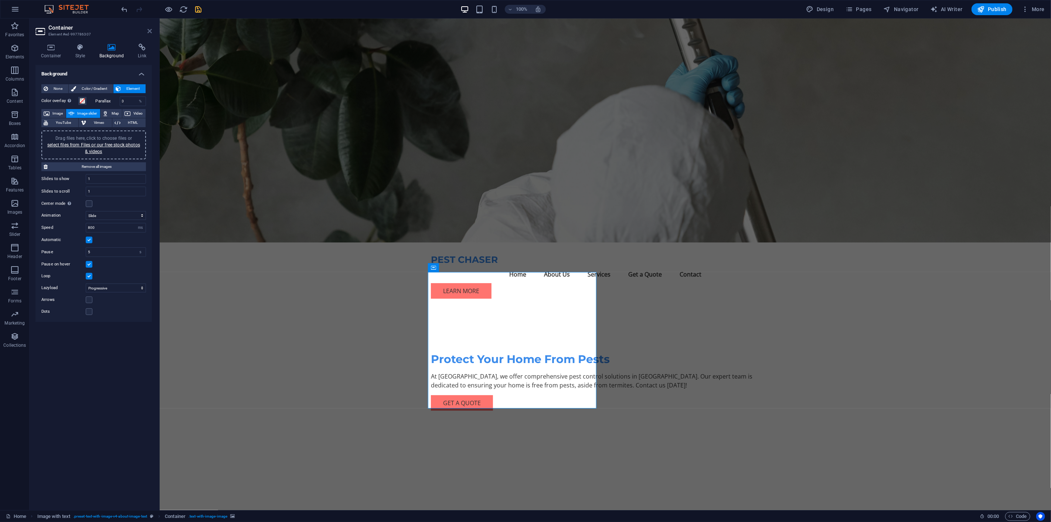
click at [151, 31] on icon at bounding box center [149, 31] width 4 height 6
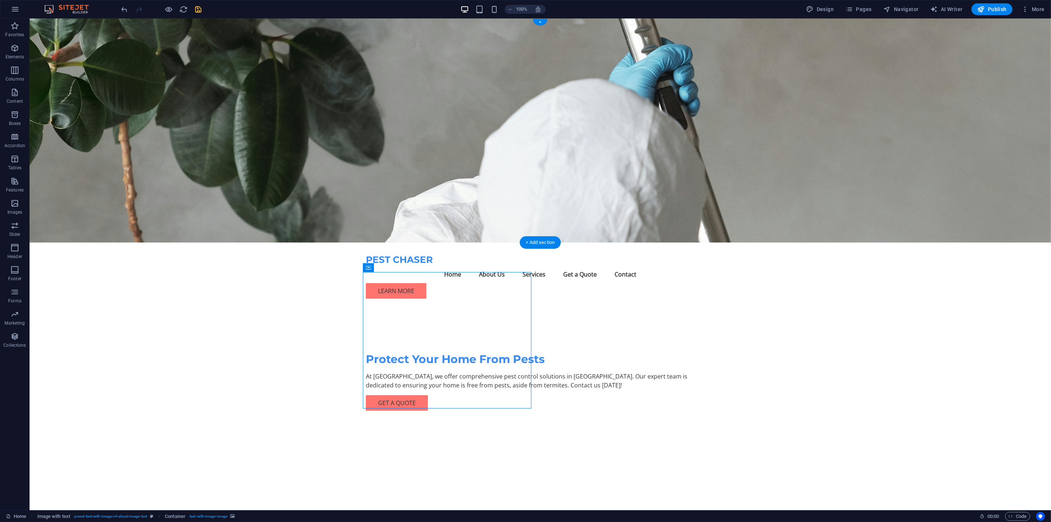
click at [289, 233] on figure at bounding box center [539, 130] width 1021 height 224
click at [777, 174] on figure at bounding box center [539, 130] width 1021 height 224
drag, startPoint x: 777, startPoint y: 174, endPoint x: 647, endPoint y: 174, distance: 129.7
click at [777, 174] on figure at bounding box center [539, 130] width 1021 height 224
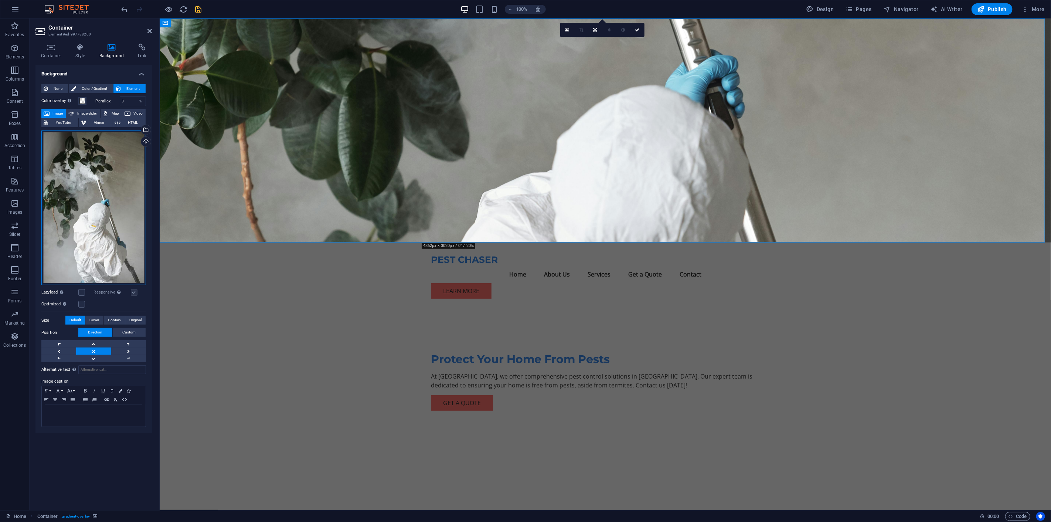
click at [120, 195] on div "Drag files here, click to choose files or select files from Files or our free s…" at bounding box center [93, 207] width 105 height 155
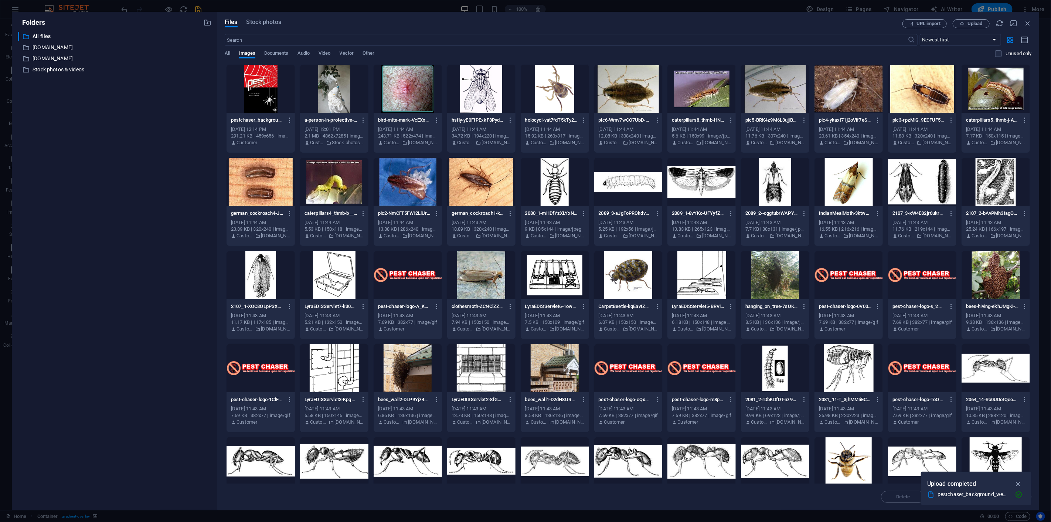
click at [120, 195] on div "​ All files All files ​ pestchaser.com.au pestchaser.com.au ​ www.pestchaser.co…" at bounding box center [115, 268] width 194 height 472
click at [288, 119] on icon "button" at bounding box center [289, 120] width 7 height 7
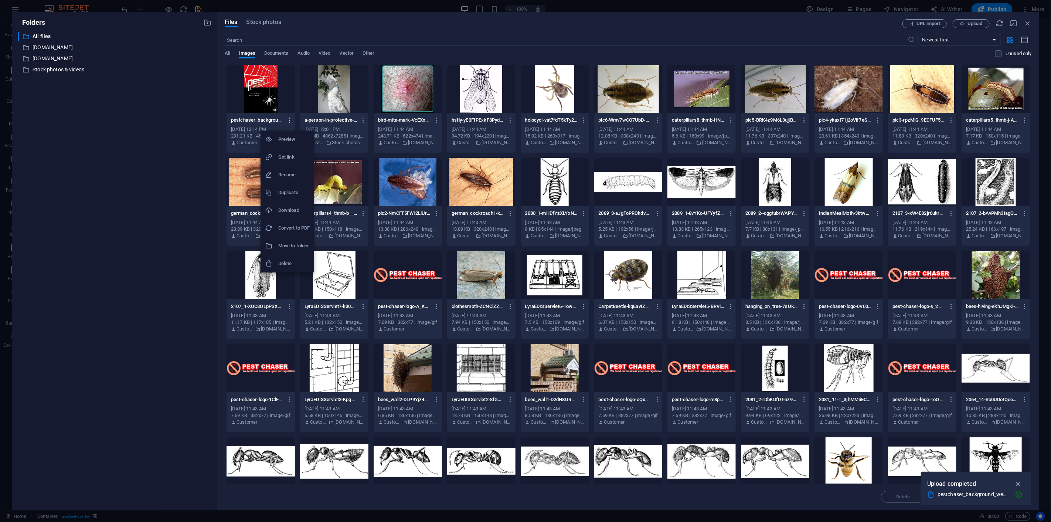
click at [288, 119] on div at bounding box center [525, 261] width 1051 height 522
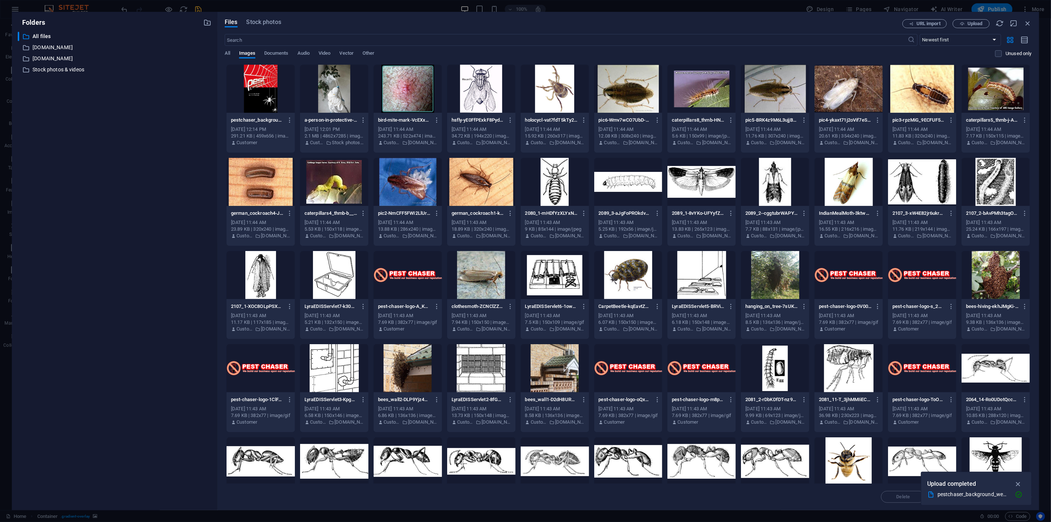
click at [261, 98] on div at bounding box center [260, 89] width 68 height 48
click at [261, 98] on div "1" at bounding box center [260, 89] width 68 height 48
click at [261, 98] on div at bounding box center [260, 89] width 68 height 48
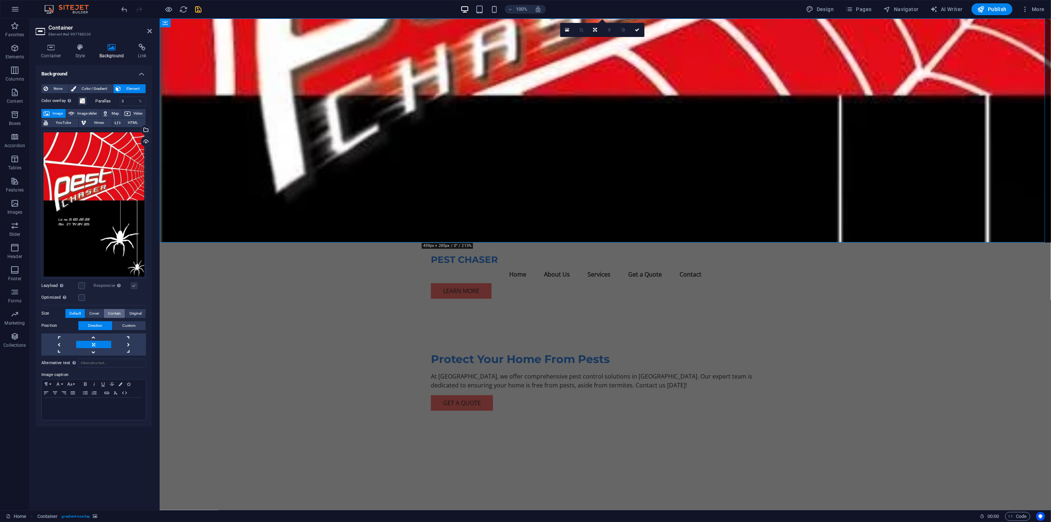
click at [116, 313] on span "Contain" at bounding box center [114, 313] width 13 height 9
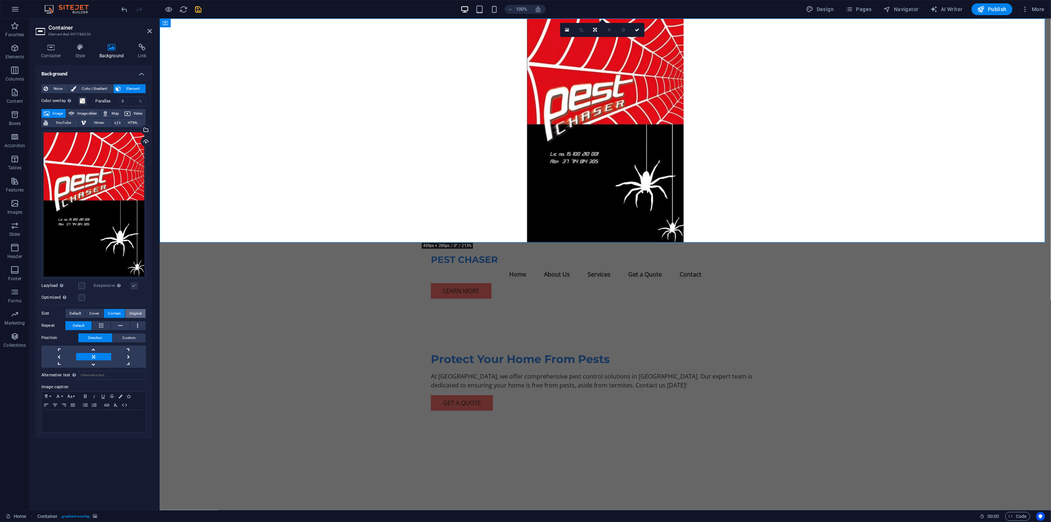
click at [134, 311] on span "Original" at bounding box center [135, 313] width 12 height 9
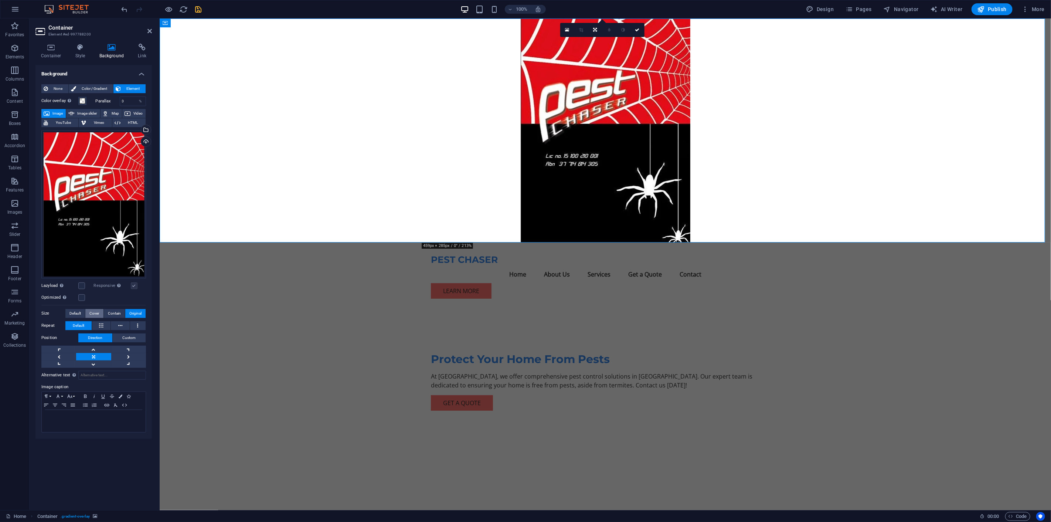
click at [92, 313] on span "Cover" at bounding box center [94, 313] width 10 height 9
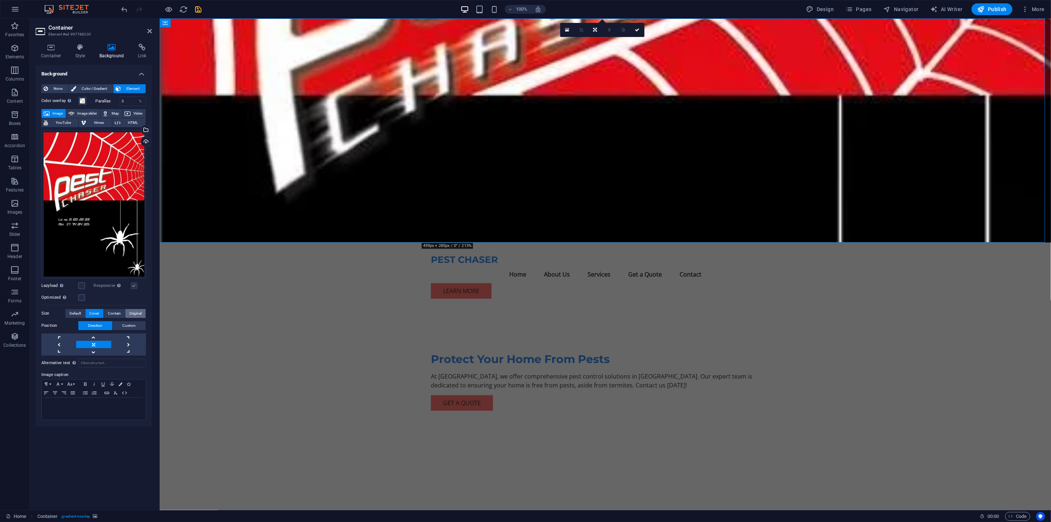
click at [141, 312] on span "Original" at bounding box center [135, 313] width 12 height 9
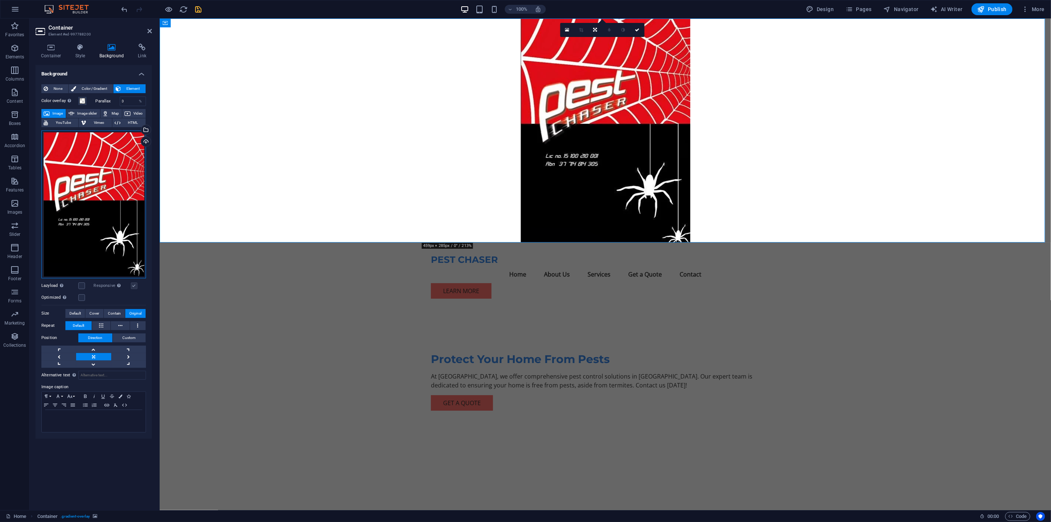
click at [106, 173] on div "Drag files here, click to choose files or select files from Files or our free s…" at bounding box center [93, 204] width 105 height 148
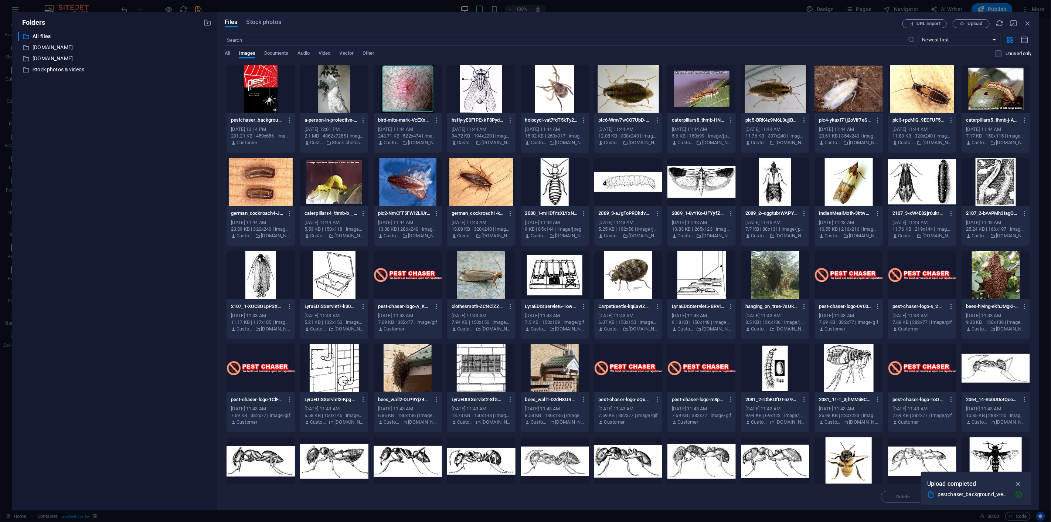
click at [106, 173] on div "​ All files All files ​ pestchaser.com.au pestchaser.com.au ​ www.pestchaser.co…" at bounding box center [115, 268] width 194 height 472
click at [273, 23] on span "Stock photos" at bounding box center [263, 22] width 35 height 9
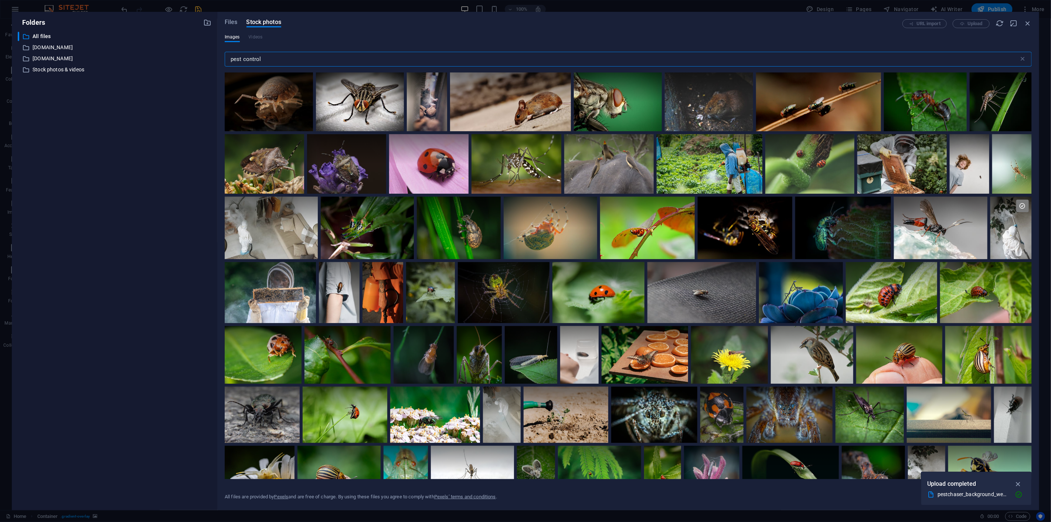
click at [301, 61] on input "pest control" at bounding box center [622, 59] width 794 height 15
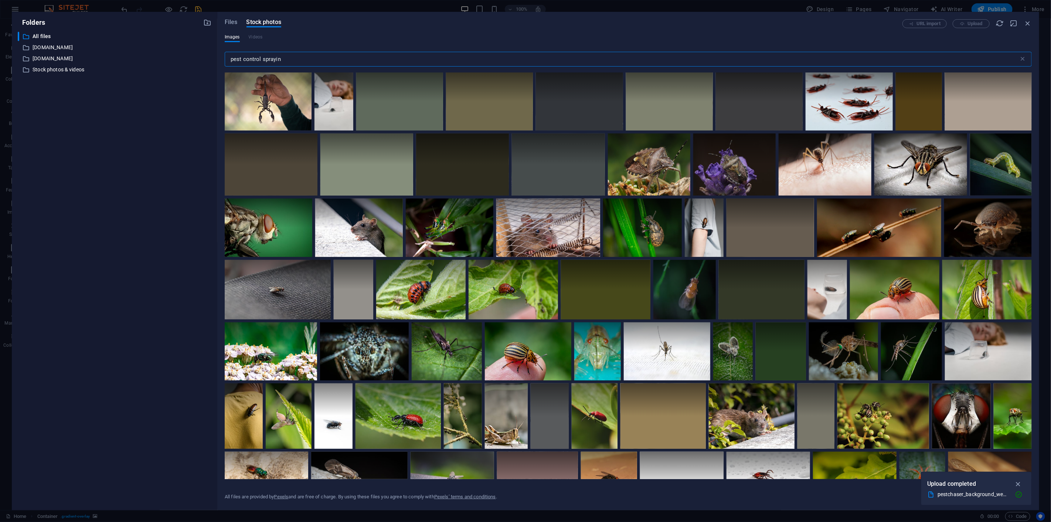
type input "pest control spraying"
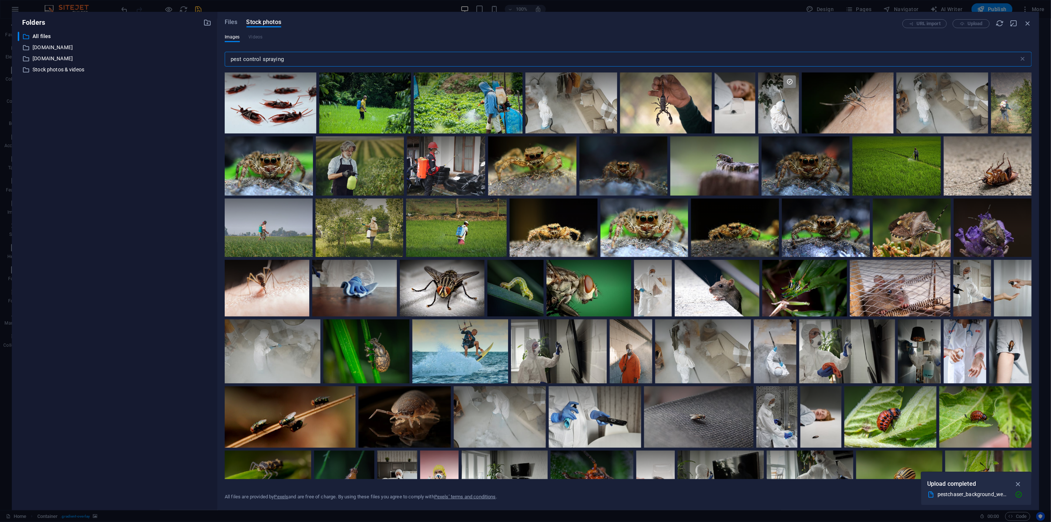
drag, startPoint x: 287, startPoint y: 60, endPoint x: 132, endPoint y: 42, distance: 156.2
click at [134, 42] on div "Folders ​ All files All files ​ pestchaser.com.au pestchaser.com.au ​ www.pestc…" at bounding box center [525, 261] width 1027 height 498
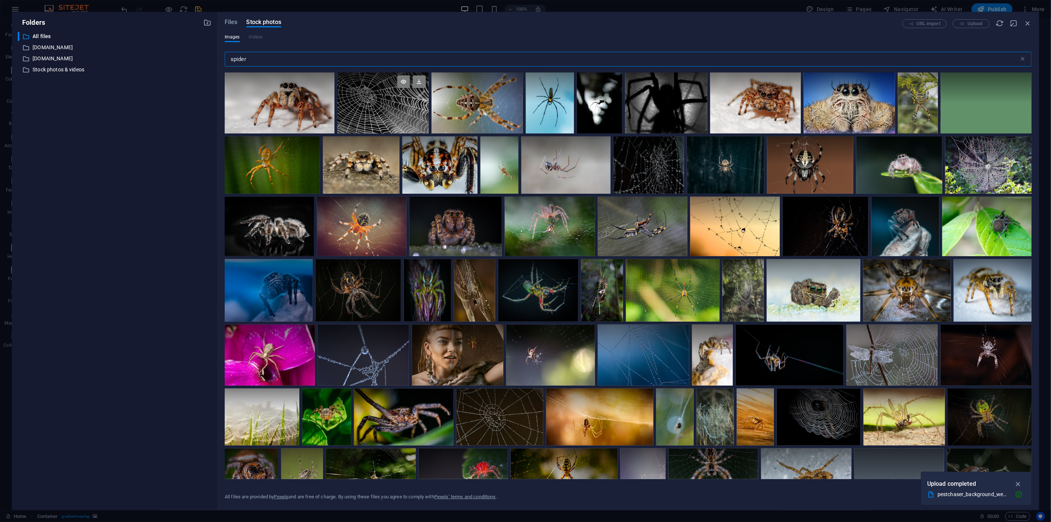
type input "spider"
click at [382, 112] on div at bounding box center [382, 102] width 91 height 61
click at [382, 112] on div at bounding box center [382, 118] width 91 height 30
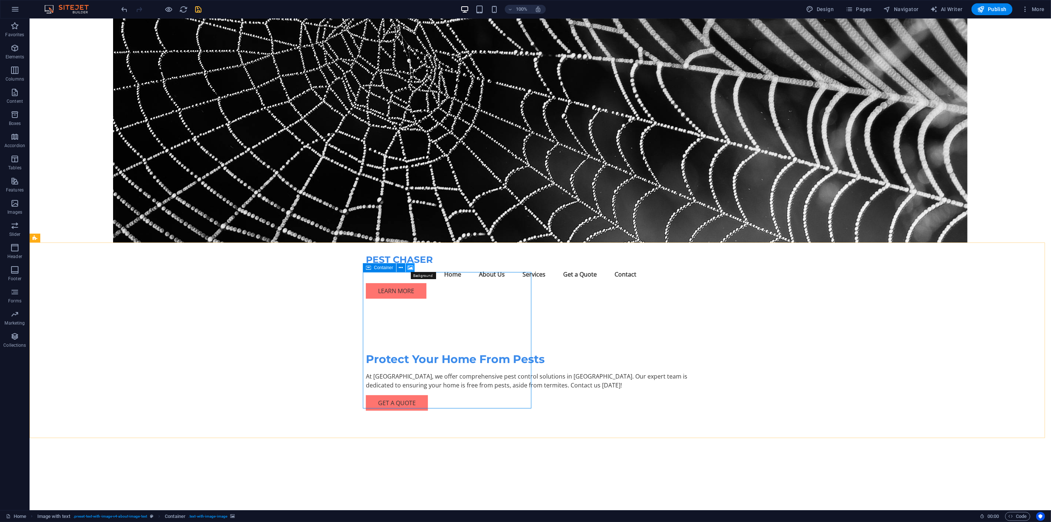
drag, startPoint x: 412, startPoint y: 267, endPoint x: 253, endPoint y: 248, distance: 160.7
click at [412, 267] on icon at bounding box center [411, 268] width 6 height 8
select select "ms"
select select "s"
select select "progressive"
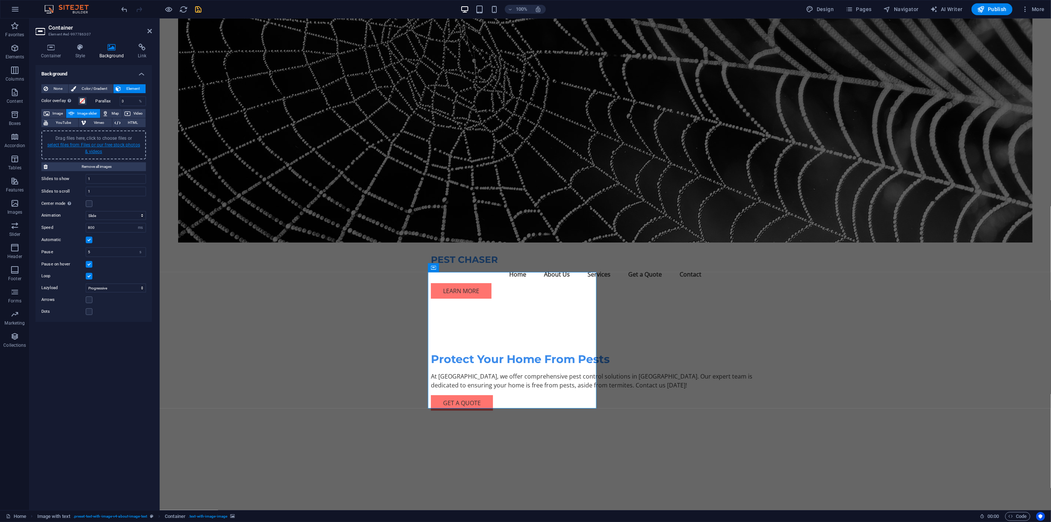
click at [100, 148] on link "select files from Files or our free stock photos & videos" at bounding box center [93, 148] width 93 height 12
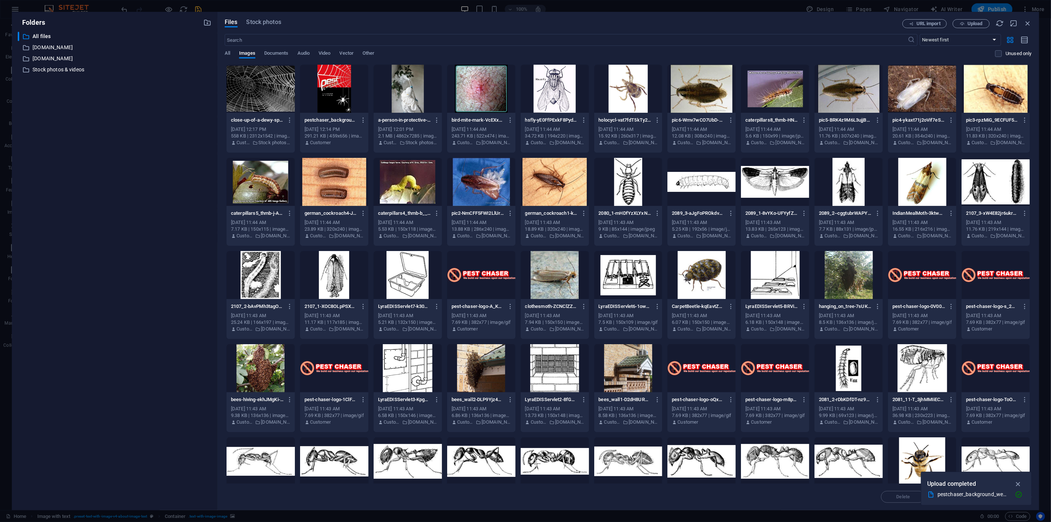
click at [328, 100] on div at bounding box center [334, 89] width 68 height 48
click at [328, 100] on div "1" at bounding box center [334, 89] width 68 height 48
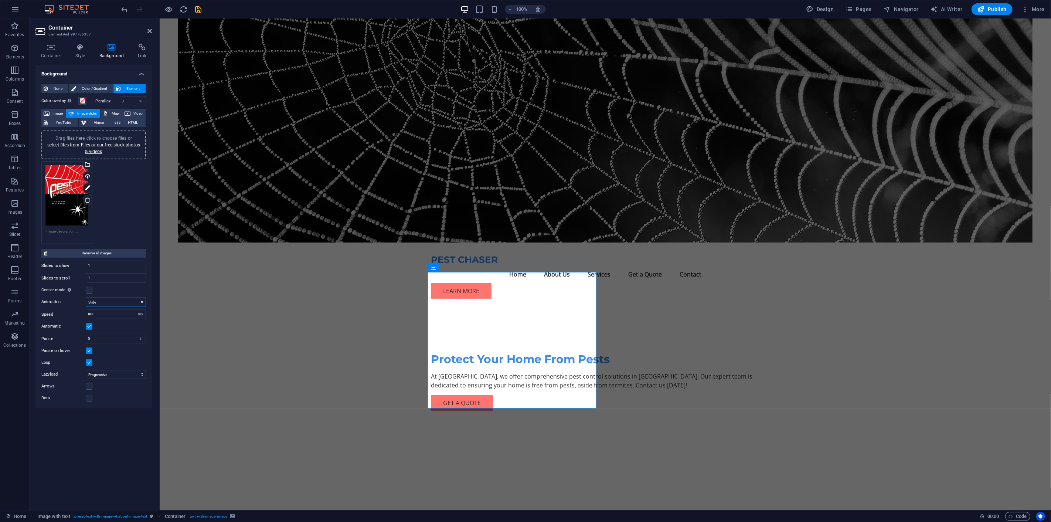
click at [102, 300] on select "Slide Fade" at bounding box center [116, 301] width 60 height 9
click at [57, 112] on span "Image" at bounding box center [58, 113] width 12 height 9
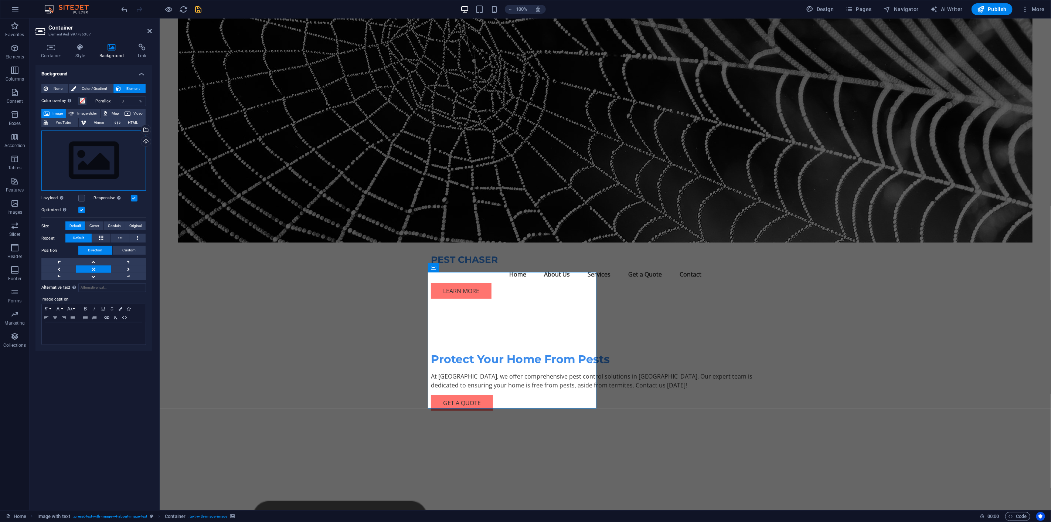
click at [95, 164] on div "Drag files here, click to choose files or select files from Files or our free s…" at bounding box center [93, 160] width 105 height 61
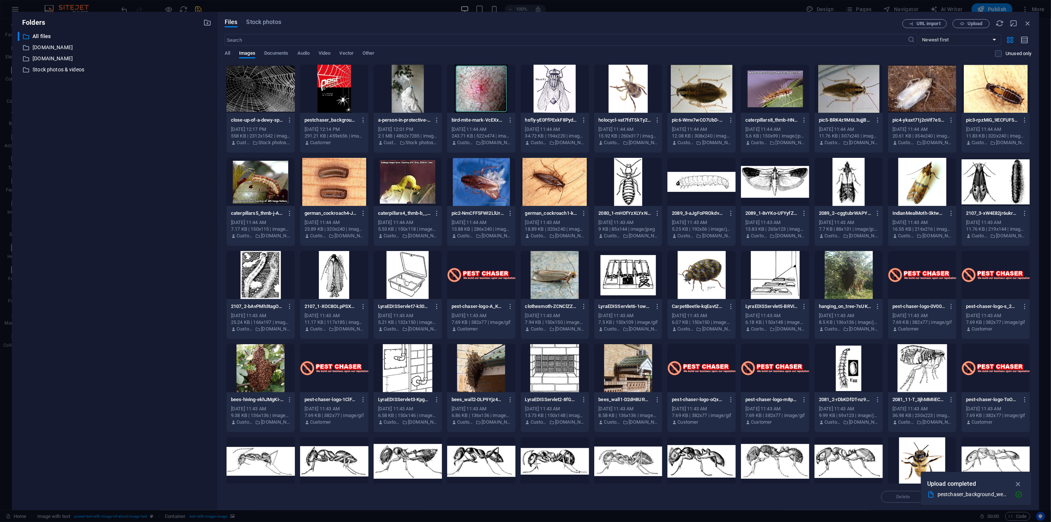
click at [332, 105] on div at bounding box center [334, 89] width 68 height 48
click at [332, 105] on div "1" at bounding box center [334, 89] width 68 height 48
click at [332, 105] on div at bounding box center [334, 89] width 68 height 48
drag, startPoint x: 332, startPoint y: 105, endPoint x: 173, endPoint y: 86, distance: 159.9
click at [332, 105] on div "1" at bounding box center [334, 89] width 68 height 48
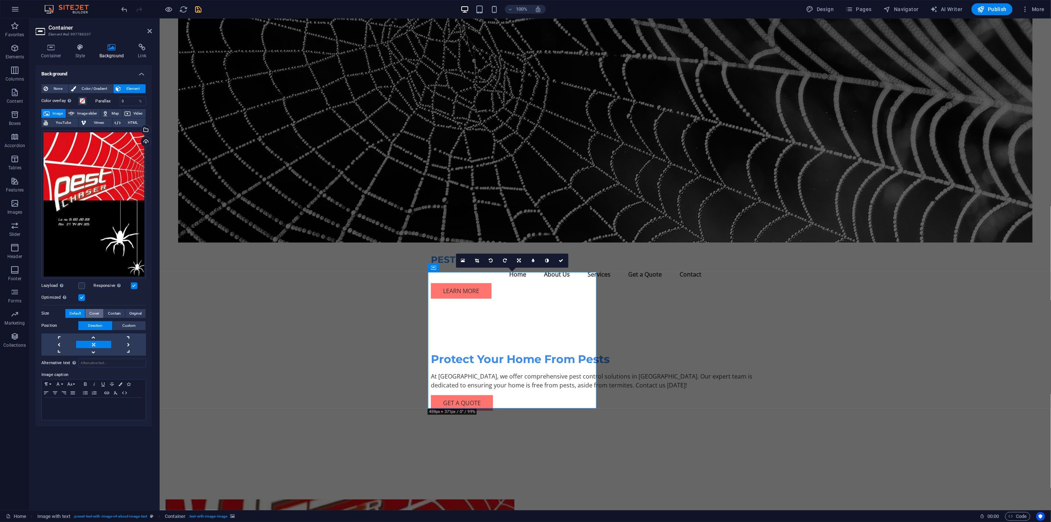
click at [97, 311] on span "Cover" at bounding box center [94, 313] width 10 height 9
click at [139, 313] on span "Original" at bounding box center [135, 313] width 12 height 9
click at [70, 311] on span "Default" at bounding box center [74, 313] width 11 height 9
click at [135, 323] on span "Custom" at bounding box center [129, 325] width 13 height 9
drag, startPoint x: 76, startPoint y: 338, endPoint x: 67, endPoint y: 337, distance: 9.8
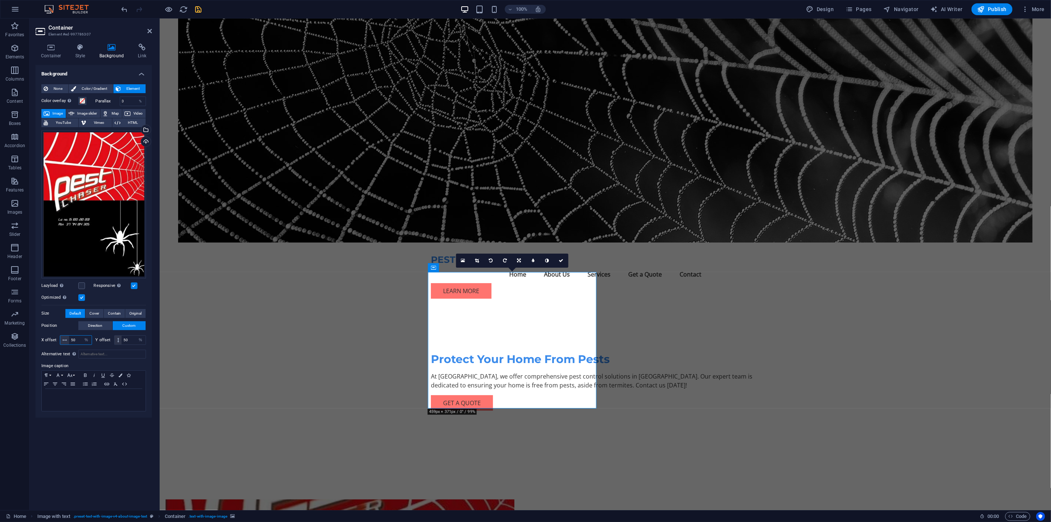
click at [67, 337] on div "50 px rem % vh vw" at bounding box center [76, 340] width 32 height 10
type input "25"
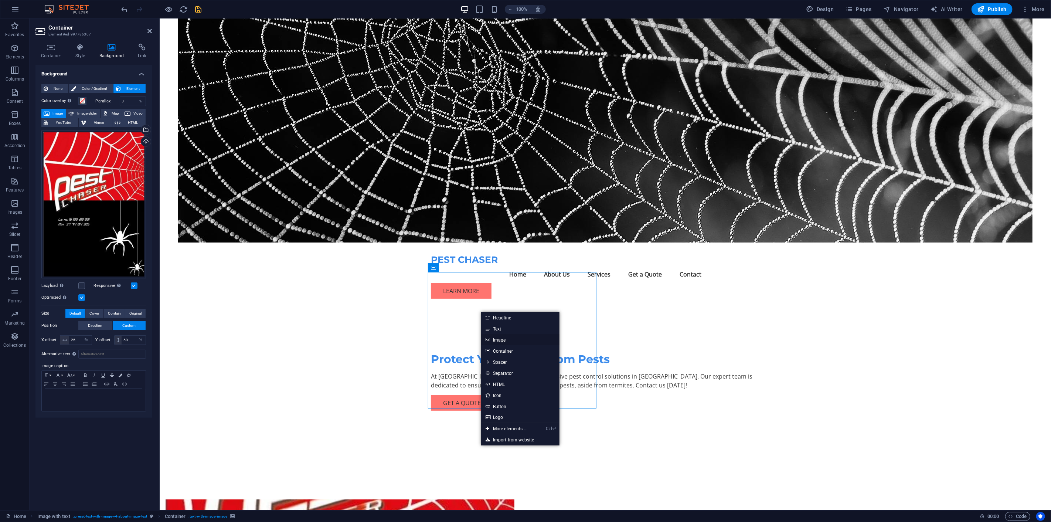
click at [510, 339] on link "Image" at bounding box center [520, 339] width 78 height 11
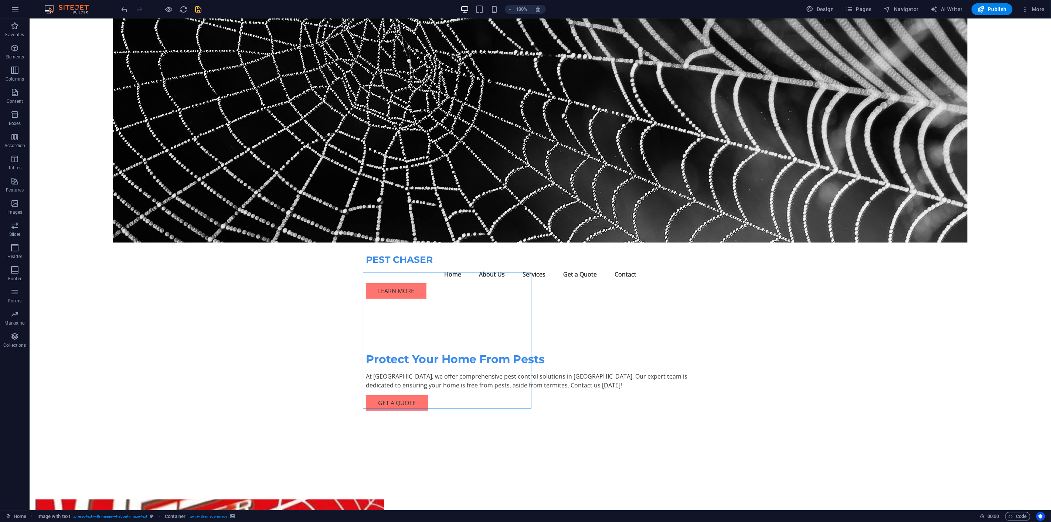
select select "%"
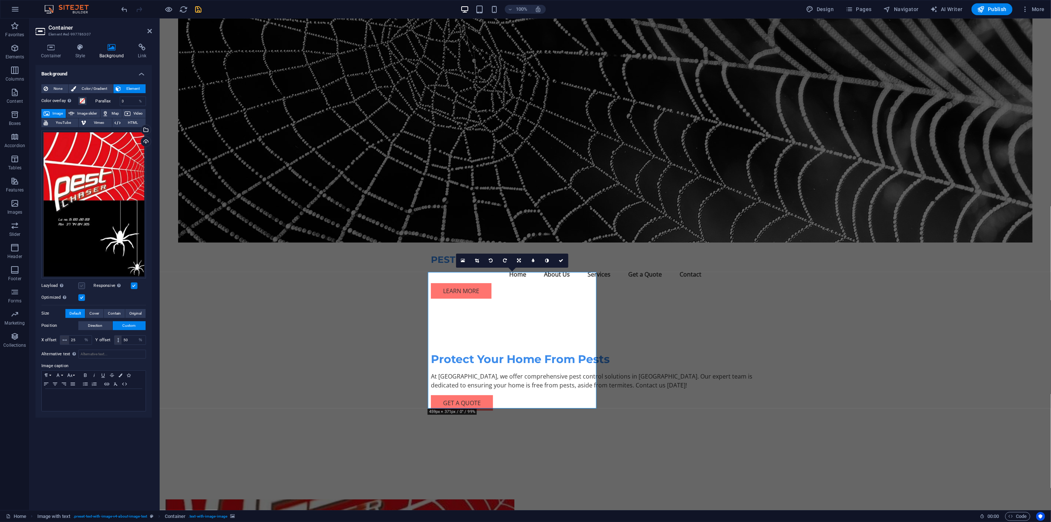
click at [79, 283] on label at bounding box center [81, 285] width 7 height 7
click at [0, 0] on input "Lazyload Loading images after the page loads improves page speed." at bounding box center [0, 0] width 0 height 0
click at [82, 283] on label at bounding box center [81, 285] width 7 height 7
click at [0, 0] on input "Lazyload Loading images after the page loads improves page speed." at bounding box center [0, 0] width 0 height 0
click at [98, 324] on span "Direction" at bounding box center [95, 325] width 14 height 9
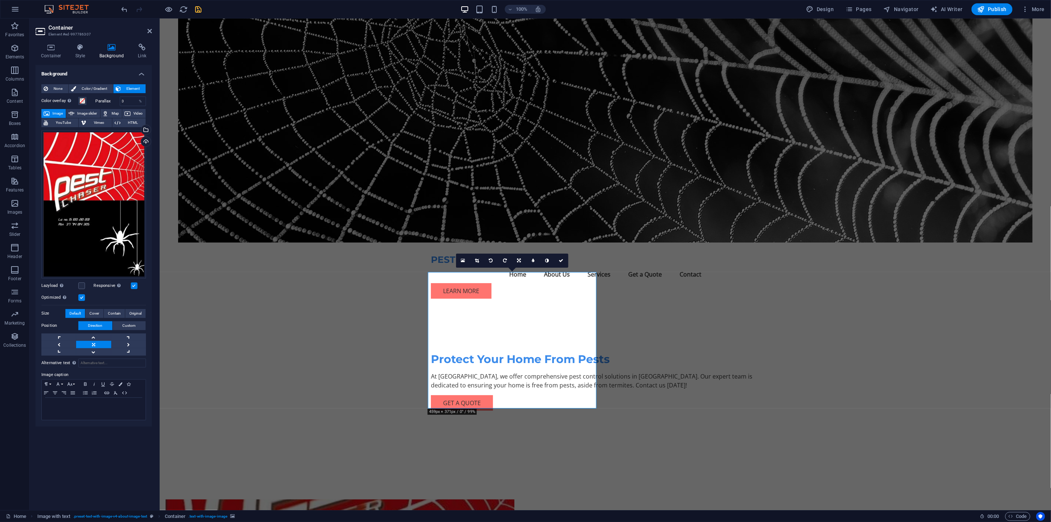
click at [50, 316] on label "Size" at bounding box center [53, 313] width 24 height 9
drag, startPoint x: 61, startPoint y: 323, endPoint x: 72, endPoint y: 324, distance: 10.8
click at [61, 324] on label "Position" at bounding box center [59, 325] width 37 height 9
click at [128, 324] on span "Custom" at bounding box center [129, 325] width 13 height 9
click at [82, 98] on span at bounding box center [82, 101] width 6 height 6
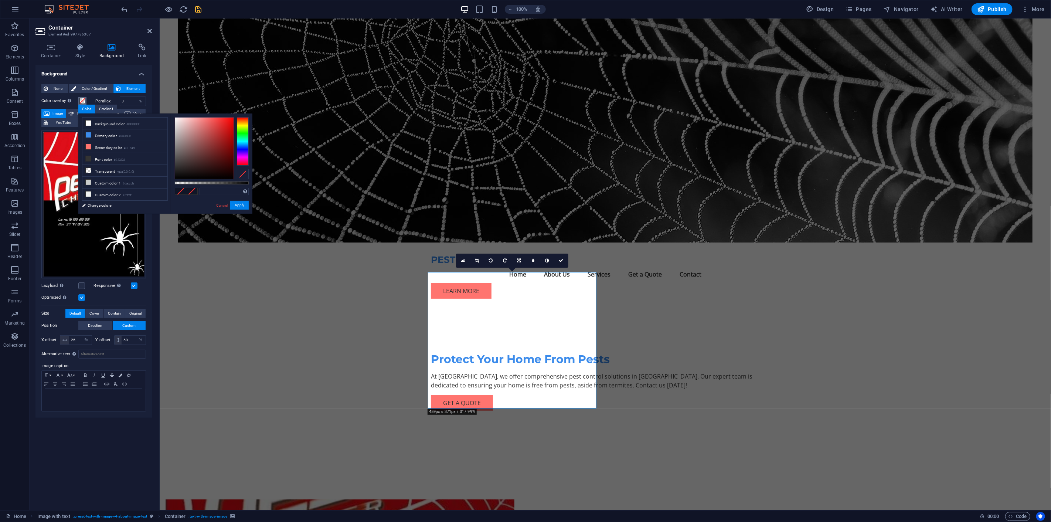
click at [82, 98] on span at bounding box center [82, 101] width 6 height 6
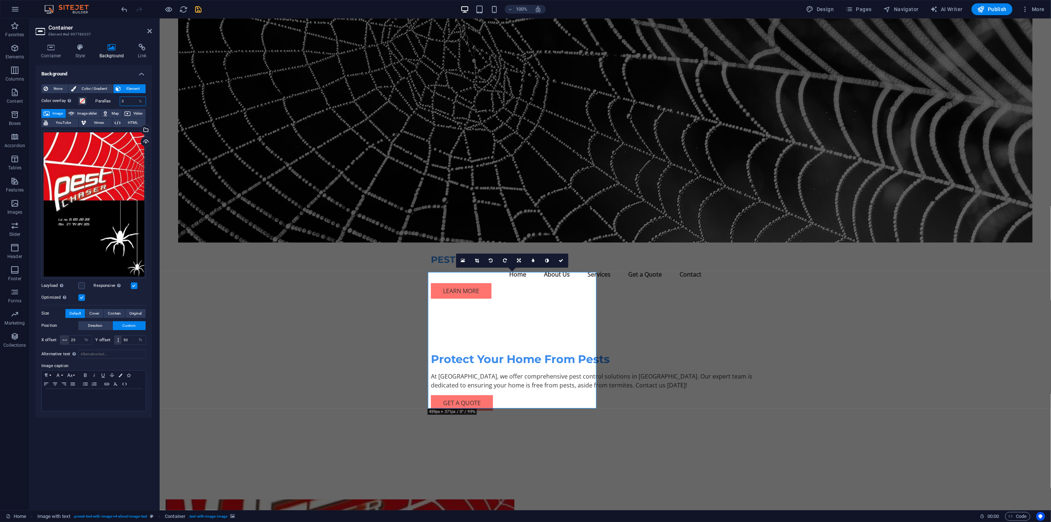
click at [130, 101] on input "0" at bounding box center [133, 101] width 26 height 9
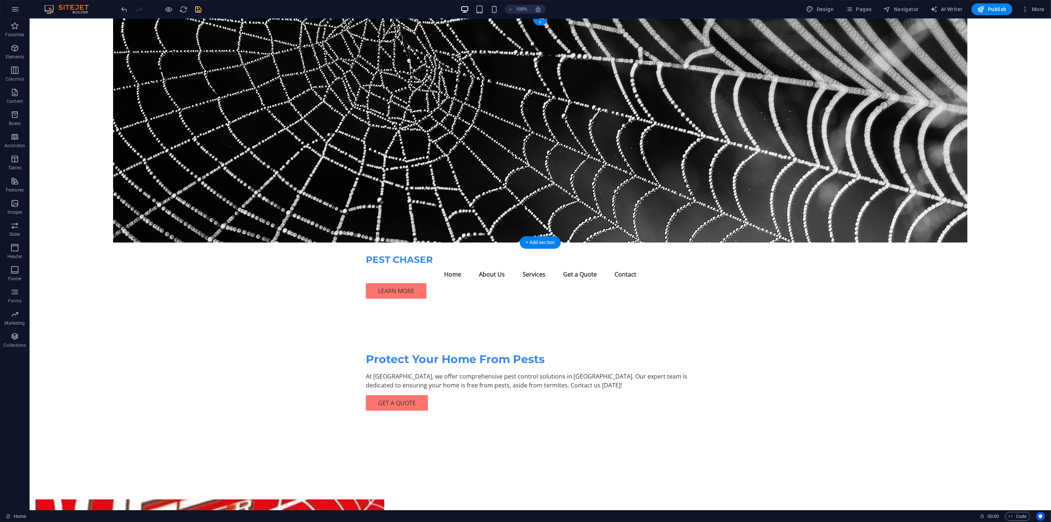
click at [674, 161] on figure at bounding box center [539, 130] width 1021 height 224
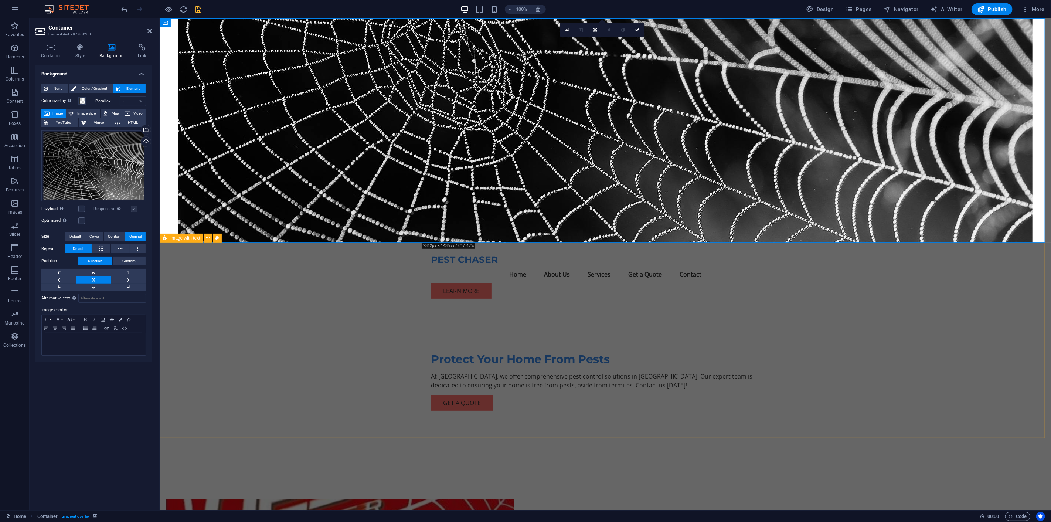
select select "%"
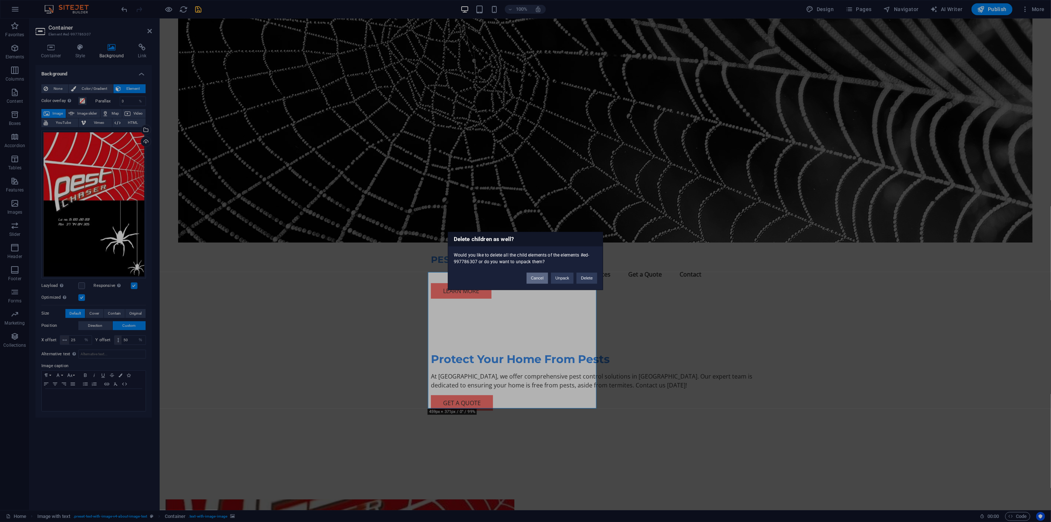
click at [540, 276] on button "Cancel" at bounding box center [536, 278] width 21 height 11
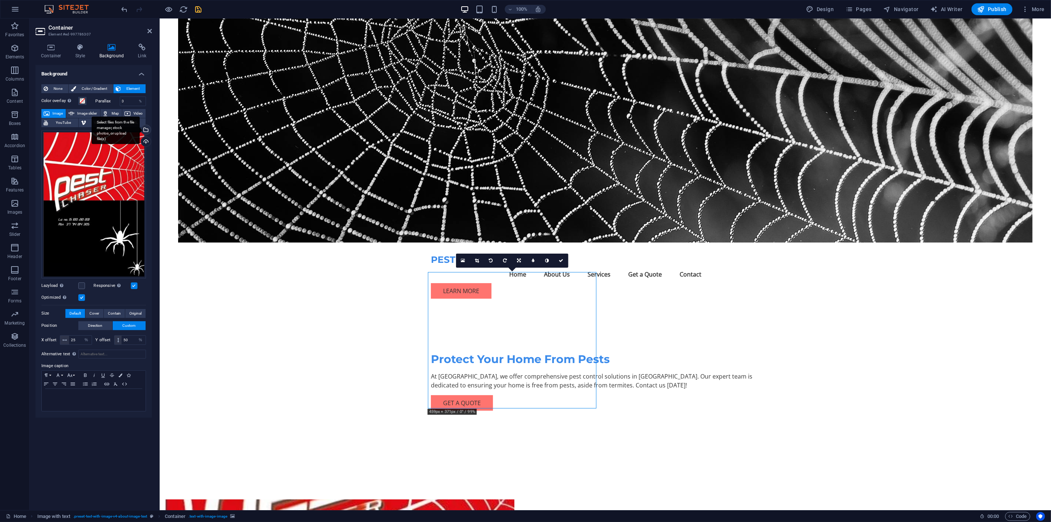
click at [145, 127] on div "Select files from the file manager, stock photos, or upload file(s)" at bounding box center [145, 130] width 11 height 11
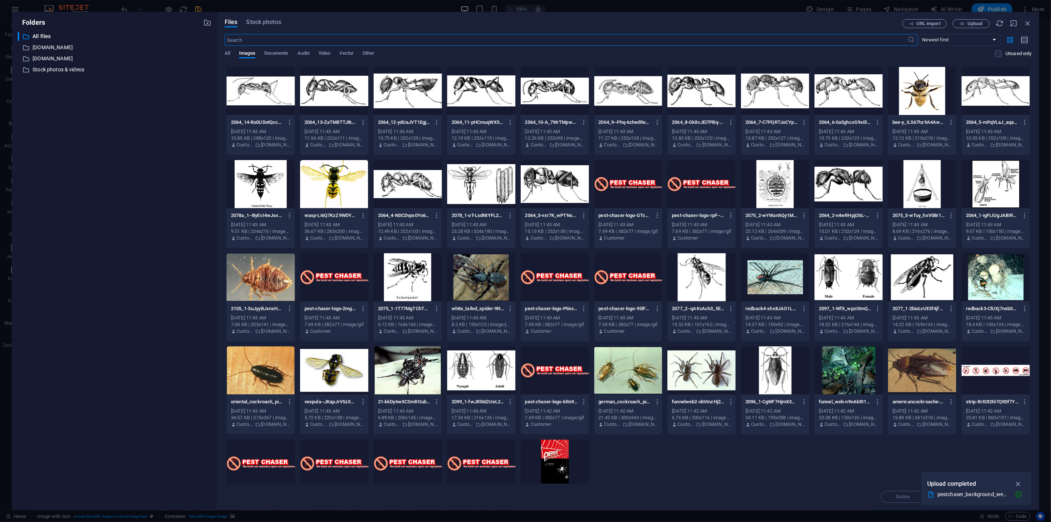
scroll to position [414, 0]
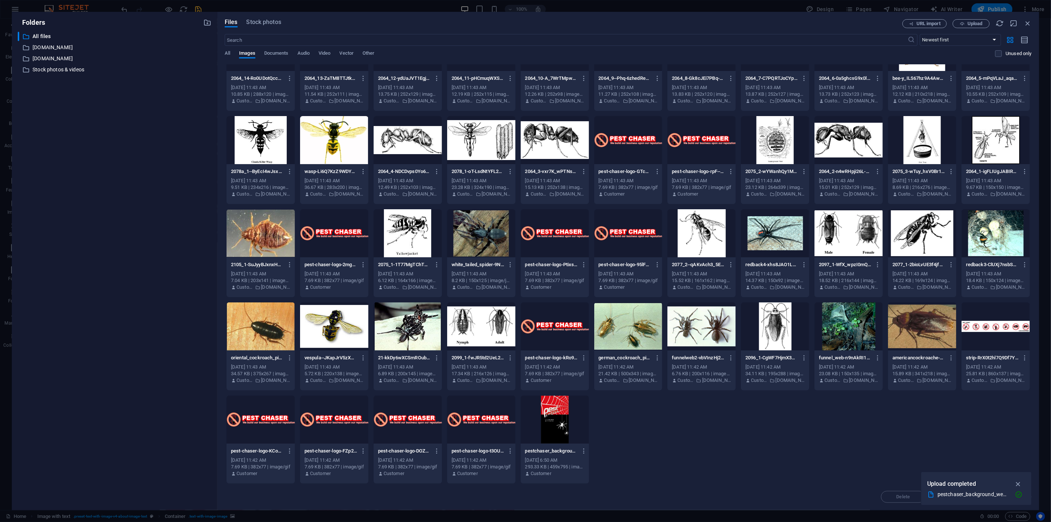
click at [497, 419] on div at bounding box center [481, 419] width 68 height 48
click at [479, 429] on div "1" at bounding box center [481, 419] width 68 height 48
click at [478, 428] on div at bounding box center [481, 419] width 68 height 48
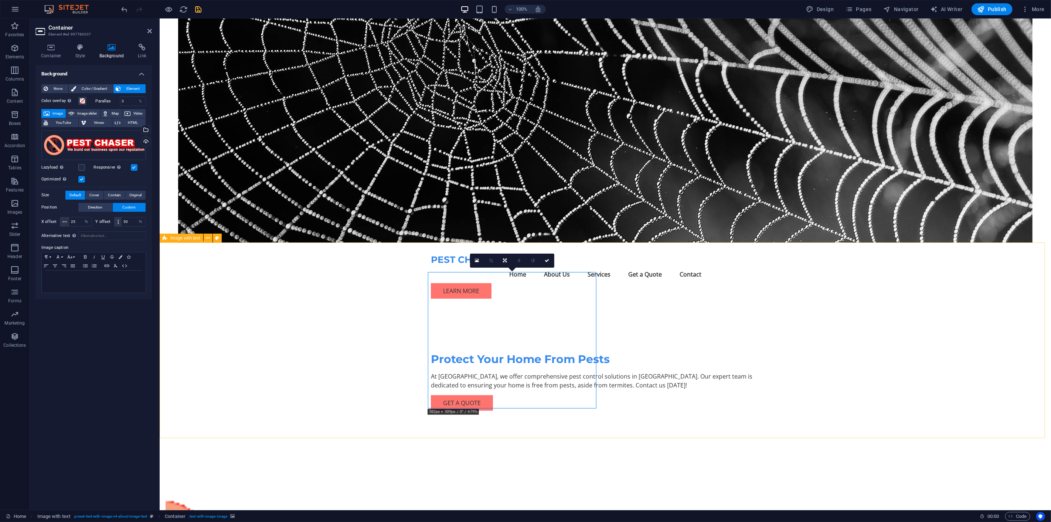
drag, startPoint x: 485, startPoint y: 350, endPoint x: 517, endPoint y: 355, distance: 32.3
click at [505, 261] on icon at bounding box center [505, 260] width 4 height 4
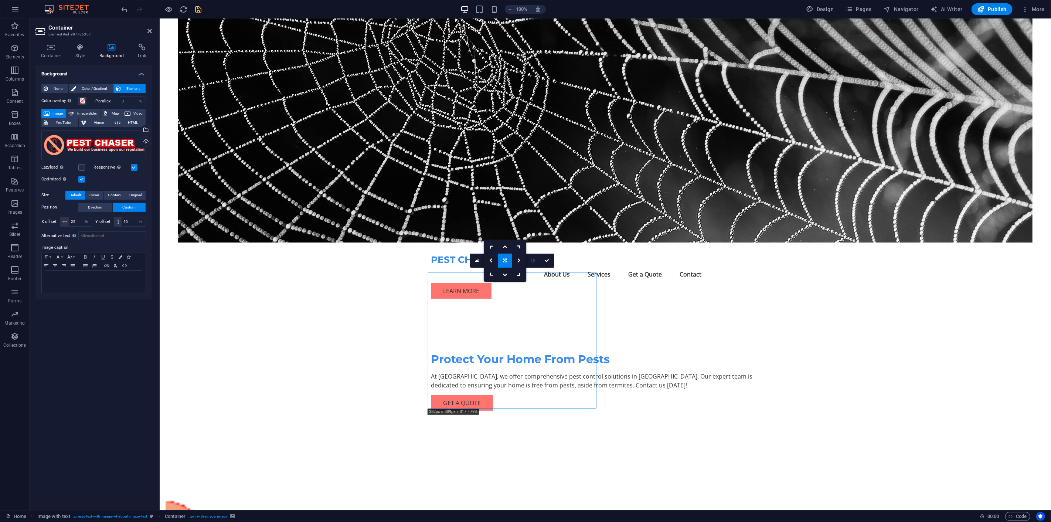
click at [140, 127] on div "Select files from the file manager, stock photos, or upload file(s)" at bounding box center [116, 130] width 48 height 28
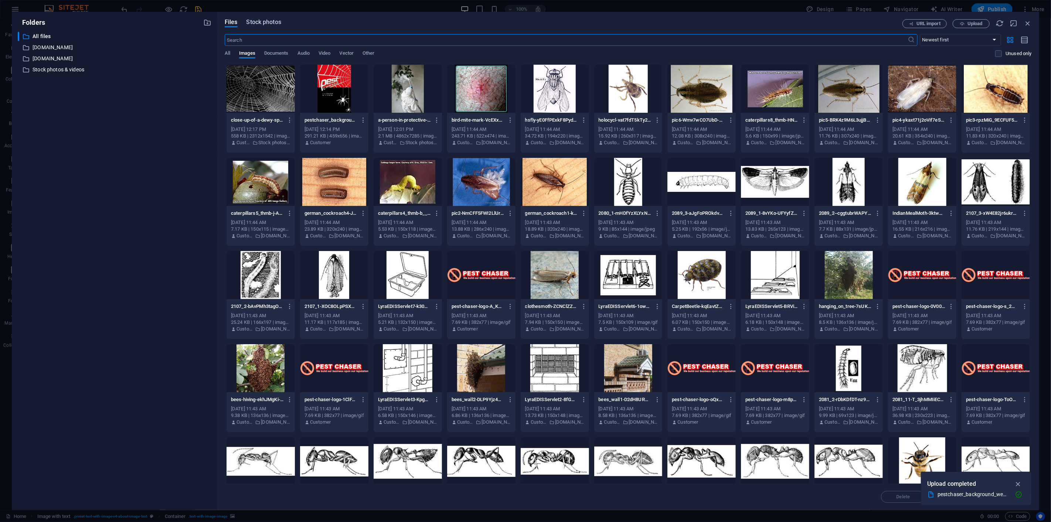
click at [253, 21] on span "Stock photos" at bounding box center [263, 22] width 35 height 9
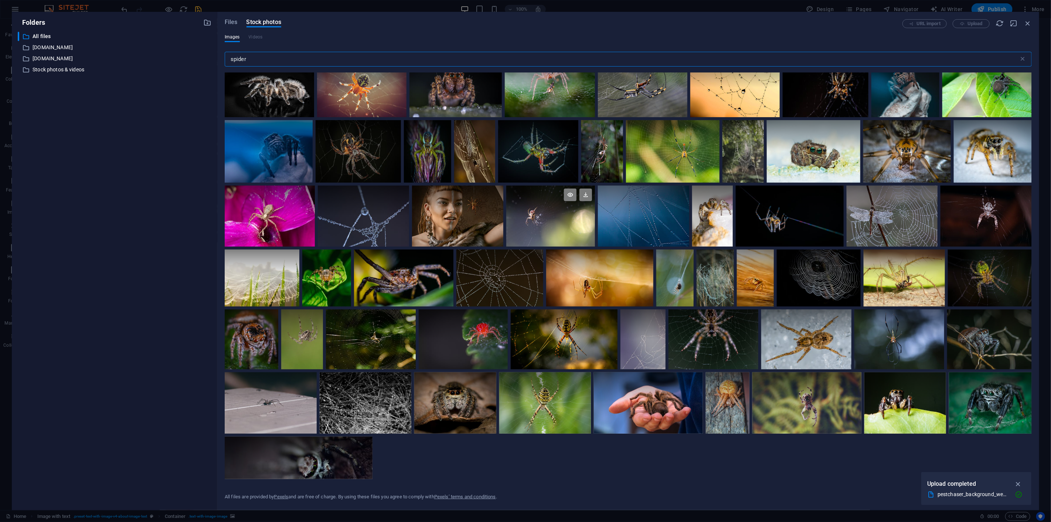
scroll to position [164, 0]
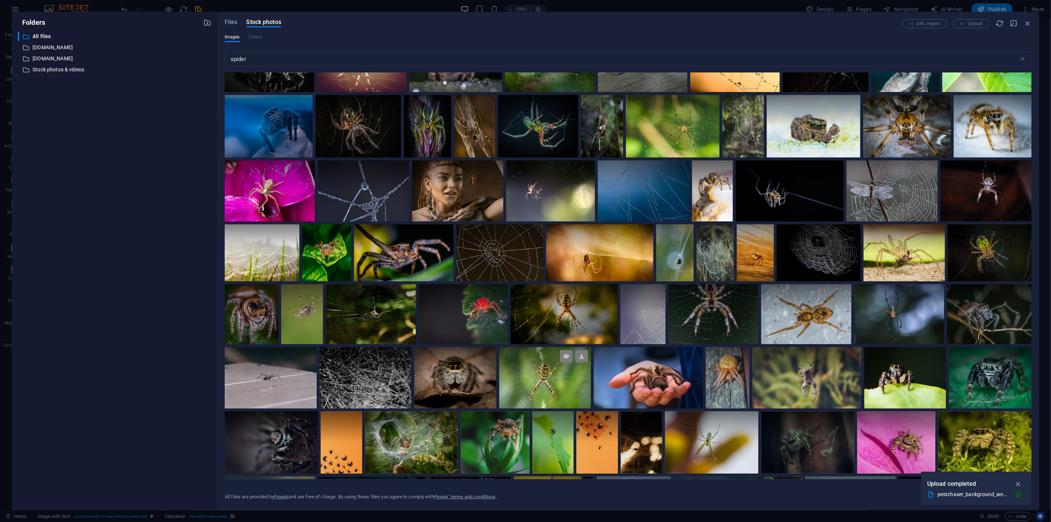
click at [536, 378] on div at bounding box center [545, 377] width 92 height 61
click at [536, 378] on div at bounding box center [545, 393] width 92 height 31
click at [538, 379] on div at bounding box center [545, 393] width 92 height 31
click at [538, 379] on div at bounding box center [545, 377] width 92 height 61
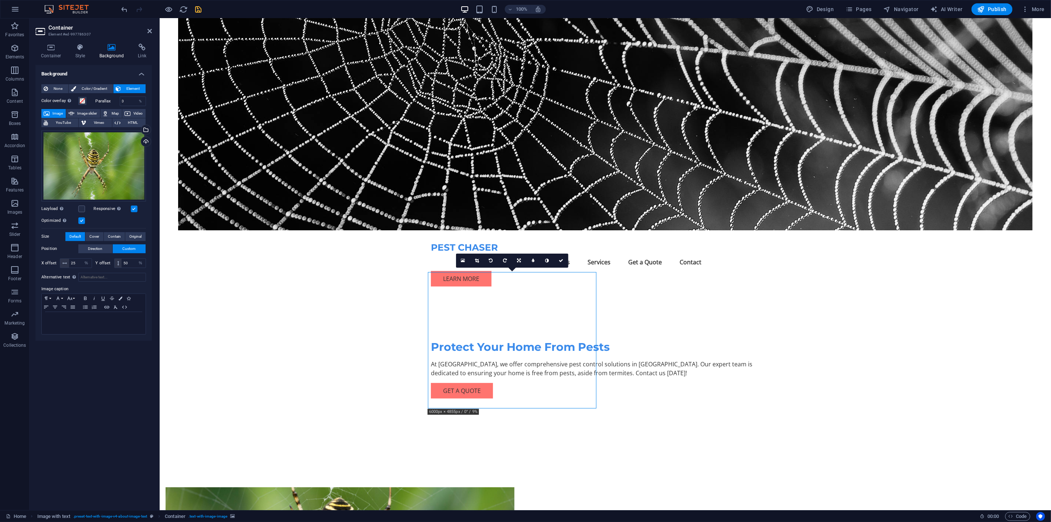
scroll to position [0, 0]
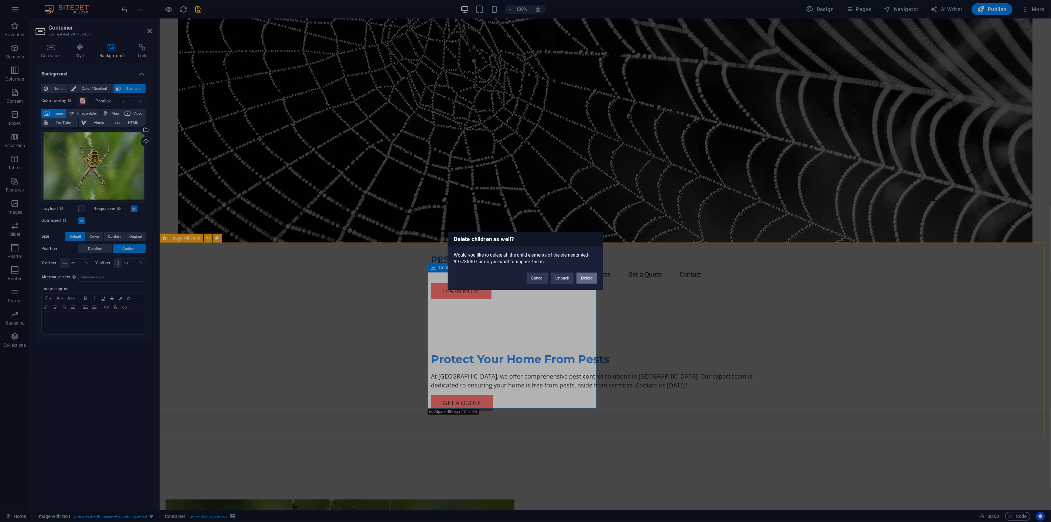
click at [583, 274] on button "Delete" at bounding box center [586, 278] width 21 height 11
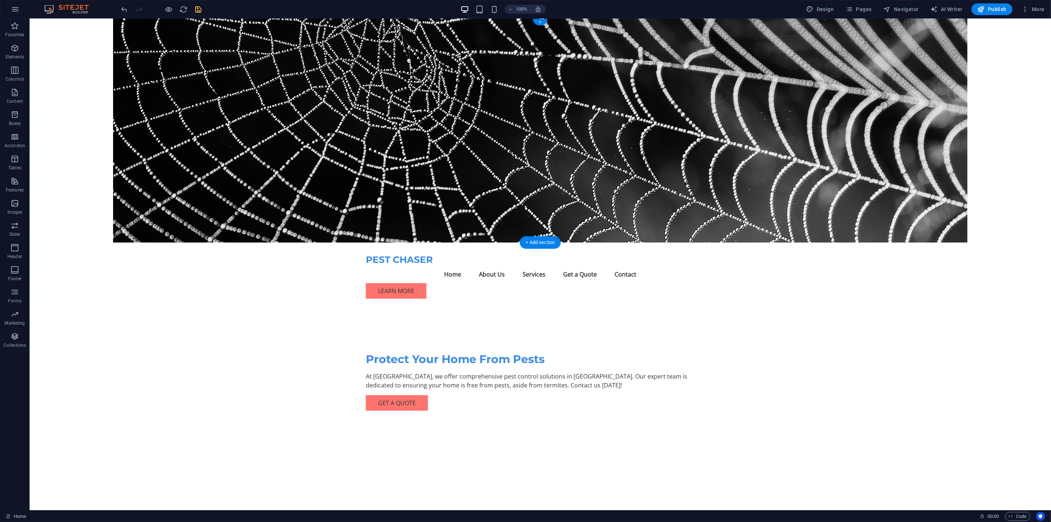
click at [626, 168] on figure at bounding box center [539, 130] width 1021 height 224
click at [535, 265] on nav "Home About Us Services Get a Quote Contact" at bounding box center [539, 274] width 349 height 18
select select
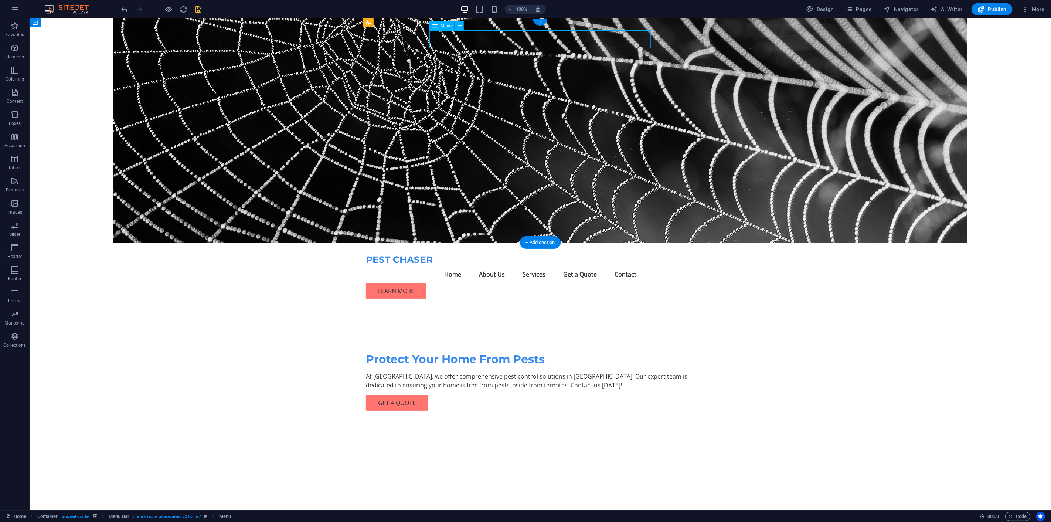
select select
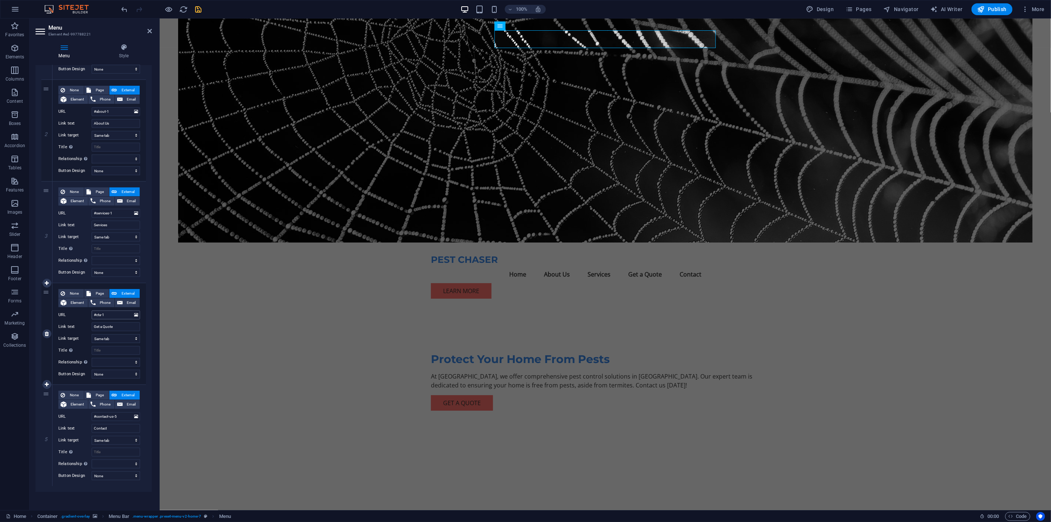
scroll to position [159, 0]
click at [133, 211] on button at bounding box center [136, 211] width 7 height 8
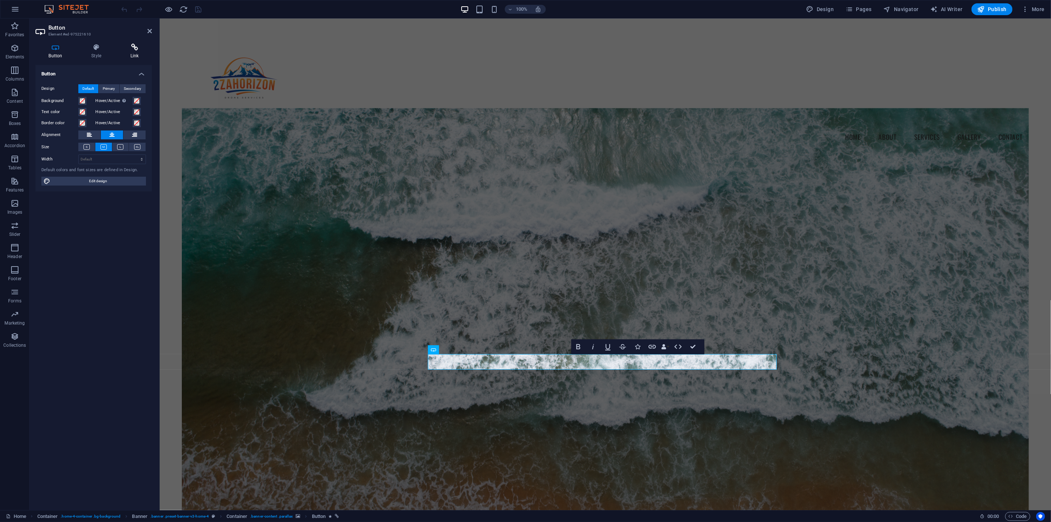
click at [134, 48] on icon at bounding box center [134, 47] width 35 height 7
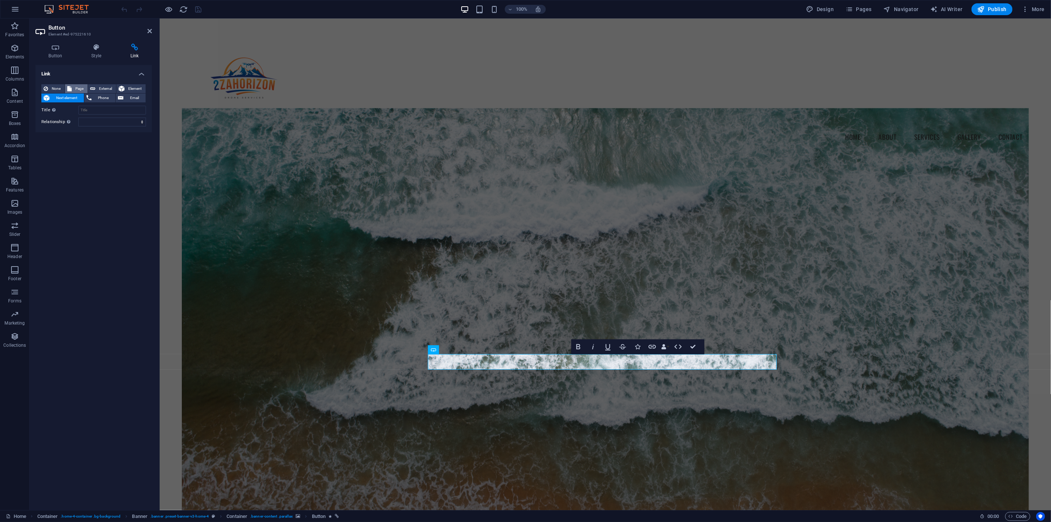
click at [79, 84] on span "Page" at bounding box center [79, 88] width 11 height 9
select select
click at [143, 109] on select "Home GALLERY Subpage Legal Notice Privacy" at bounding box center [112, 110] width 68 height 9
click at [128, 207] on div "Link None Page External Element Next element Phone Email Page Home GALLERY Subp…" at bounding box center [93, 284] width 116 height 439
click at [104, 87] on span "External" at bounding box center [106, 88] width 16 height 9
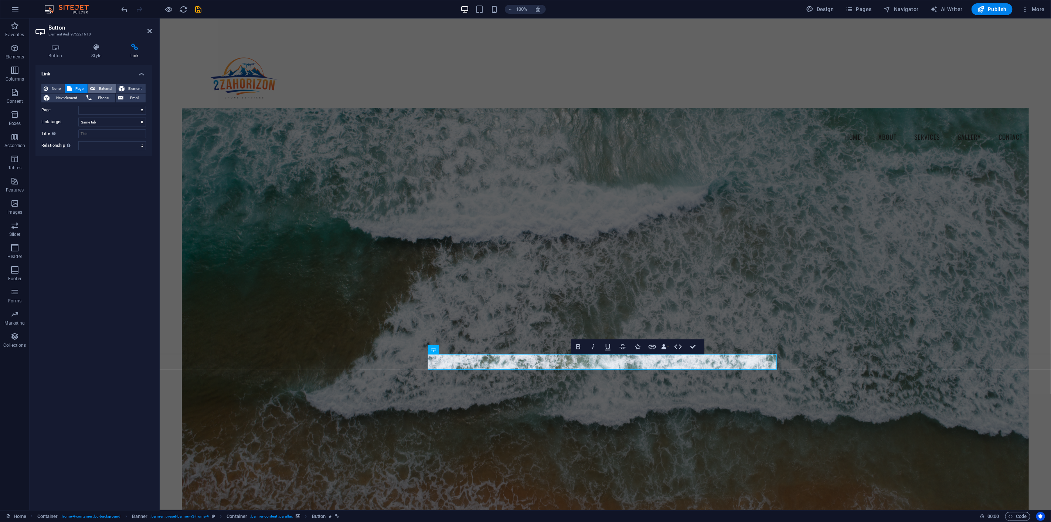
select select "blank"
click at [142, 110] on icon at bounding box center [142, 110] width 4 height 8
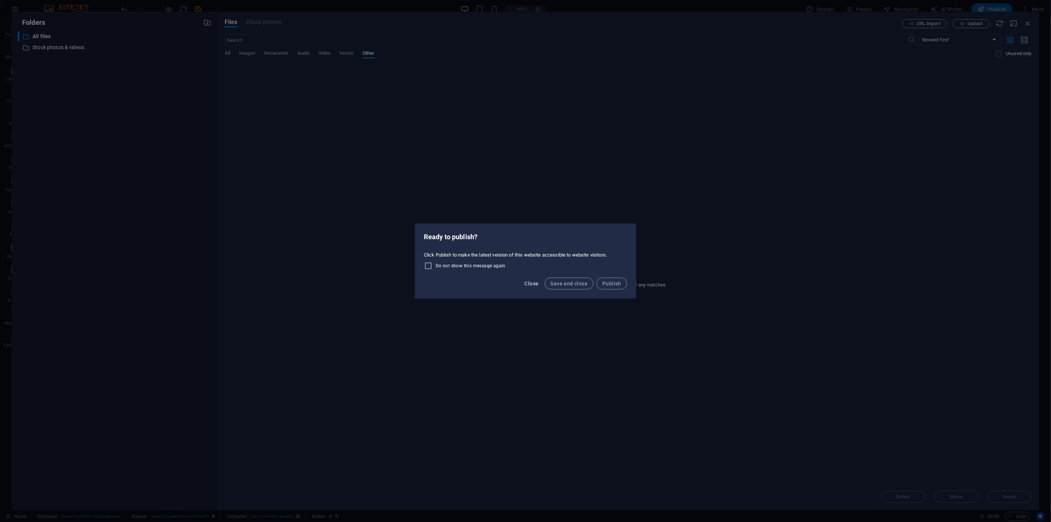
click at [535, 283] on span "Close" at bounding box center [532, 283] width 14 height 6
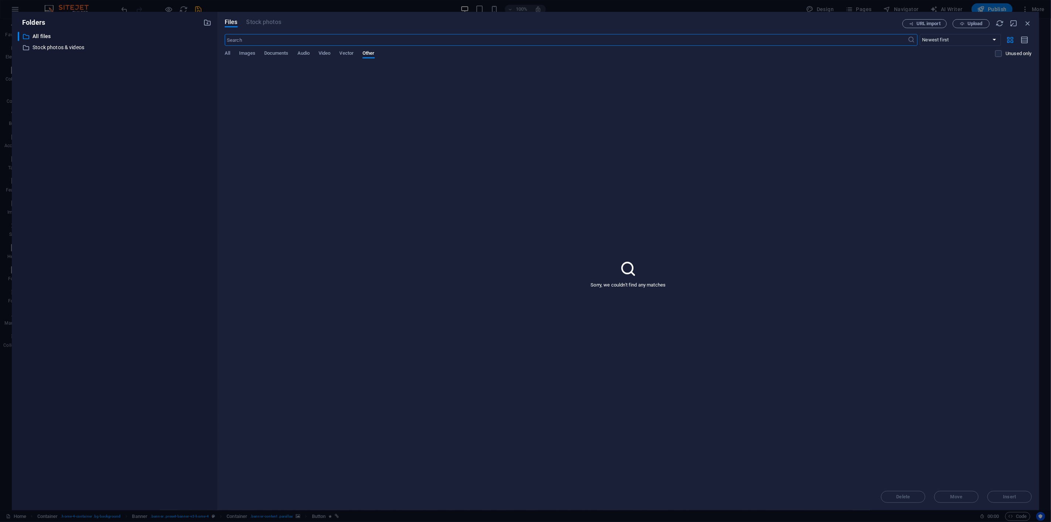
click at [127, 7] on div "Folders ​ All files All files ​ Stock photos & videos Stock photos & videos Fil…" at bounding box center [525, 261] width 1051 height 522
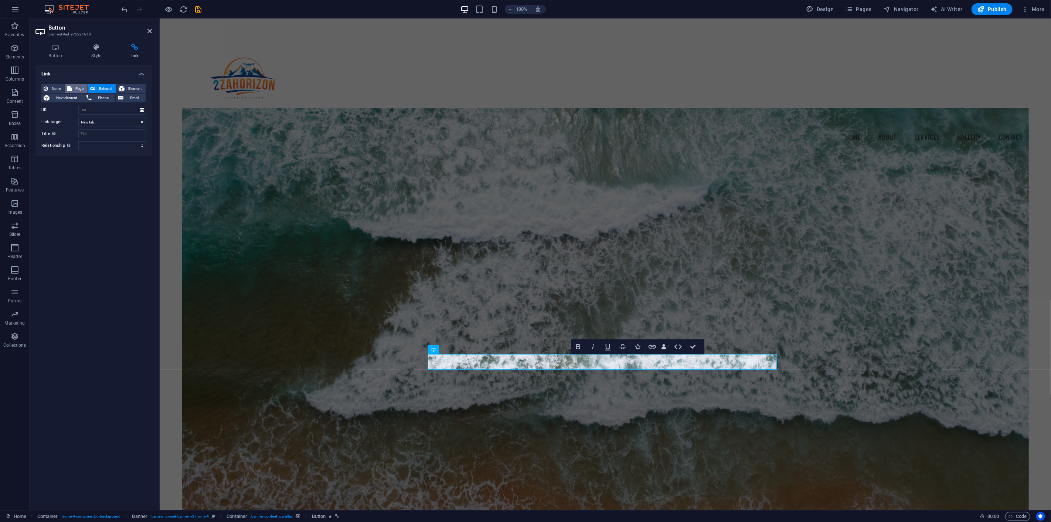
click at [78, 85] on span "Page" at bounding box center [79, 88] width 11 height 9
select select
click at [120, 109] on select "Home GALLERY Subpage Legal Notice Privacy" at bounding box center [112, 110] width 68 height 9
click at [78, 106] on select "Home GALLERY Subpage Legal Notice Privacy" at bounding box center [112, 110] width 68 height 9
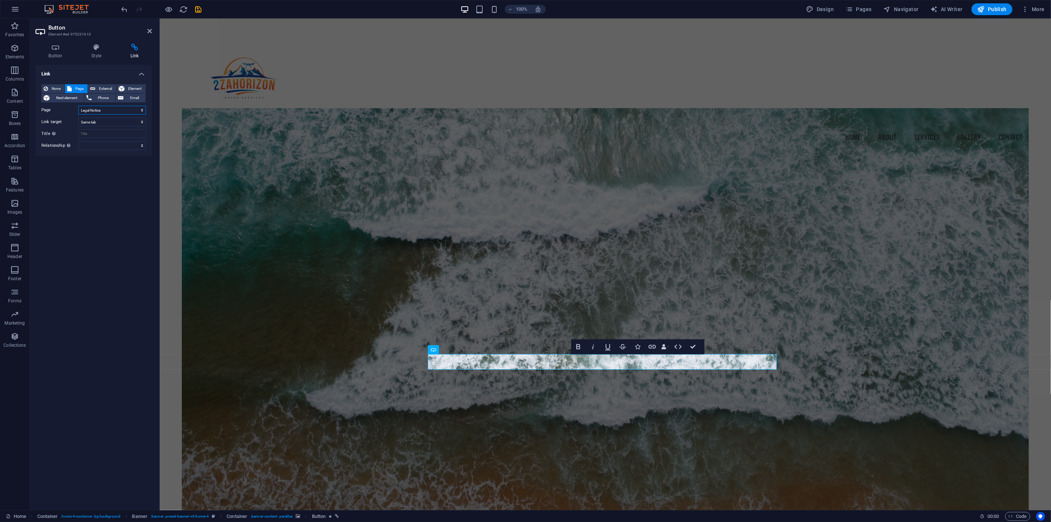
click at [113, 109] on select "Home GALLERY Subpage Legal Notice Privacy" at bounding box center [112, 110] width 68 height 9
select select "2"
click at [78, 106] on select "Home GALLERY Subpage Legal Notice Privacy" at bounding box center [112, 110] width 68 height 9
click at [117, 110] on select "Home GALLERY Subpage Legal Notice Privacy" at bounding box center [112, 110] width 68 height 9
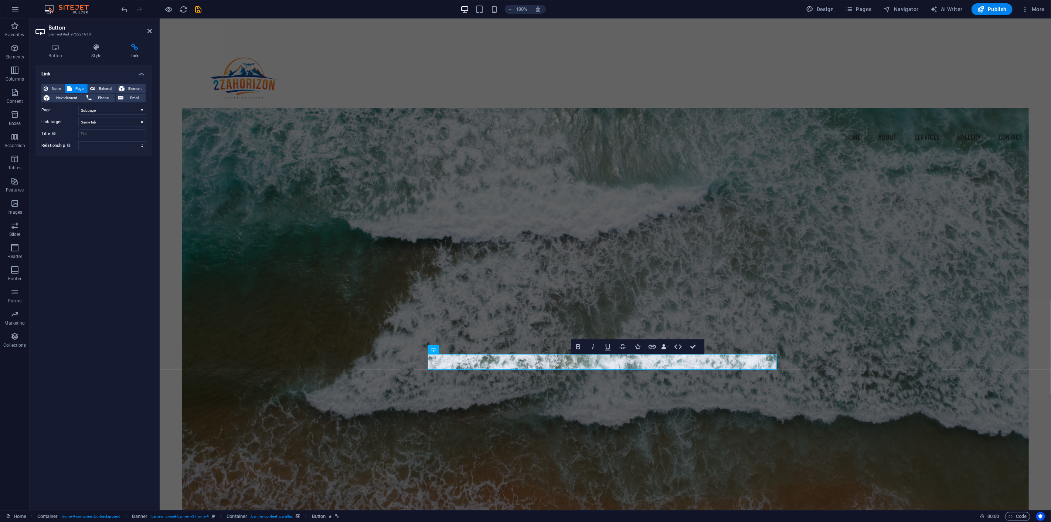
click at [54, 83] on div "None Page External Element Next element Phone Email Page Home GALLERY Subpage L…" at bounding box center [93, 117] width 116 height 78
click at [57, 85] on span "None" at bounding box center [56, 88] width 12 height 9
click at [82, 88] on span "Page" at bounding box center [79, 88] width 11 height 9
click at [93, 104] on div "None Page External Element Next element Phone Email Page Home GALLERY Subpage L…" at bounding box center [93, 117] width 105 height 66
click at [94, 108] on select "Home GALLERY Subpage Legal Notice Privacy" at bounding box center [112, 110] width 68 height 9
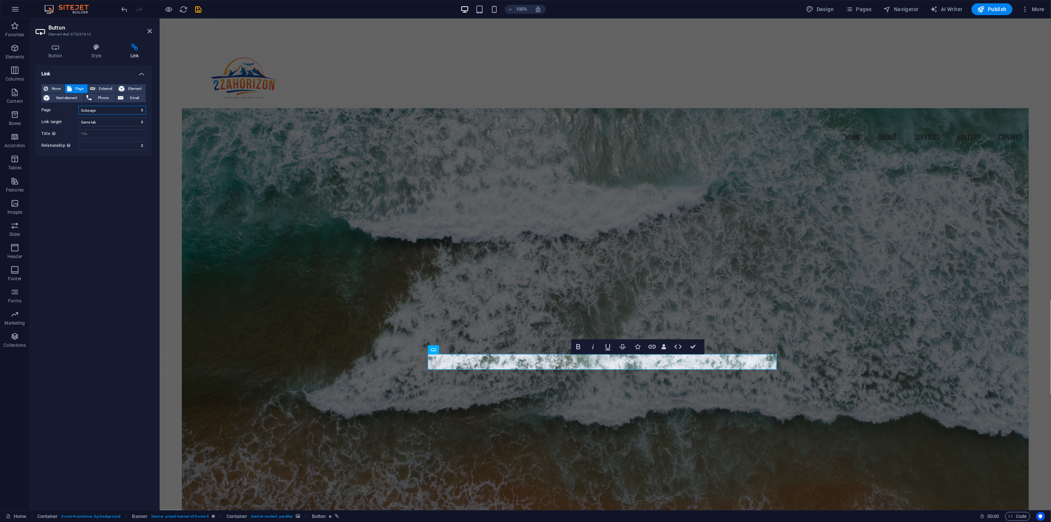
click at [112, 109] on select "Home GALLERY Subpage Legal Notice Privacy" at bounding box center [112, 110] width 68 height 9
click at [133, 87] on span "Element" at bounding box center [135, 88] width 17 height 9
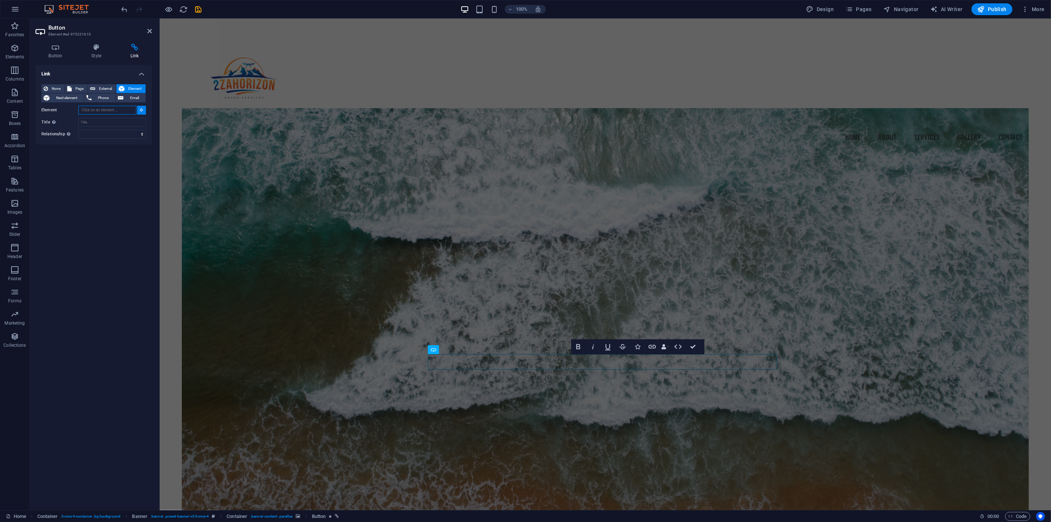
type input "c"
click at [77, 89] on span "Page" at bounding box center [79, 88] width 11 height 9
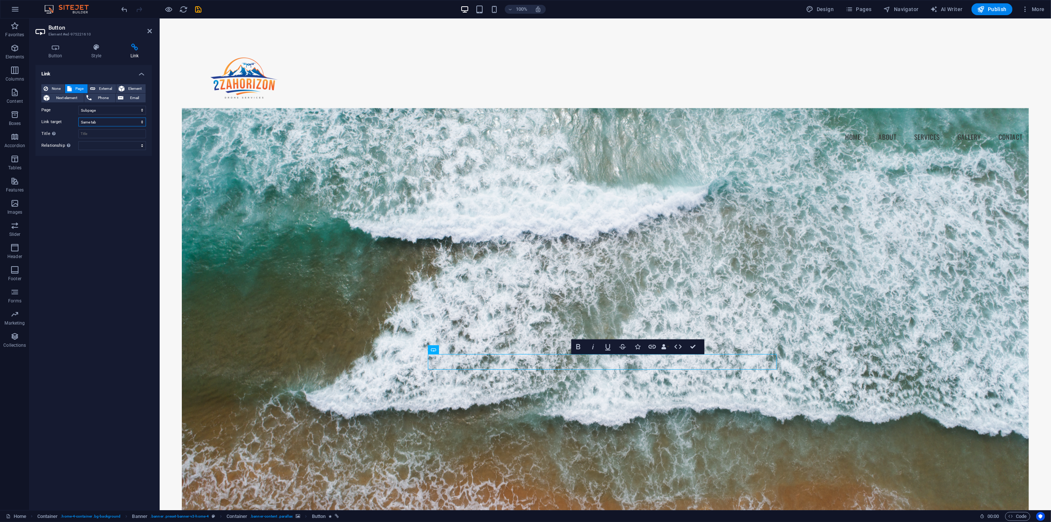
click at [87, 121] on select "New tab Same tab Overlay" at bounding box center [112, 121] width 68 height 9
click at [110, 109] on select "Home GALLERY Subpage Legal Notice Privacy" at bounding box center [112, 110] width 68 height 9
click at [143, 108] on select "Home GALLERY Subpage Legal Notice Privacy" at bounding box center [112, 110] width 68 height 9
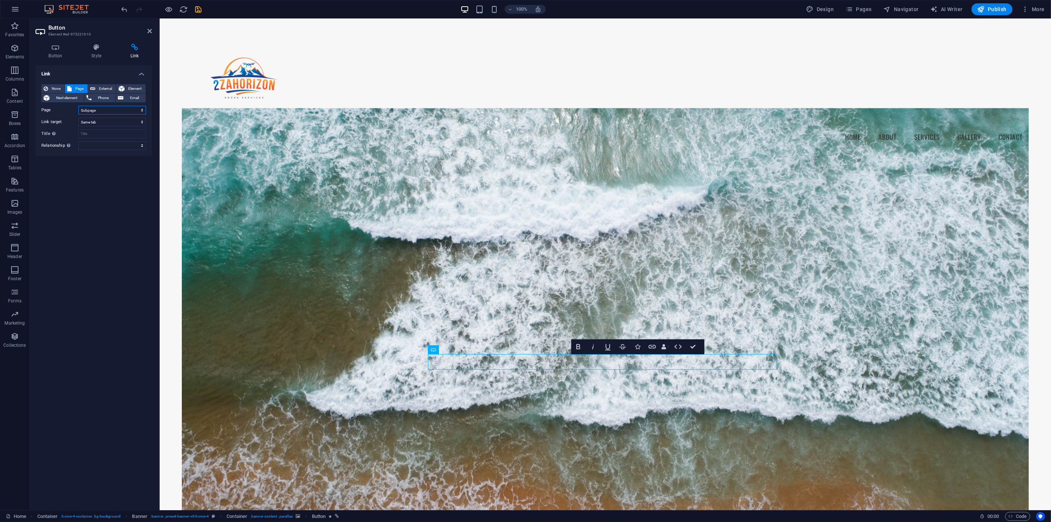
click at [143, 108] on select "Home GALLERY Subpage Legal Notice Privacy" at bounding box center [112, 110] width 68 height 9
click at [80, 257] on div "Link None Page External Element Next element Phone Email Page Home GALLERY Subp…" at bounding box center [93, 284] width 116 height 439
click at [148, 29] on icon at bounding box center [149, 31] width 4 height 6
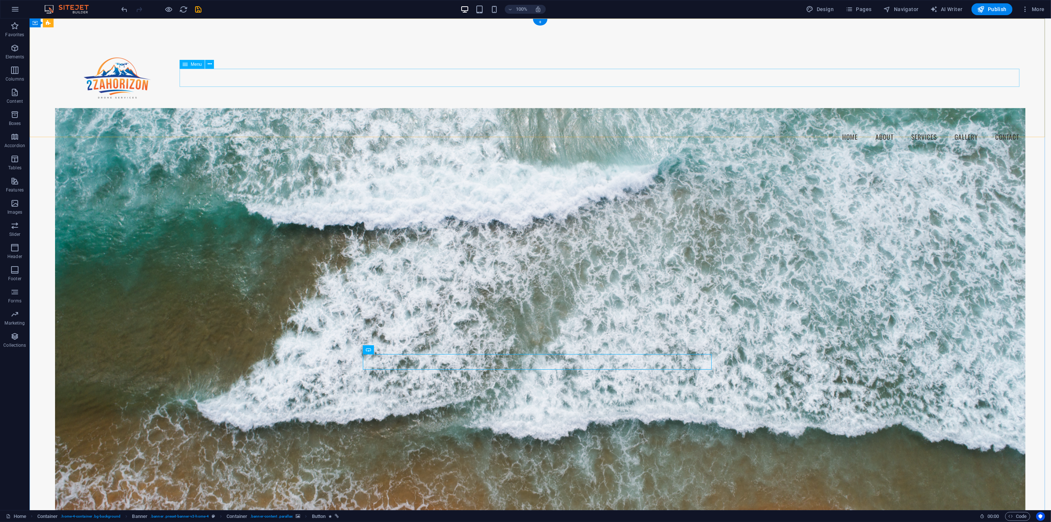
click at [921, 128] on nav "Home About Services Gallery Contact" at bounding box center [540, 137] width 970 height 18
select select
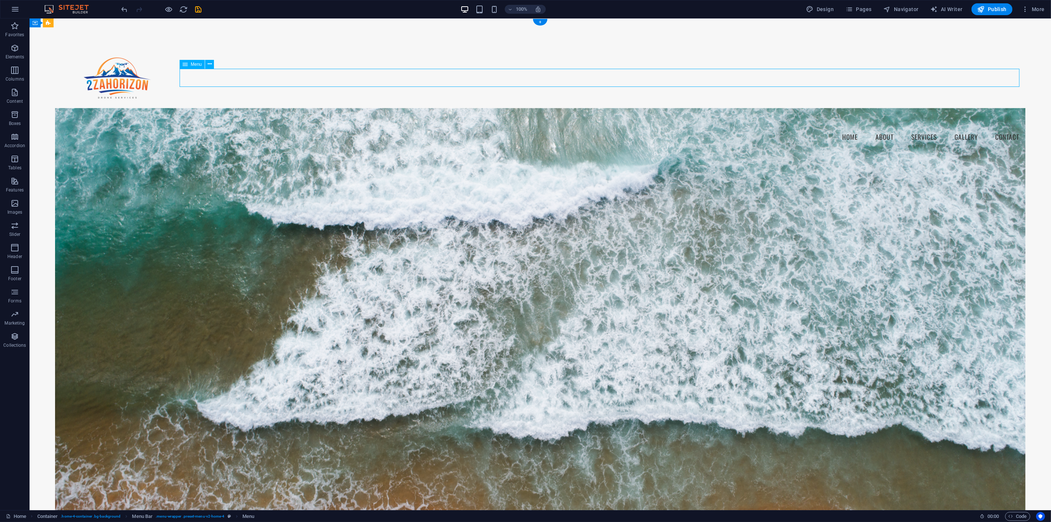
select select
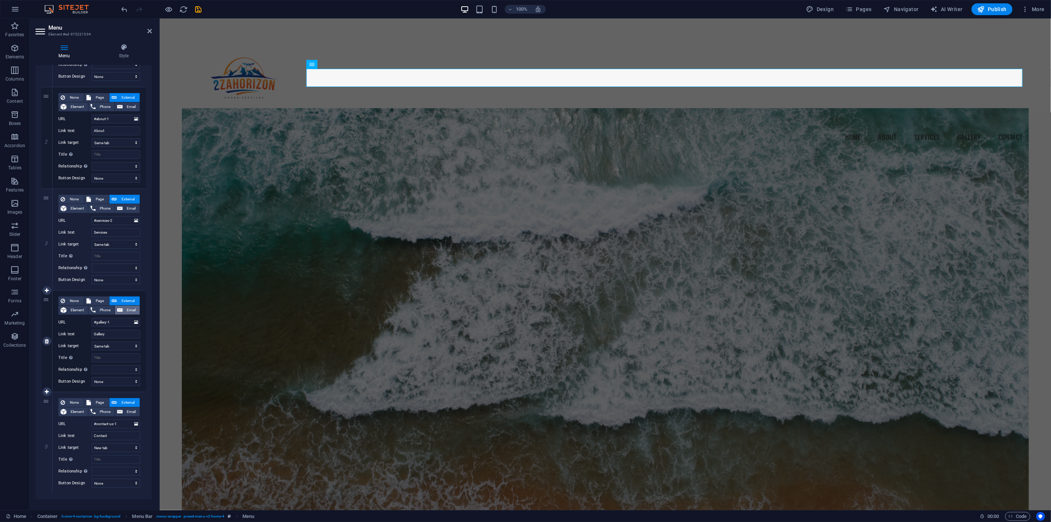
scroll to position [159, 0]
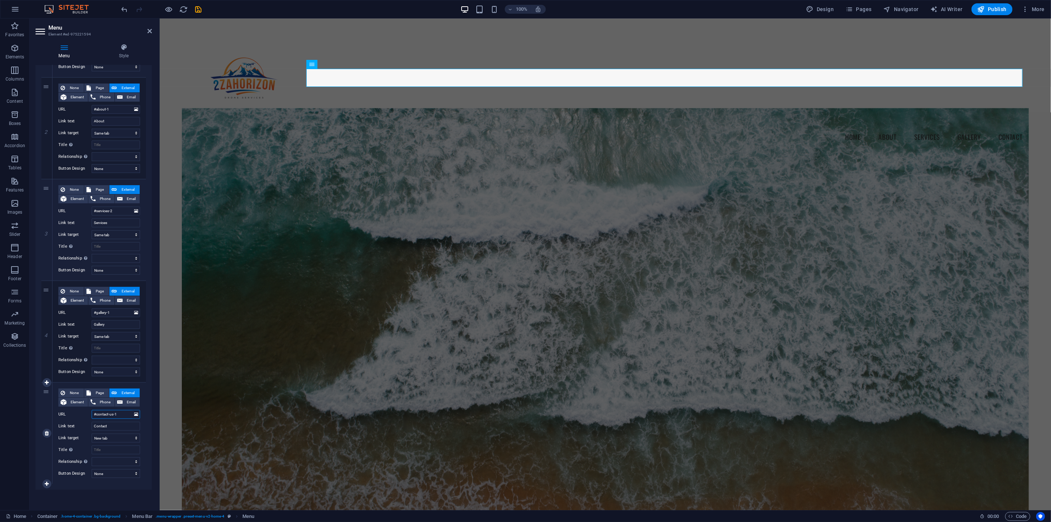
drag, startPoint x: 123, startPoint y: 415, endPoint x: 89, endPoint y: 414, distance: 34.0
click at [90, 414] on div "URL #contact-us-1" at bounding box center [99, 414] width 82 height 9
select select "2"
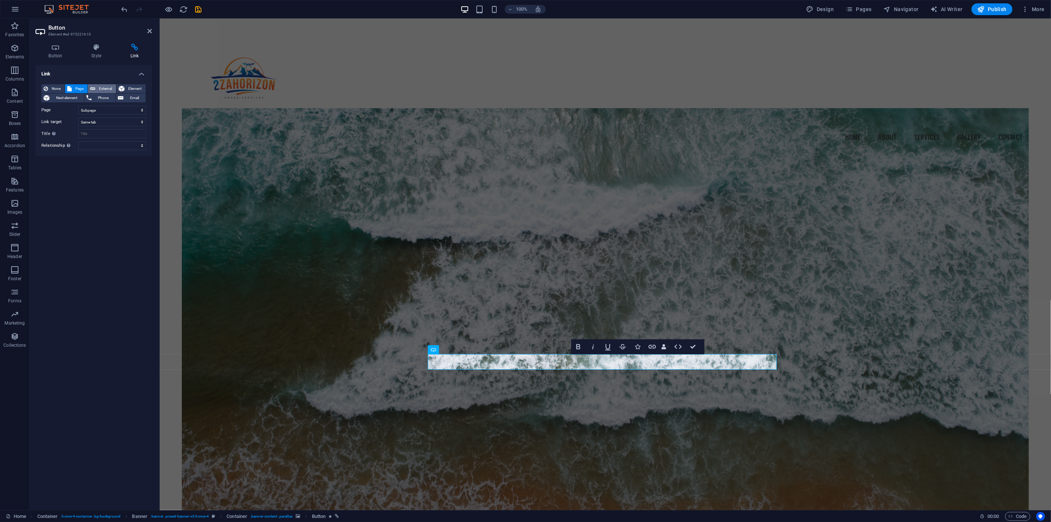
click at [108, 85] on span "External" at bounding box center [106, 88] width 16 height 9
select select "blank"
type input "#contact-us-1"
click at [80, 193] on div "Link None Page External Element Next element Phone Email Page Home GALLERY Subp…" at bounding box center [93, 284] width 116 height 439
click at [197, 8] on icon "save" at bounding box center [198, 9] width 8 height 8
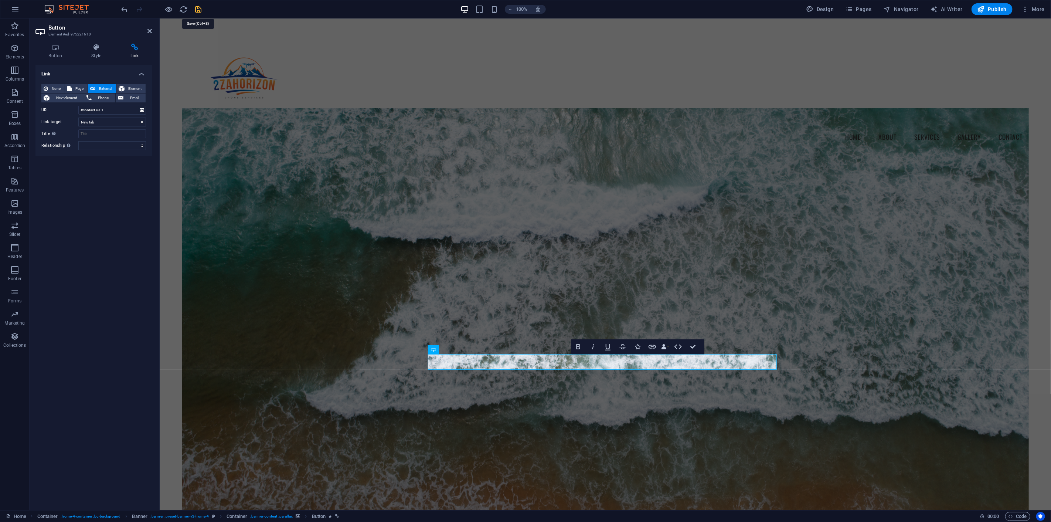
checkbox input "false"
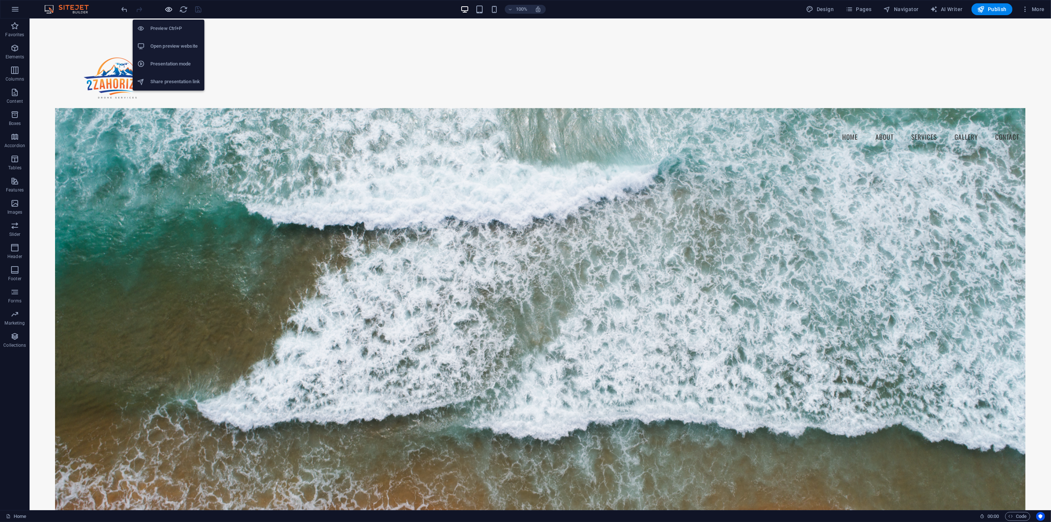
click at [170, 8] on icon "button" at bounding box center [169, 9] width 8 height 8
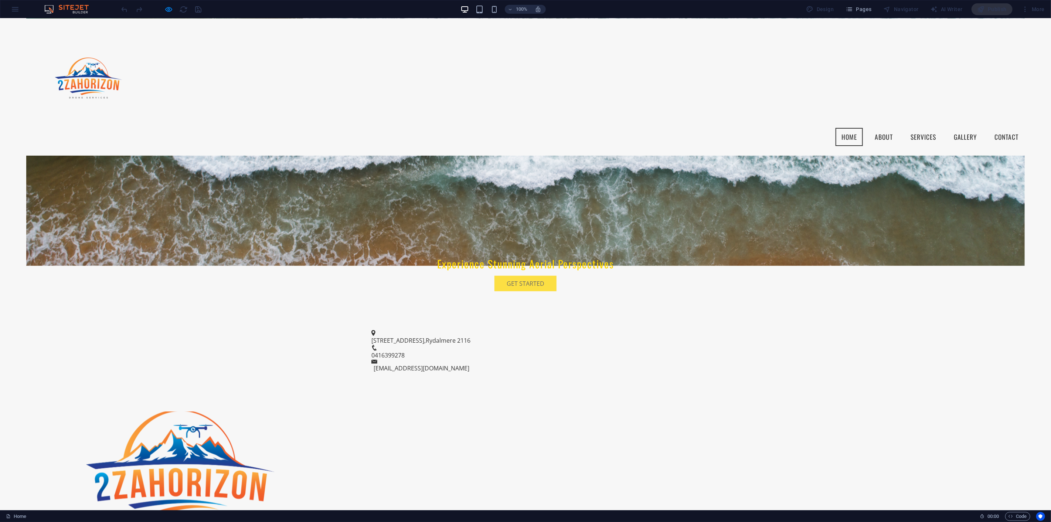
scroll to position [246, 0]
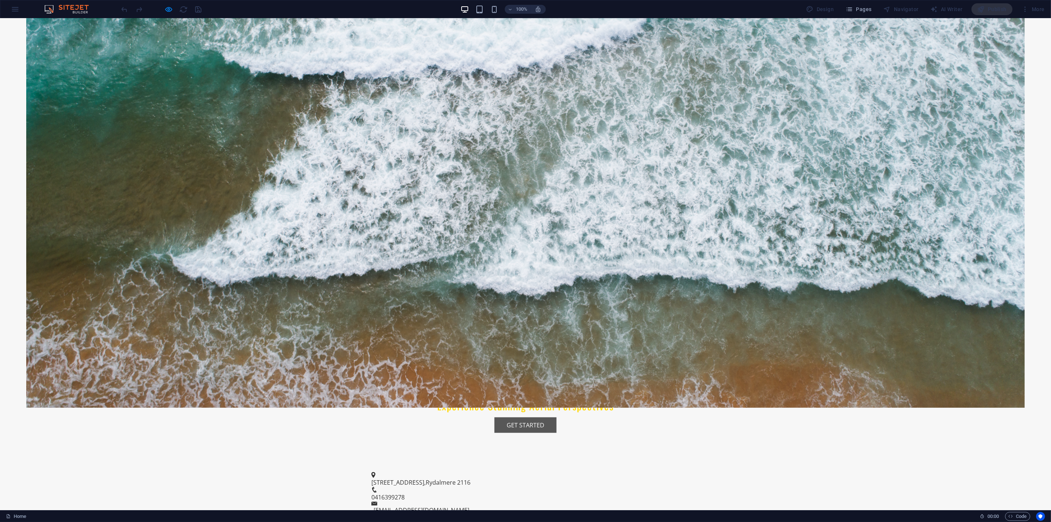
click at [508, 417] on link "Get Started" at bounding box center [525, 425] width 62 height 16
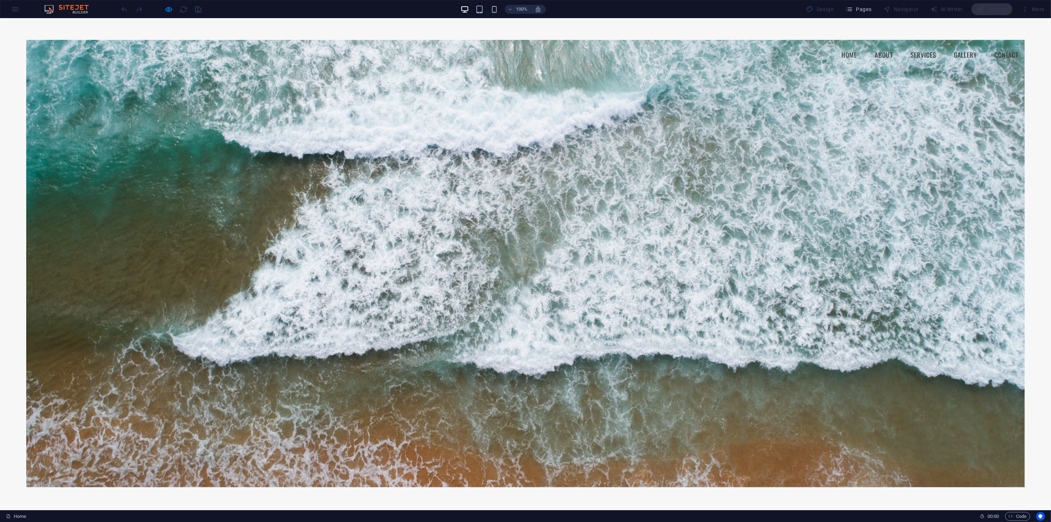
scroll to position [0, 0]
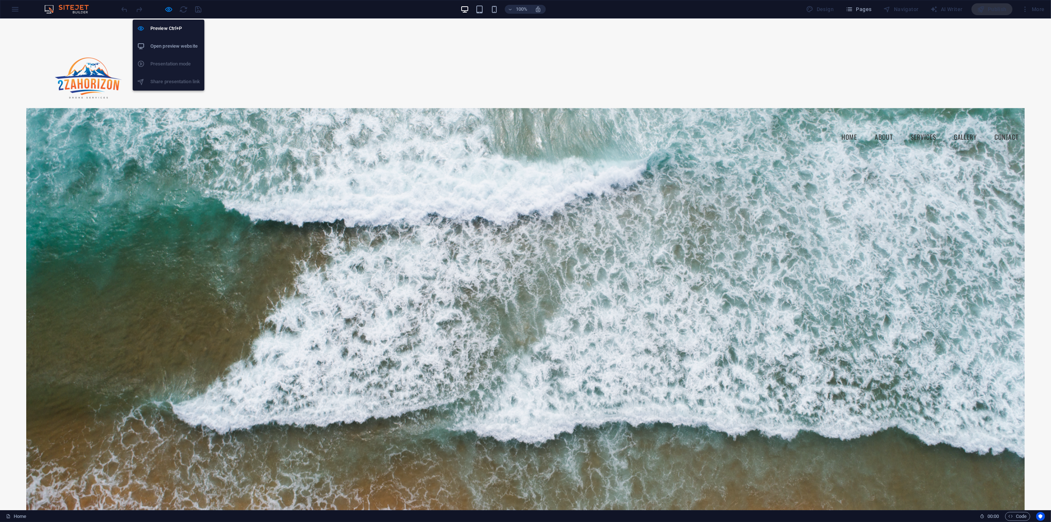
click at [163, 42] on h6 "Open preview website" at bounding box center [175, 46] width 50 height 9
click at [165, 8] on icon "button" at bounding box center [169, 9] width 8 height 8
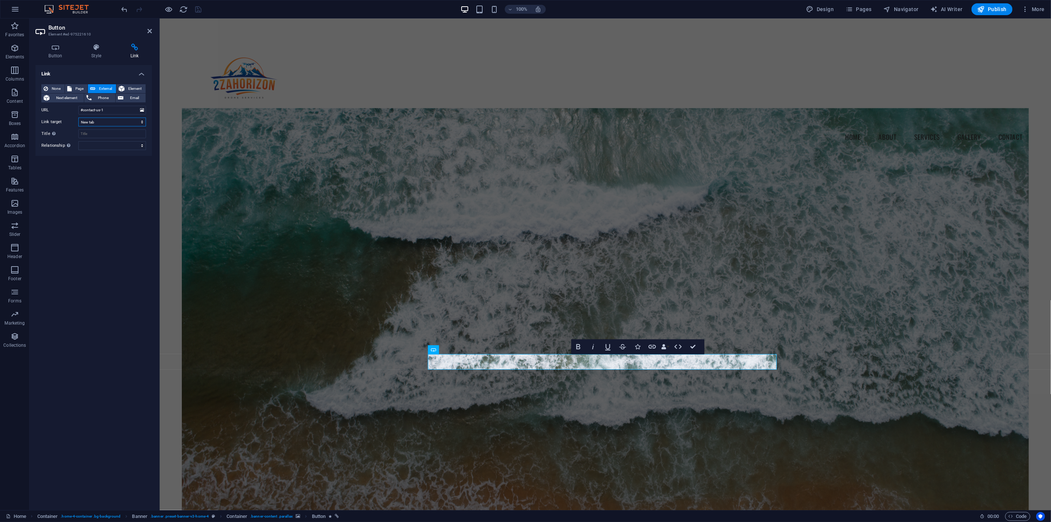
click at [142, 121] on select "New tab Same tab Overlay" at bounding box center [112, 121] width 68 height 9
select select
click at [78, 117] on select "New tab Same tab Overlay" at bounding box center [112, 121] width 68 height 9
click at [103, 213] on div "Link None Page External Element Next element Phone Email Page Home GALLERY Subp…" at bounding box center [93, 284] width 116 height 439
click at [198, 10] on icon "save" at bounding box center [198, 9] width 8 height 8
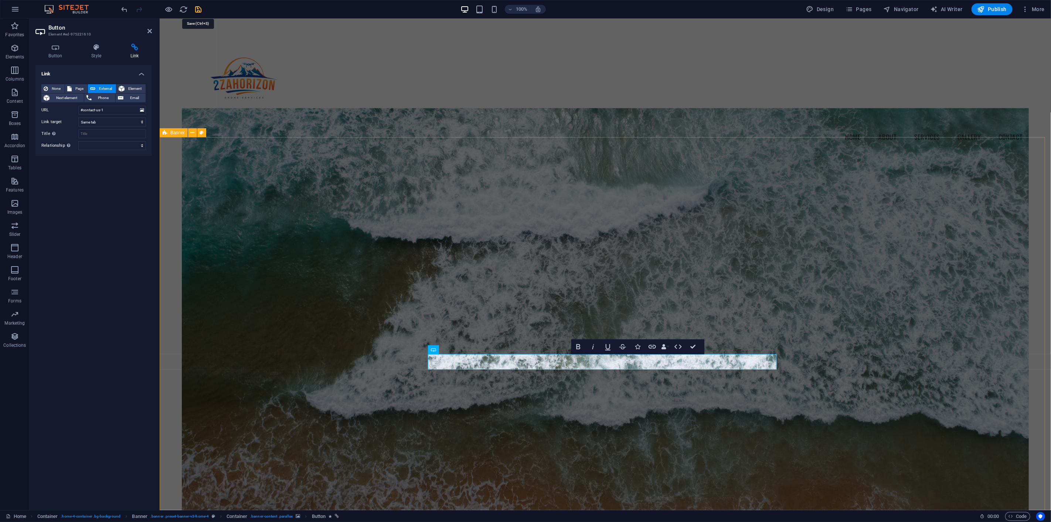
checkbox input "false"
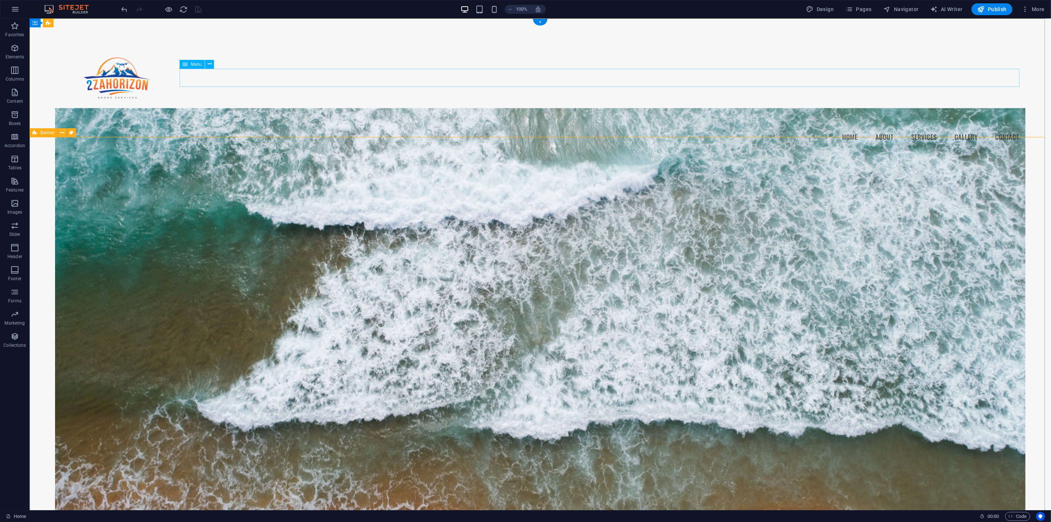
click at [278, 128] on nav "Home About Services Gallery Contact" at bounding box center [540, 137] width 970 height 18
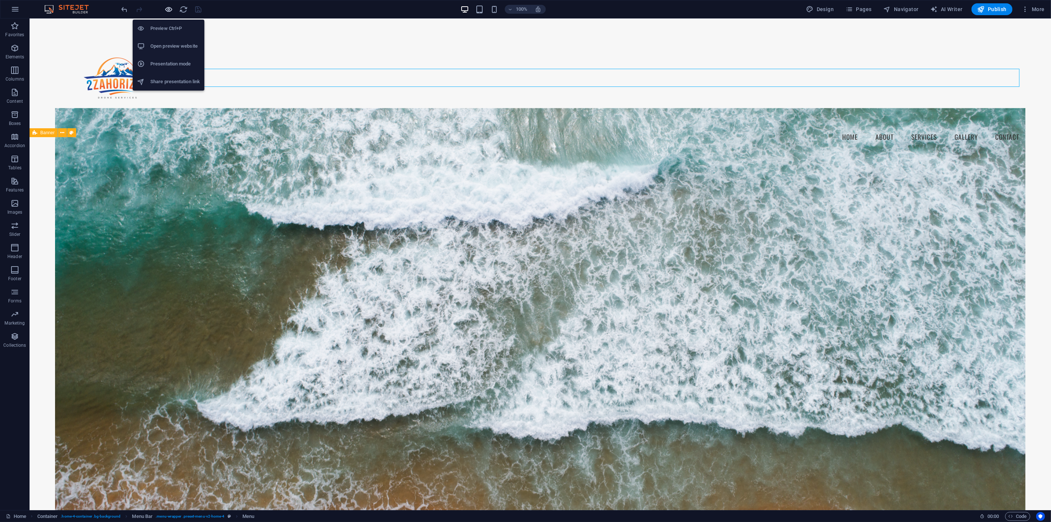
click at [168, 6] on icon "button" at bounding box center [169, 9] width 8 height 8
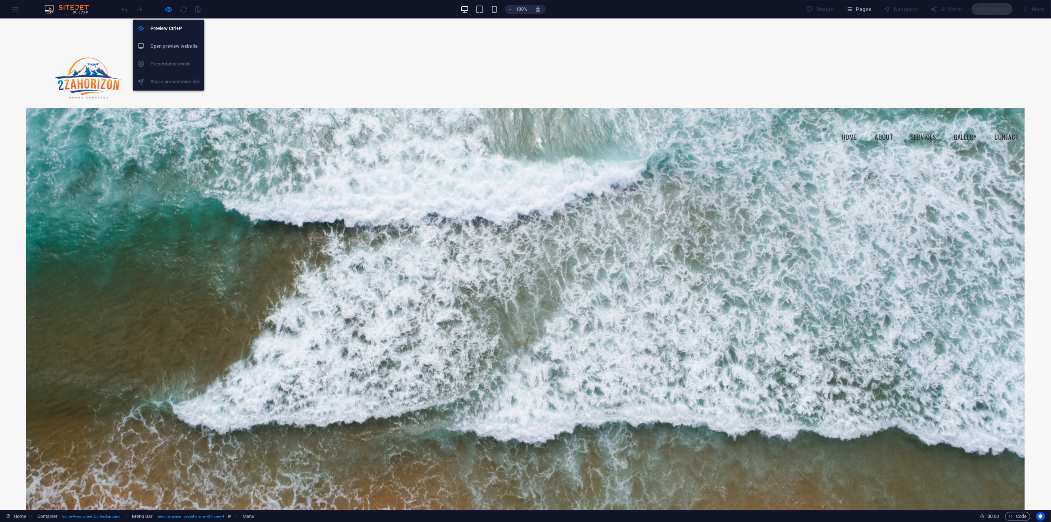
click at [166, 42] on h6 "Open preview website" at bounding box center [175, 46] width 50 height 9
click at [167, 8] on icon "button" at bounding box center [169, 9] width 8 height 8
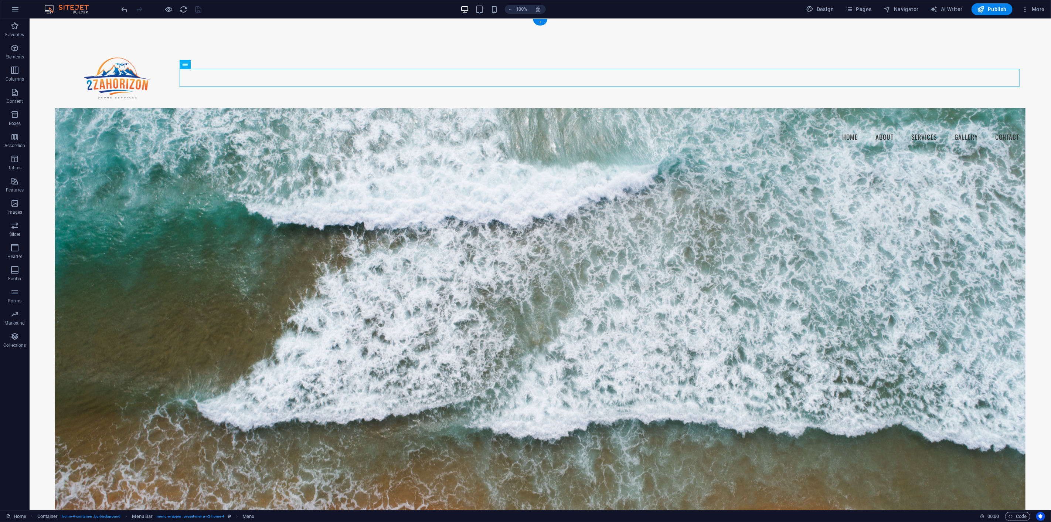
click at [387, 300] on figure at bounding box center [540, 331] width 970 height 447
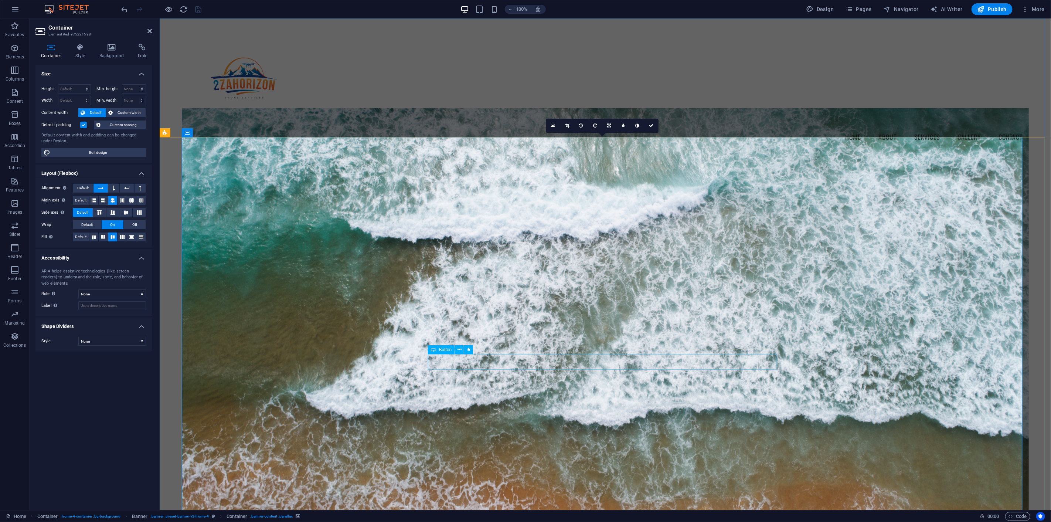
select select
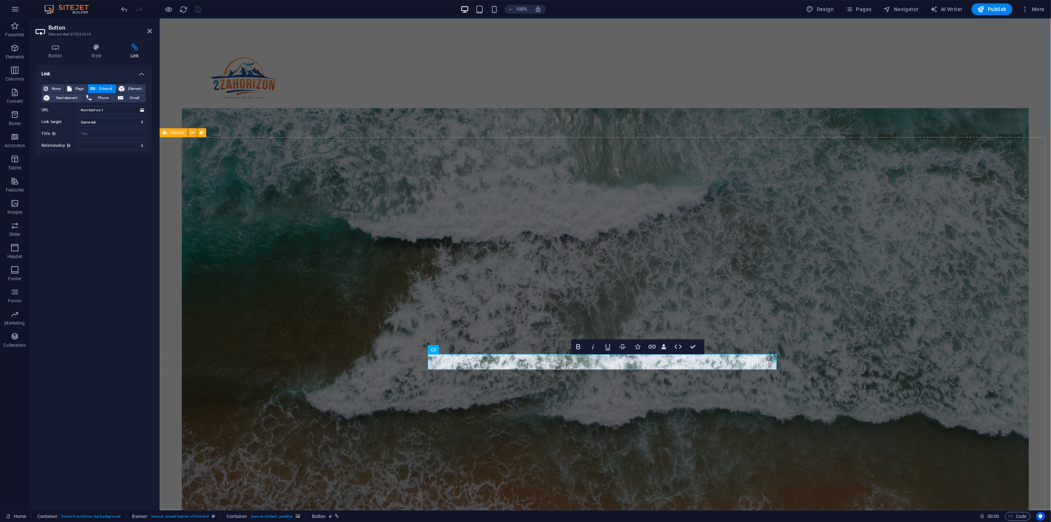
click at [327, 243] on figure at bounding box center [604, 331] width 846 height 447
click at [993, 8] on span "Publish" at bounding box center [991, 9] width 29 height 7
